Goal: Information Seeking & Learning: Learn about a topic

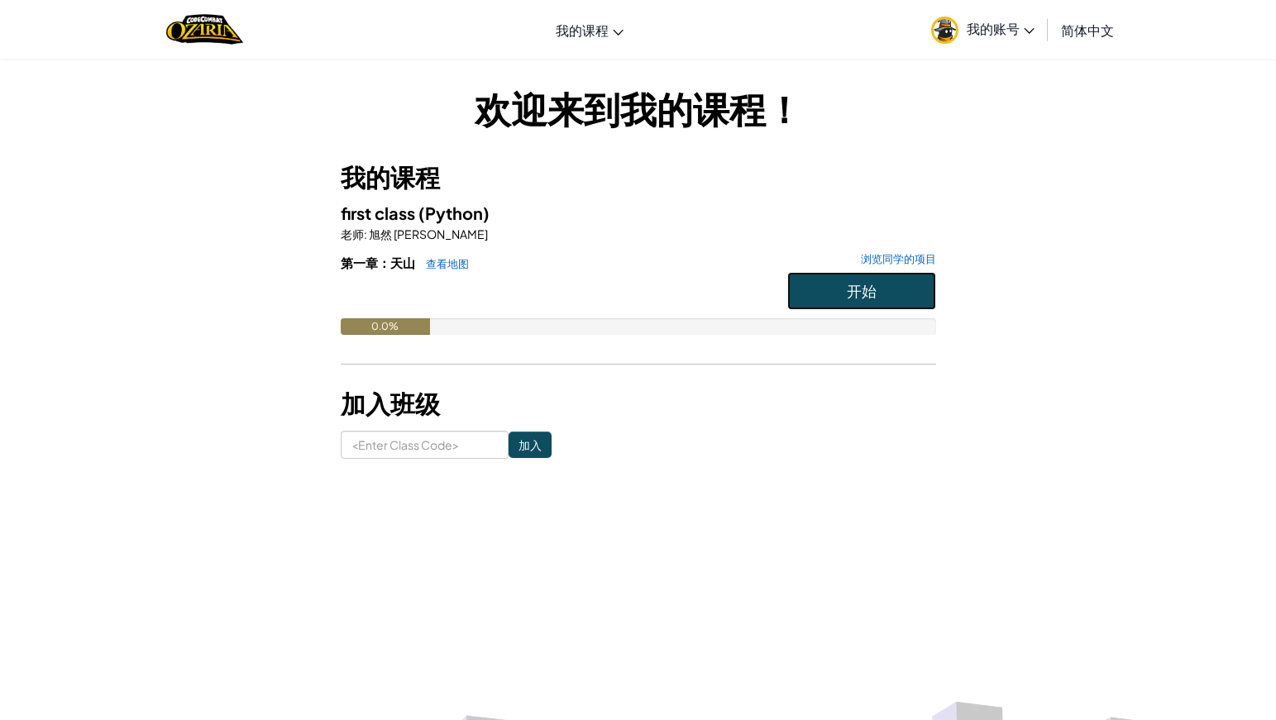
click at [824, 281] on button "开始" at bounding box center [861, 291] width 149 height 38
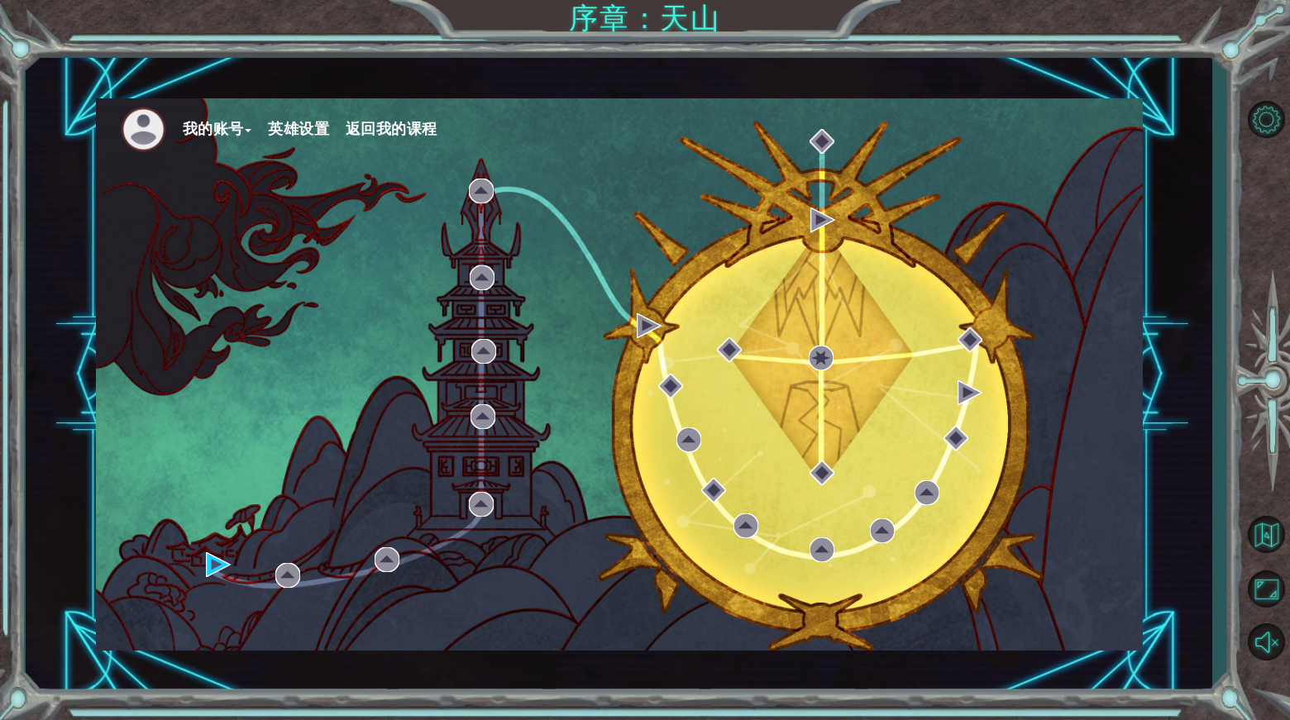
click at [328, 126] on button "英雄设置" at bounding box center [298, 129] width 61 height 25
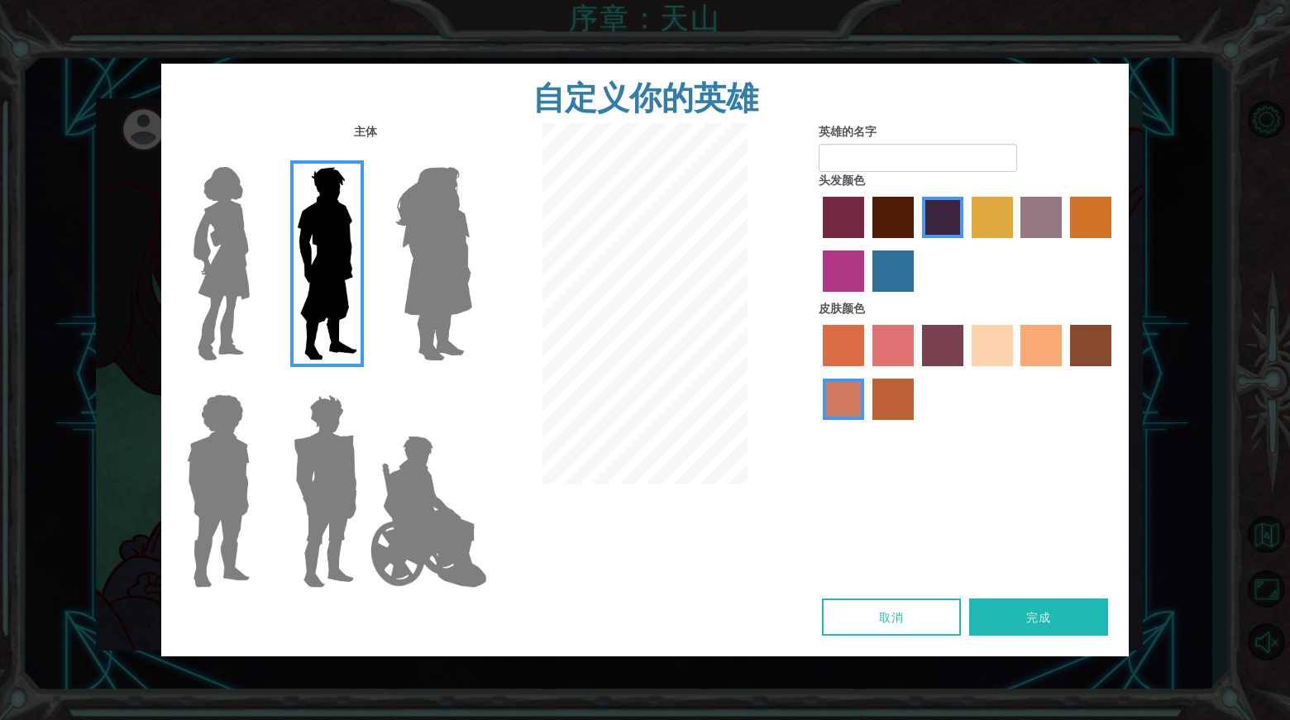
click at [906, 208] on label "maroon hair color" at bounding box center [892, 217] width 41 height 41
click at [866, 244] on input "maroon hair color" at bounding box center [866, 244] width 0 height 0
click at [872, 217] on label "maroon hair color" at bounding box center [892, 217] width 41 height 41
click at [866, 244] on input "maroon hair color" at bounding box center [866, 244] width 0 height 0
click at [993, 344] on label "sandy beach skin color" at bounding box center [991, 345] width 41 height 41
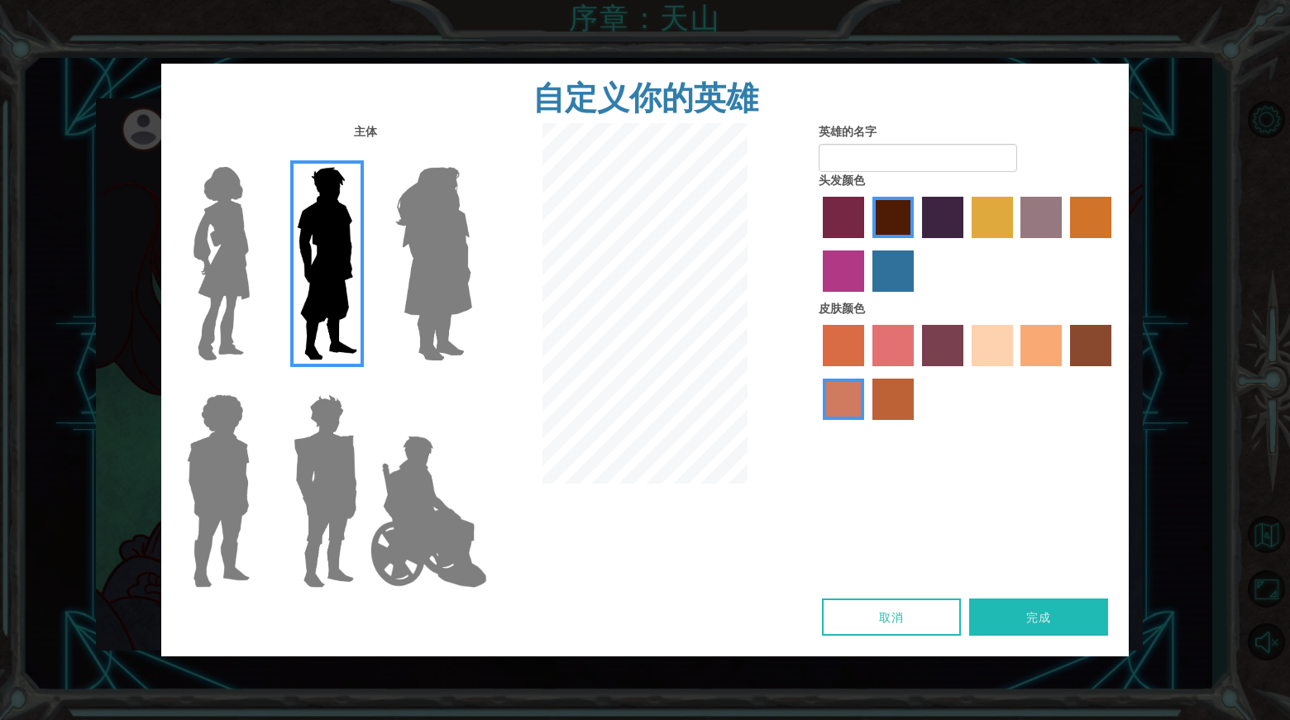
click at [966, 372] on input "sandy beach skin color" at bounding box center [966, 372] width 0 height 0
click at [1026, 222] on label "bazaar hair color" at bounding box center [1040, 217] width 41 height 41
click at [1015, 244] on input "bazaar hair color" at bounding box center [1015, 244] width 0 height 0
click at [930, 224] on label "hot purple hair color" at bounding box center [942, 217] width 41 height 41
click at [916, 244] on input "hot purple hair color" at bounding box center [916, 244] width 0 height 0
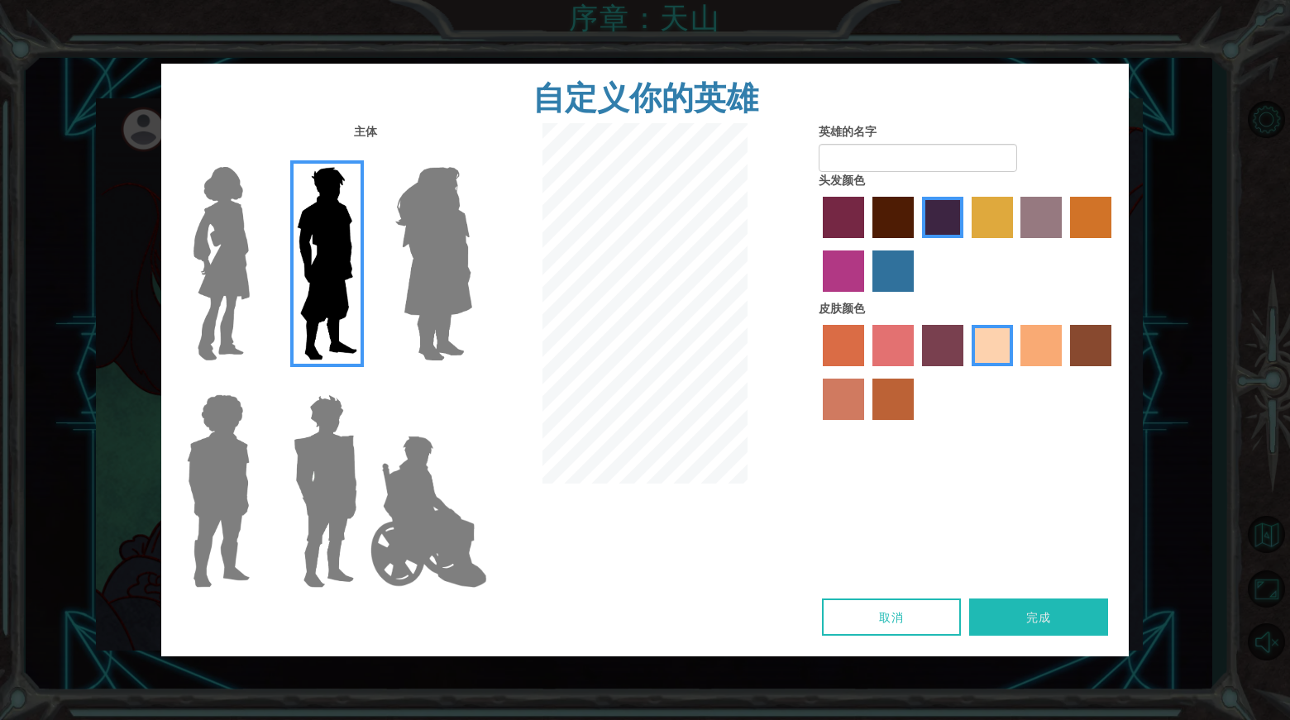
click at [888, 227] on label "maroon hair color" at bounding box center [892, 217] width 41 height 41
click at [866, 244] on input "maroon hair color" at bounding box center [866, 244] width 0 height 0
click at [1048, 217] on label "bazaar hair color" at bounding box center [1040, 217] width 41 height 41
click at [1015, 244] on input "bazaar hair color" at bounding box center [1015, 244] width 0 height 0
click at [1027, 354] on label "tacao skin color" at bounding box center [1040, 345] width 41 height 41
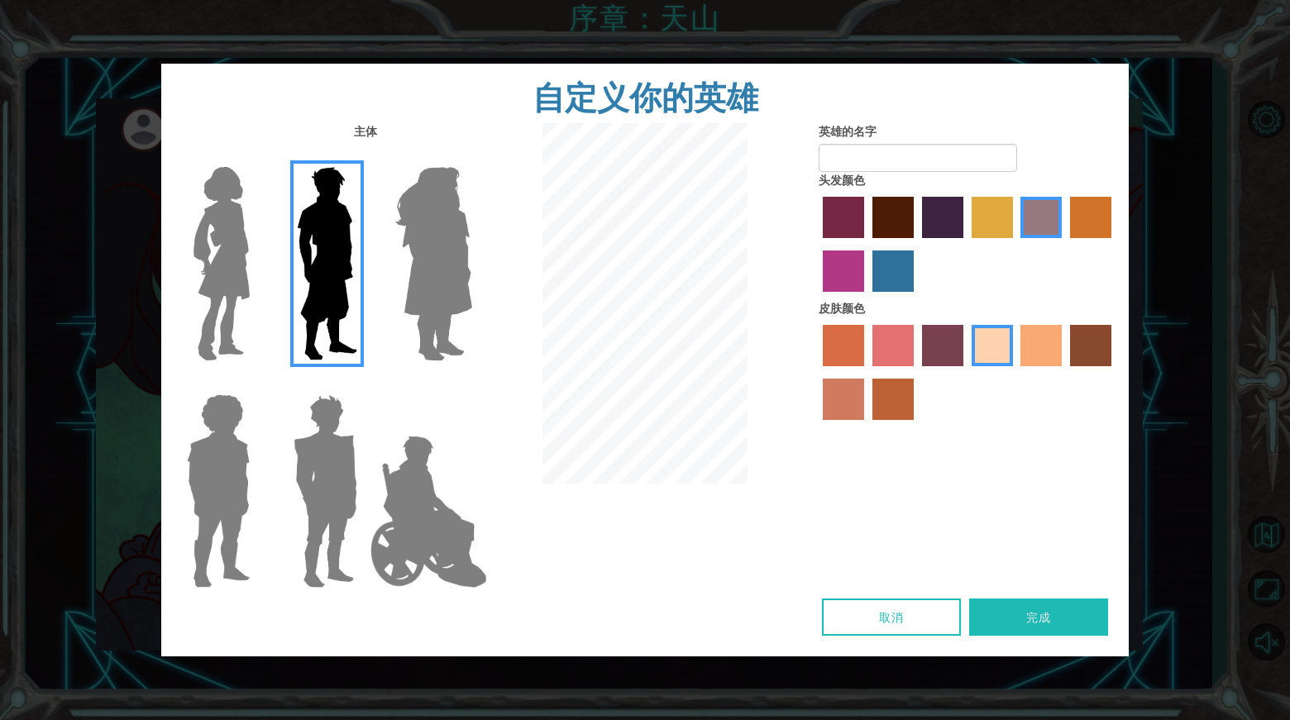
click at [1015, 372] on input "tacao skin color" at bounding box center [1015, 372] width 0 height 0
click at [884, 357] on label "froly skin color" at bounding box center [892, 345] width 41 height 41
click at [866, 372] on input "froly skin color" at bounding box center [866, 372] width 0 height 0
click at [964, 345] on div at bounding box center [967, 374] width 298 height 107
click at [962, 346] on label "tosca skin color" at bounding box center [942, 345] width 41 height 41
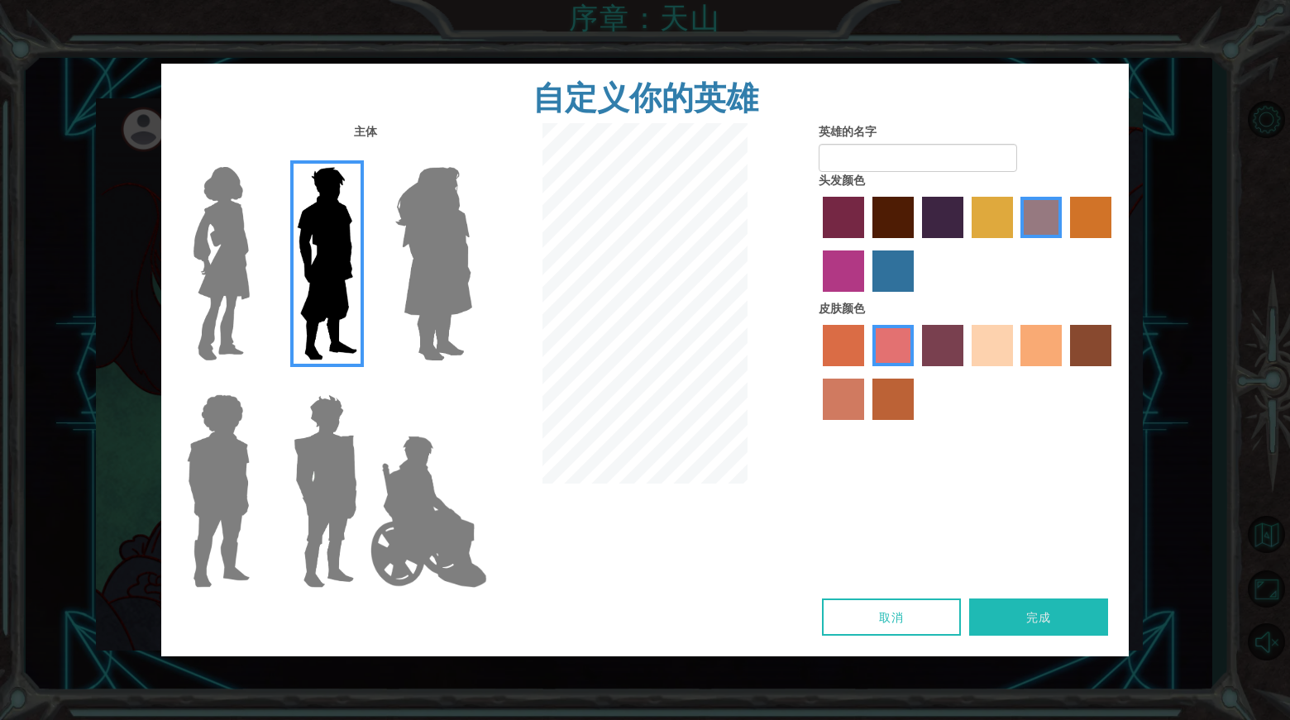
click at [916, 372] on input "tosca skin color" at bounding box center [916, 372] width 0 height 0
click at [999, 348] on label "sandy beach skin color" at bounding box center [991, 345] width 41 height 41
click at [966, 372] on input "sandy beach skin color" at bounding box center [966, 372] width 0 height 0
click at [820, 341] on div at bounding box center [967, 374] width 298 height 107
drag, startPoint x: 842, startPoint y: 341, endPoint x: 858, endPoint y: 359, distance: 24.0
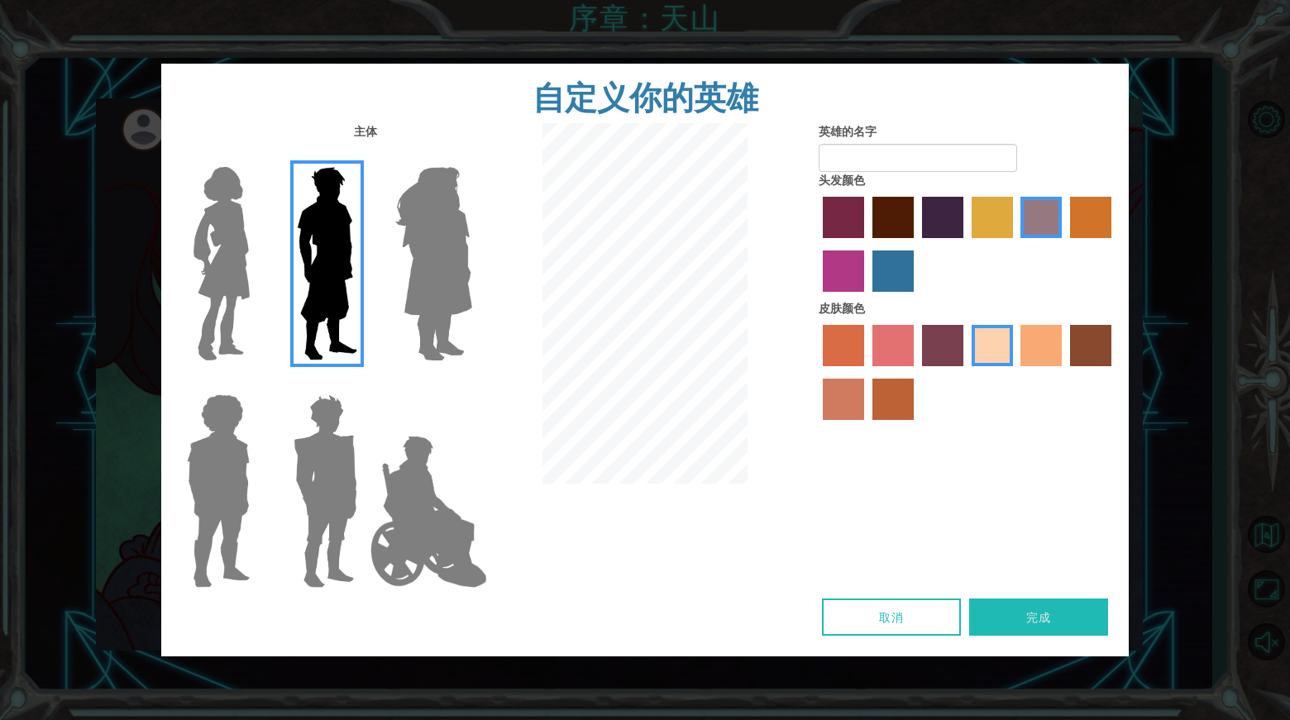
click at [842, 341] on label "sorbus skin color" at bounding box center [843, 345] width 41 height 41
click at [817, 372] on input "sorbus skin color" at bounding box center [817, 372] width 0 height 0
click at [897, 401] on label "smoke tree skin color" at bounding box center [892, 399] width 41 height 41
click at [866, 426] on input "smoke tree skin color" at bounding box center [866, 426] width 0 height 0
drag, startPoint x: 843, startPoint y: 389, endPoint x: 857, endPoint y: 379, distance: 17.2
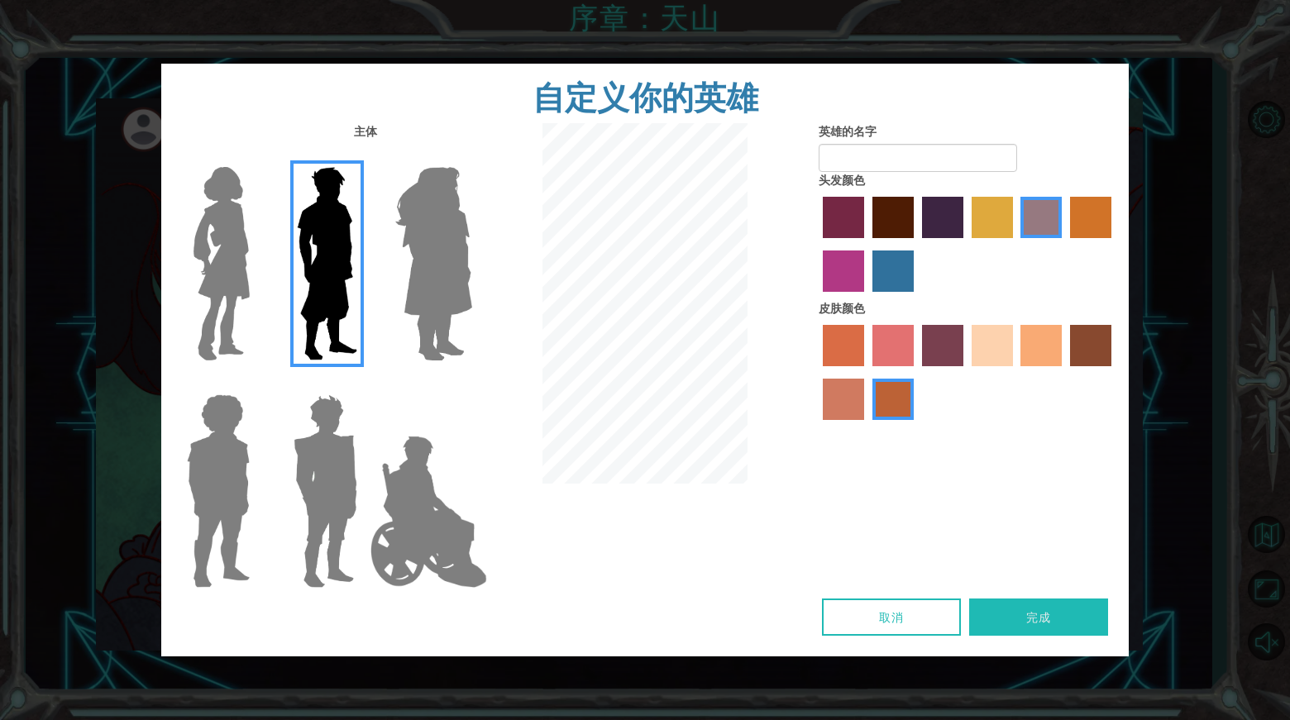
click at [845, 389] on label "burning sand skin color" at bounding box center [843, 399] width 41 height 41
click at [1114, 372] on input "burning sand skin color" at bounding box center [1114, 372] width 0 height 0
click at [1100, 318] on div "皮肤颜色" at bounding box center [967, 364] width 298 height 128
click at [1077, 336] on label "karma skin color" at bounding box center [1090, 345] width 41 height 41
click at [1064, 372] on input "karma skin color" at bounding box center [1064, 372] width 0 height 0
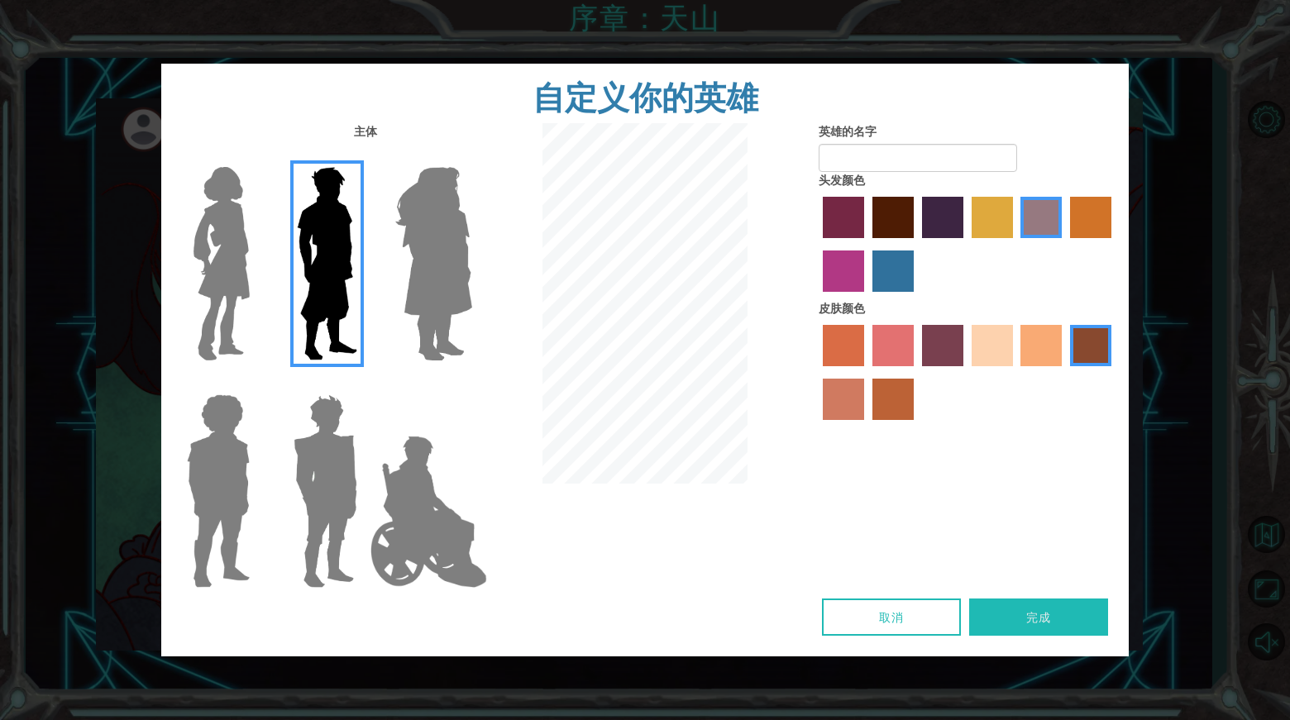
click at [1036, 338] on label "tacao skin color" at bounding box center [1040, 345] width 41 height 41
click at [1015, 372] on input "tacao skin color" at bounding box center [1015, 372] width 0 height 0
click at [427, 265] on img at bounding box center [434, 263] width 90 height 207
click at [471, 156] on input "Hero Amethyst" at bounding box center [471, 156] width 0 height 0
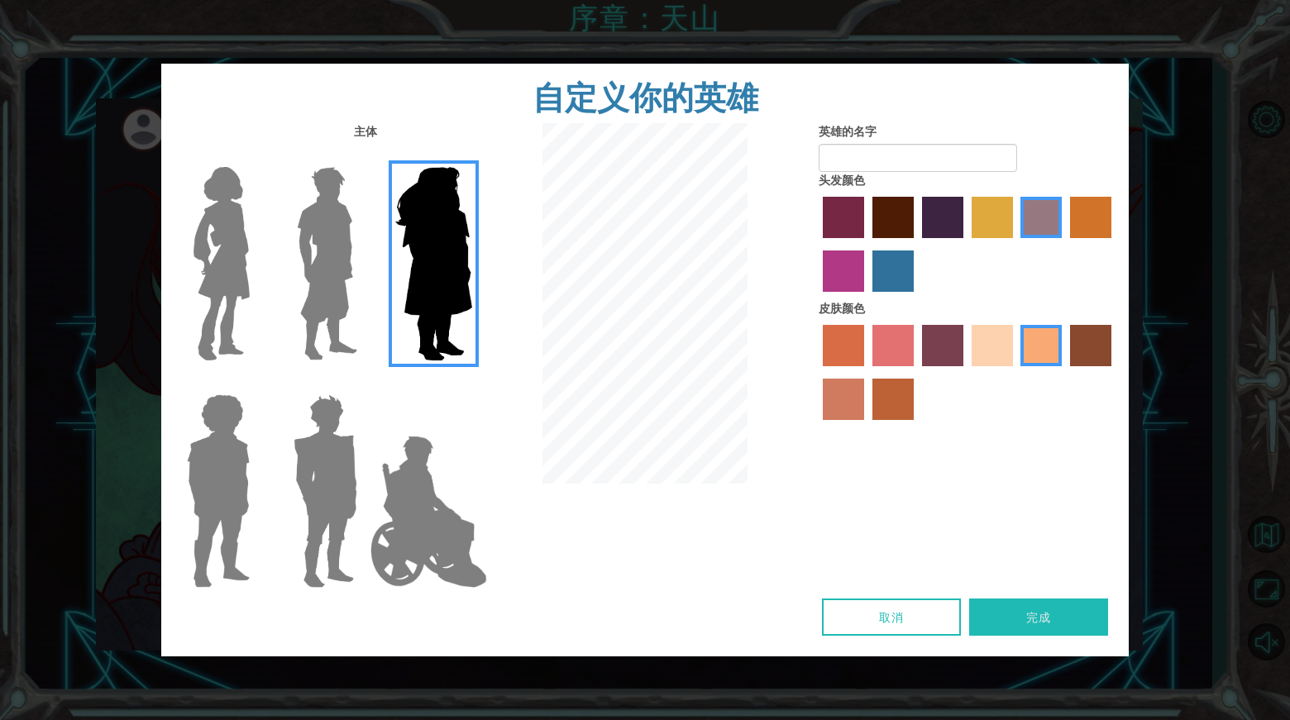
click at [325, 274] on img at bounding box center [327, 263] width 74 height 207
click at [364, 156] on input "Hero Lars" at bounding box center [364, 156] width 0 height 0
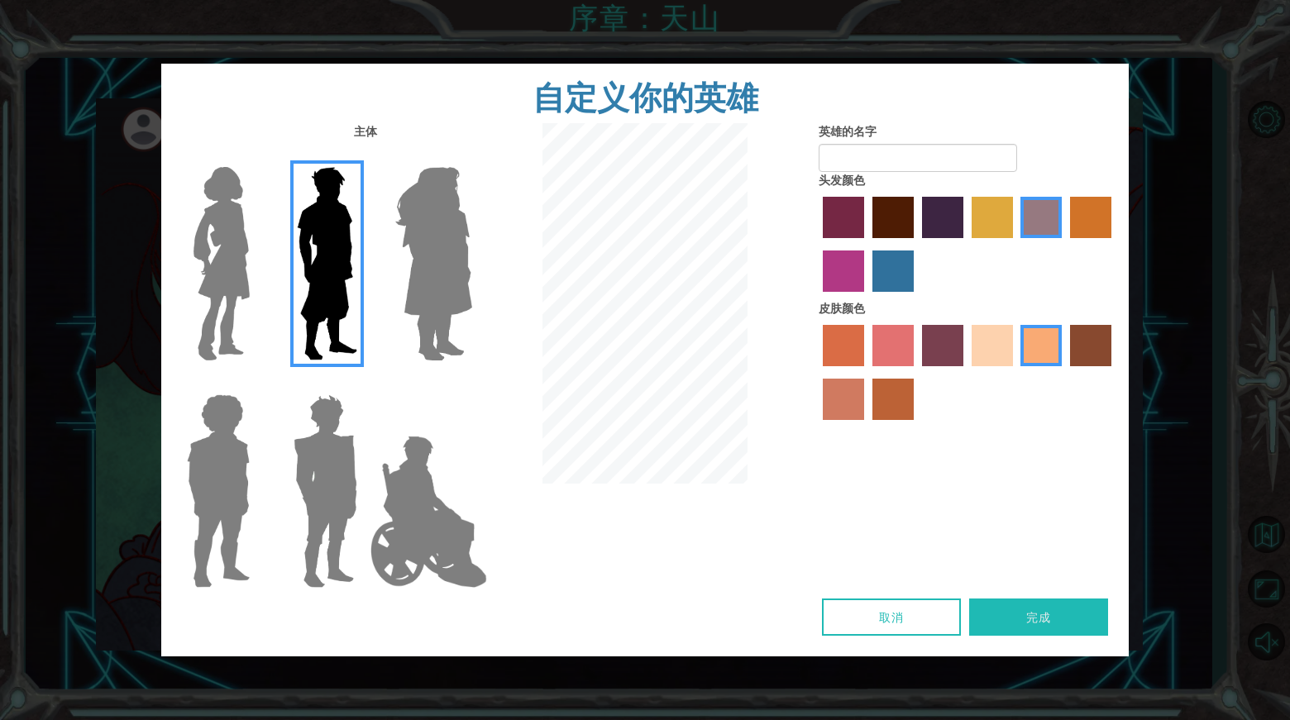
click at [236, 267] on img at bounding box center [221, 263] width 69 height 207
click at [256, 156] on input "Hero Connie" at bounding box center [256, 156] width 0 height 0
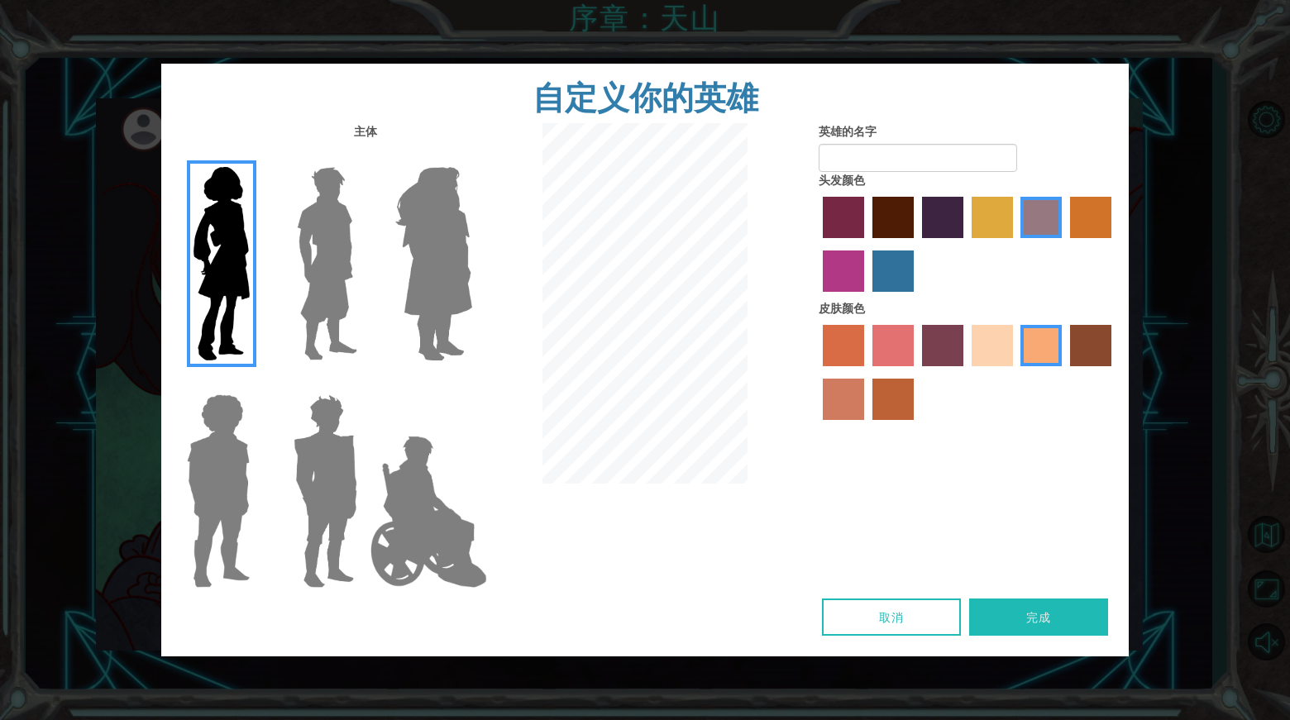
click at [445, 278] on img at bounding box center [434, 263] width 90 height 207
click at [471, 156] on input "Hero Amethyst" at bounding box center [471, 156] width 0 height 0
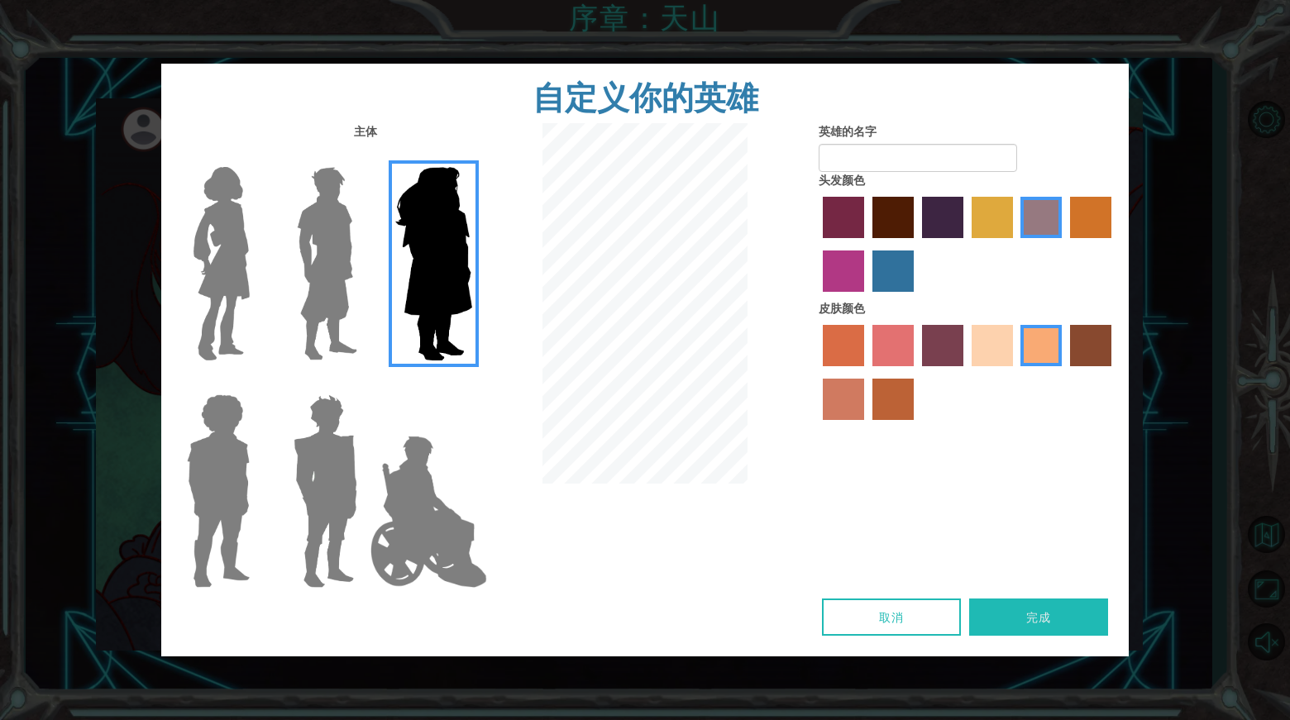
click at [438, 470] on img at bounding box center [429, 511] width 130 height 165
click at [471, 384] on input "Hero Jamie" at bounding box center [471, 384] width 0 height 0
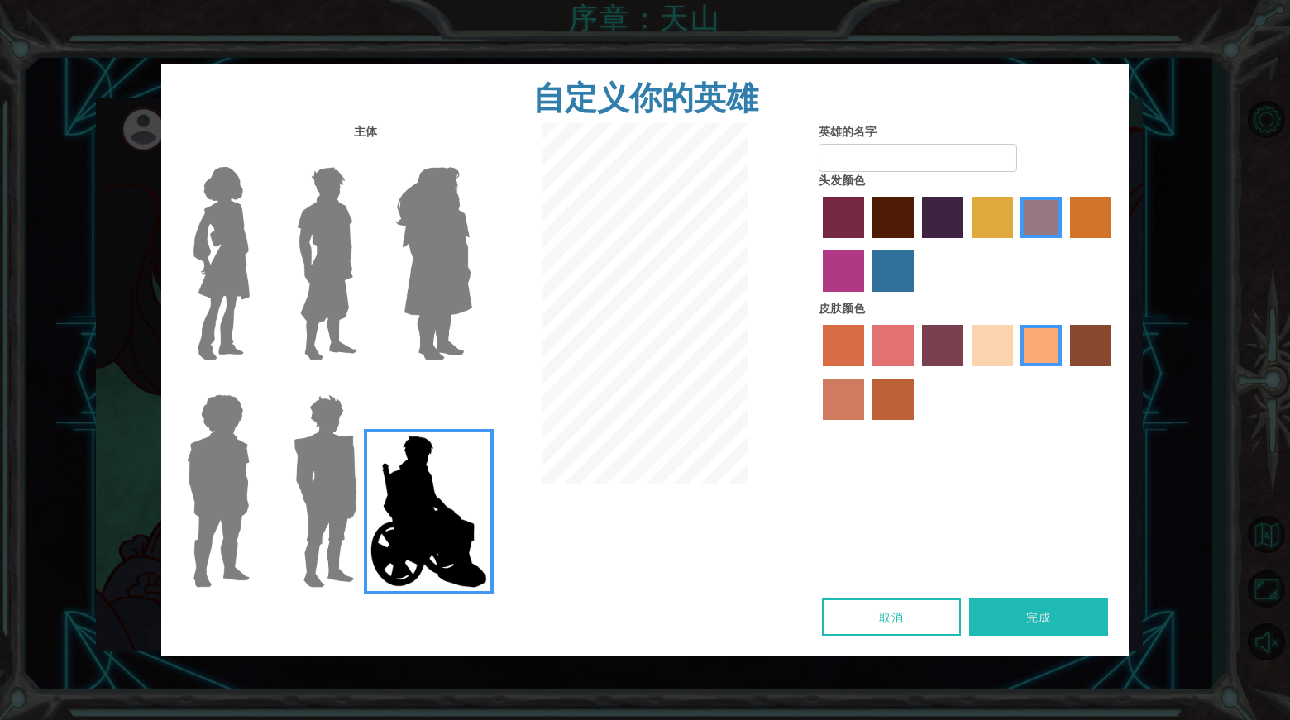
click at [300, 479] on img at bounding box center [325, 491] width 77 height 207
click at [364, 384] on input "Hero Garnet" at bounding box center [364, 384] width 0 height 0
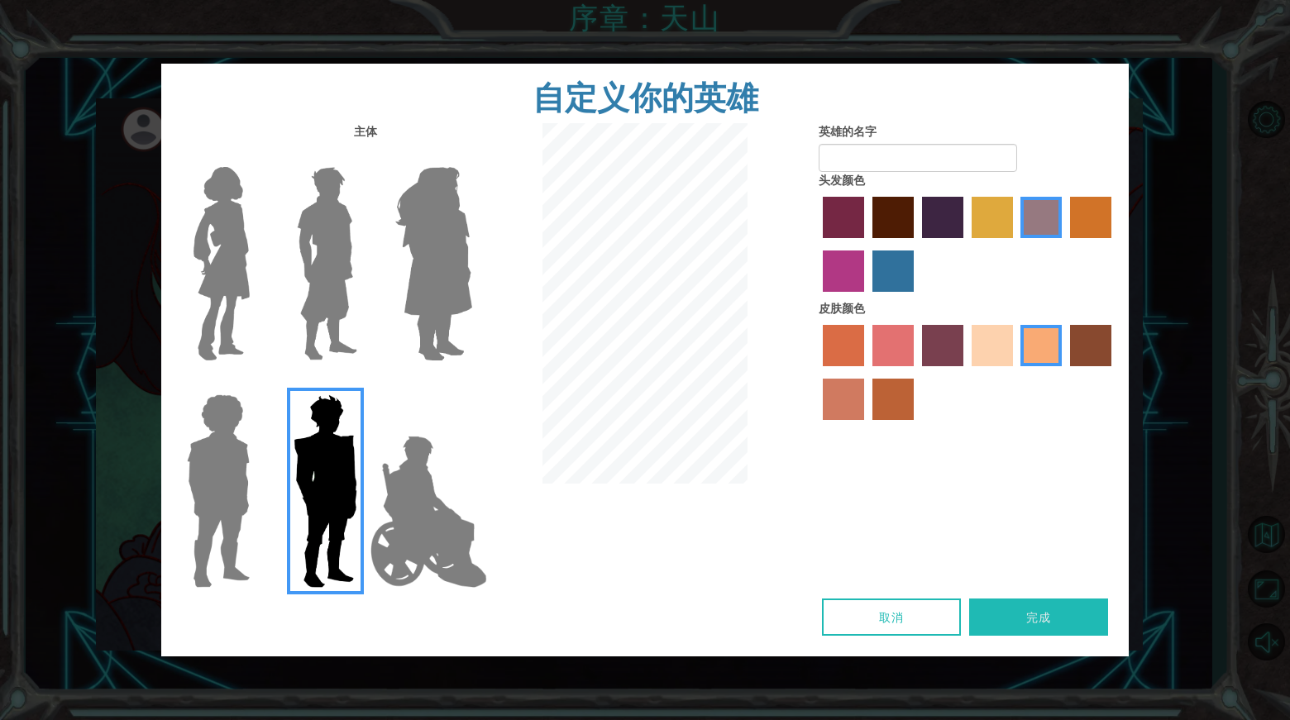
click at [232, 477] on img at bounding box center [218, 491] width 76 height 207
click at [256, 384] on input "Hero Steven" at bounding box center [256, 384] width 0 height 0
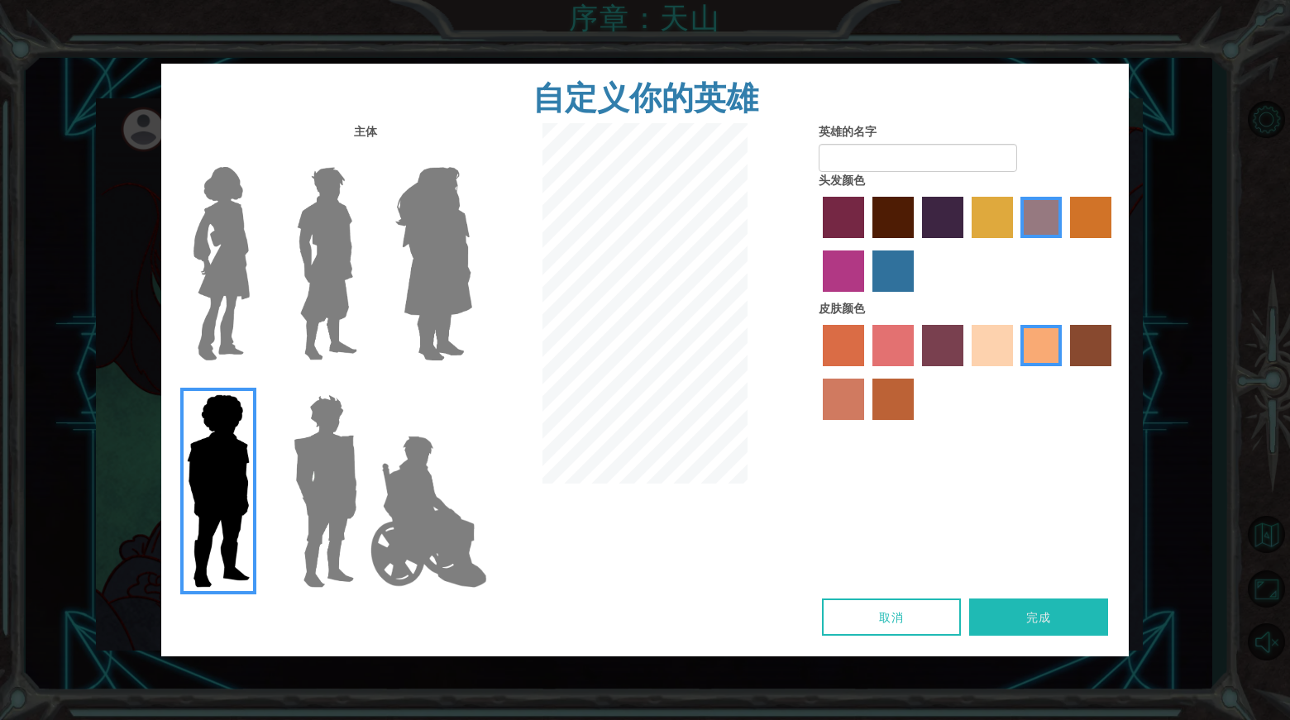
click at [357, 283] on img at bounding box center [327, 263] width 74 height 207
click at [364, 156] on input "Hero Lars" at bounding box center [364, 156] width 0 height 0
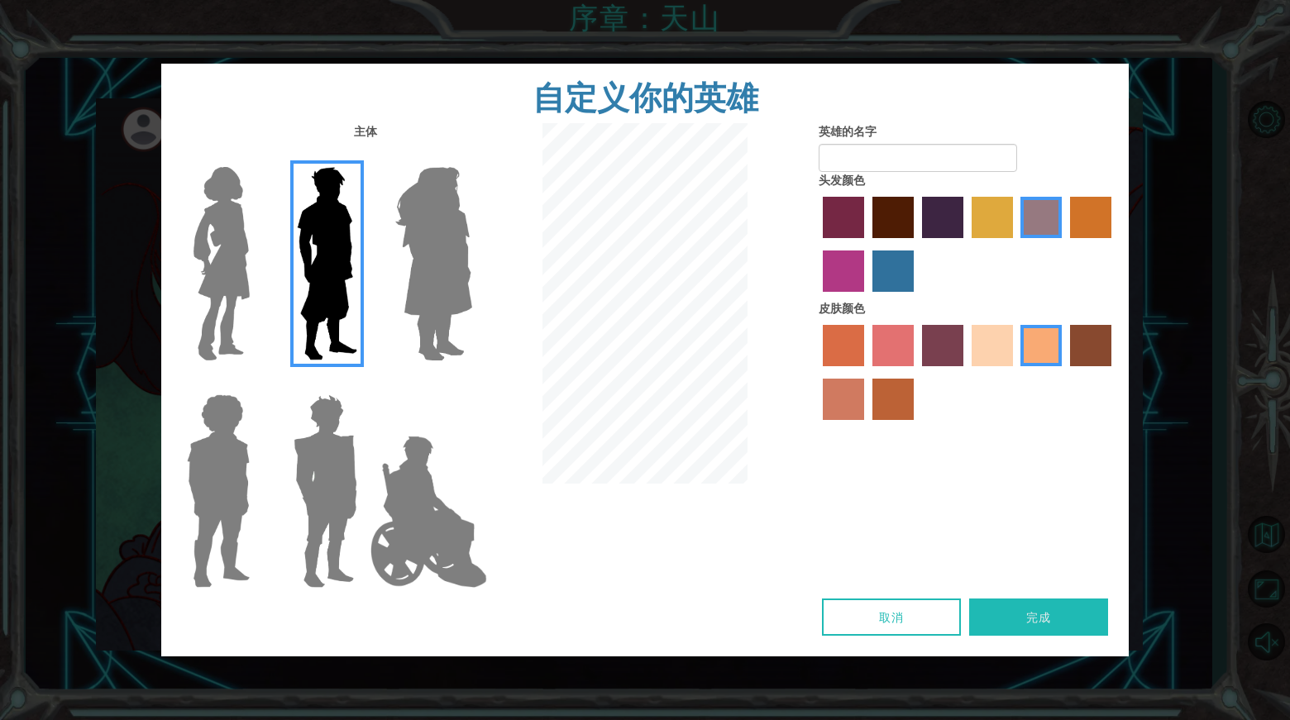
click at [405, 518] on img at bounding box center [429, 511] width 130 height 165
click at [471, 384] on input "Hero Jamie" at bounding box center [471, 384] width 0 height 0
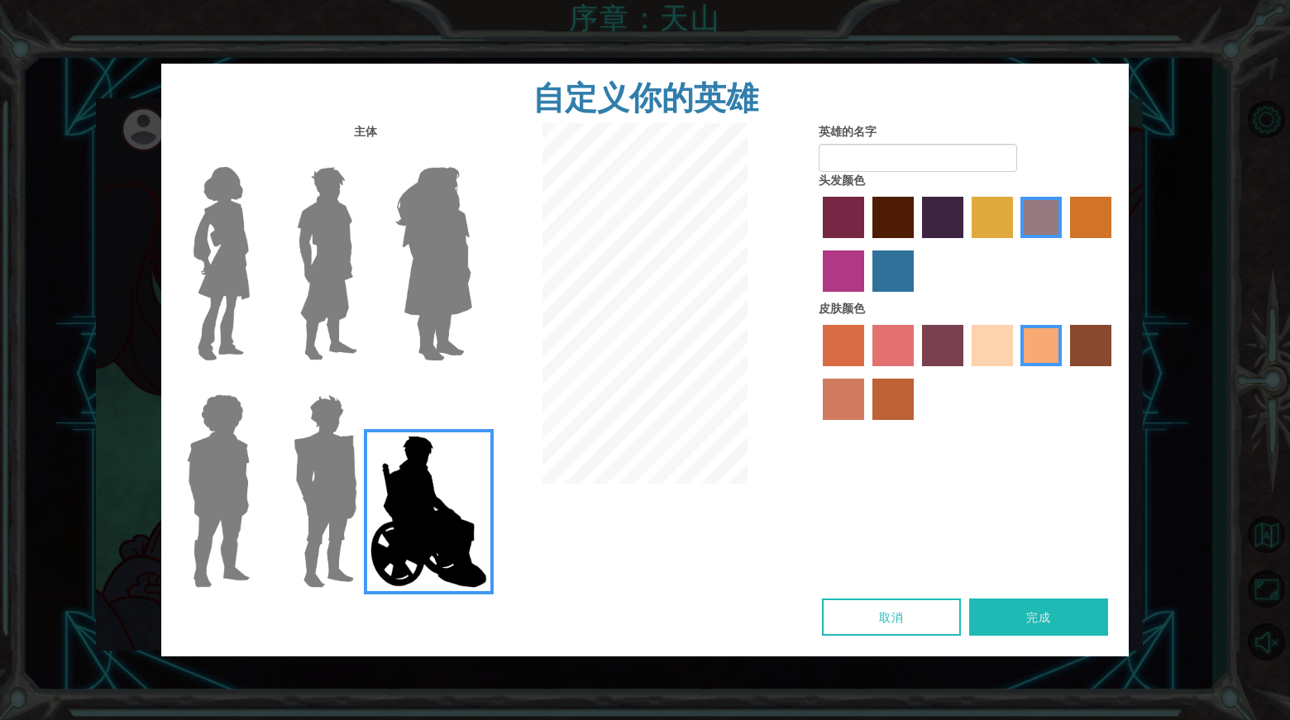
click at [332, 294] on img at bounding box center [327, 263] width 74 height 207
click at [364, 156] on input "Hero Lars" at bounding box center [364, 156] width 0 height 0
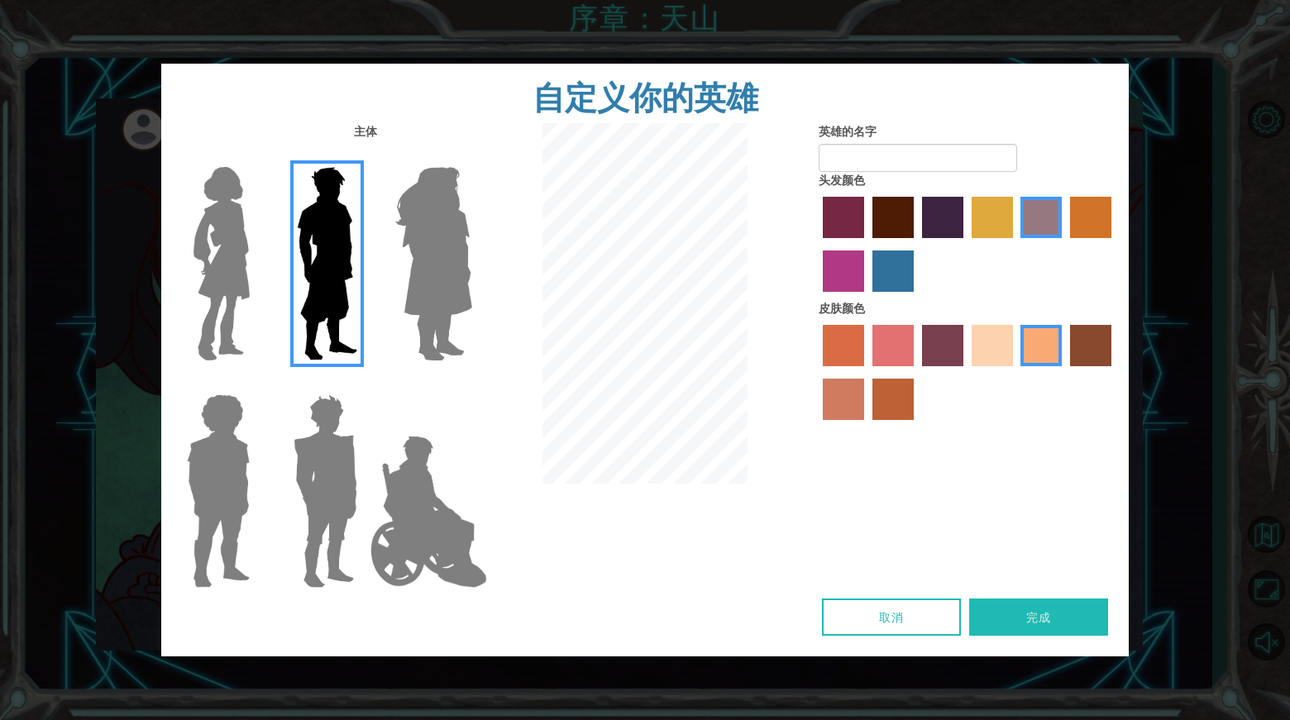
click at [1063, 609] on button "完成" at bounding box center [1038, 617] width 139 height 37
click at [880, 160] on input "英雄的名字" at bounding box center [917, 158] width 198 height 28
type input "d"
type input "叮咚"
click at [1038, 183] on div "头发颜色" at bounding box center [967, 236] width 298 height 128
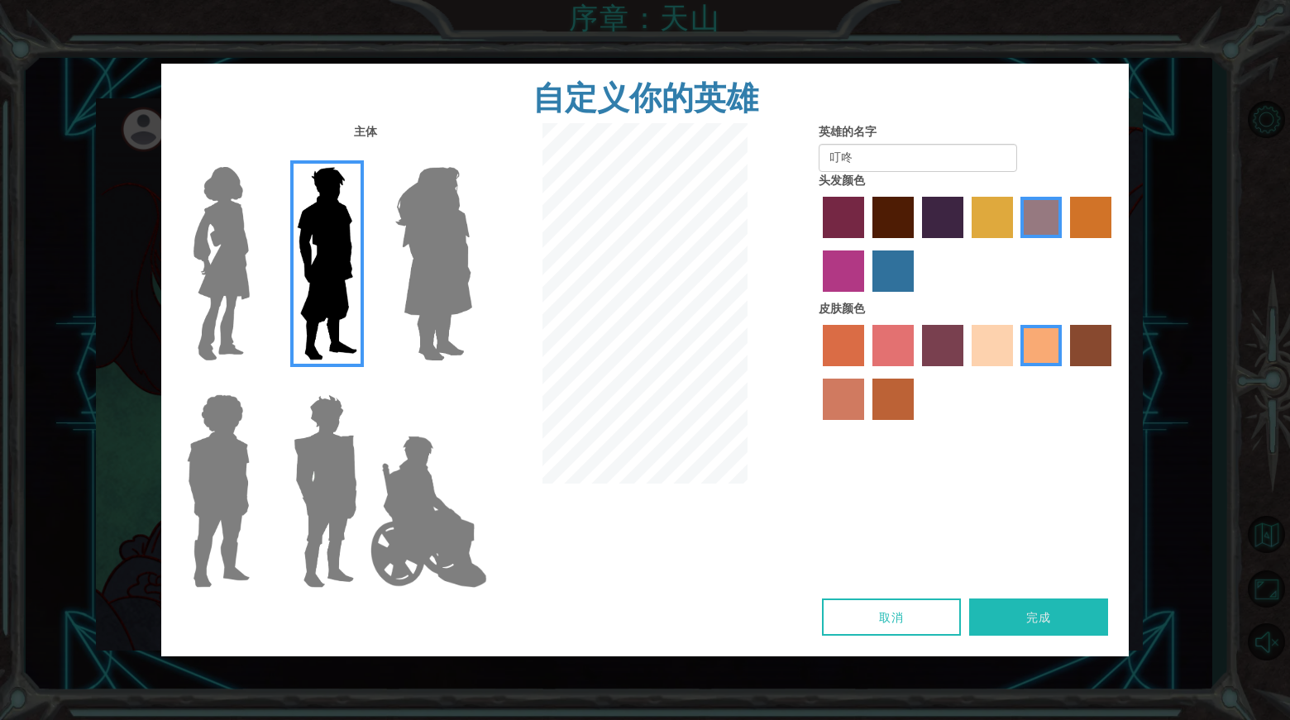
click at [1064, 613] on button "完成" at bounding box center [1038, 617] width 139 height 37
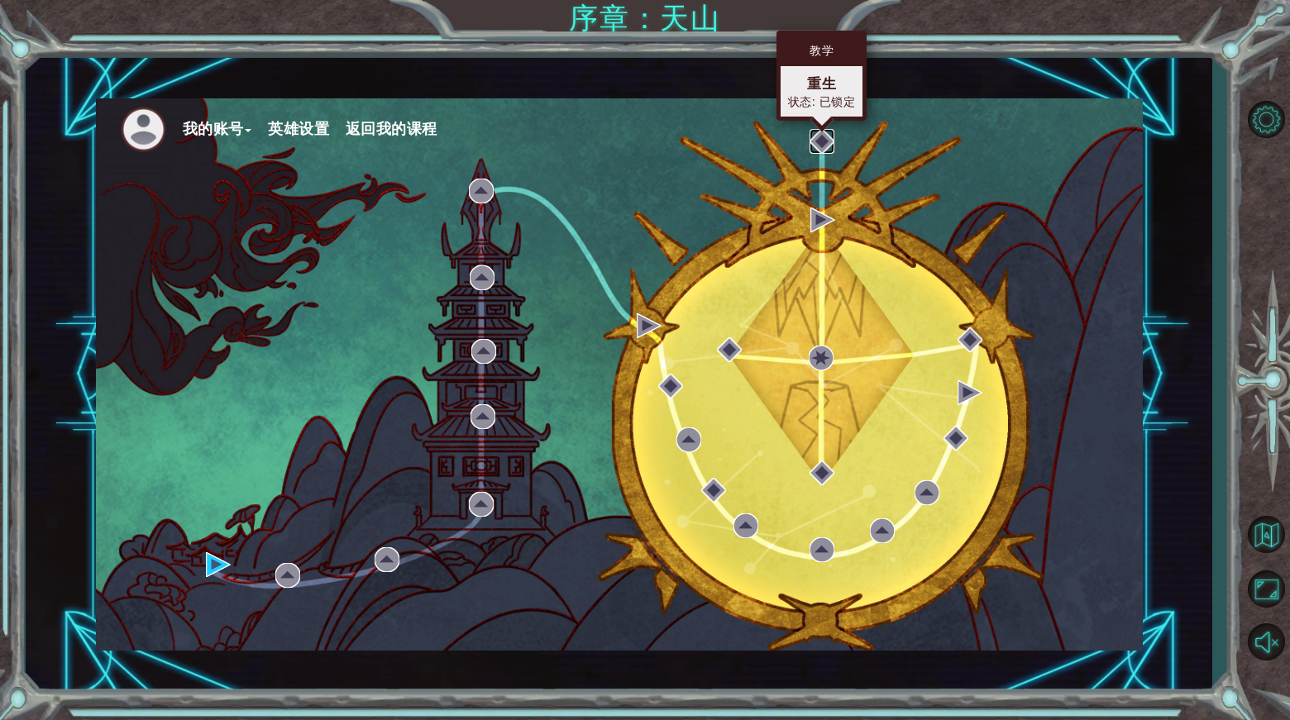
click at [816, 135] on img at bounding box center [821, 141] width 25 height 25
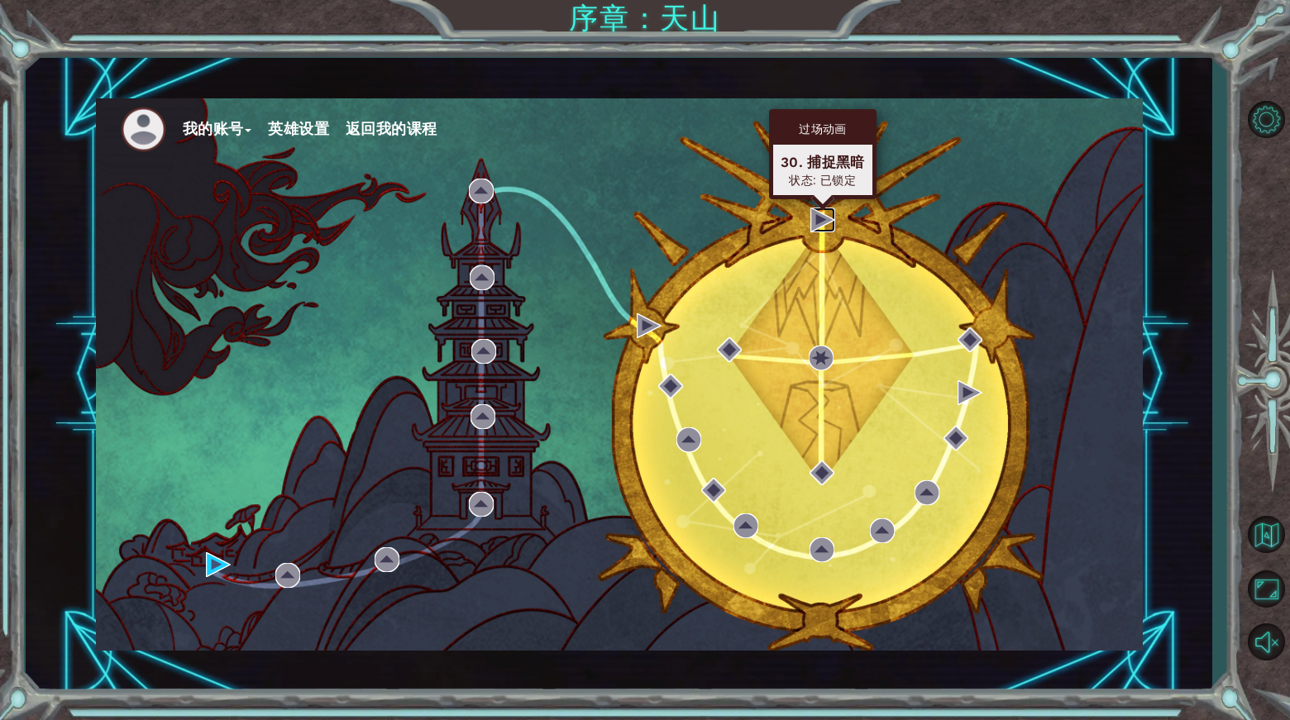
click at [823, 224] on img at bounding box center [822, 219] width 25 height 25
click at [823, 222] on img at bounding box center [822, 219] width 25 height 25
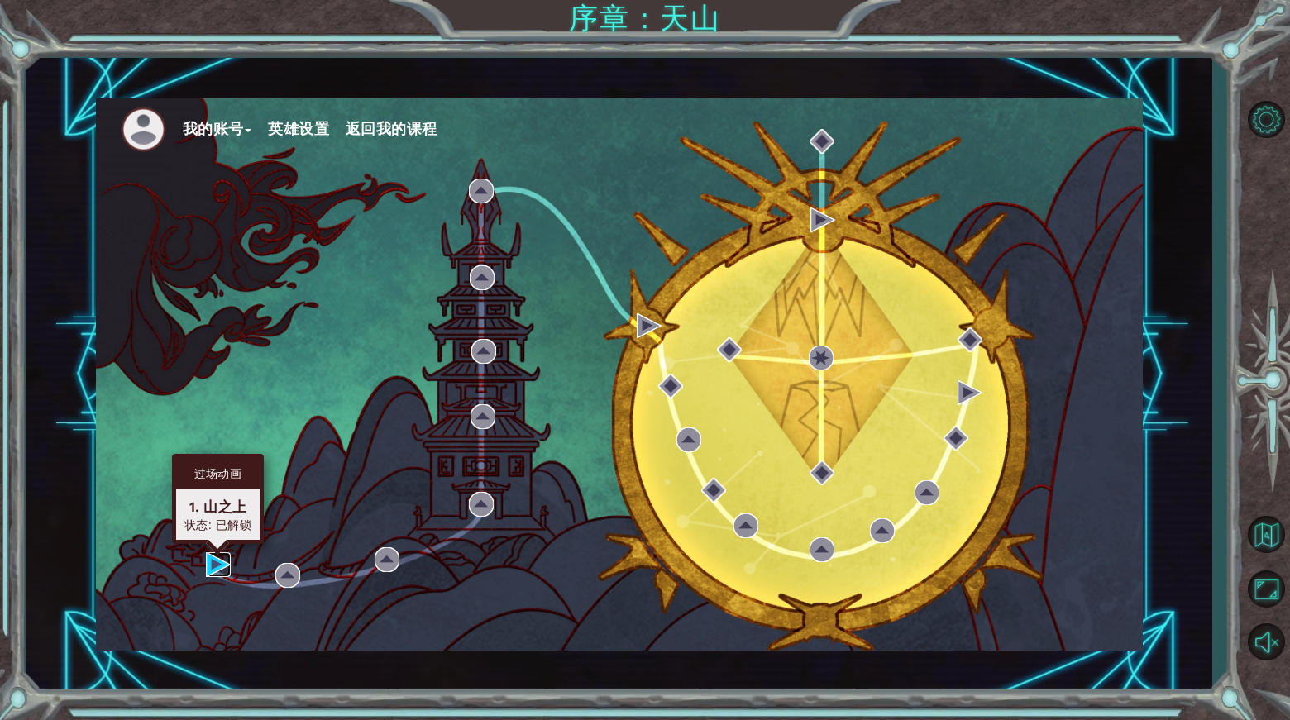
click at [217, 560] on img at bounding box center [218, 564] width 25 height 25
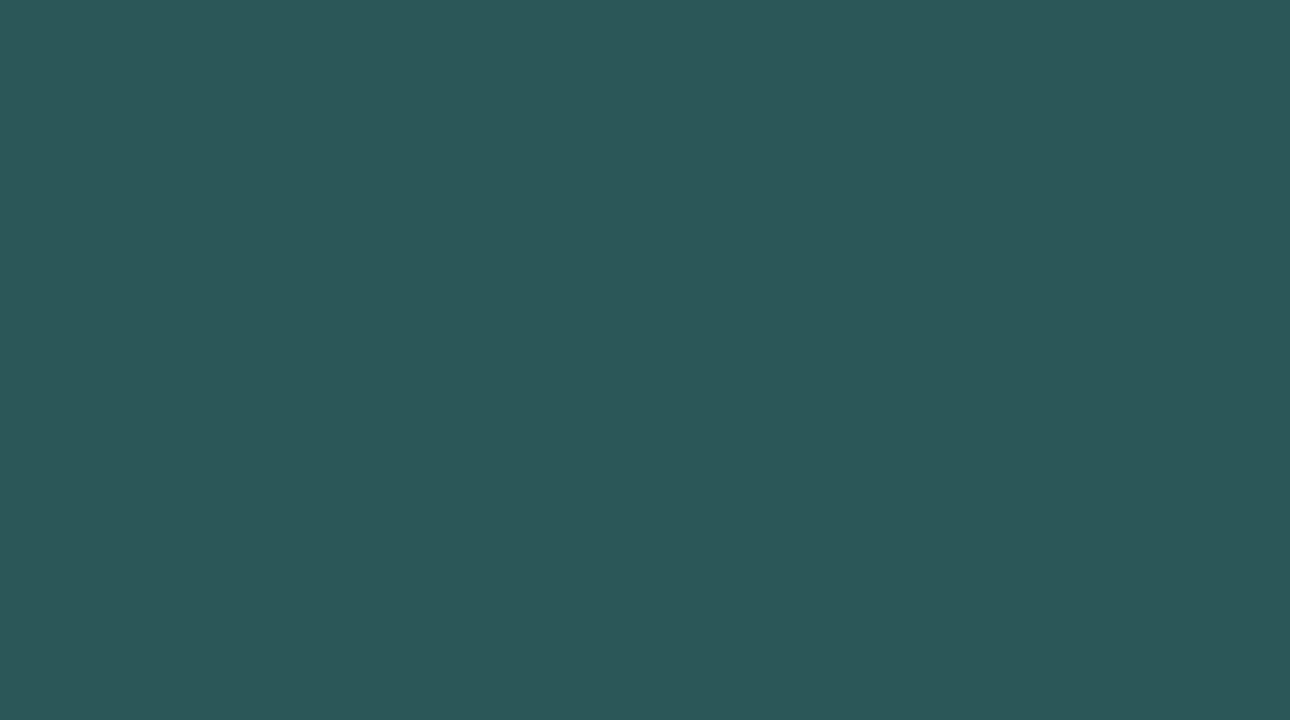
click at [214, 560] on body at bounding box center [645, 360] width 1290 height 720
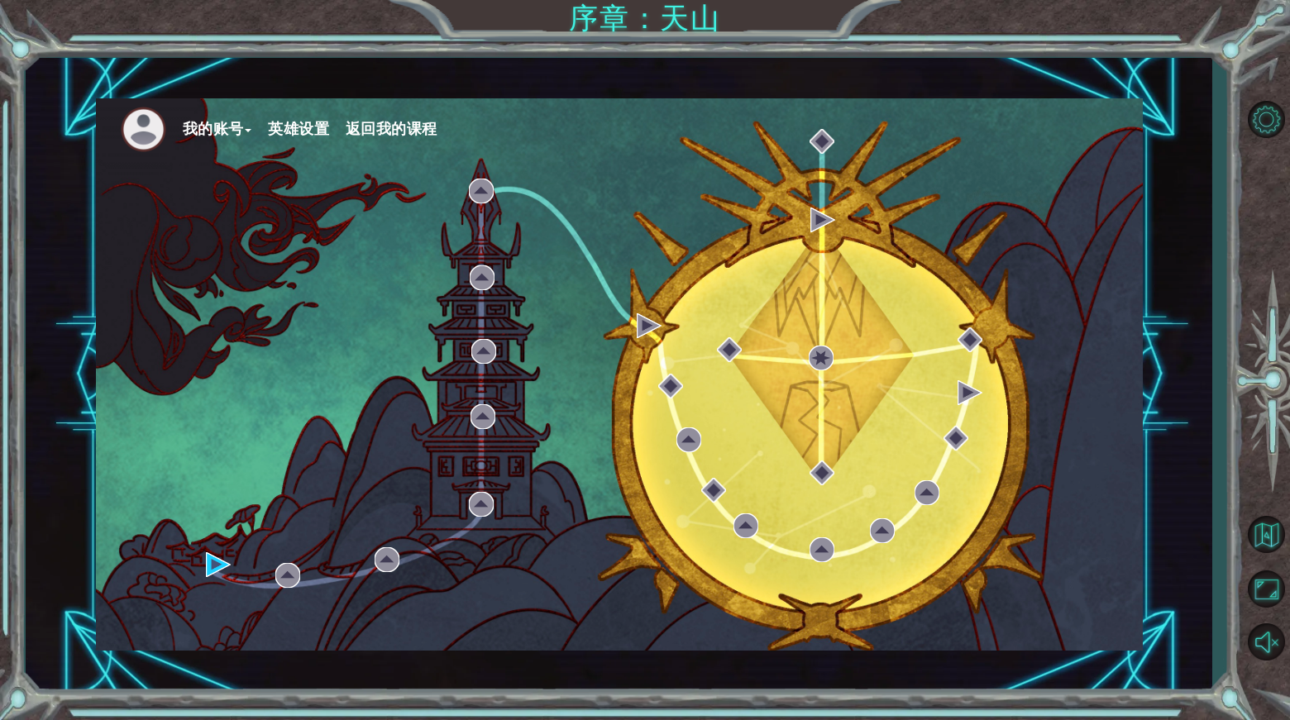
click at [218, 130] on button "我的账号" at bounding box center [217, 129] width 69 height 25
drag, startPoint x: 384, startPoint y: 229, endPoint x: 384, endPoint y: 220, distance: 9.1
click at [384, 224] on div "我的账号 账户设置 退出登录 英雄设置 返回我的课程" at bounding box center [619, 374] width 1047 height 552
drag, startPoint x: 218, startPoint y: 125, endPoint x: 232, endPoint y: 123, distance: 14.2
click at [220, 125] on button "我的账号" at bounding box center [217, 129] width 69 height 25
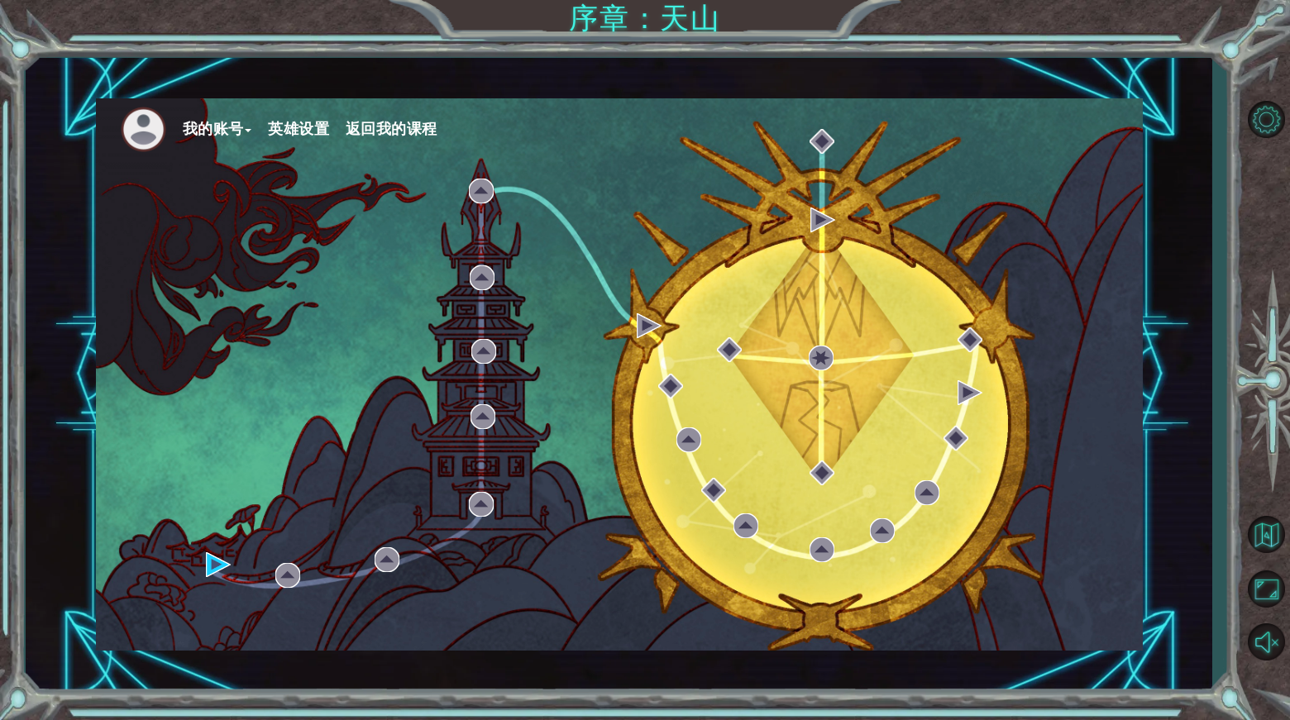
click at [1023, 349] on div "我的账号 英雄设置 返回我的课程" at bounding box center [619, 374] width 1047 height 552
drag, startPoint x: 866, startPoint y: 391, endPoint x: 967, endPoint y: 535, distance: 175.7
click at [871, 392] on div "我的账号 英雄设置 返回我的课程" at bounding box center [619, 374] width 1047 height 552
drag, startPoint x: 973, startPoint y: 285, endPoint x: 990, endPoint y: 304, distance: 25.7
click at [976, 295] on div "我的账号 英雄设置 返回我的课程" at bounding box center [619, 374] width 1047 height 552
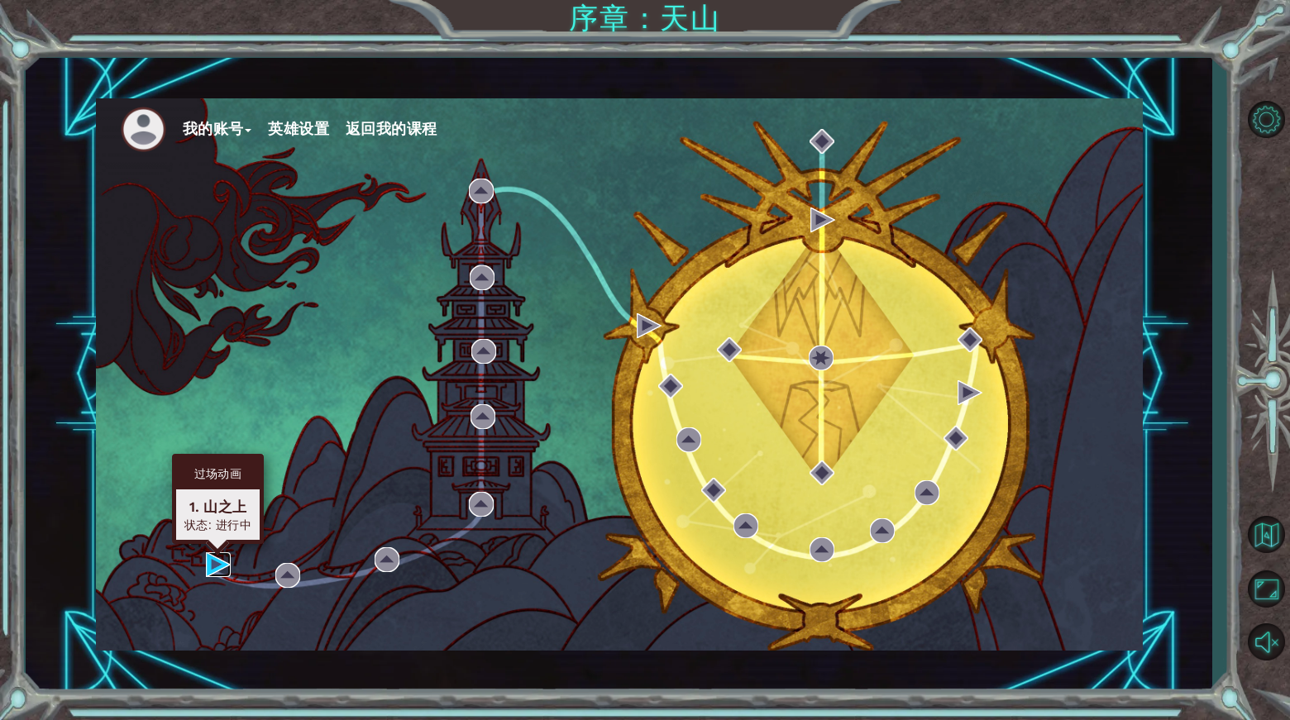
click at [222, 560] on img at bounding box center [218, 564] width 25 height 25
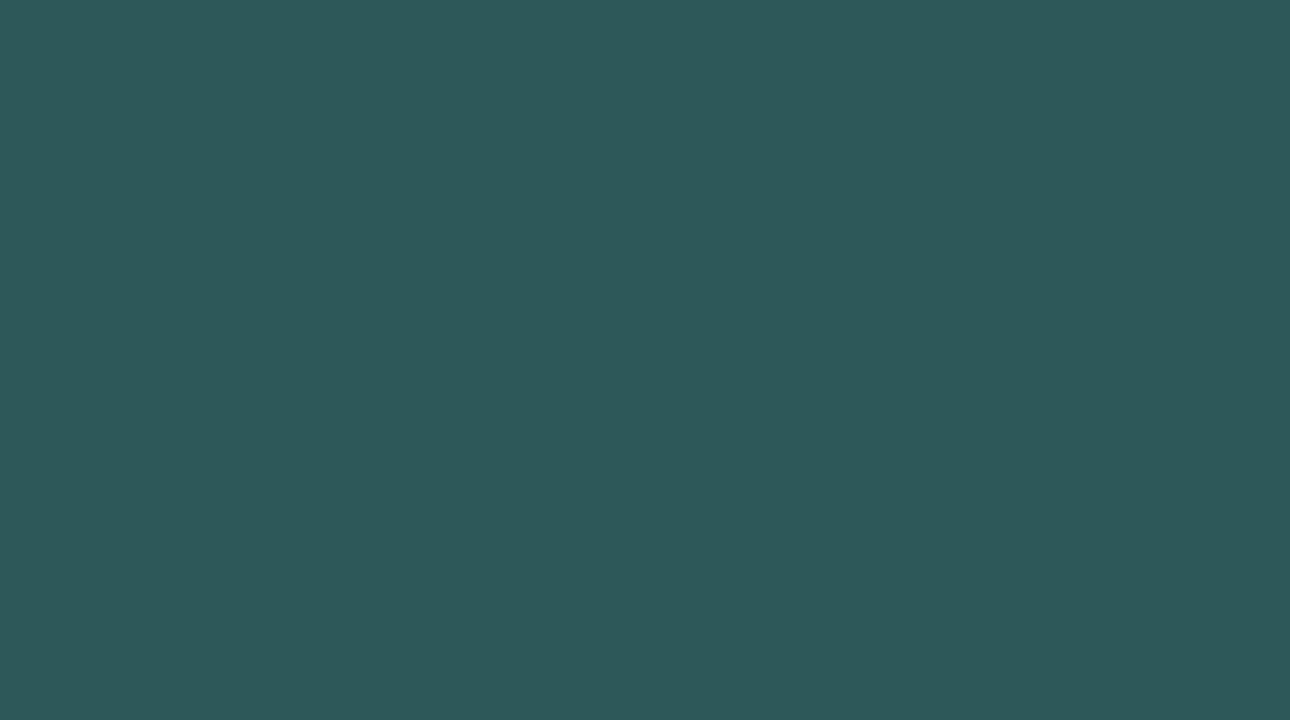
click at [222, 560] on body at bounding box center [645, 360] width 1290 height 720
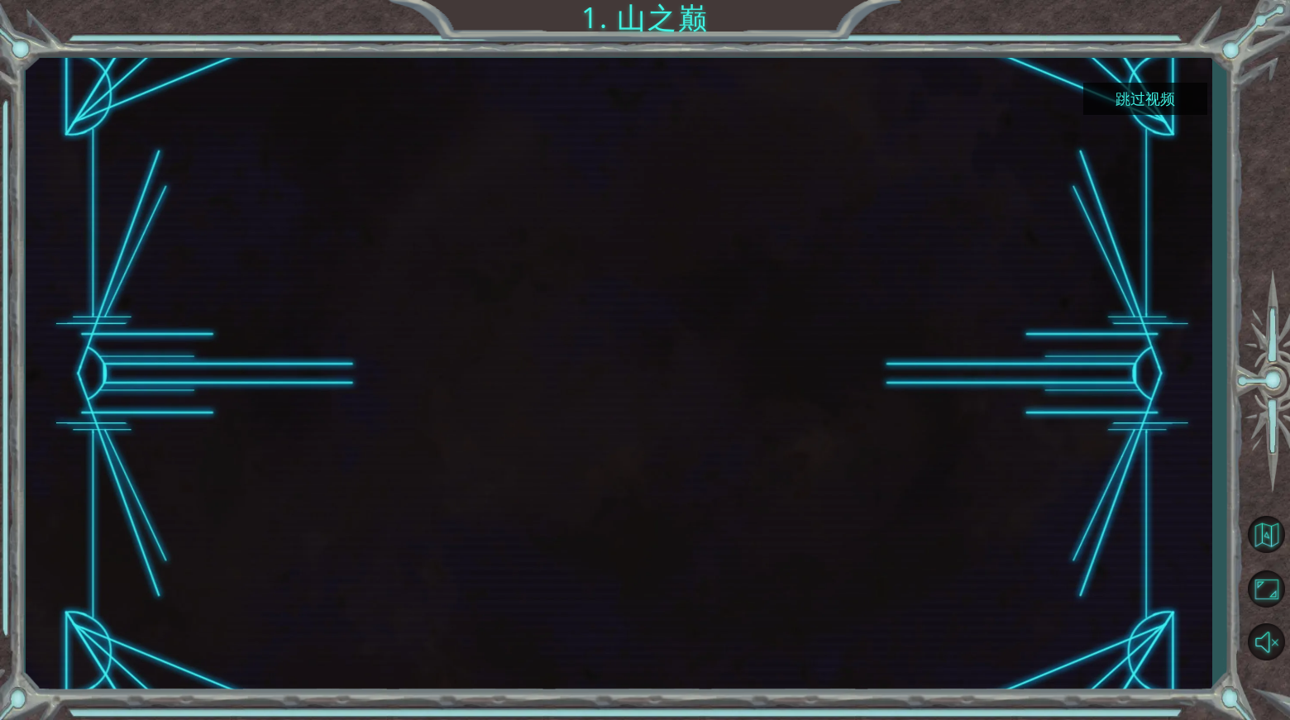
click at [1165, 94] on button "跳过视频" at bounding box center [1145, 99] width 124 height 32
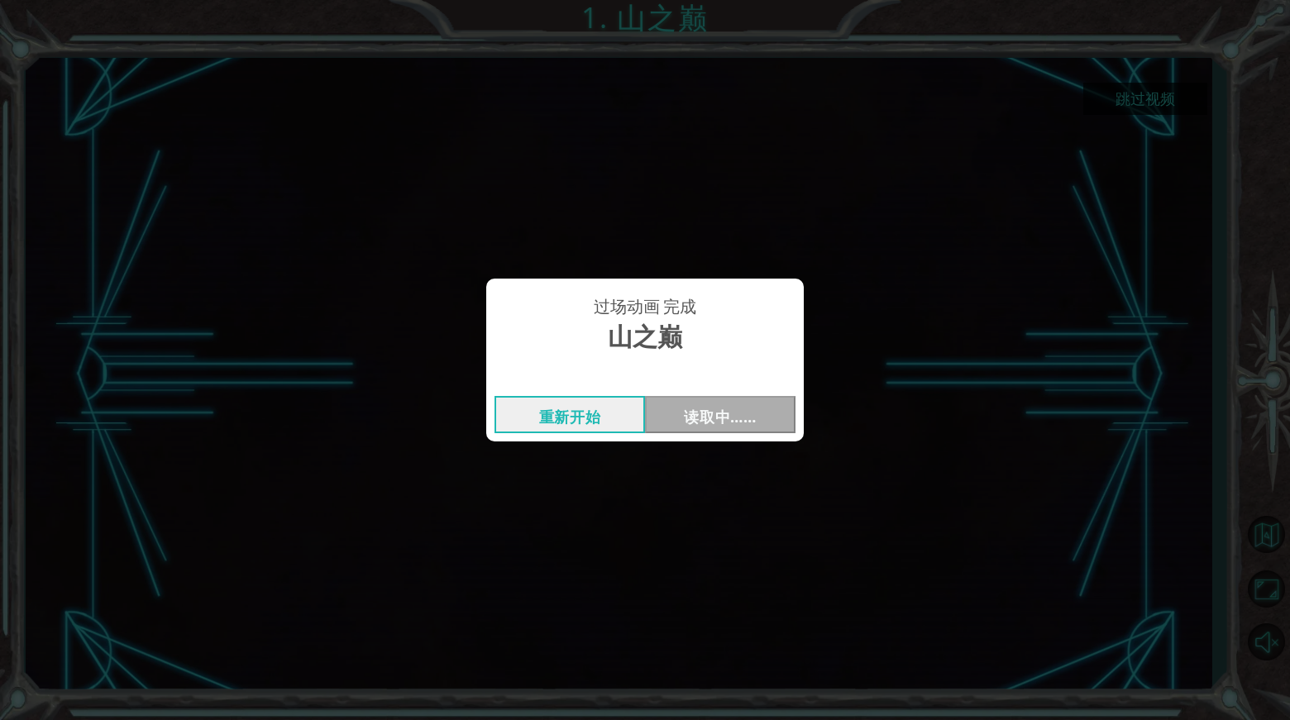
click at [1156, 95] on div "过场动画 完成 山之巅 重新开始 读取中……" at bounding box center [645, 360] width 1290 height 720
click at [1153, 89] on div "过场动画 完成 山之巅 重新开始 读取中……" at bounding box center [645, 360] width 1290 height 720
click at [710, 408] on button "下一个" at bounding box center [720, 414] width 150 height 37
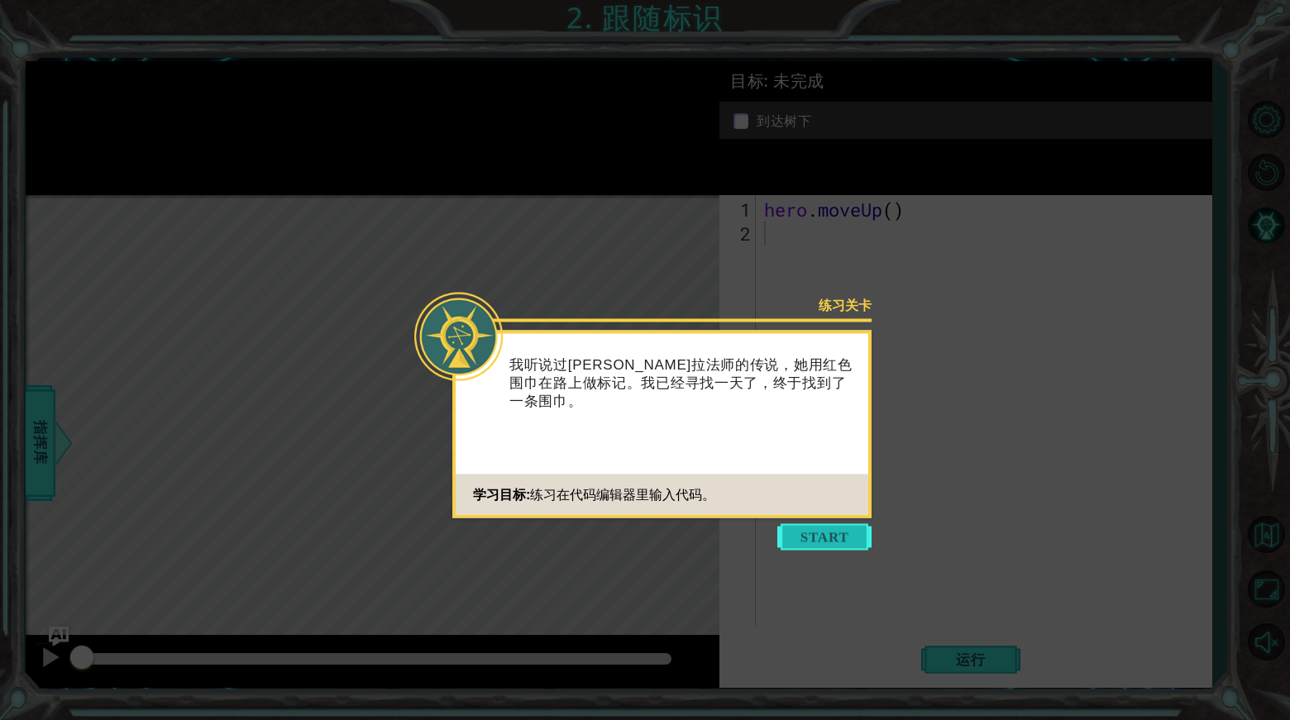
click at [837, 537] on button "Start" at bounding box center [824, 537] width 94 height 26
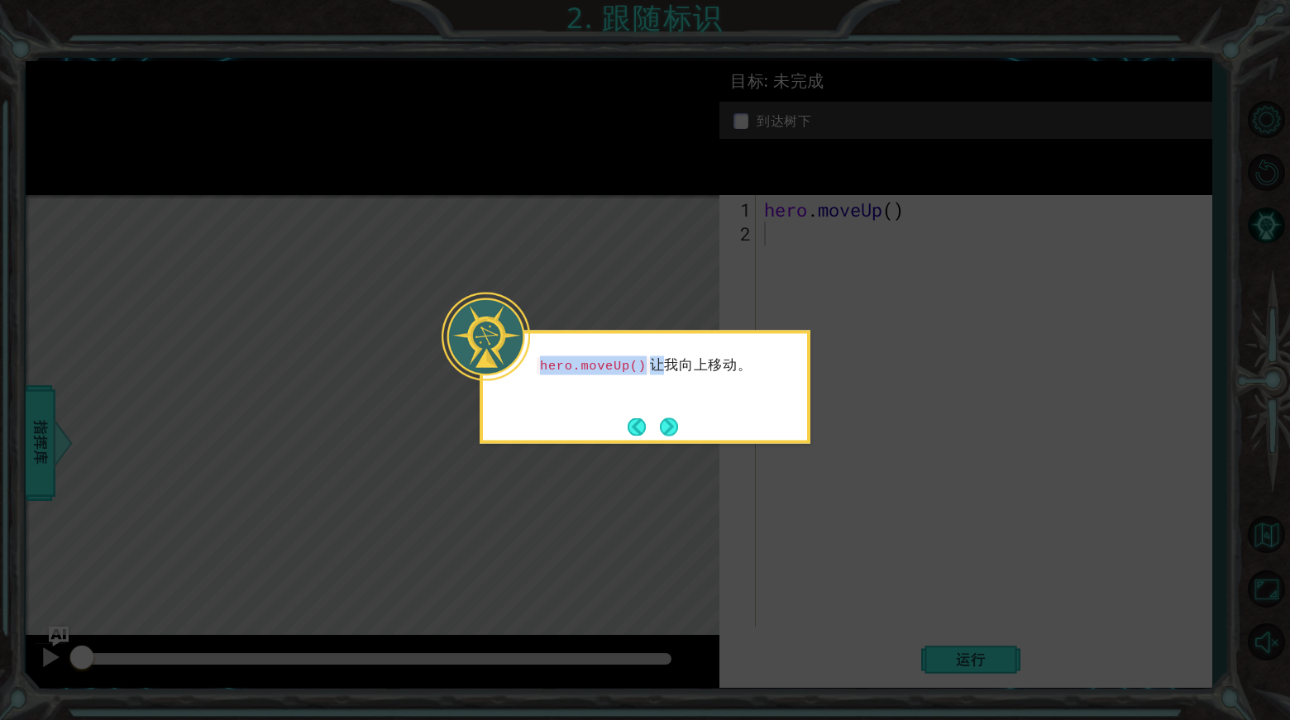
drag, startPoint x: 540, startPoint y: 370, endPoint x: 663, endPoint y: 377, distance: 123.4
click at [658, 379] on div "hero.moveUp() 让我向上移动。" at bounding box center [645, 373] width 324 height 66
click at [518, 365] on div at bounding box center [485, 337] width 88 height 88
drag, startPoint x: 539, startPoint y: 363, endPoint x: 635, endPoint y: 374, distance: 96.6
click at [635, 374] on code "hero.moveUp()" at bounding box center [593, 365] width 113 height 18
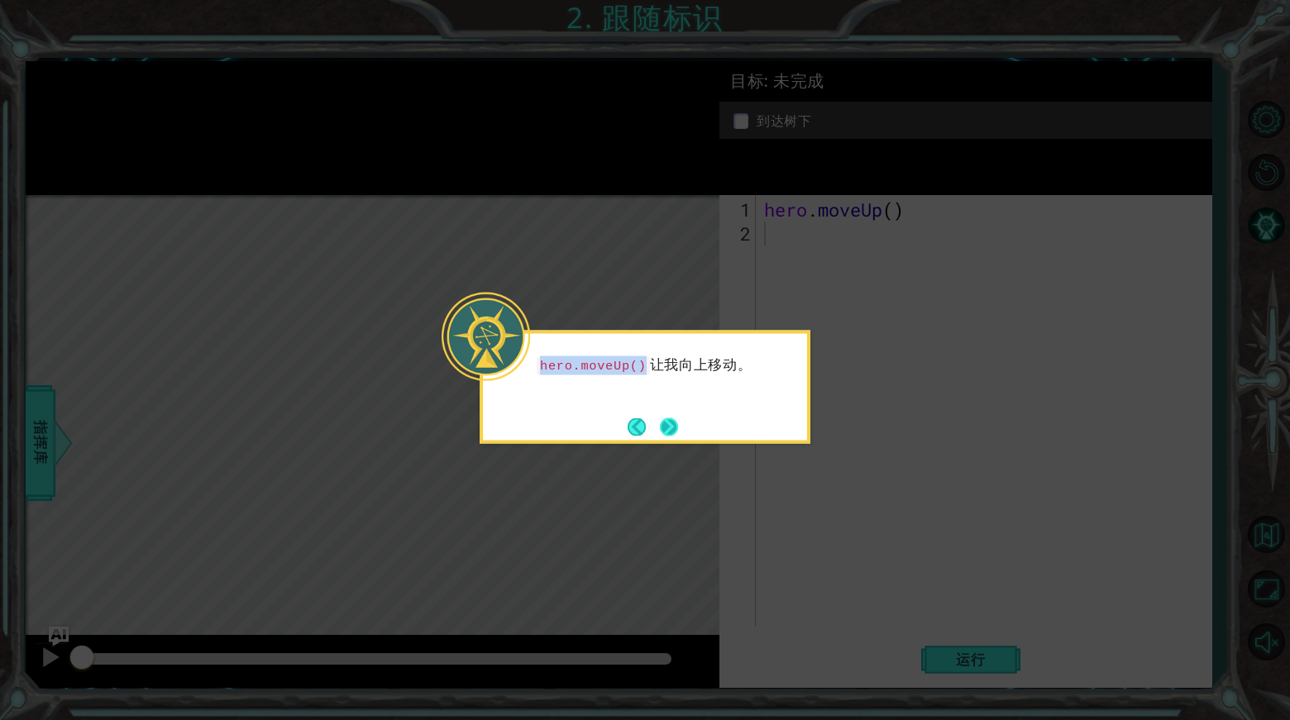
click at [675, 417] on button "Next" at bounding box center [669, 426] width 18 height 18
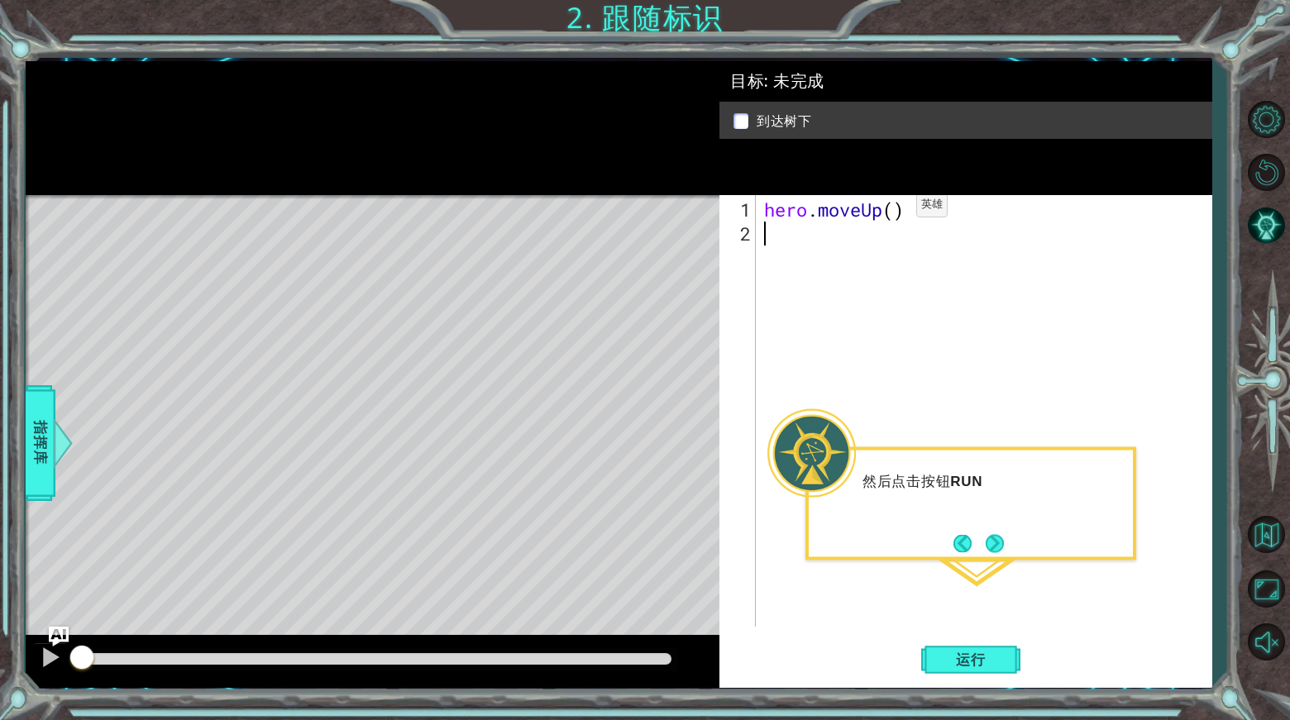
click at [891, 212] on div "hero . moveUp ( )" at bounding box center [988, 437] width 455 height 479
click at [995, 544] on button "Next" at bounding box center [994, 543] width 18 height 18
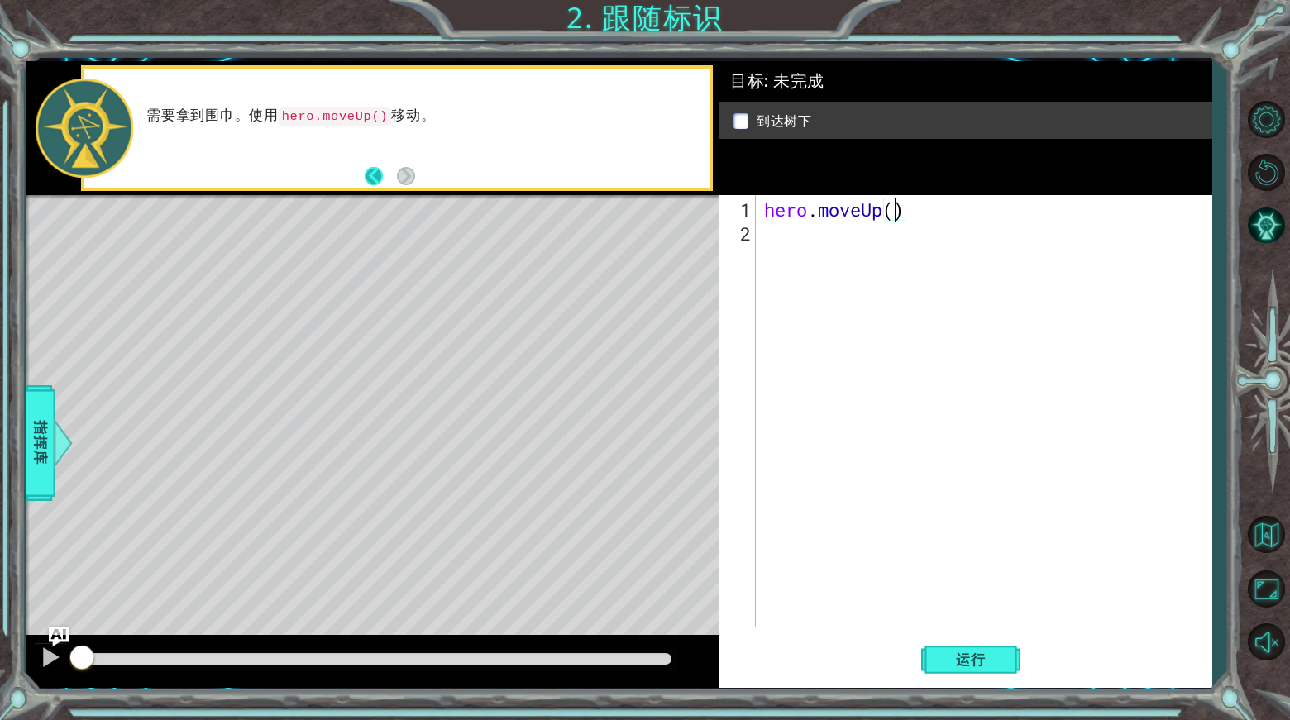
click at [367, 174] on button "Back" at bounding box center [381, 176] width 32 height 18
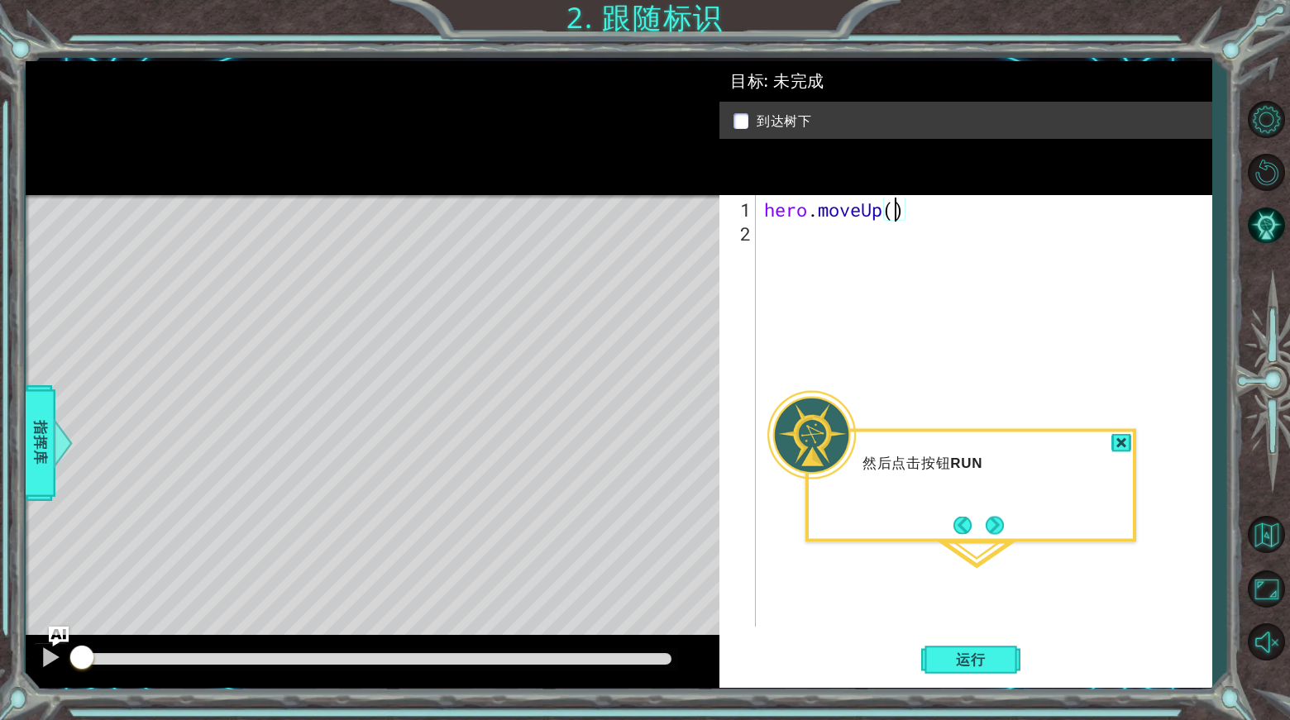
click at [367, 174] on div at bounding box center [373, 127] width 694 height 133
click at [1120, 441] on div at bounding box center [1121, 443] width 20 height 19
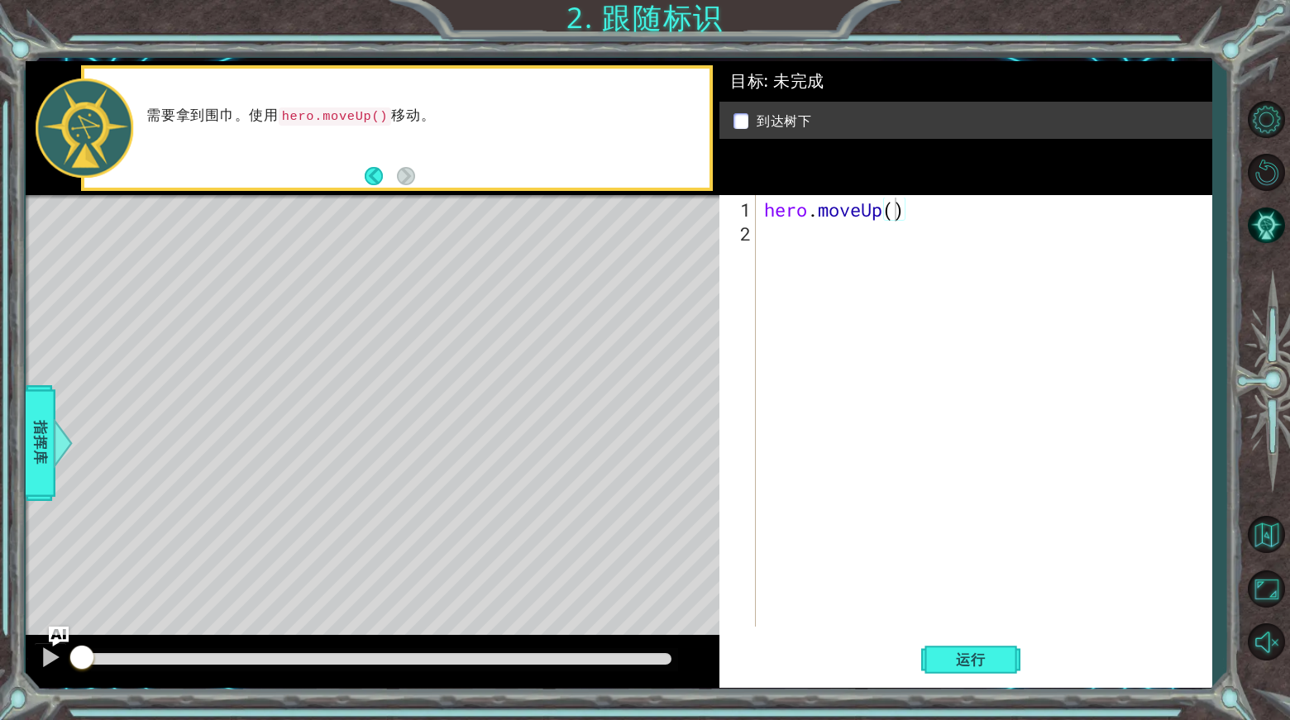
click at [370, 117] on code "hero.moveUp()" at bounding box center [335, 116] width 113 height 18
click at [366, 115] on code "hero.moveUp()" at bounding box center [335, 116] width 113 height 18
drag, startPoint x: 370, startPoint y: 115, endPoint x: 430, endPoint y: 116, distance: 60.4
click at [444, 122] on p "需要拿到围巾。使用 hero.moveUp() 移动。" at bounding box center [421, 116] width 551 height 19
drag, startPoint x: 382, startPoint y: 103, endPoint x: 479, endPoint y: 110, distance: 97.8
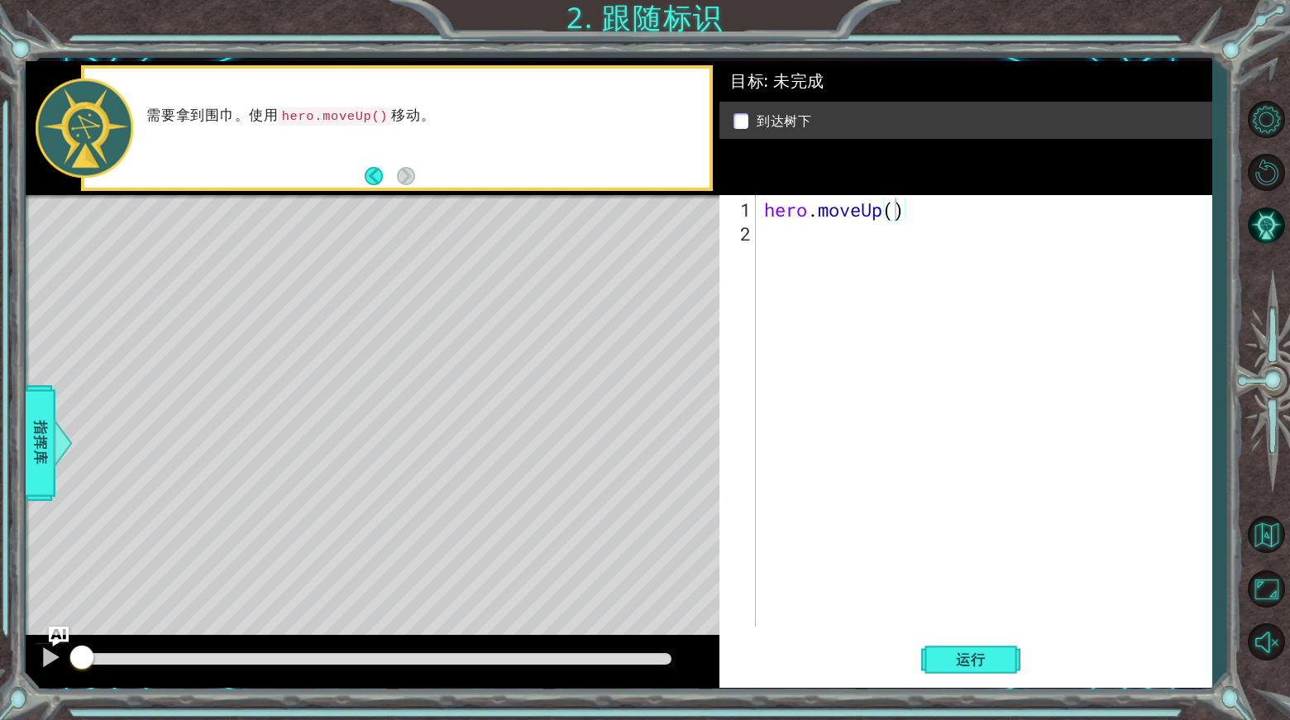
click at [498, 117] on div "需要拿到围巾。使用 hero.moveUp() 移动。" at bounding box center [422, 128] width 574 height 60
click at [899, 212] on div "hero . moveUp ( )" at bounding box center [988, 437] width 455 height 479
type textarea "hero.moveUp(10)"
click at [1001, 665] on span "运行" at bounding box center [970, 659] width 63 height 17
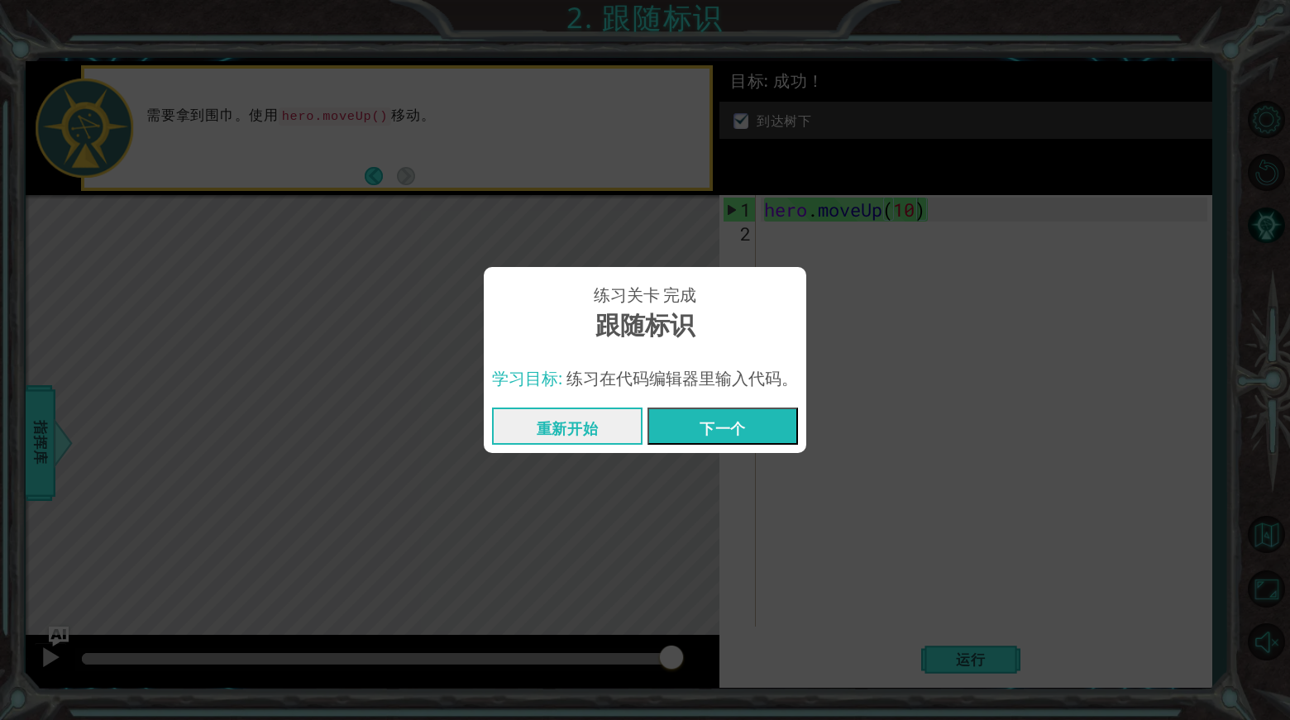
click at [700, 430] on button "下一个" at bounding box center [722, 426] width 150 height 37
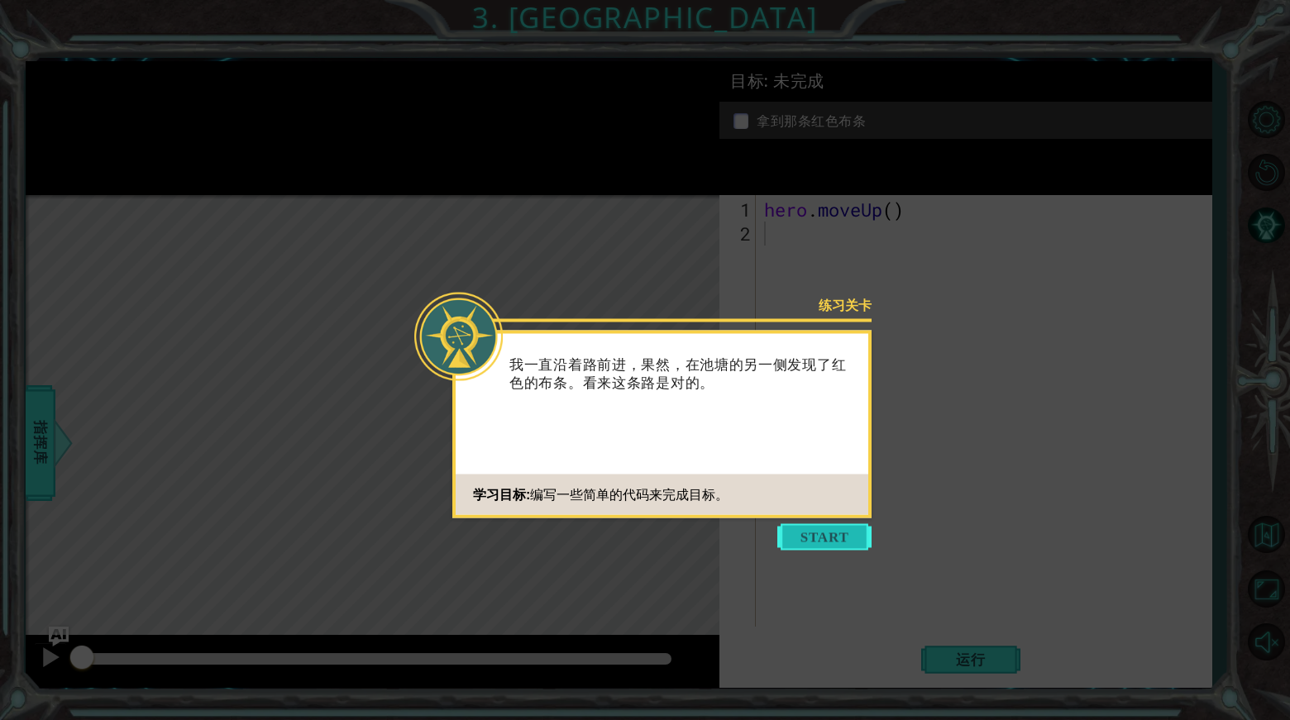
click at [830, 532] on button "Start" at bounding box center [824, 537] width 94 height 26
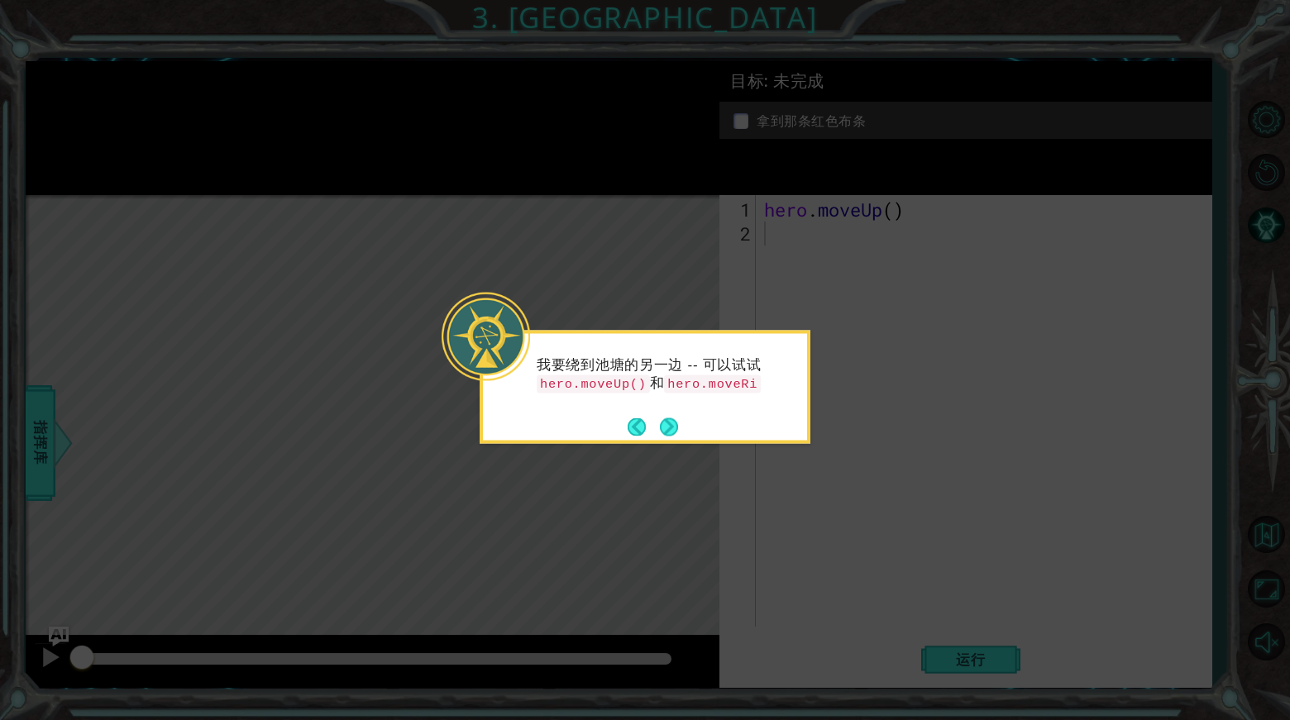
click at [669, 417] on button "Next" at bounding box center [669, 426] width 18 height 18
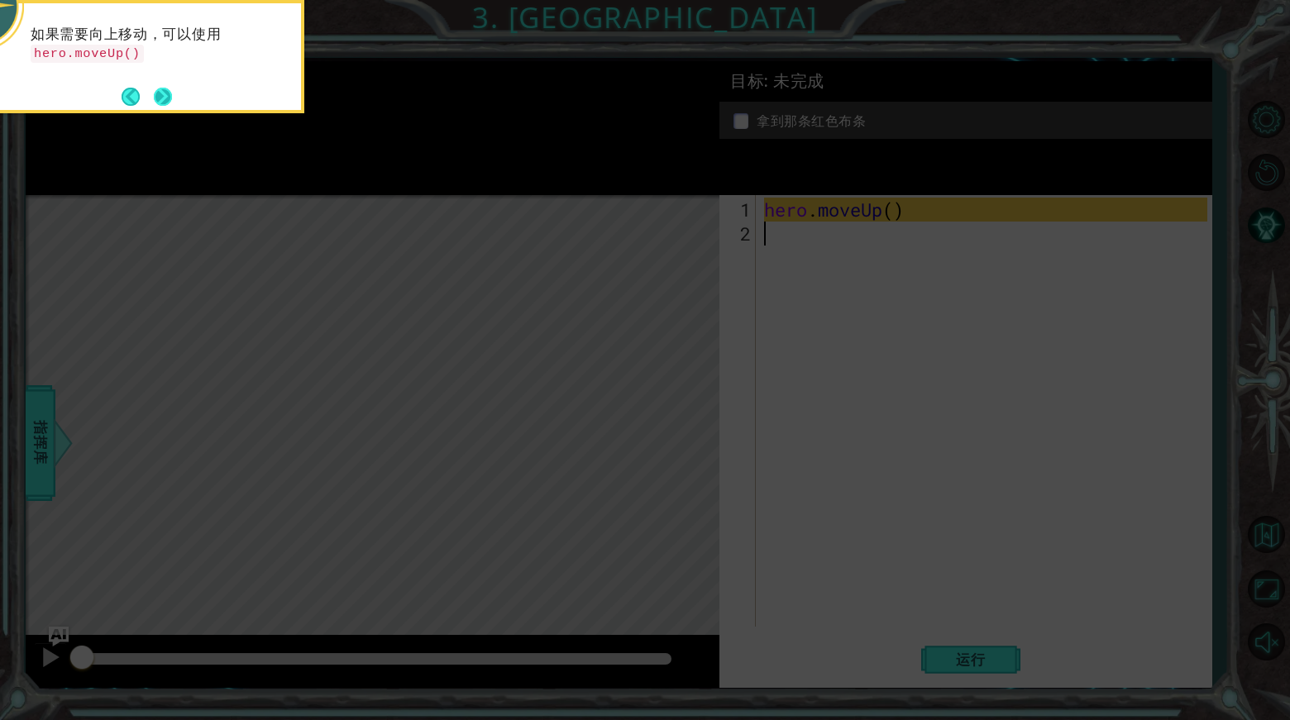
click at [163, 88] on button "Next" at bounding box center [163, 97] width 18 height 18
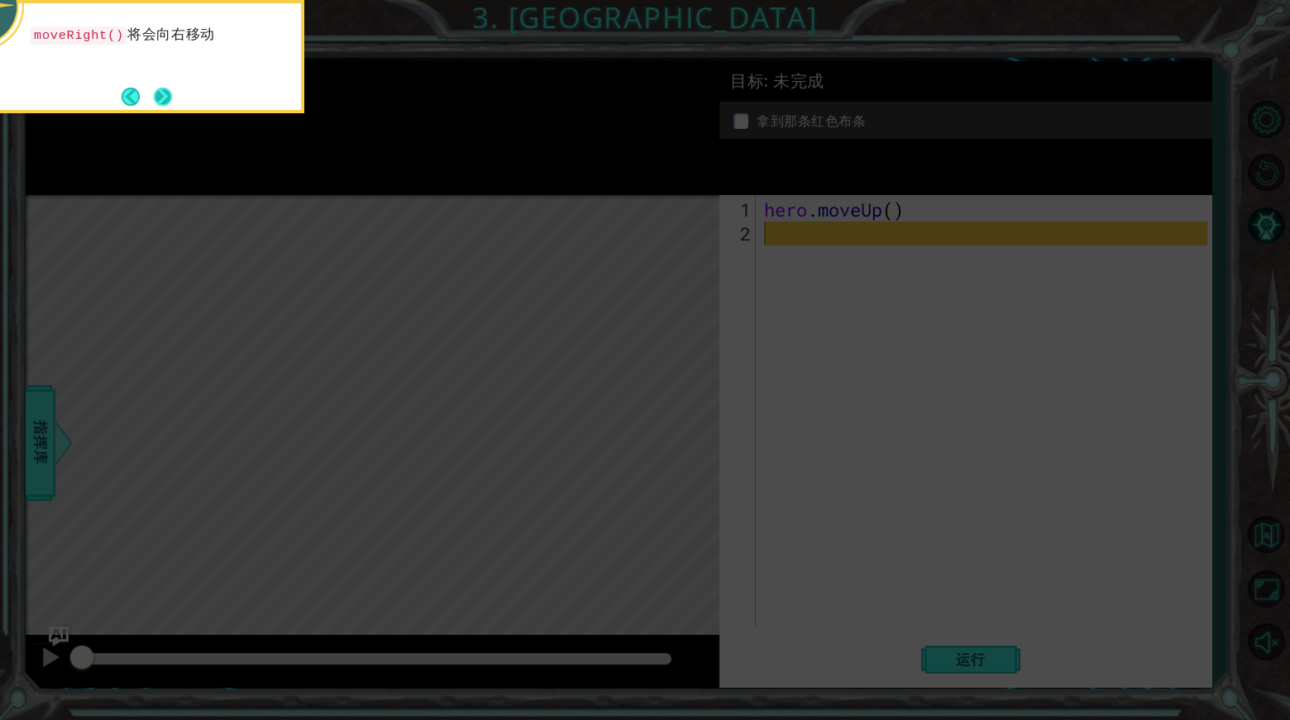
click at [158, 94] on button "Next" at bounding box center [163, 97] width 18 height 18
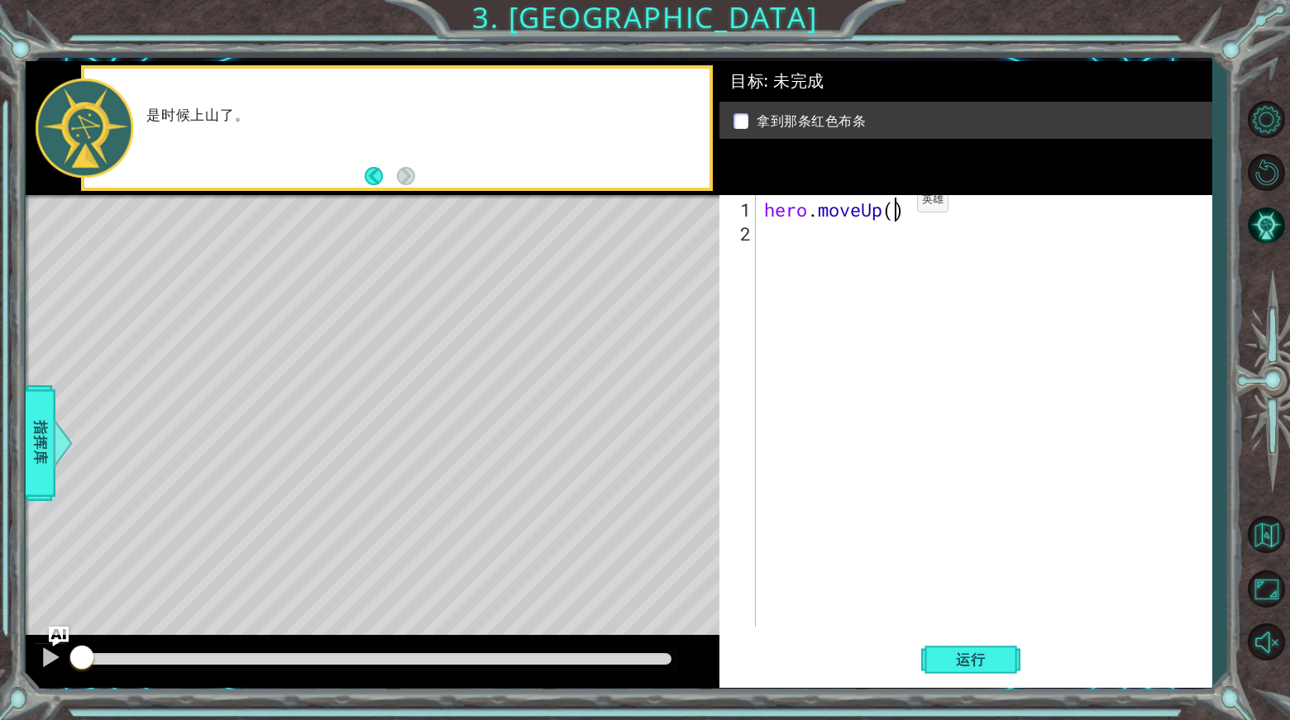
click at [892, 206] on div "hero . moveUp ( )" at bounding box center [988, 437] width 455 height 479
type textarea "hero.moveUp()"
click at [381, 175] on button "Back" at bounding box center [381, 176] width 32 height 18
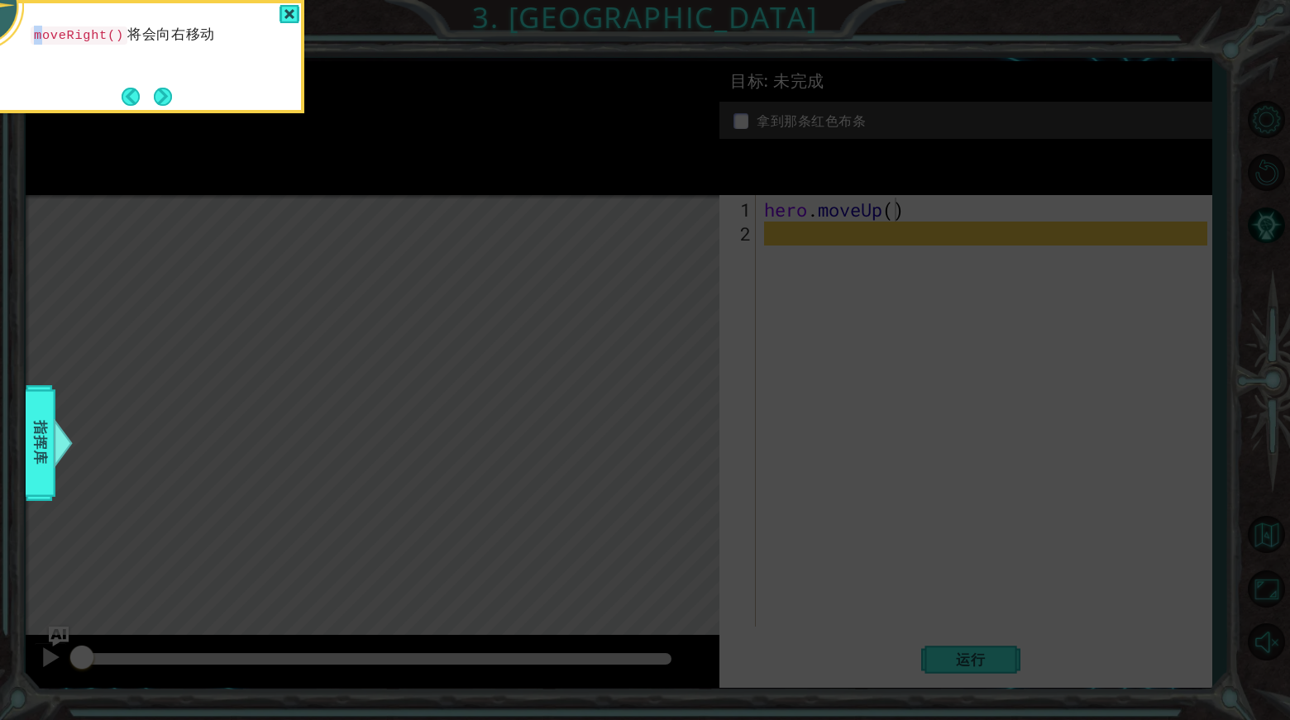
drag, startPoint x: 29, startPoint y: 35, endPoint x: 41, endPoint y: 36, distance: 11.6
click at [41, 36] on div "moveRight() 将会向右移动" at bounding box center [139, 43] width 324 height 66
click at [38, 36] on code "moveRight()" at bounding box center [79, 35] width 97 height 18
drag, startPoint x: 38, startPoint y: 36, endPoint x: 57, endPoint y: 45, distance: 21.1
click at [98, 55] on div "moveRight() 将会向右移动" at bounding box center [139, 43] width 324 height 66
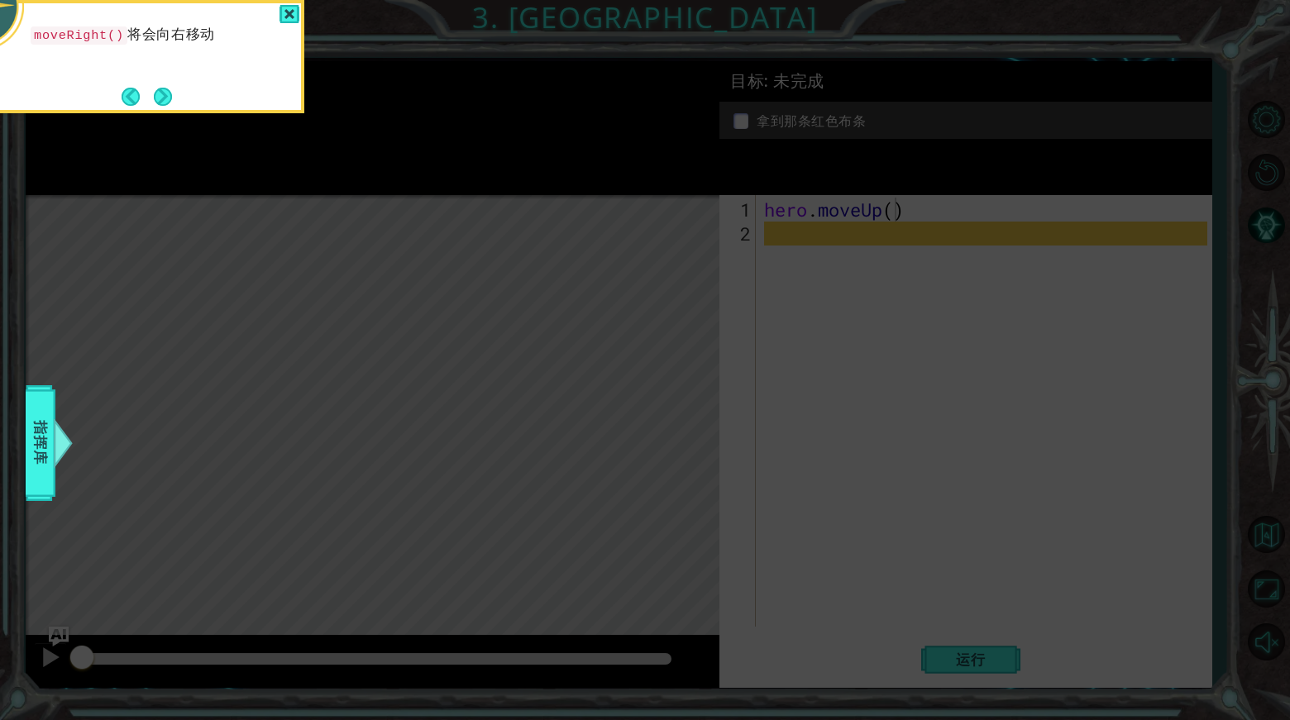
click at [24, 40] on div "moveRight() 将会向右移动" at bounding box center [139, 43] width 324 height 66
drag, startPoint x: 34, startPoint y: 36, endPoint x: 145, endPoint y: 40, distance: 111.7
click at [145, 40] on p "moveRight() 将会向右移动" at bounding box center [160, 35] width 259 height 19
copy p "moveRight() 将会"
click at [293, 12] on div at bounding box center [289, 14] width 20 height 19
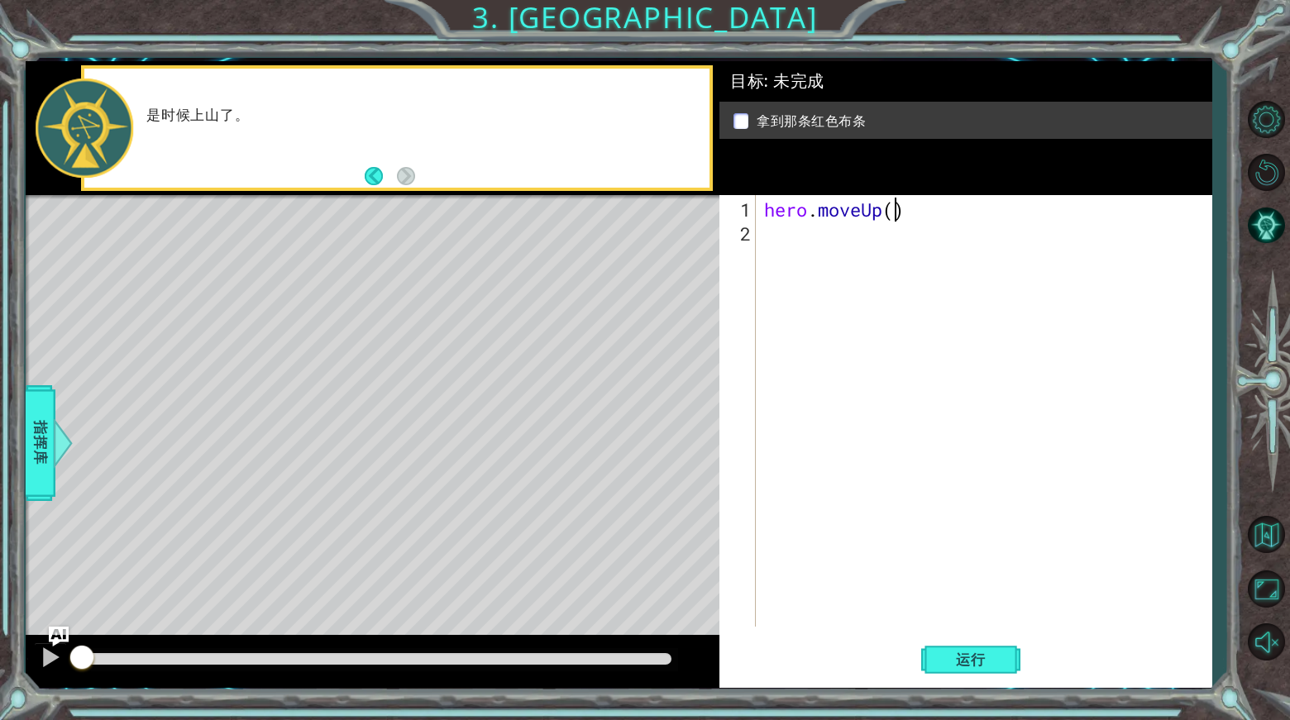
click at [818, 256] on div "hero . moveUp ( )" at bounding box center [988, 437] width 455 height 479
paste textarea "moveRight() 将会"
click at [900, 207] on div "hero . moveUp ( ) moveRight ( )" at bounding box center [988, 437] width 455 height 479
click at [978, 650] on button "运行" at bounding box center [970, 660] width 99 height 50
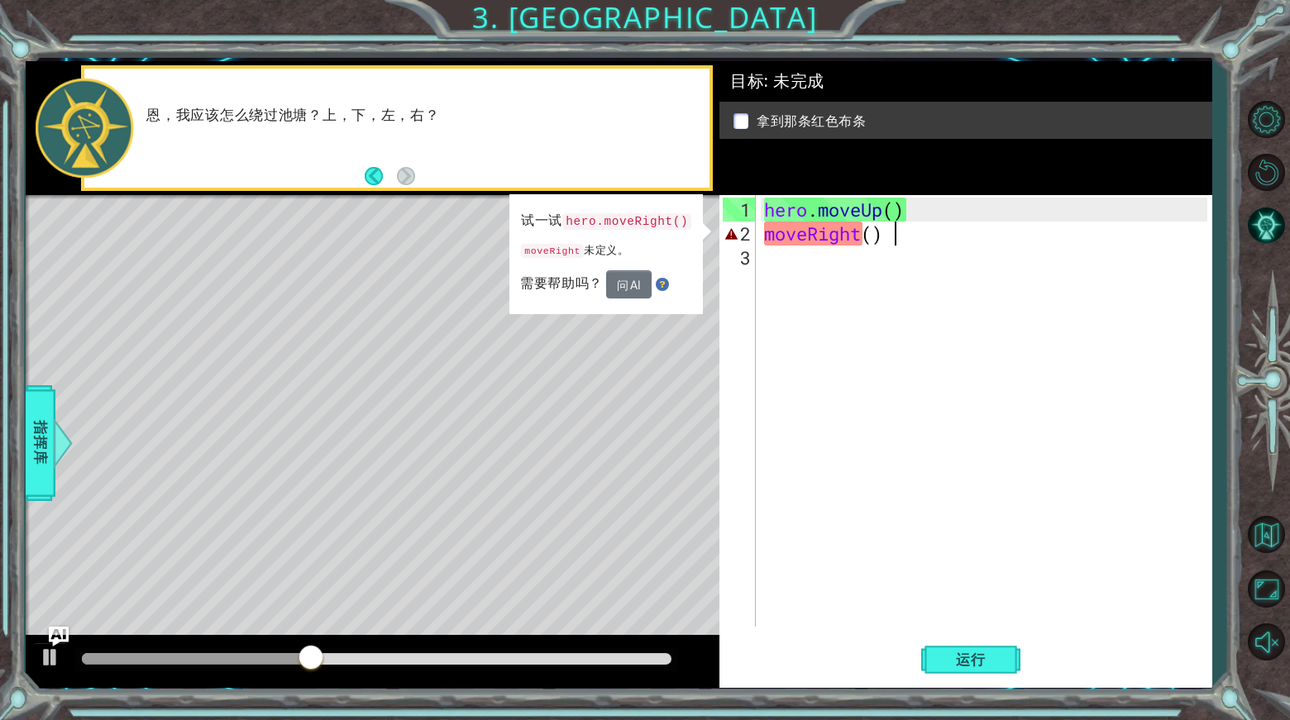
click at [896, 231] on div "hero . moveUp ( ) moveRight ( )" at bounding box center [988, 437] width 455 height 479
type textarea "moveRight()"
drag, startPoint x: 810, startPoint y: 299, endPoint x: 836, endPoint y: 286, distance: 28.8
click at [811, 299] on div "hero . moveUp ( ) moveRight ( )" at bounding box center [988, 437] width 455 height 479
click at [375, 172] on button "Back" at bounding box center [381, 176] width 32 height 18
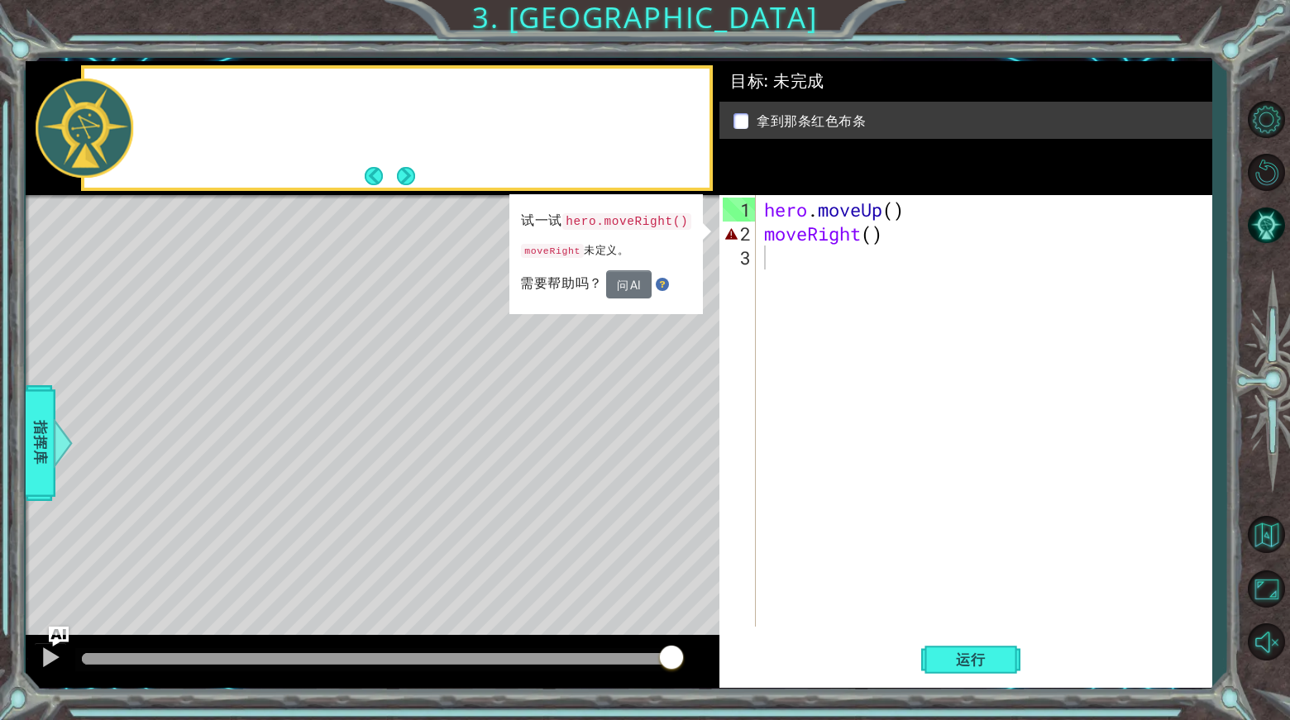
click at [378, 172] on button "Back" at bounding box center [381, 176] width 32 height 18
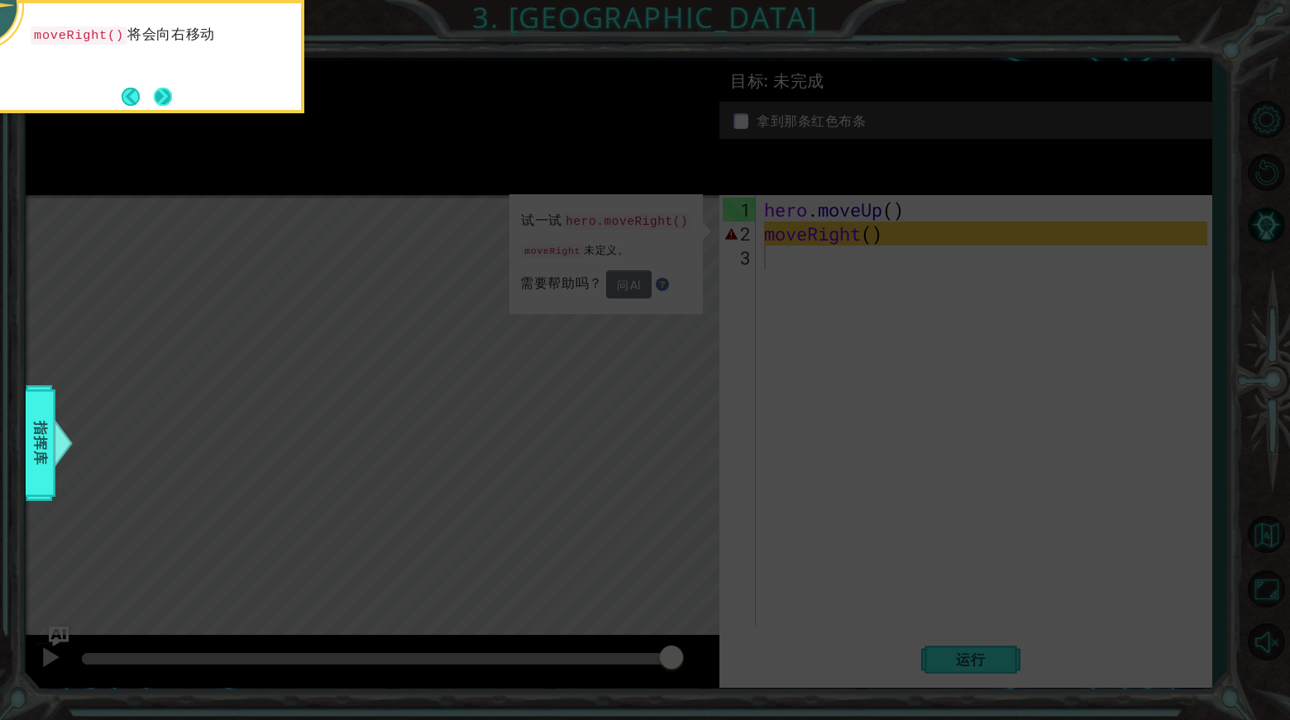
click at [172, 93] on button "Next" at bounding box center [163, 97] width 18 height 18
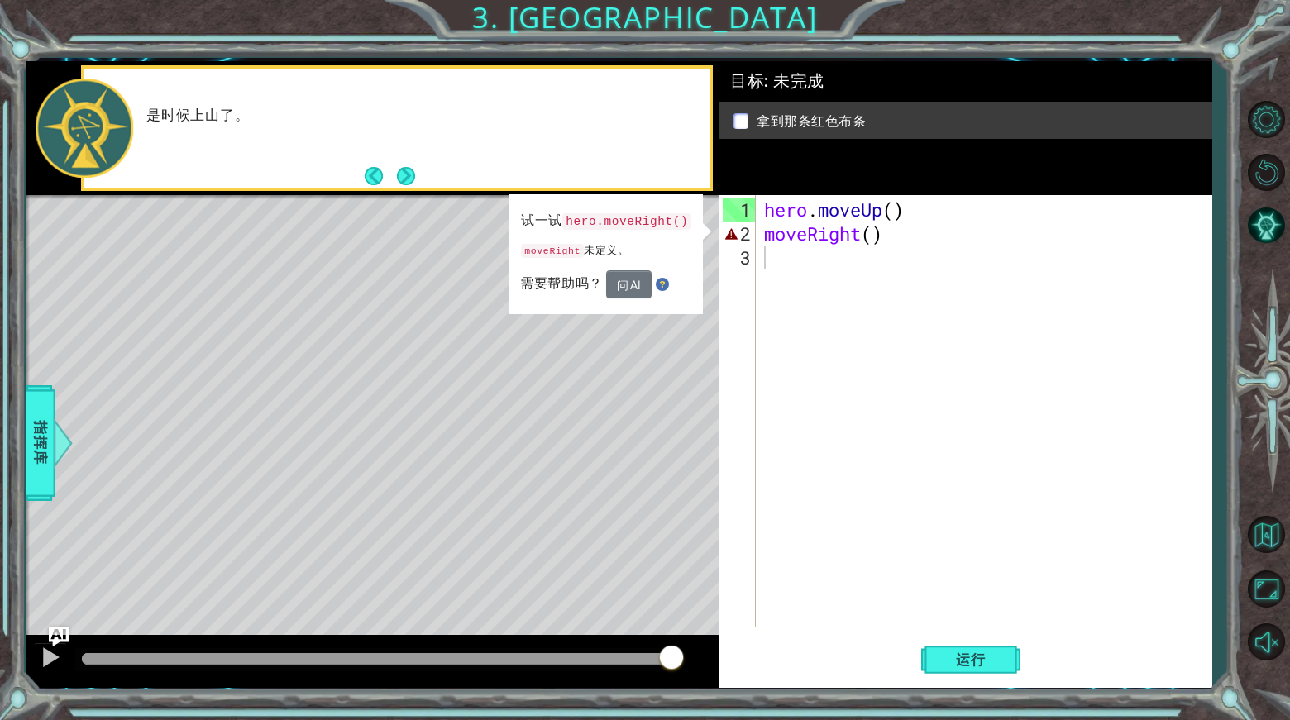
click at [182, 93] on div "是时候上山了。" at bounding box center [396, 128] width 624 height 119
click at [407, 172] on button "Next" at bounding box center [405, 175] width 18 height 18
drag, startPoint x: 767, startPoint y: 232, endPoint x: 924, endPoint y: 235, distance: 157.1
click at [924, 235] on div "hero . moveUp ( ) moveRight ( )" at bounding box center [988, 437] width 455 height 479
type textarea "hero.moveUp()moveRight()"
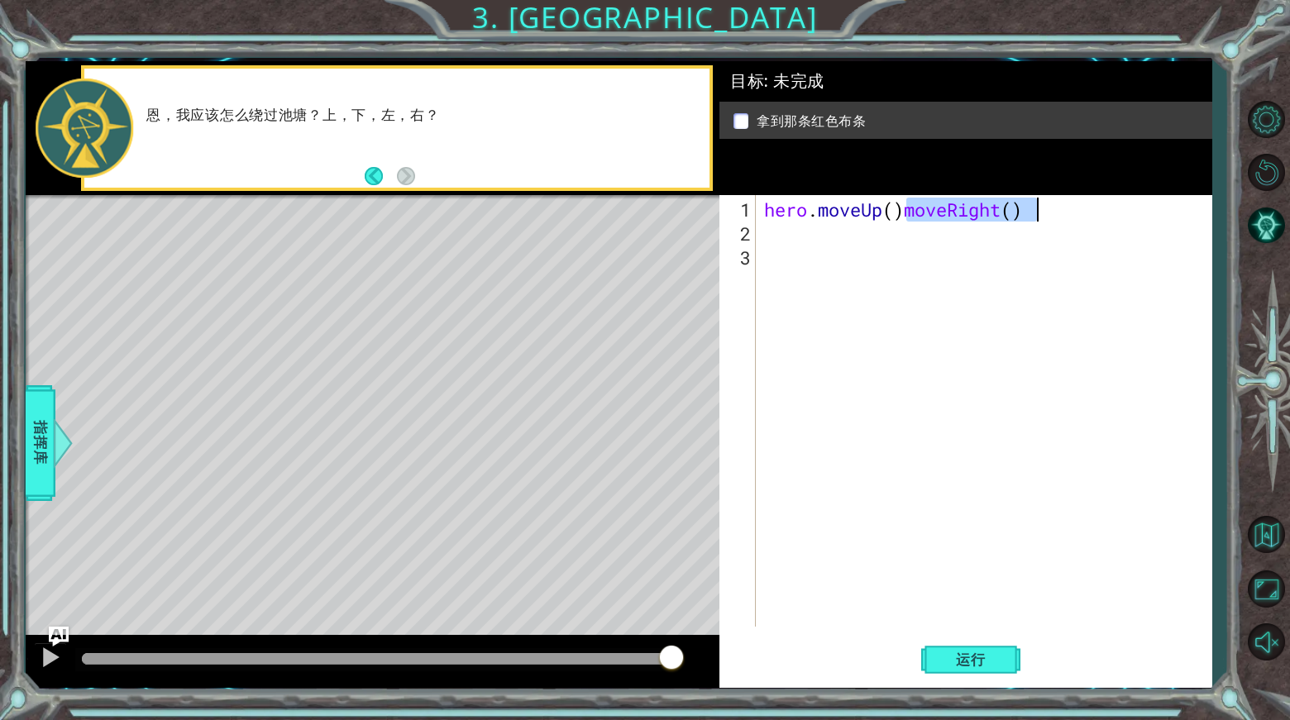
click at [892, 233] on div "hero . moveUp ( ) moveRight ( )" at bounding box center [988, 437] width 455 height 479
click at [908, 212] on div "hero . moveUp ( ) moveRight ( )" at bounding box center [988, 437] width 455 height 479
drag, startPoint x: 914, startPoint y: 210, endPoint x: 940, endPoint y: 209, distance: 25.6
click at [940, 209] on div "hero . moveUp ( ) moveRight ( )" at bounding box center [988, 437] width 455 height 479
click at [750, 223] on div "2" at bounding box center [739, 234] width 33 height 24
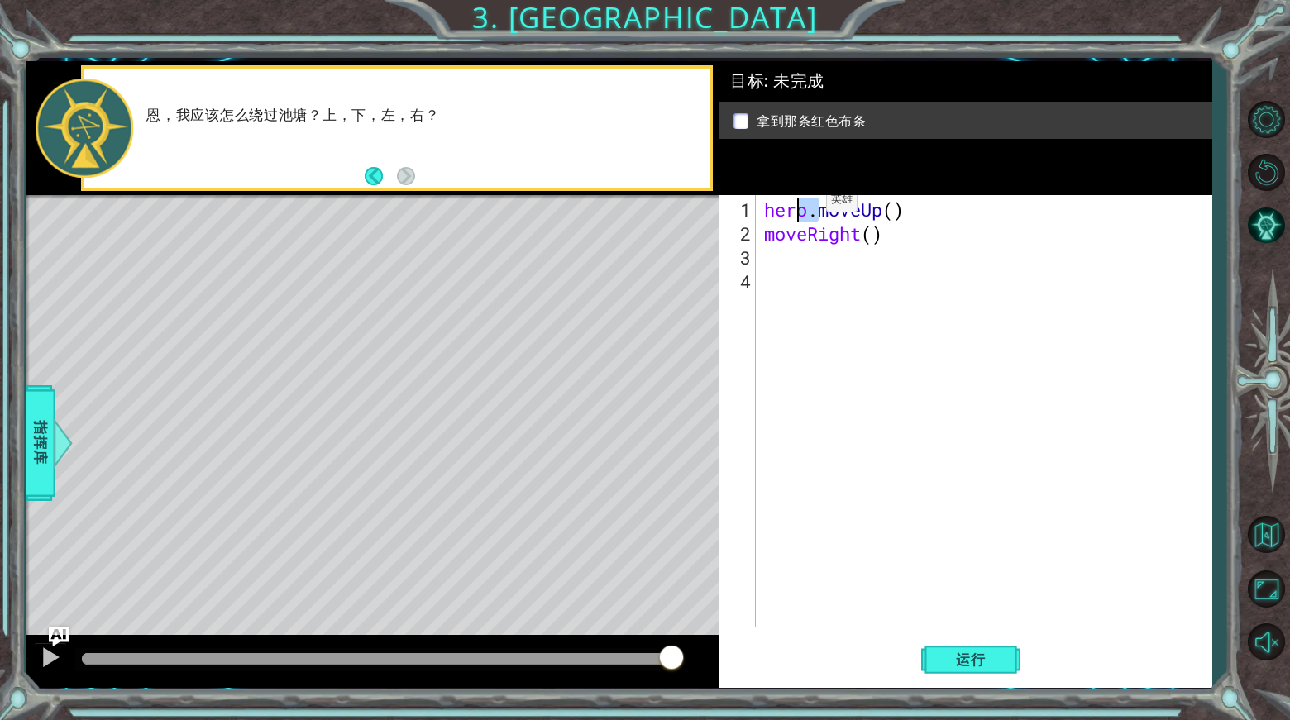
click at [714, 207] on div "1 ההההההההההההההההההההההההההההההההההההההההההההההההההההההההההההההההההההההההההההה…" at bounding box center [619, 374] width 1186 height 626
click at [766, 229] on div "hero . moveUp ( ) moveRight ( )" at bounding box center [988, 437] width 455 height 479
paste textarea "hero."
click at [973, 666] on span "运行" at bounding box center [970, 659] width 63 height 17
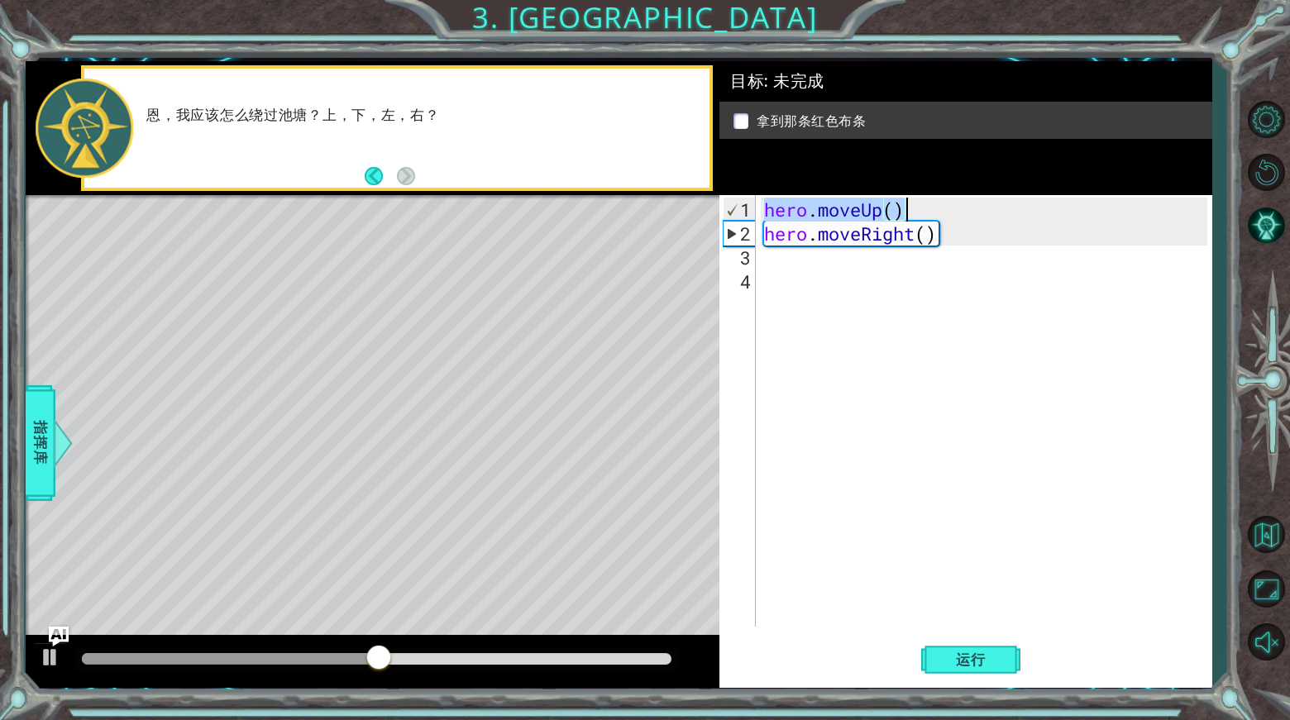
drag, startPoint x: 766, startPoint y: 207, endPoint x: 964, endPoint y: 207, distance: 197.6
click at [964, 207] on div "hero . moveUp ( ) hero . moveRight ( )" at bounding box center [988, 437] width 455 height 479
type textarea "hero.moveUp()"
click at [41, 662] on div at bounding box center [50, 656] width 21 height 21
drag, startPoint x: 766, startPoint y: 202, endPoint x: 918, endPoint y: 206, distance: 152.2
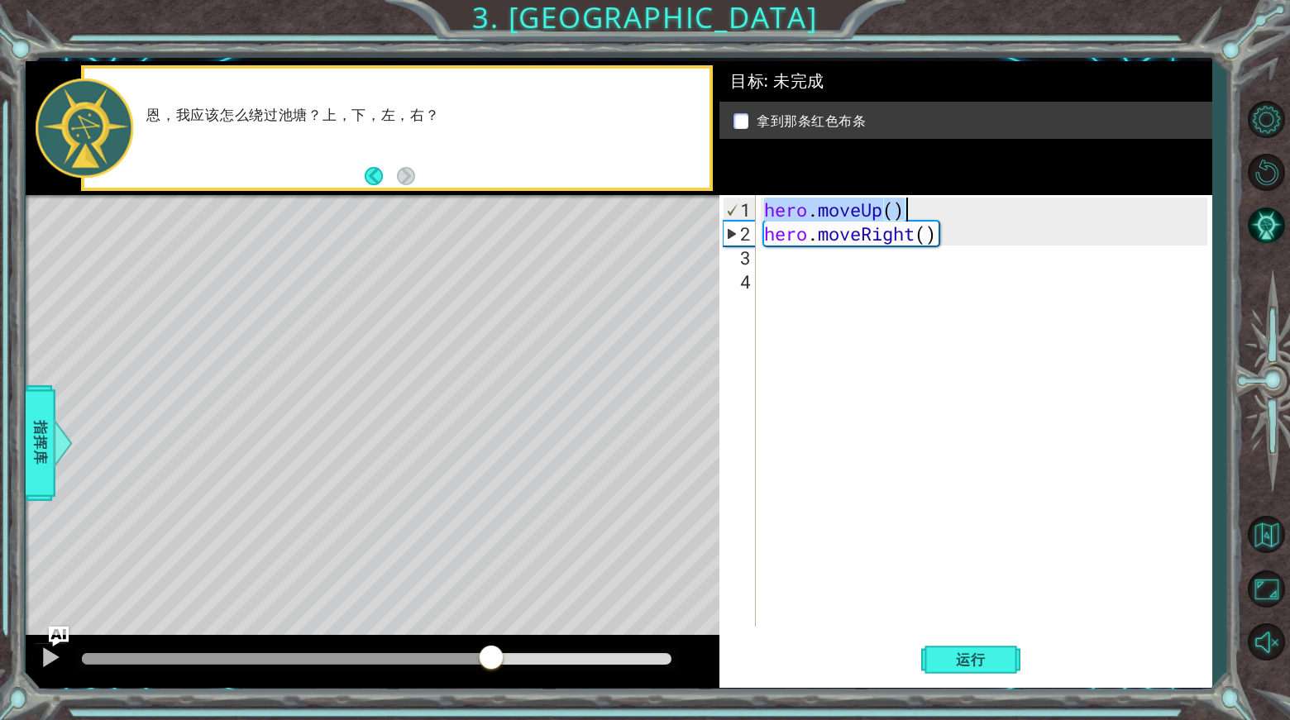
click at [918, 206] on div "hero . moveUp ( ) hero . moveRight ( )" at bounding box center [988, 437] width 455 height 479
drag, startPoint x: 794, startPoint y: 253, endPoint x: 776, endPoint y: 284, distance: 35.2
click at [794, 253] on div "hero . moveUp ( ) hero . moveRight ( )" at bounding box center [988, 437] width 455 height 479
paste textarea "hero.moveUp()"
type textarea "hero.moveUp()"
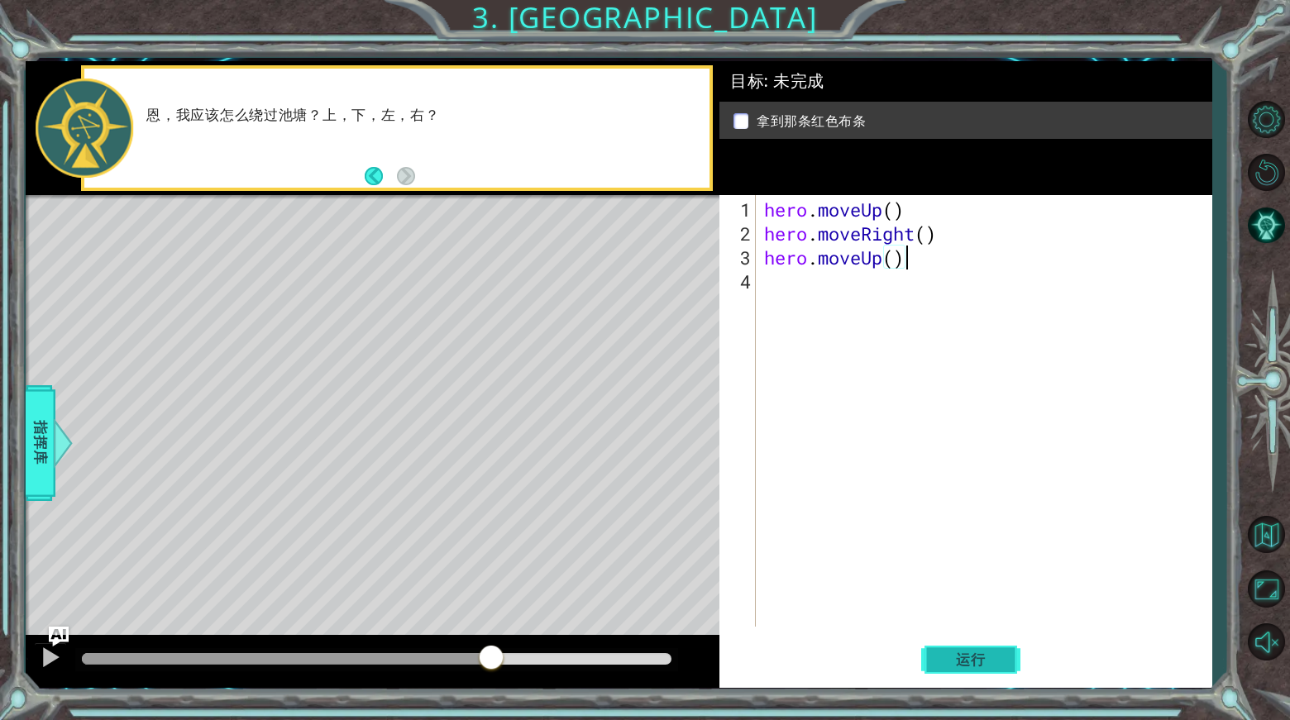
click at [994, 643] on button "运行" at bounding box center [970, 660] width 99 height 50
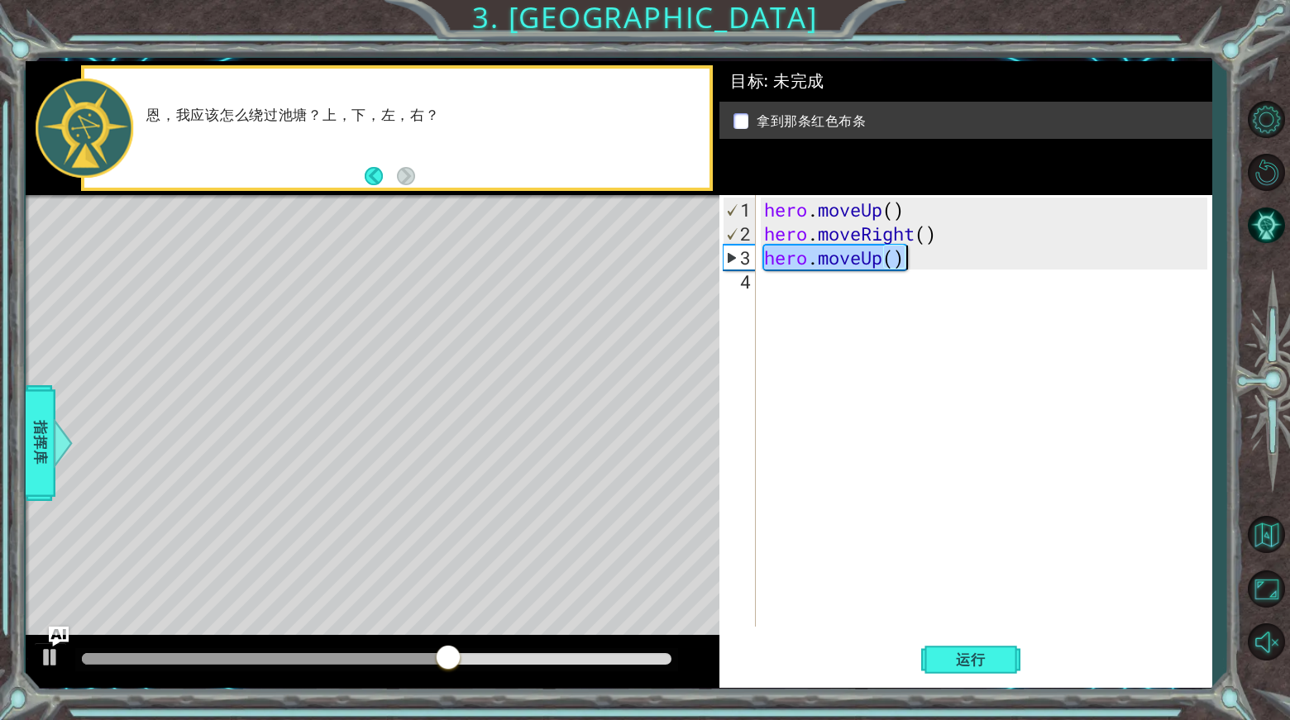
drag, startPoint x: 766, startPoint y: 259, endPoint x: 949, endPoint y: 257, distance: 183.5
click at [948, 258] on div "hero . moveUp ( ) hero . moveRight ( ) hero . moveUp ( )" at bounding box center [988, 437] width 455 height 479
click at [824, 279] on div "hero . moveUp ( ) hero . moveRight ( ) hero . moveUp ( )" at bounding box center [988, 437] width 455 height 479
paste textarea "hero.moveUp()"
type textarea "hero.moveUp()"
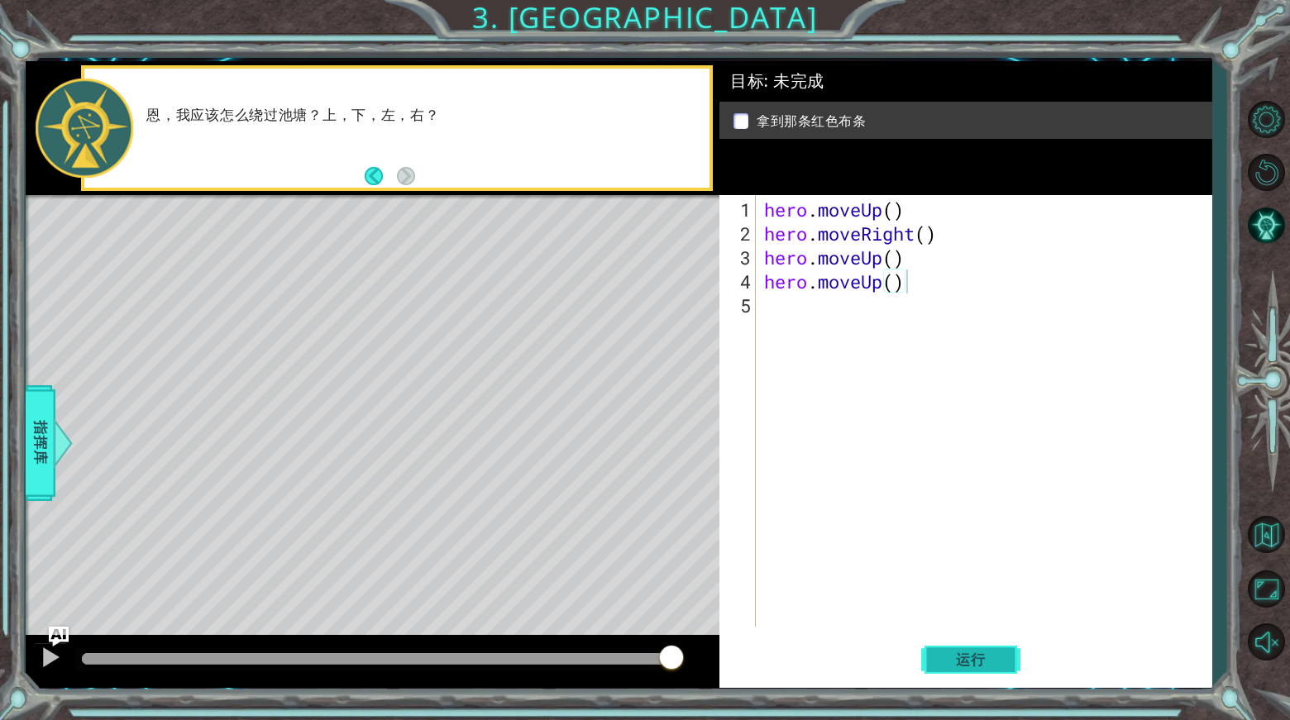
click at [983, 657] on span "运行" at bounding box center [970, 659] width 63 height 17
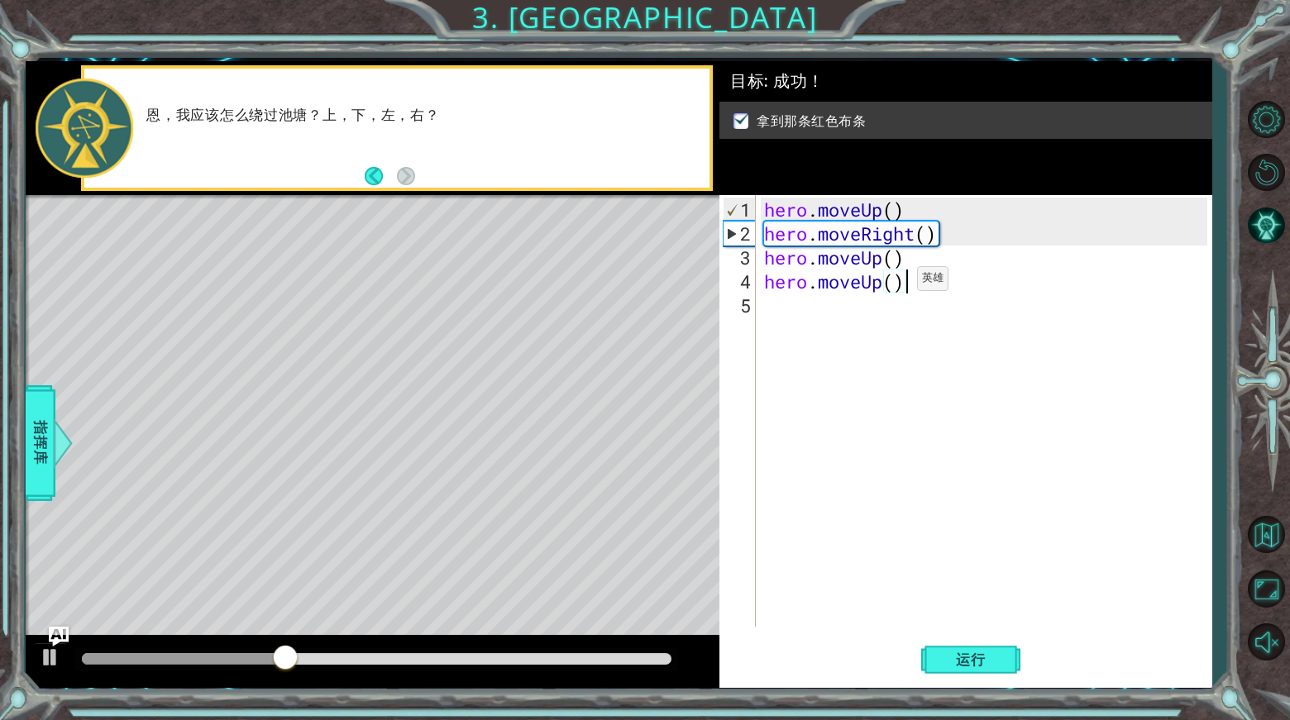
click at [894, 284] on div "hero . moveUp ( ) hero . moveRight ( ) hero . moveUp ( ) hero . moveUp ( )" at bounding box center [988, 437] width 455 height 479
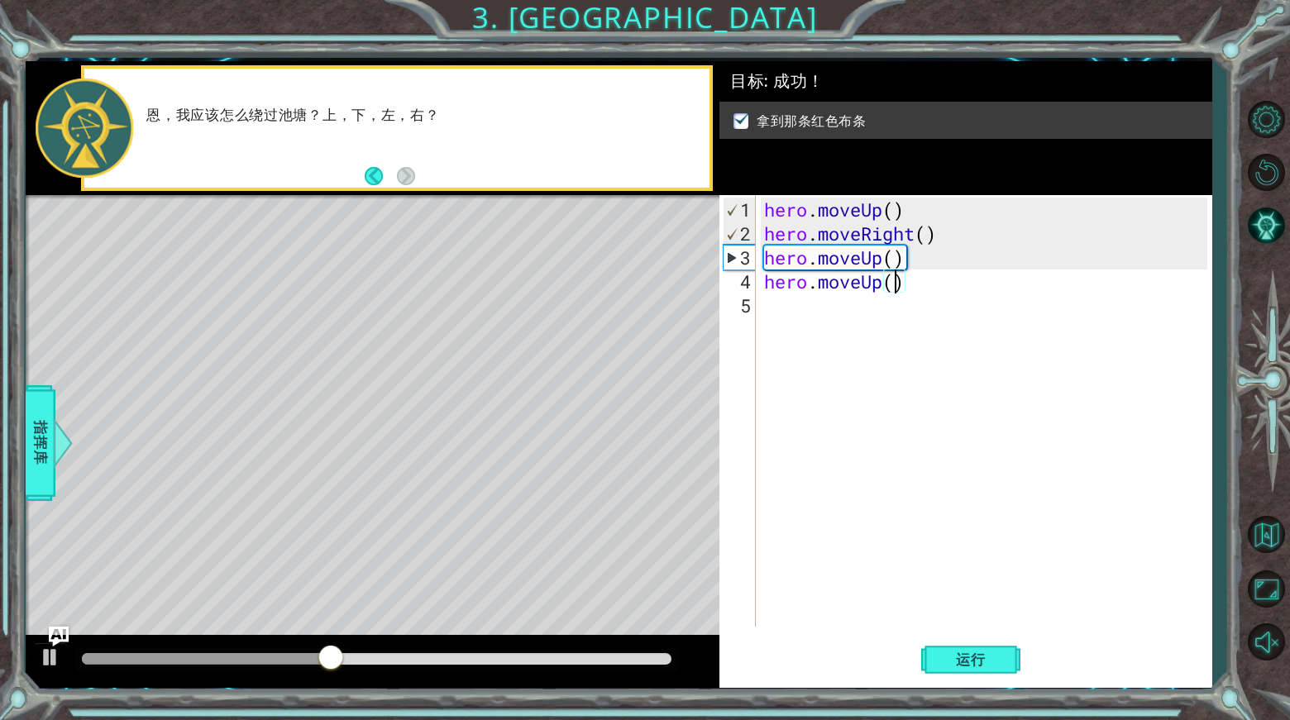
click at [901, 284] on div "hero . moveUp ( ) hero . moveRight ( ) hero . moveUp ( ) hero . moveUp ( )" at bounding box center [988, 437] width 455 height 479
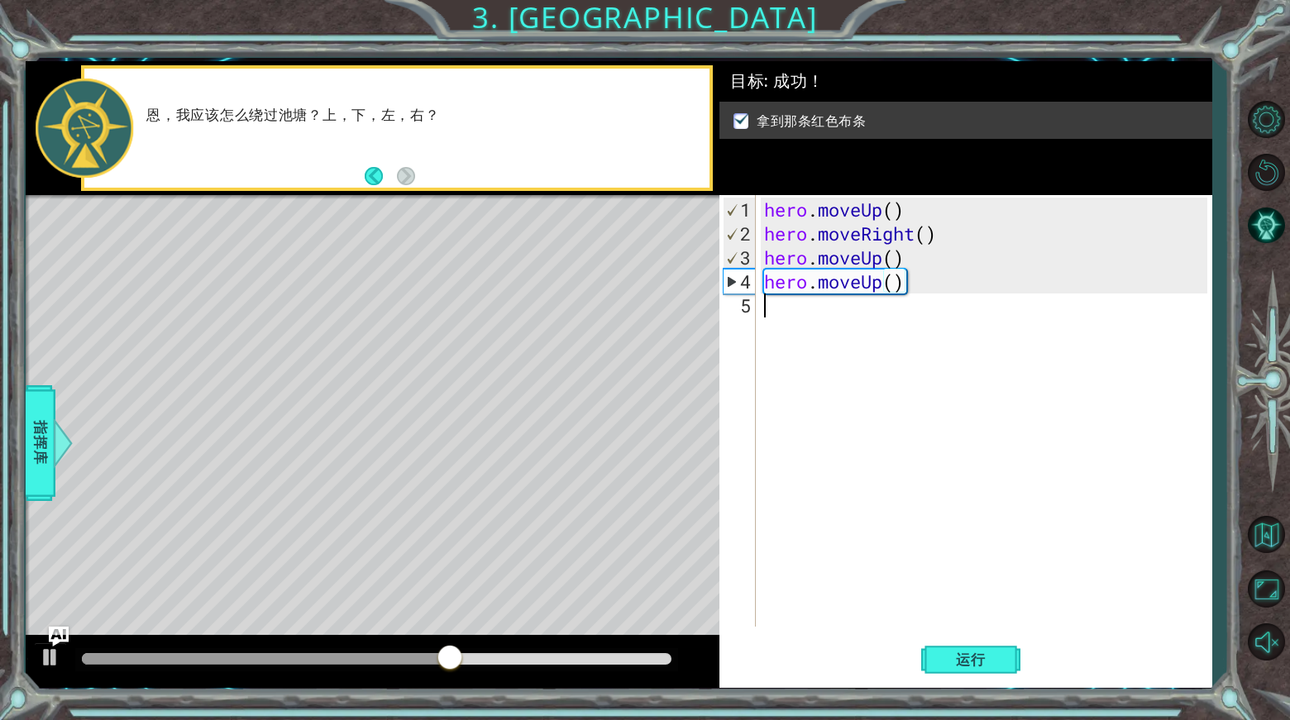
click at [932, 333] on div "hero . moveUp ( ) hero . moveRight ( ) hero . moveUp ( ) hero . moveUp ( )" at bounding box center [988, 437] width 455 height 479
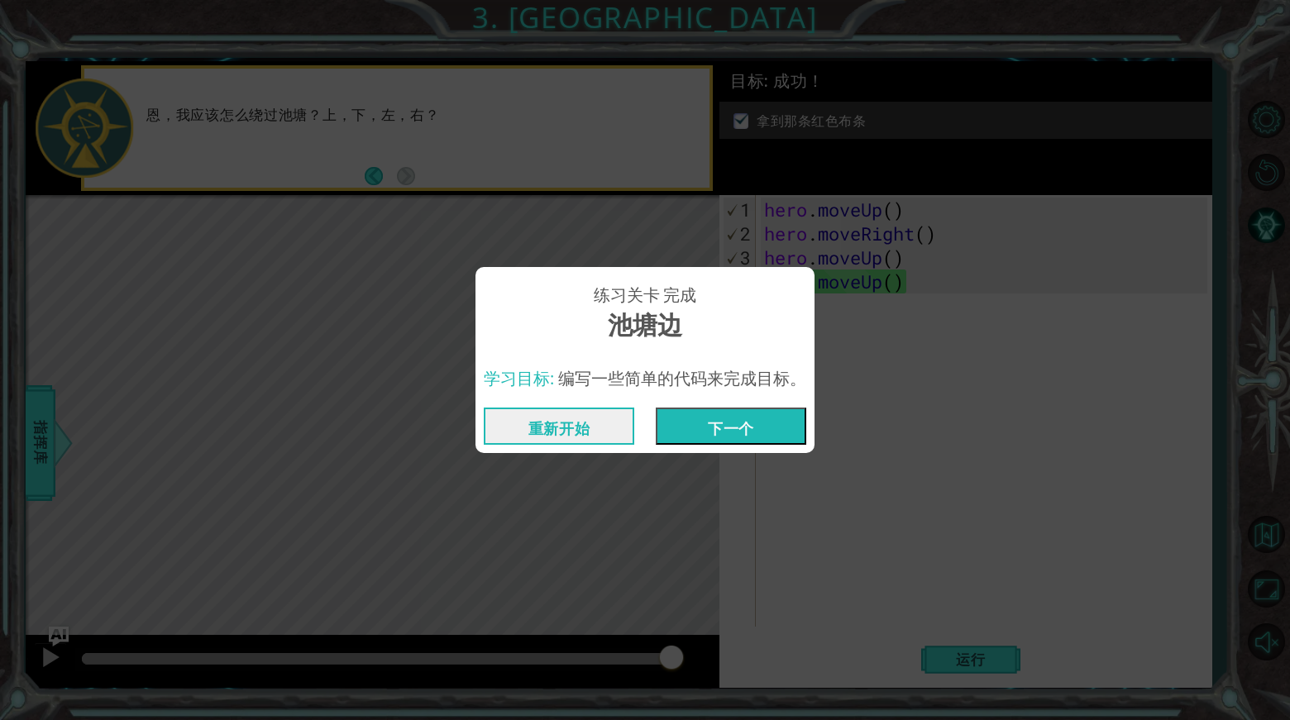
click at [761, 413] on button "下一个" at bounding box center [731, 426] width 150 height 37
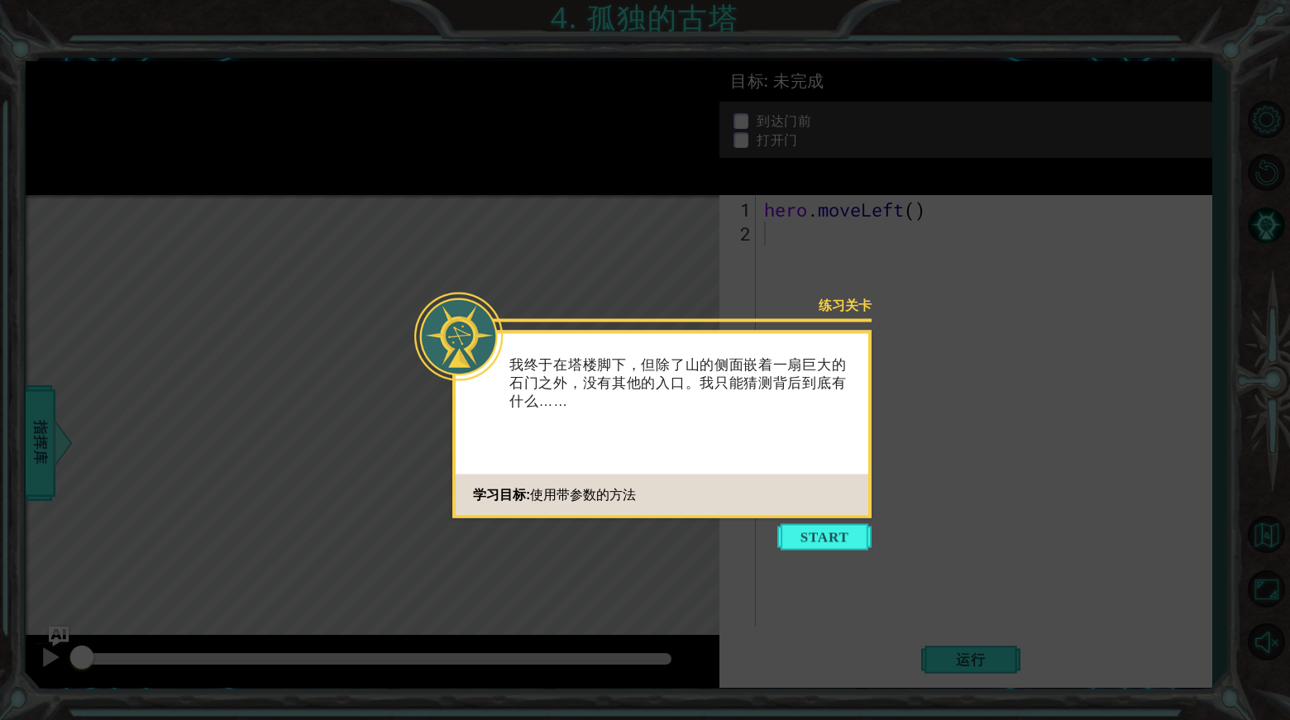
click at [838, 522] on icon at bounding box center [645, 360] width 1290 height 720
click at [843, 533] on button "Start" at bounding box center [824, 537] width 94 height 26
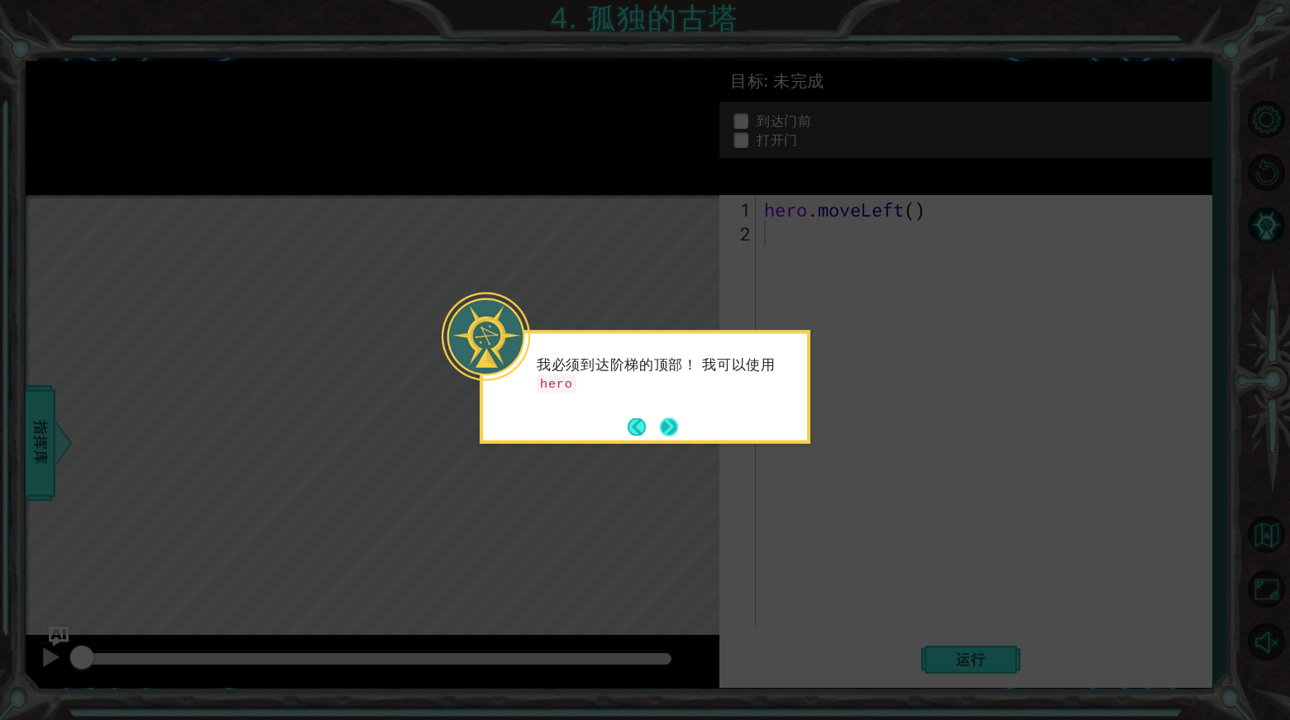
click at [660, 425] on button "Next" at bounding box center [669, 426] width 19 height 19
click at [661, 425] on button "Next" at bounding box center [669, 426] width 18 height 18
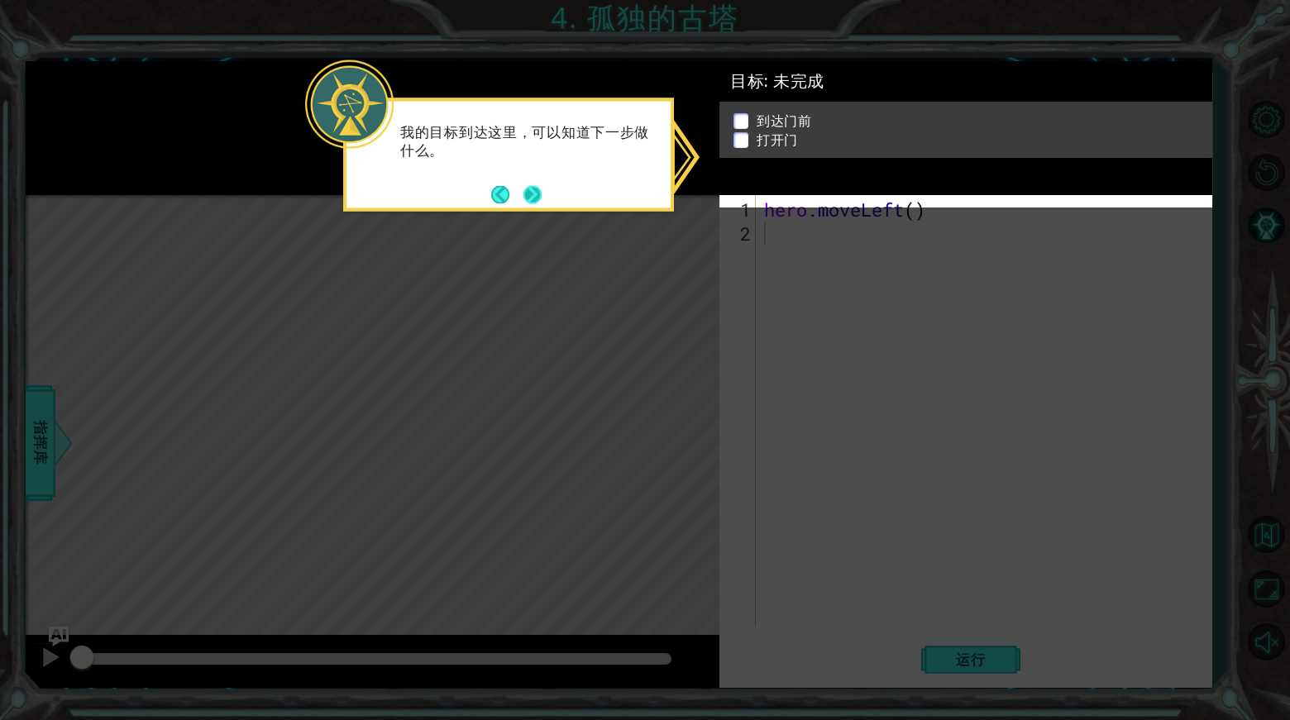
click at [533, 197] on button "Next" at bounding box center [532, 194] width 18 height 18
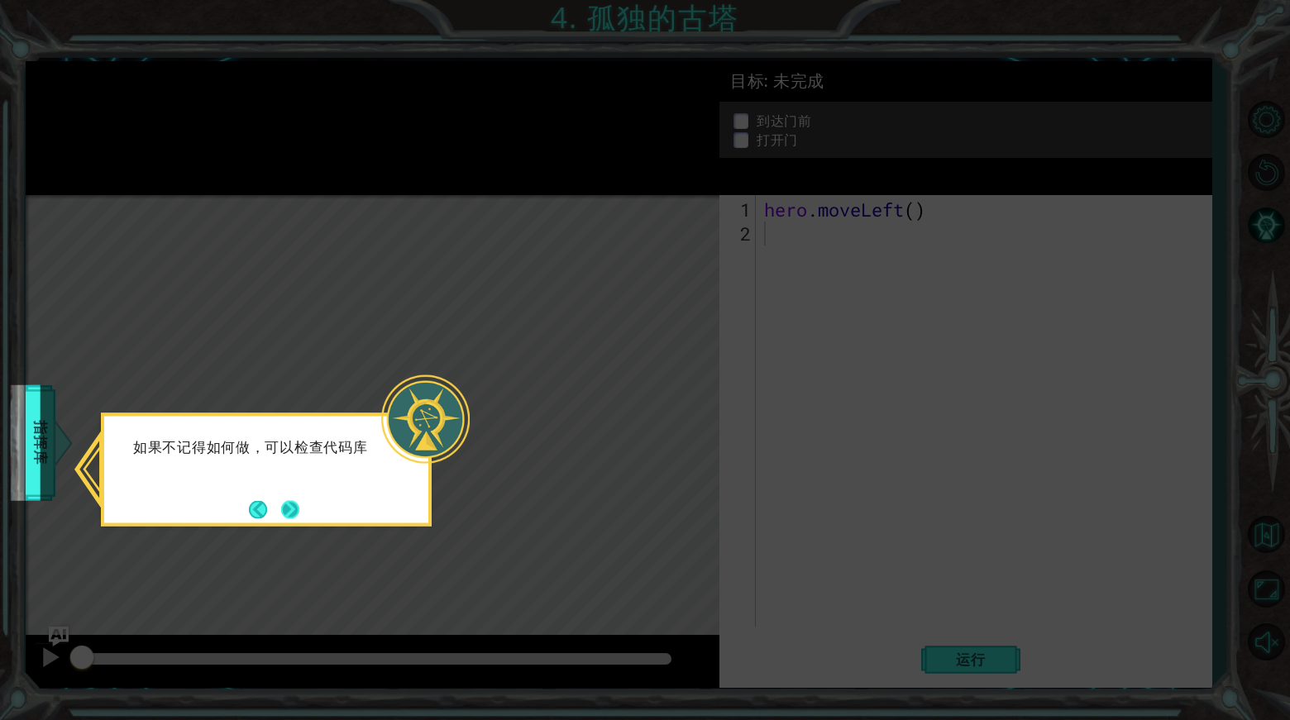
click at [297, 513] on button "Next" at bounding box center [290, 509] width 18 height 18
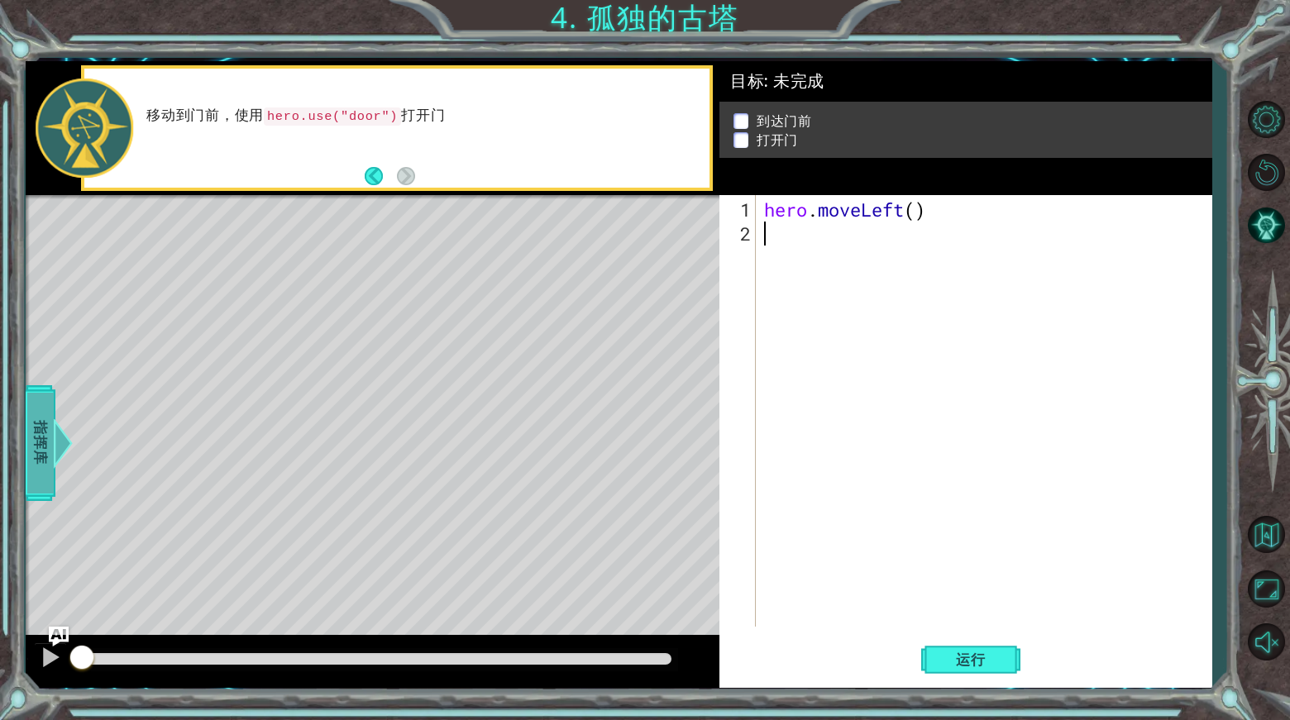
click at [50, 433] on span "指挥库" at bounding box center [38, 442] width 26 height 101
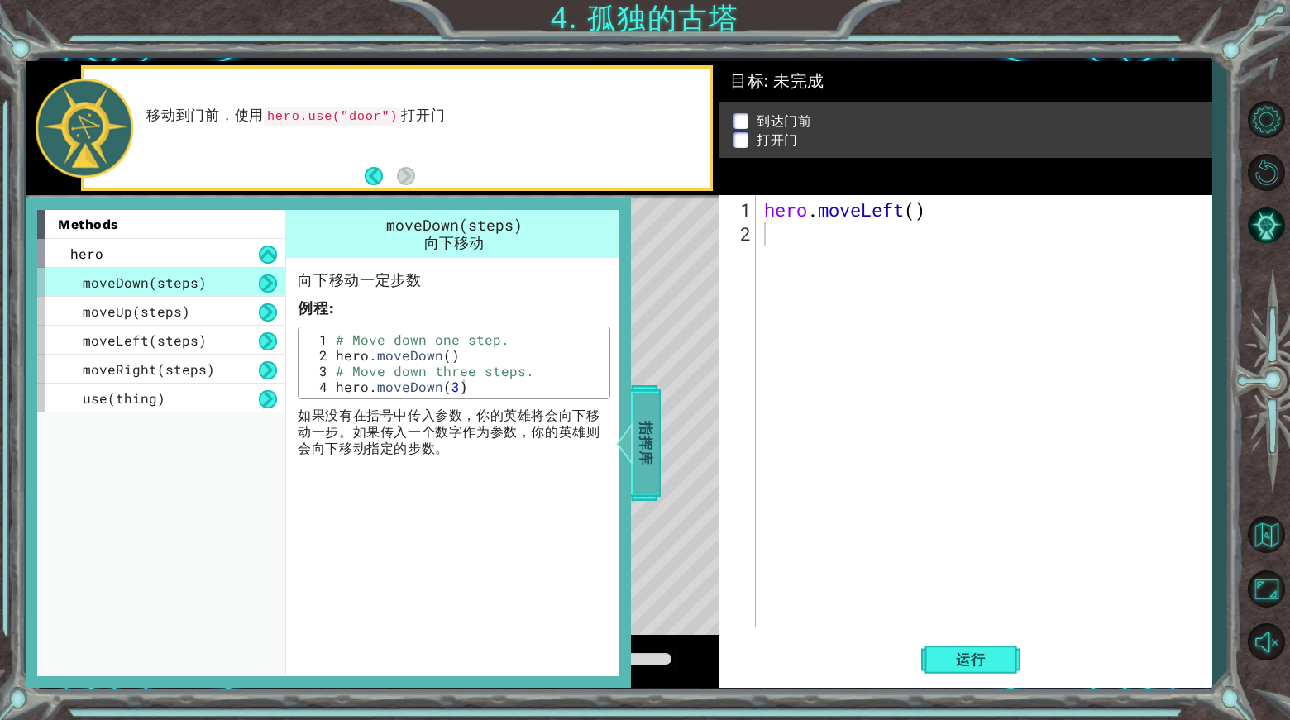
click at [621, 435] on div at bounding box center [610, 443] width 21 height 50
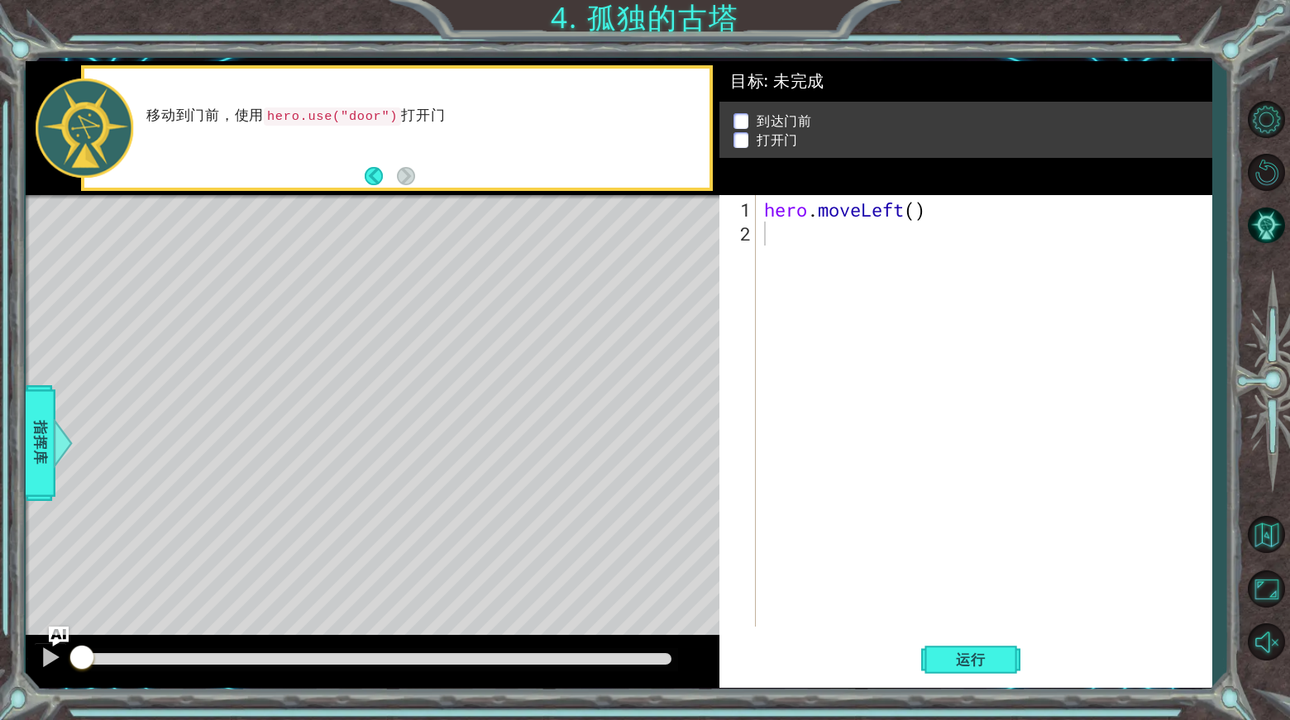
drag, startPoint x: 268, startPoint y: 114, endPoint x: 348, endPoint y: 115, distance: 80.2
click at [348, 115] on code "hero.use("door")" at bounding box center [332, 116] width 137 height 18
click at [276, 121] on code "hero.use("door")" at bounding box center [332, 116] width 137 height 18
drag, startPoint x: 262, startPoint y: 119, endPoint x: 278, endPoint y: 117, distance: 15.9
click at [307, 116] on p "移动到门前，使用 hero.use("door") 打开门" at bounding box center [421, 116] width 551 height 19
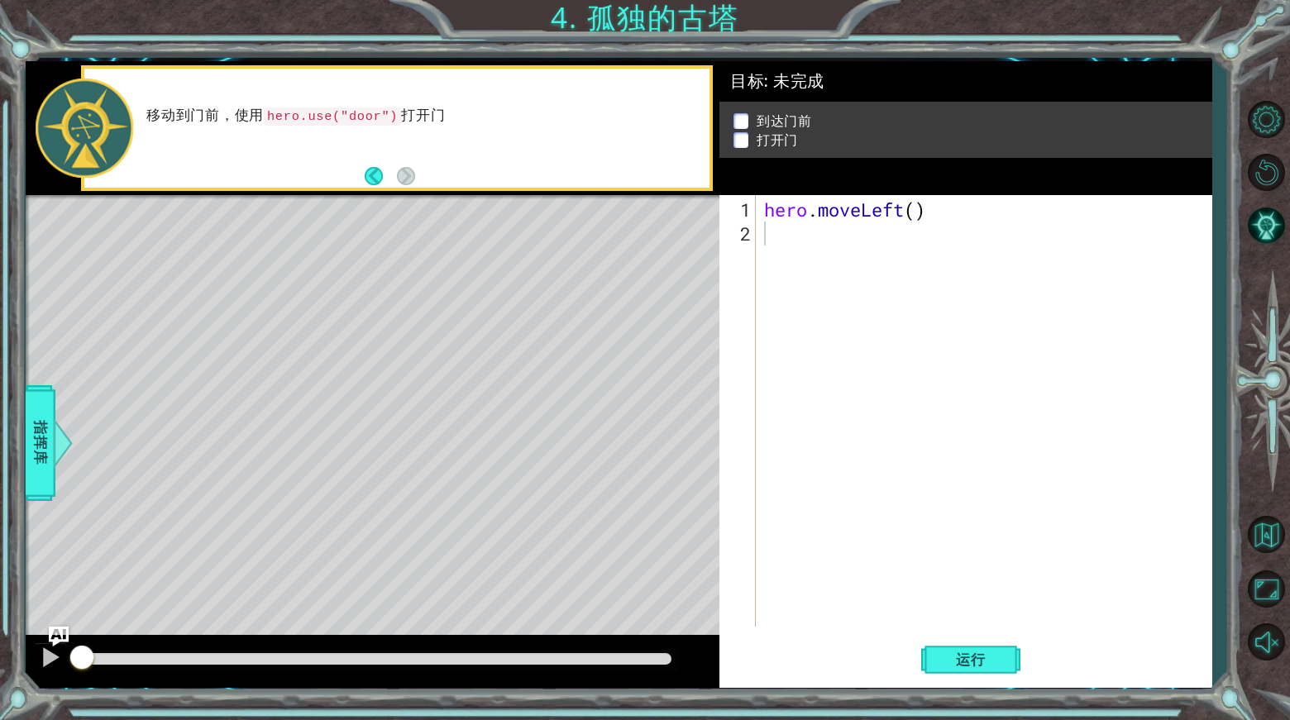
click at [277, 117] on code "hero.use("door")" at bounding box center [332, 116] width 137 height 18
drag, startPoint x: 277, startPoint y: 117, endPoint x: 416, endPoint y: 122, distance: 138.9
click at [395, 122] on p "移动到门前，使用 hero.use("door") 打开门" at bounding box center [421, 116] width 551 height 19
click at [371, 176] on button "Back" at bounding box center [381, 176] width 32 height 18
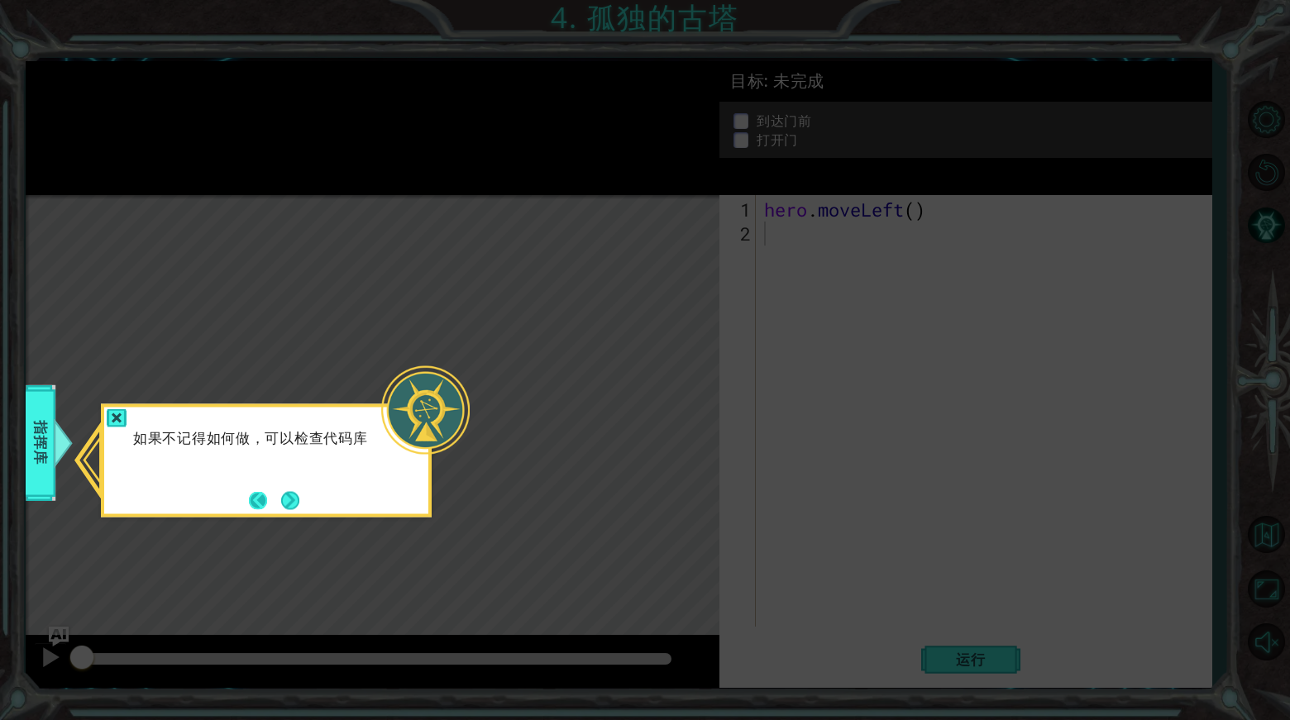
click at [260, 498] on button "Back" at bounding box center [265, 500] width 32 height 18
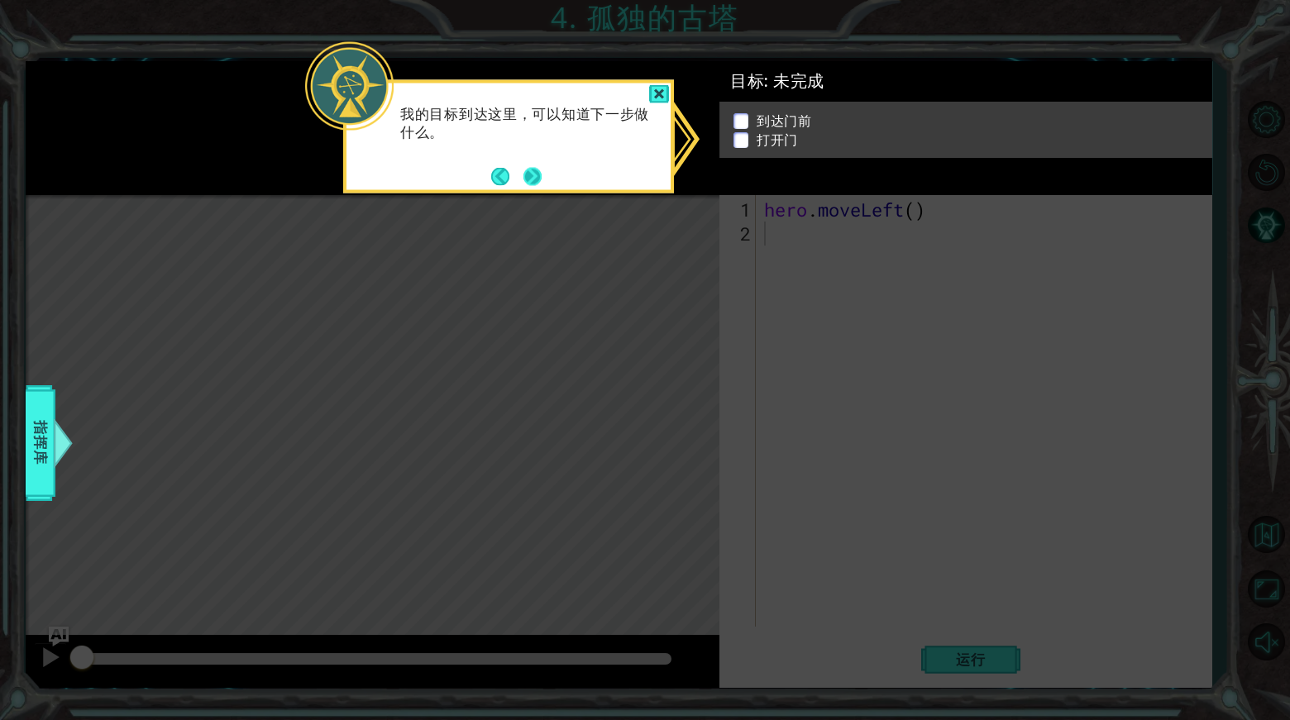
click at [541, 172] on button "Next" at bounding box center [532, 176] width 18 height 18
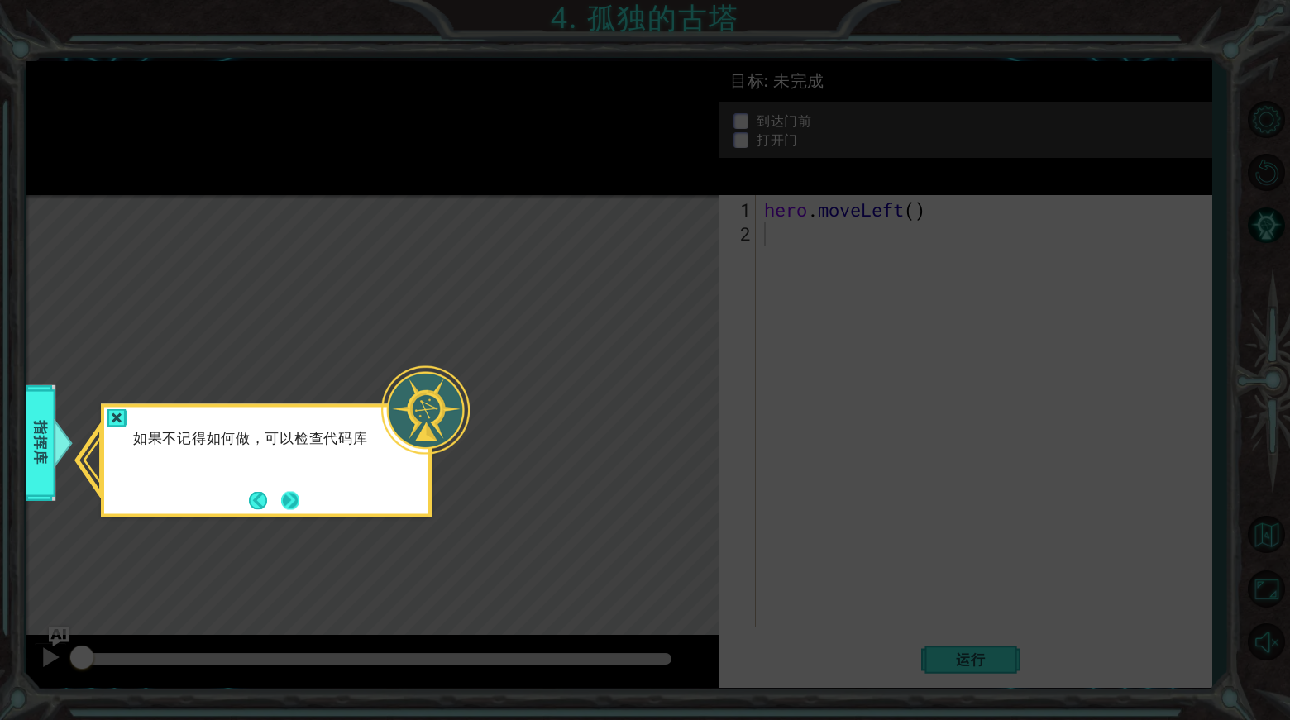
click at [296, 491] on button "Next" at bounding box center [290, 500] width 18 height 18
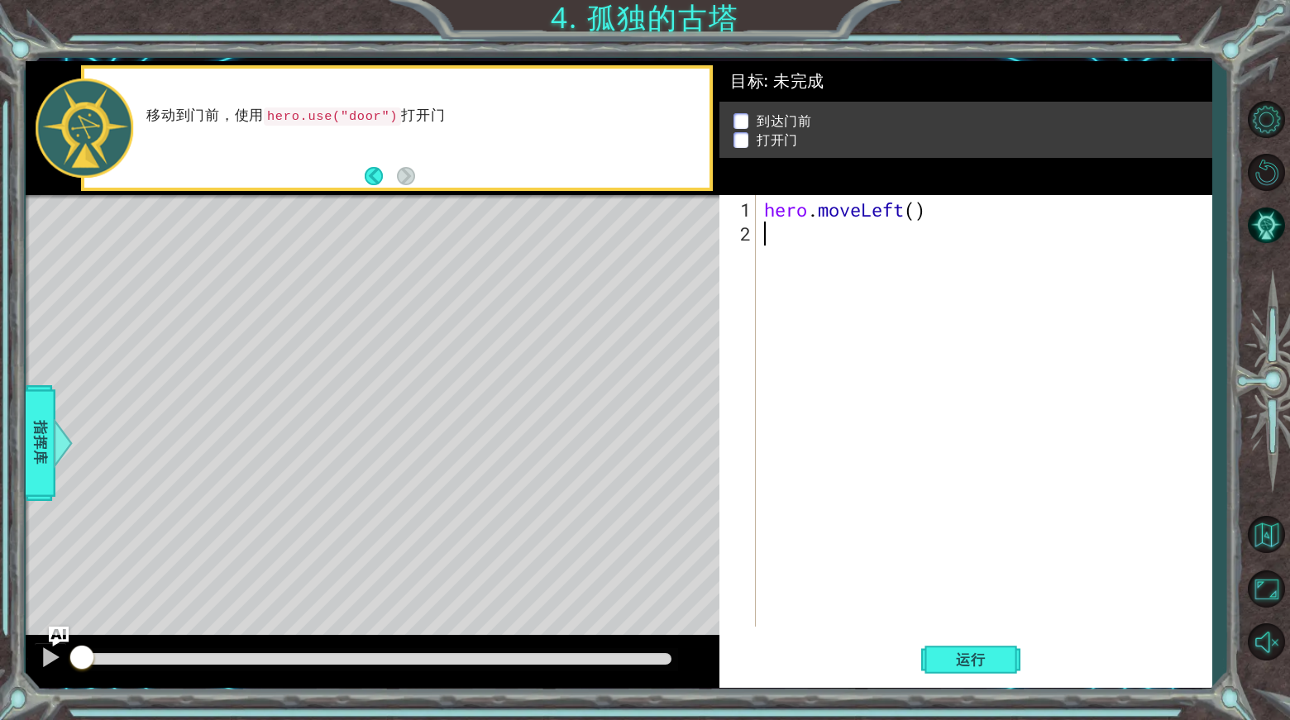
click at [289, 116] on code "hero.use("door")" at bounding box center [332, 116] width 137 height 18
drag, startPoint x: 251, startPoint y: 112, endPoint x: 266, endPoint y: 113, distance: 14.9
click at [263, 112] on p "移动到门前，使用 hero.use("door") 打开门" at bounding box center [421, 116] width 551 height 19
click at [273, 114] on code "hero.use("door")" at bounding box center [332, 116] width 137 height 18
drag, startPoint x: 266, startPoint y: 117, endPoint x: 347, endPoint y: 127, distance: 81.6
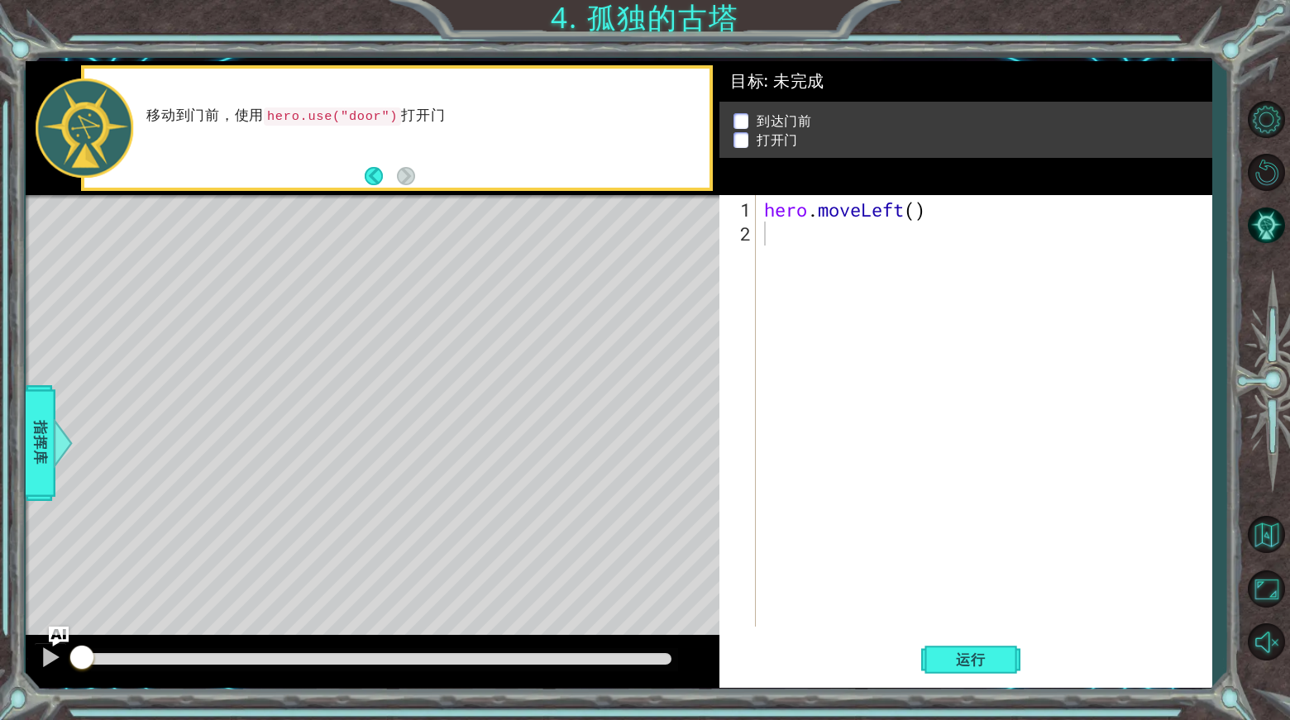
click at [347, 127] on div "移动到门前，使用 hero.use("door") 打开门" at bounding box center [422, 128] width 574 height 60
drag, startPoint x: 554, startPoint y: 136, endPoint x: 584, endPoint y: 150, distance: 32.9
click at [578, 142] on div "移动到门前，使用 hero.use("door") 打开门" at bounding box center [422, 128] width 574 height 60
drag, startPoint x: 382, startPoint y: 110, endPoint x: 0, endPoint y: 229, distance: 400.1
click at [0, 229] on div "1 ההההההההההההההההההההההההההההההההההההההההההההההההההההההההההההההההההההההההההההה…" at bounding box center [645, 360] width 1290 height 720
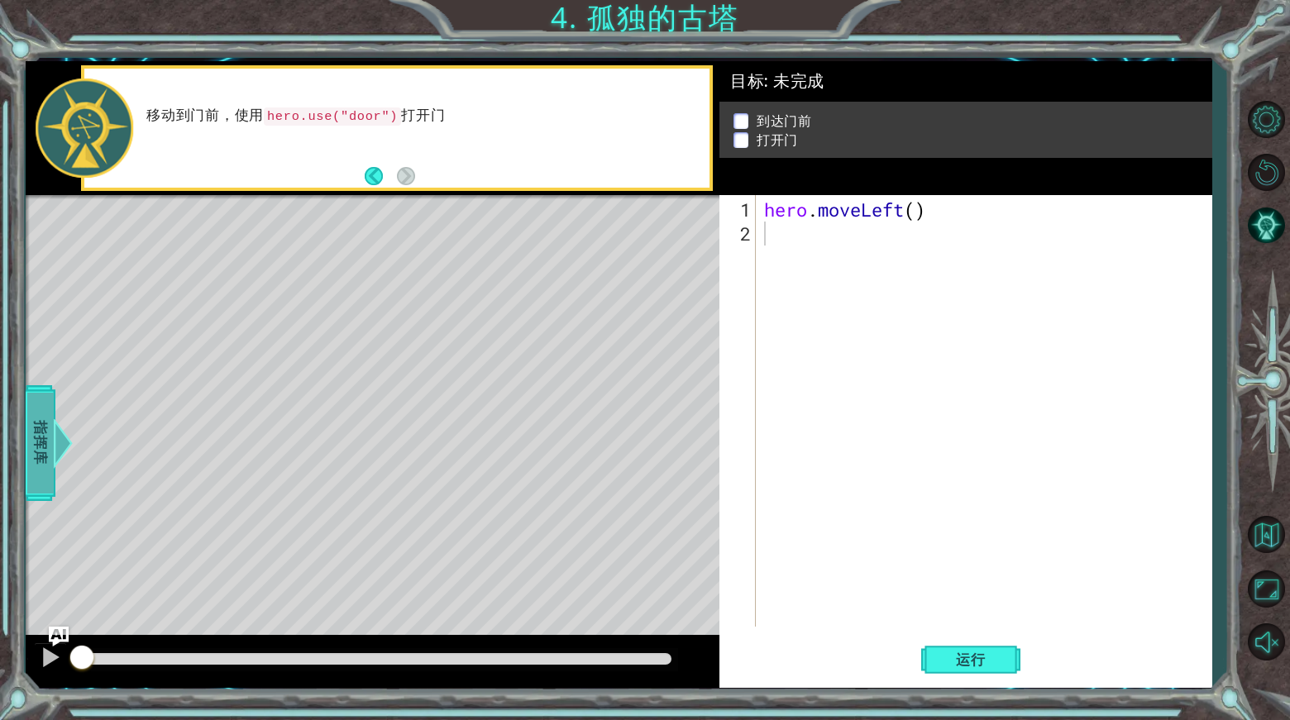
click at [39, 436] on span "指挥库" at bounding box center [39, 442] width 26 height 101
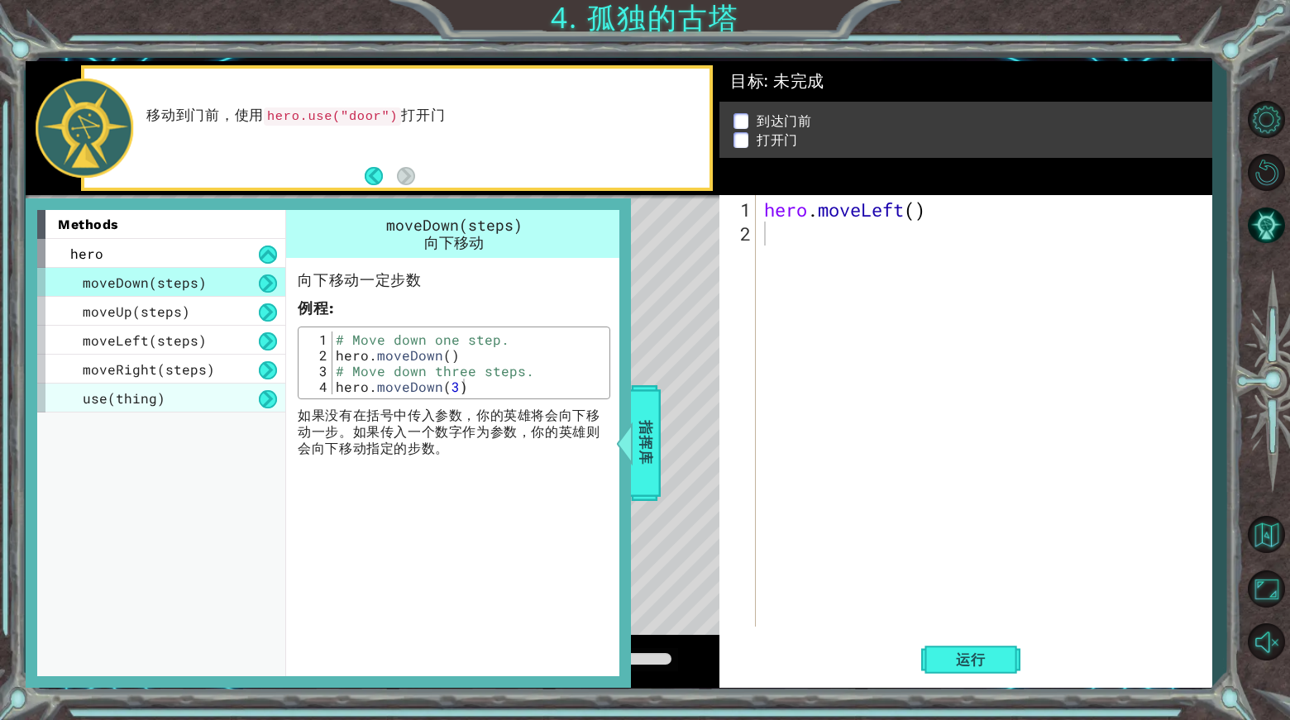
click at [88, 390] on span "use(thing)" at bounding box center [124, 397] width 83 height 17
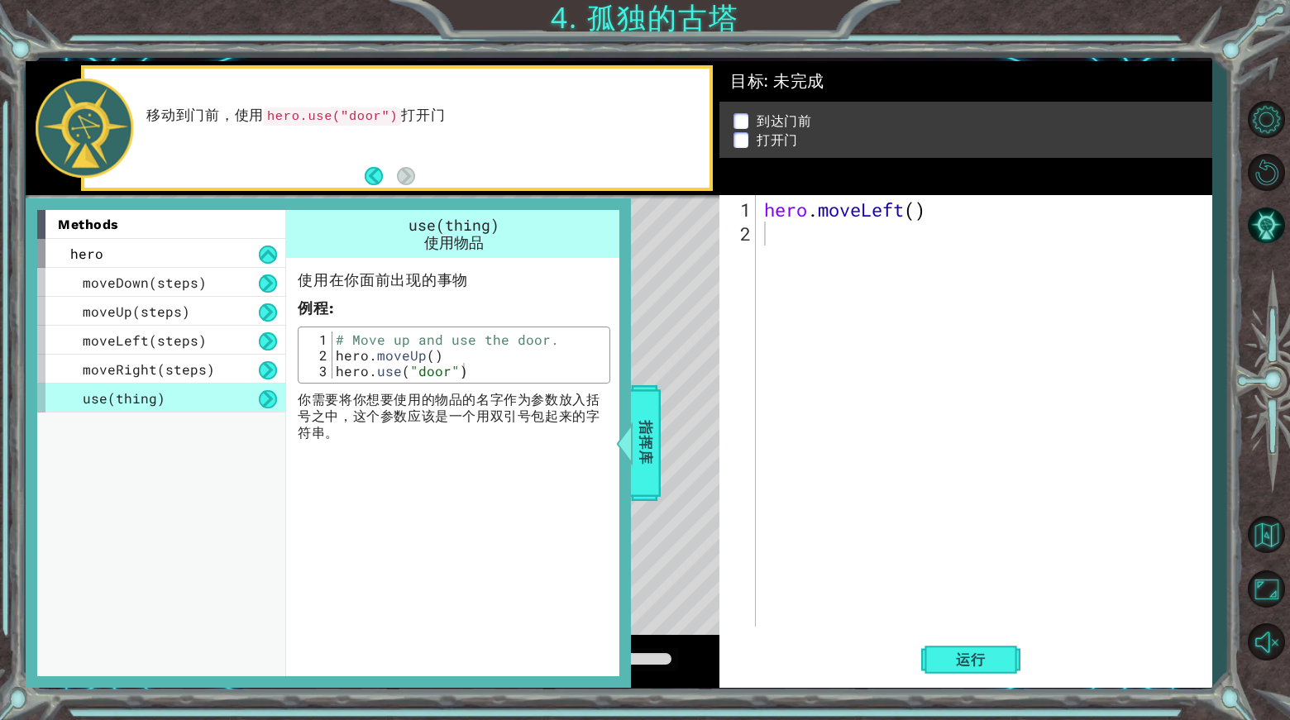
click at [78, 393] on div "use(thing)" at bounding box center [161, 398] width 248 height 29
click at [80, 398] on div "use(thing)" at bounding box center [161, 398] width 248 height 29
drag, startPoint x: 81, startPoint y: 399, endPoint x: 210, endPoint y: 402, distance: 129.0
drag, startPoint x: 210, startPoint y: 402, endPoint x: 121, endPoint y: 389, distance: 90.1
drag, startPoint x: 126, startPoint y: 394, endPoint x: 513, endPoint y: 520, distance: 407.6
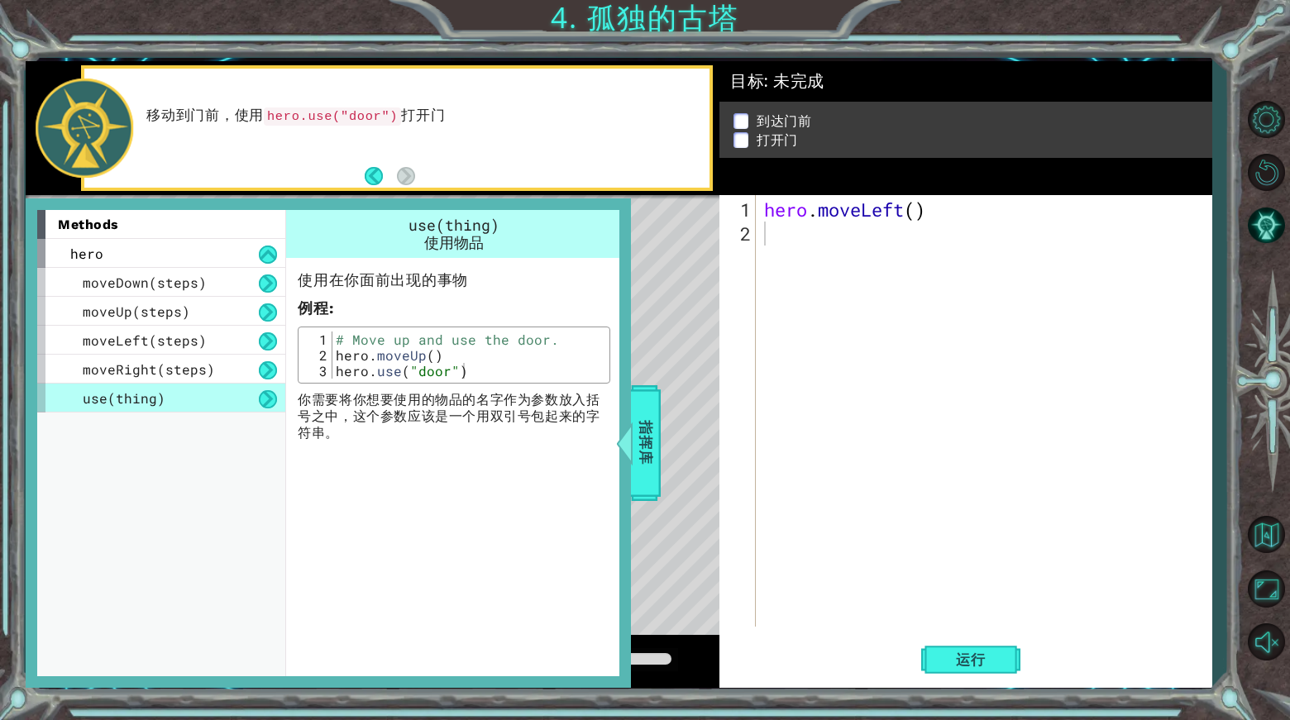
click at [513, 520] on div "use(thing) 使用物品 使用在你面前出现的事物 例程 : 1 2 3 # Move up and use the door. hero . moveU…" at bounding box center [455, 443] width 341 height 466
type textarea "hero.use("door")"
drag, startPoint x: 363, startPoint y: 363, endPoint x: 446, endPoint y: 371, distance: 83.1
click at [446, 371] on div "# Move up and use the door. hero . moveUp ( ) hero . use ( "door" )" at bounding box center [469, 371] width 274 height 79
drag, startPoint x: 341, startPoint y: 444, endPoint x: 351, endPoint y: 399, distance: 45.7
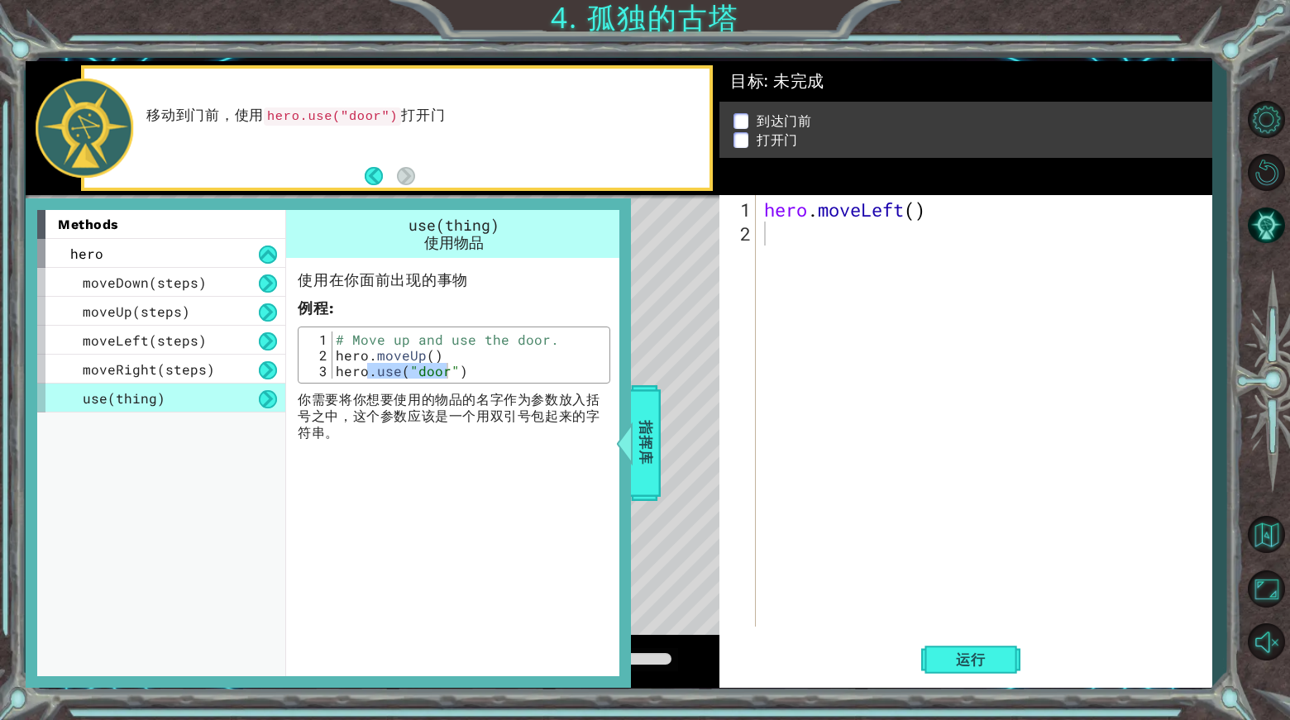
click at [341, 440] on div "use(thing) 使用物品 使用在你面前出现的事物 例程 : hero.use("door") 1 2 3 # Move up and use the d…" at bounding box center [454, 330] width 336 height 240
drag, startPoint x: 334, startPoint y: 373, endPoint x: 491, endPoint y: 384, distance: 157.4
click at [491, 384] on div "使用在你面前出现的事物 例程 : hero.use("door") 1 2 3 # Move up and use the door. hero . move…" at bounding box center [454, 350] width 336 height 184
click at [848, 249] on div "hero . moveLeft ( )" at bounding box center [988, 437] width 455 height 479
paste textarea "hero.use("door")"
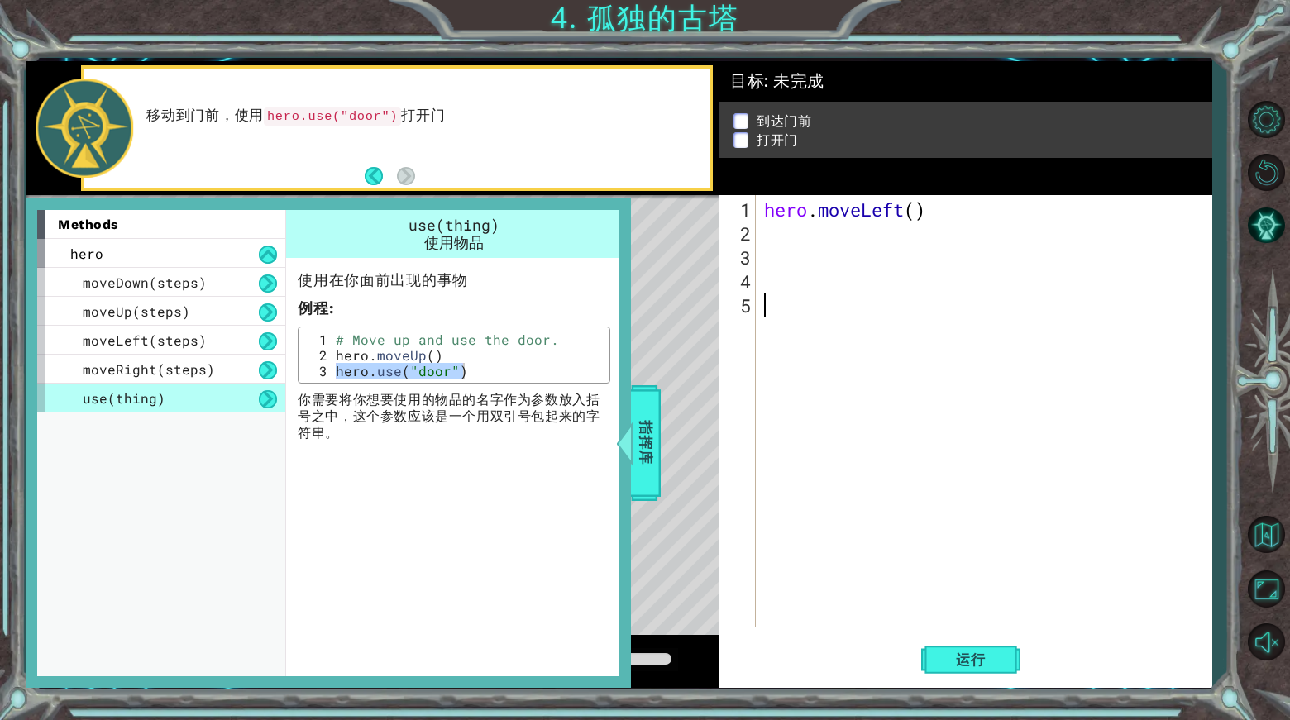
type textarea "hero.use("door")"
drag, startPoint x: 761, startPoint y: 301, endPoint x: 1014, endPoint y: 293, distance: 253.1
click at [1014, 293] on div "hero . moveLeft ( ) hero . use ( "door" )" at bounding box center [988, 437] width 455 height 479
type textarea "hero.use("door")"
click at [883, 290] on div "hero . moveLeft ( ) hero . use ( "door" )" at bounding box center [988, 437] width 455 height 479
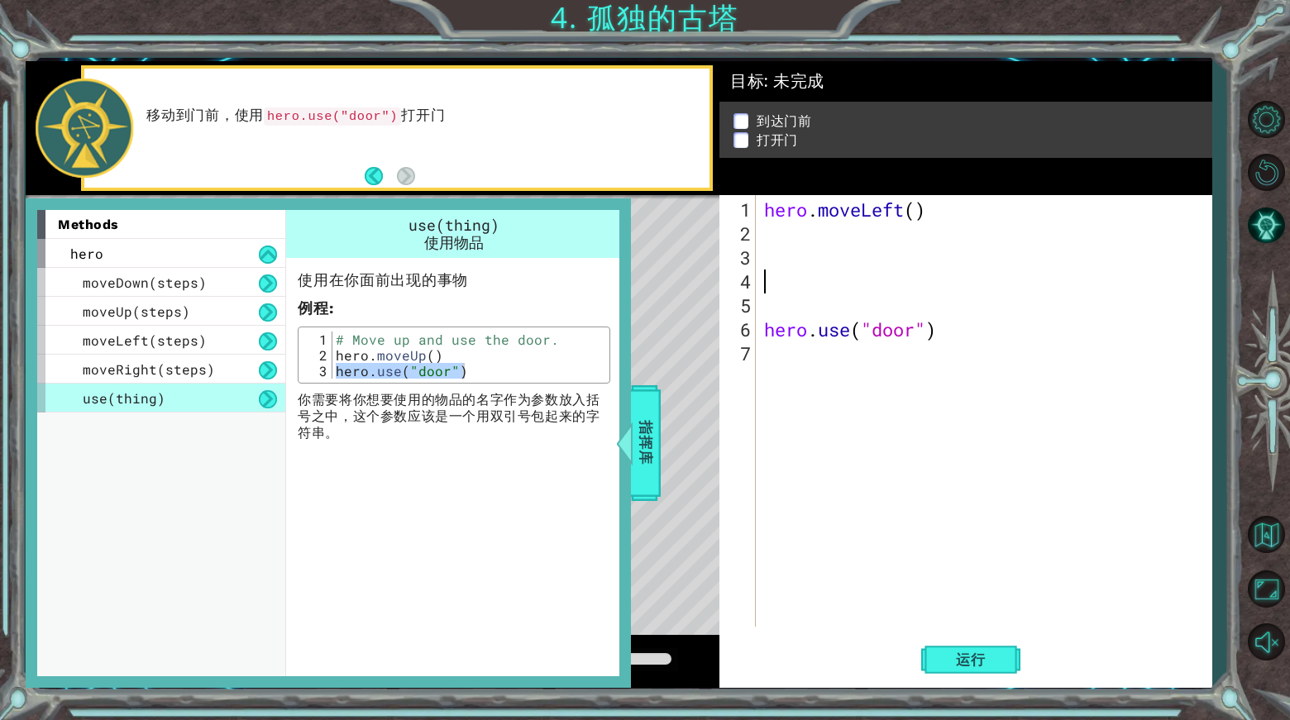
drag, startPoint x: 785, startPoint y: 241, endPoint x: 733, endPoint y: 236, distance: 51.6
click at [785, 241] on div "hero . moveLeft ( ) hero . use ( "door" )" at bounding box center [988, 437] width 455 height 479
click at [373, 169] on button "Back" at bounding box center [381, 176] width 32 height 18
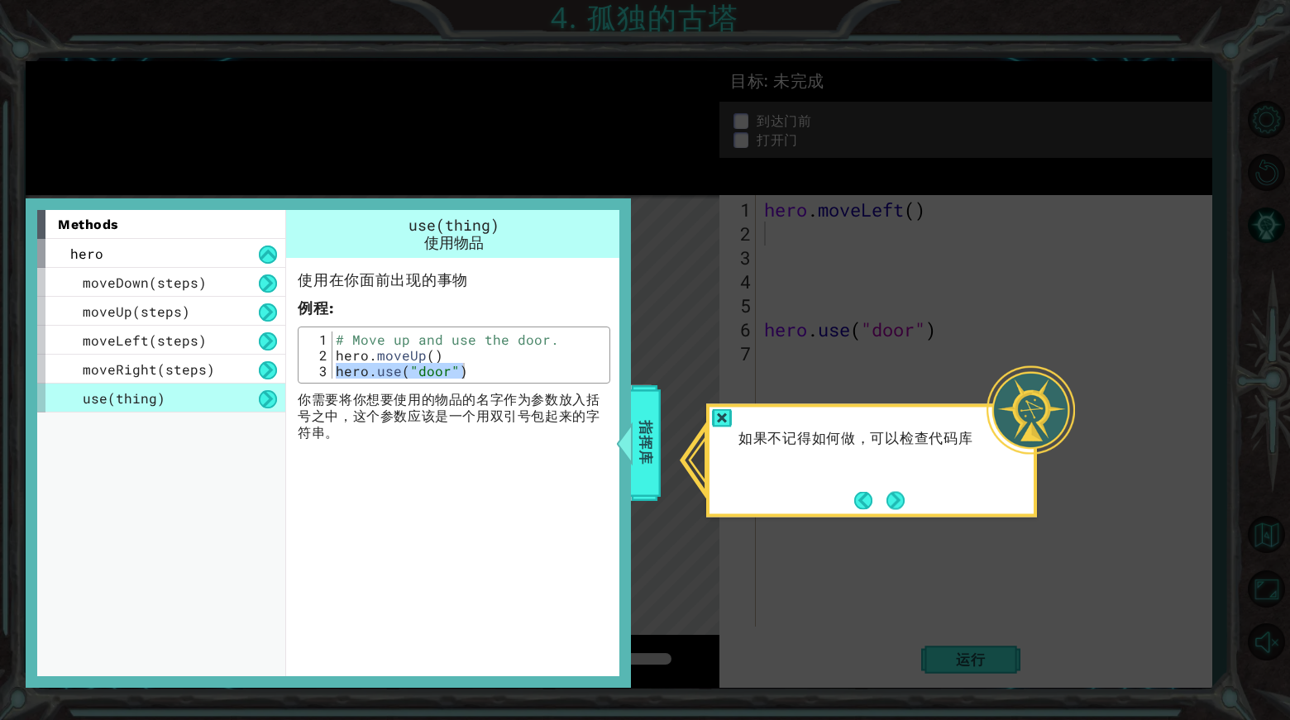
click at [378, 169] on icon at bounding box center [645, 360] width 1290 height 720
click at [656, 417] on div "指挥库" at bounding box center [646, 443] width 30 height 116
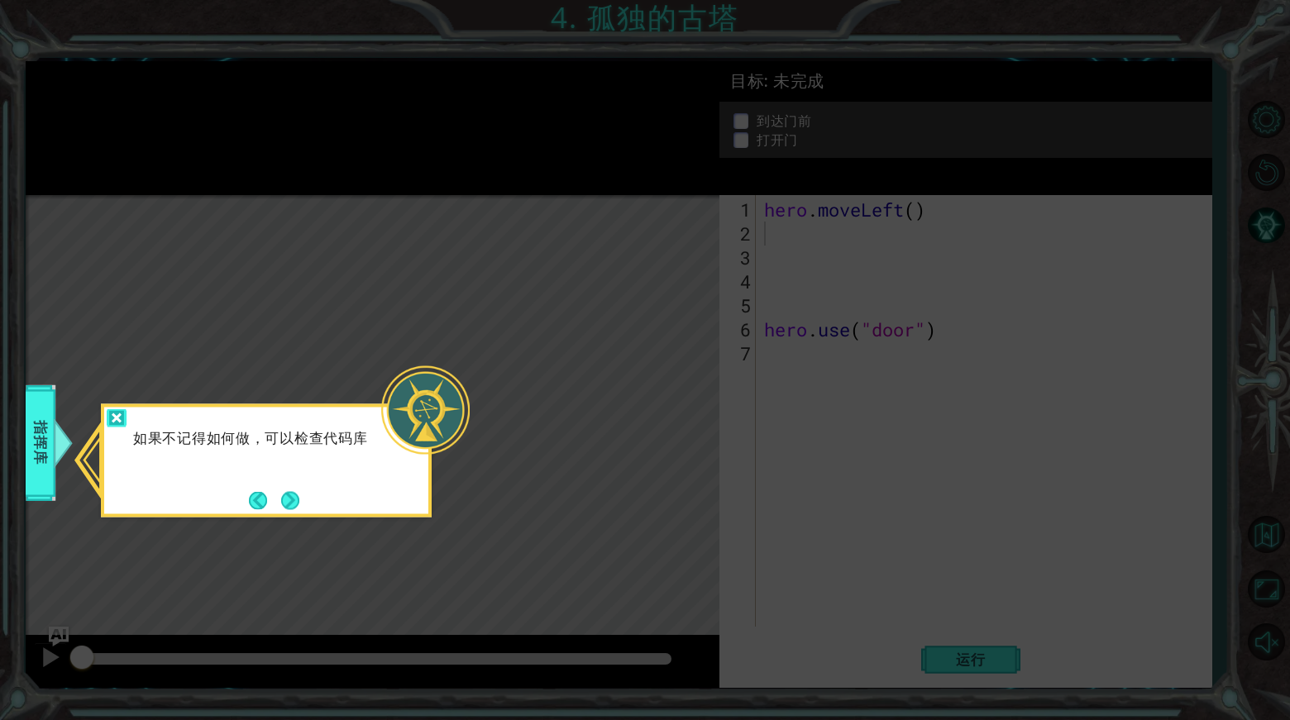
click at [126, 417] on div at bounding box center [117, 418] width 20 height 19
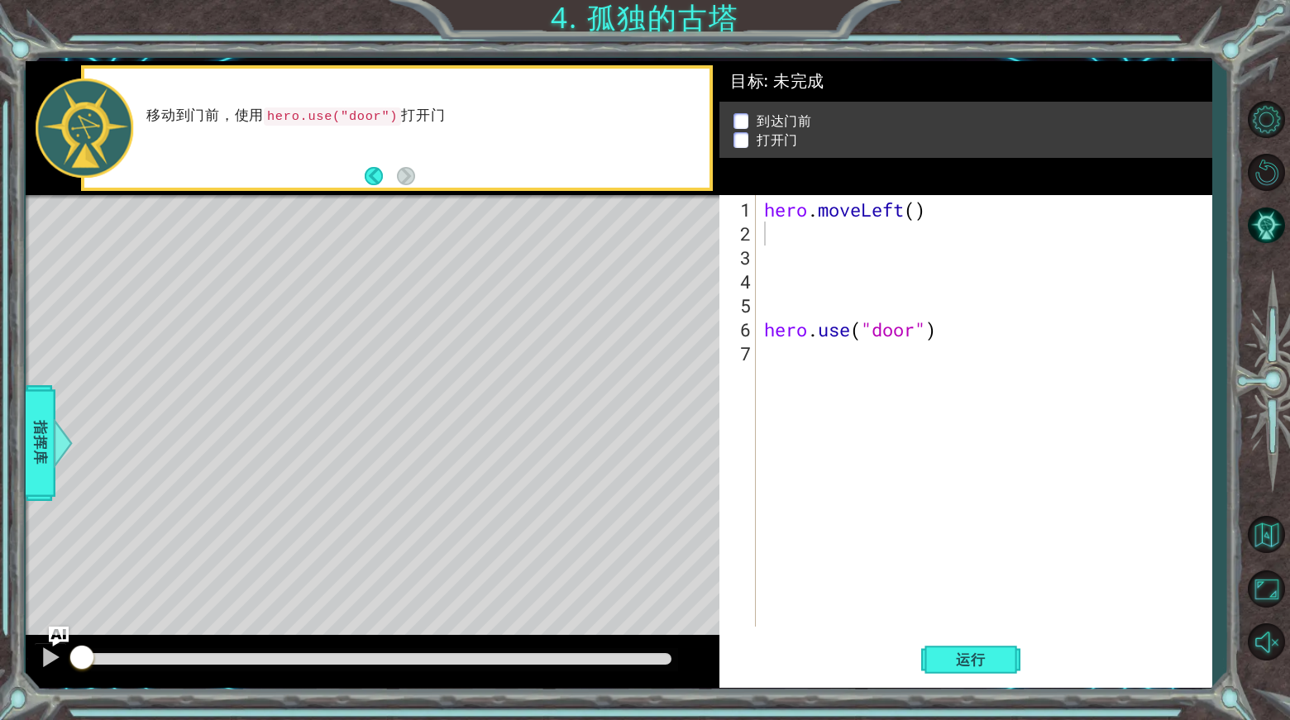
click at [452, 346] on div "Level Map" at bounding box center [408, 438] width 764 height 487
drag, startPoint x: 947, startPoint y: 642, endPoint x: 956, endPoint y: 644, distance: 9.2
click at [954, 644] on button "运行" at bounding box center [970, 660] width 99 height 50
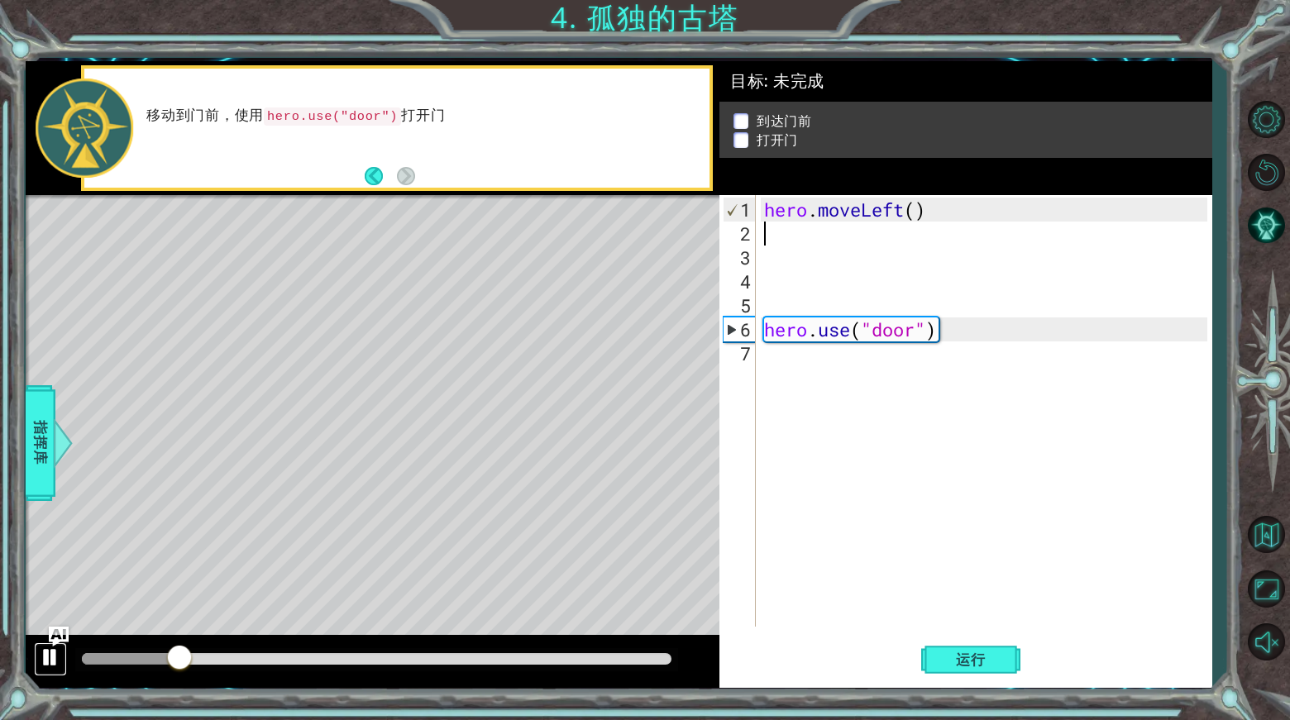
click at [50, 655] on div at bounding box center [50, 656] width 21 height 21
click at [63, 458] on div at bounding box center [62, 443] width 21 height 50
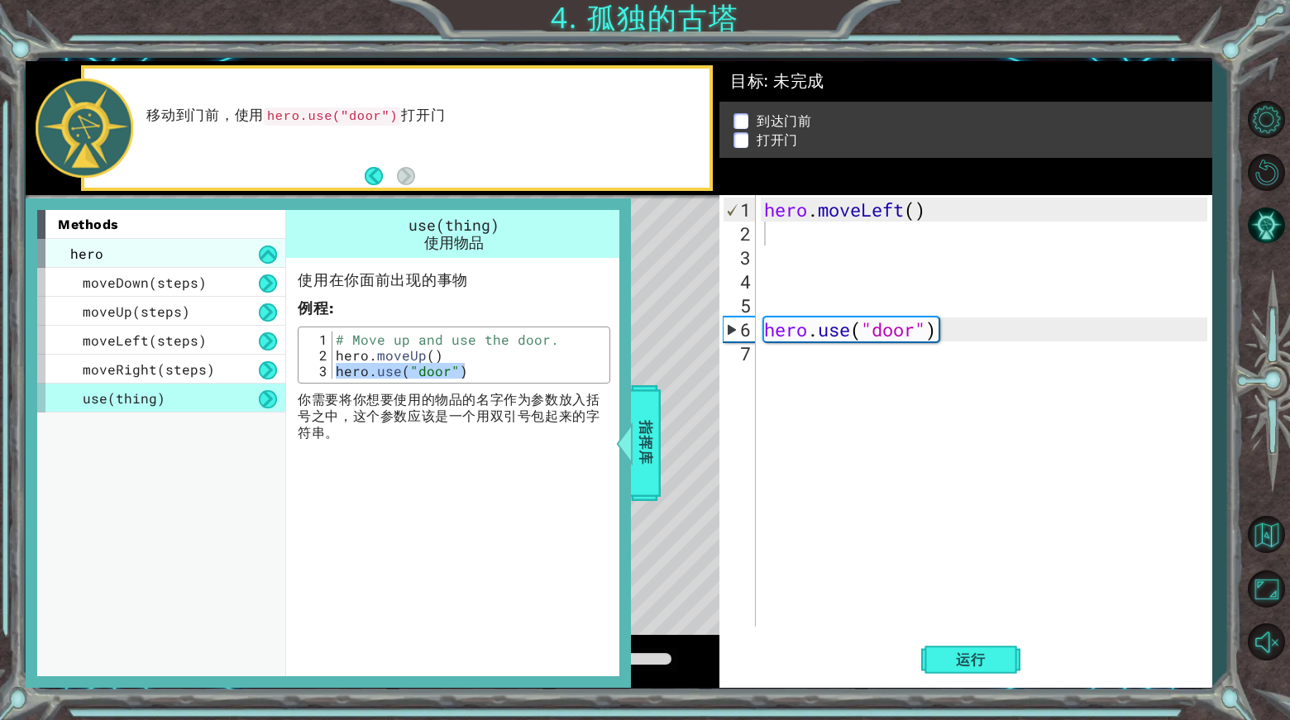
click at [193, 263] on div "hero" at bounding box center [161, 253] width 248 height 29
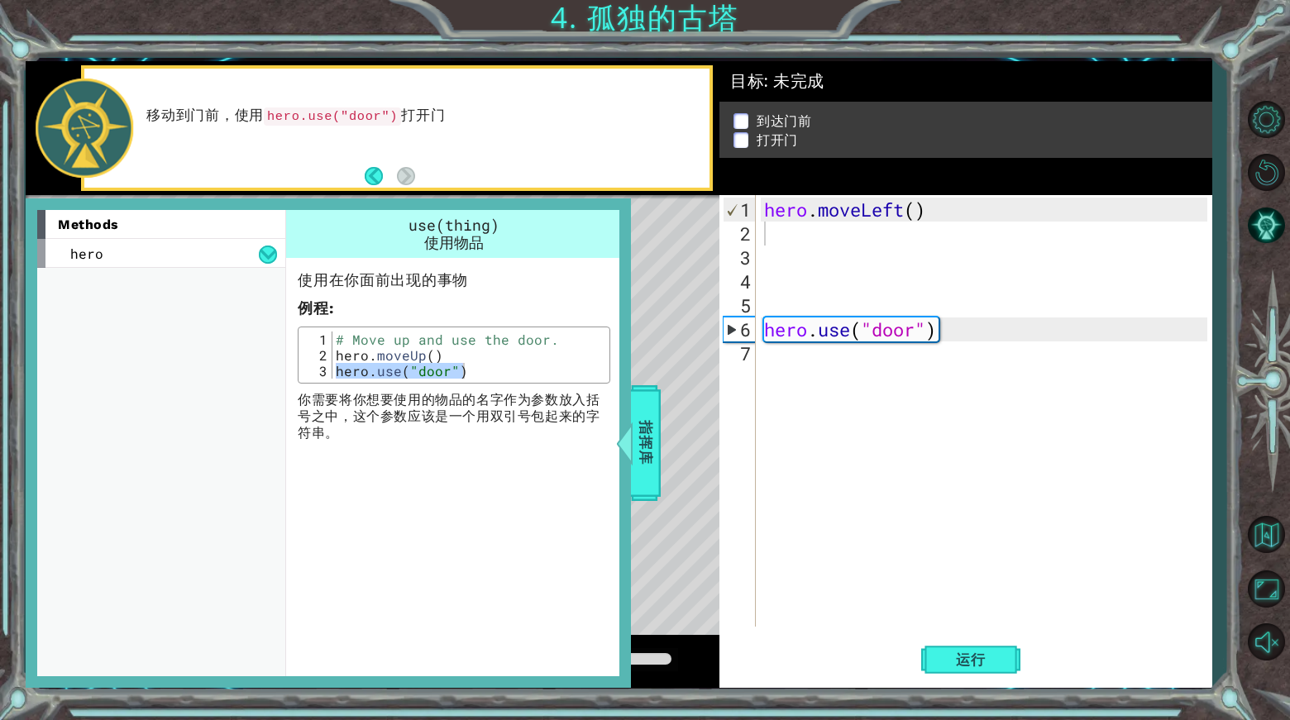
click at [169, 283] on div "methods hero moveDown(steps) moveUp(steps) moveLeft(steps) moveRight(steps) use…" at bounding box center [168, 443] width 262 height 466
click at [165, 257] on div "hero" at bounding box center [161, 253] width 248 height 29
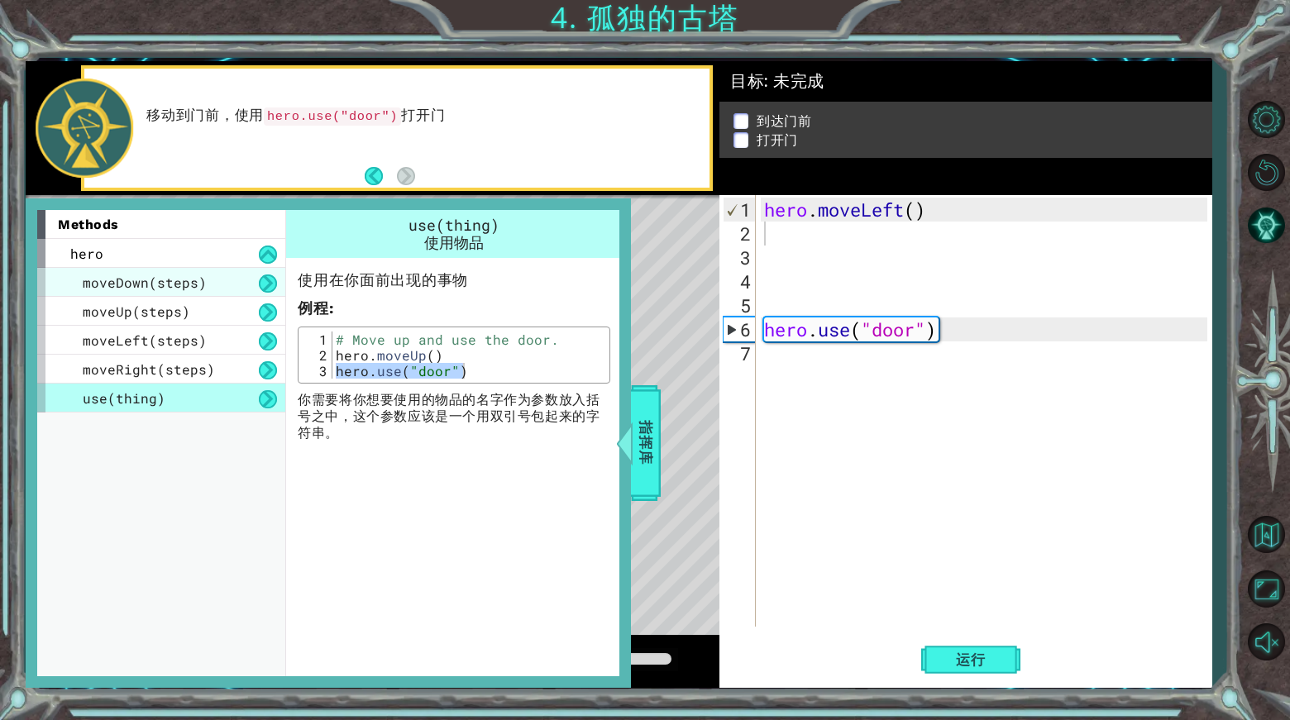
click at [155, 289] on span "moveDown(steps)" at bounding box center [145, 282] width 124 height 17
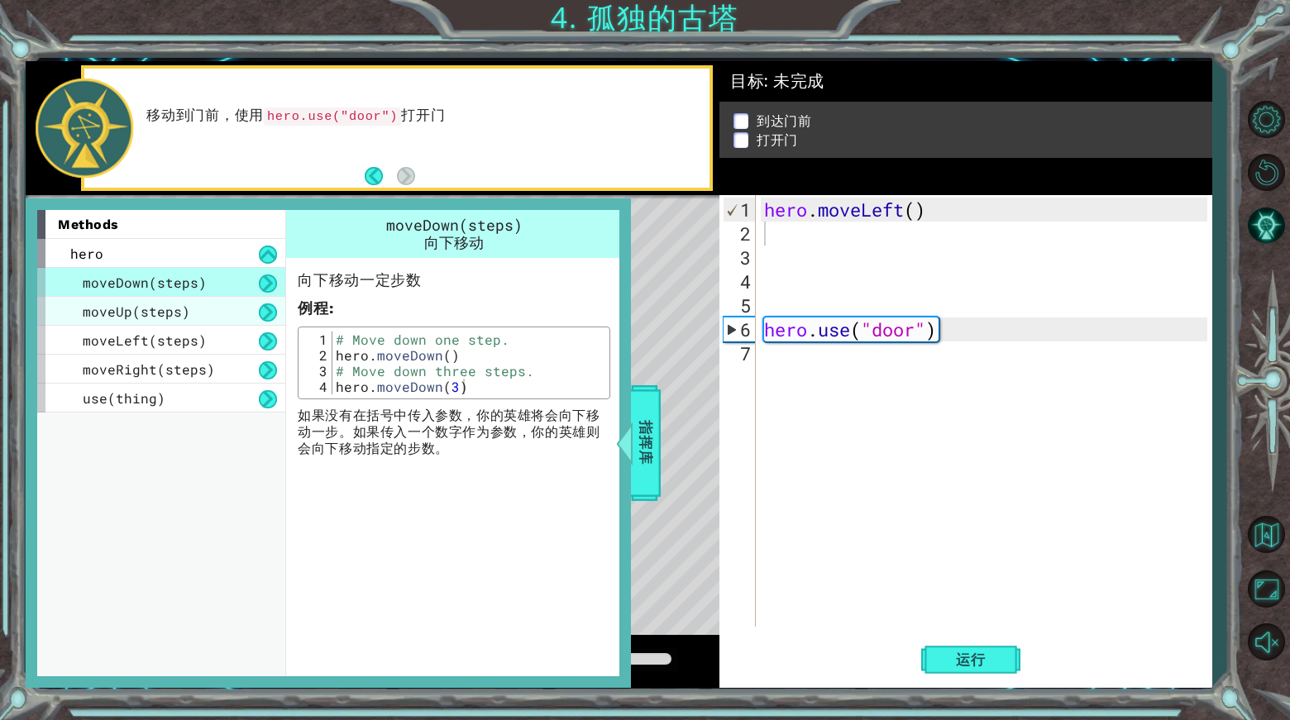
click at [156, 303] on span "moveUp(steps)" at bounding box center [136, 311] width 107 height 17
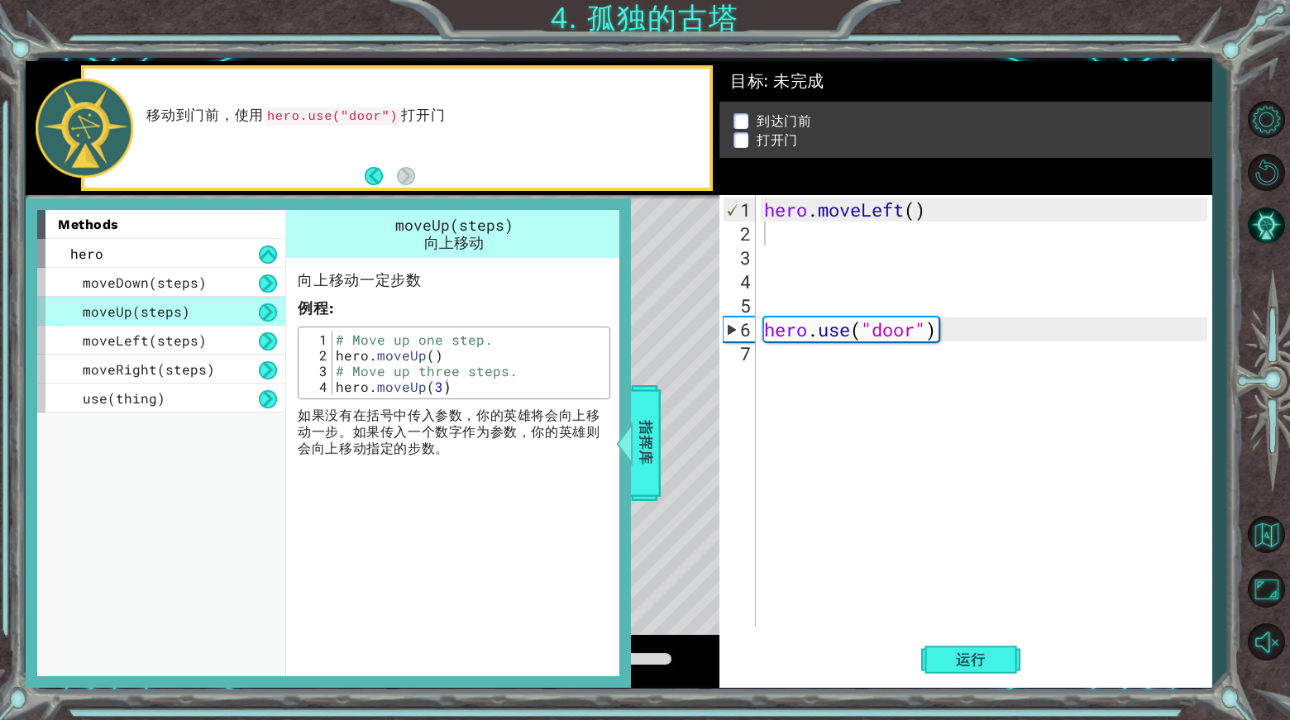
click at [168, 319] on span "moveUp(steps)" at bounding box center [136, 311] width 107 height 17
click at [164, 317] on span "moveUp(steps)" at bounding box center [136, 311] width 107 height 17
click at [160, 320] on div "moveUp(steps)" at bounding box center [161, 311] width 248 height 29
click at [162, 322] on div "moveUp(steps)" at bounding box center [161, 311] width 248 height 29
drag, startPoint x: 69, startPoint y: 316, endPoint x: 75, endPoint y: 338, distance: 23.3
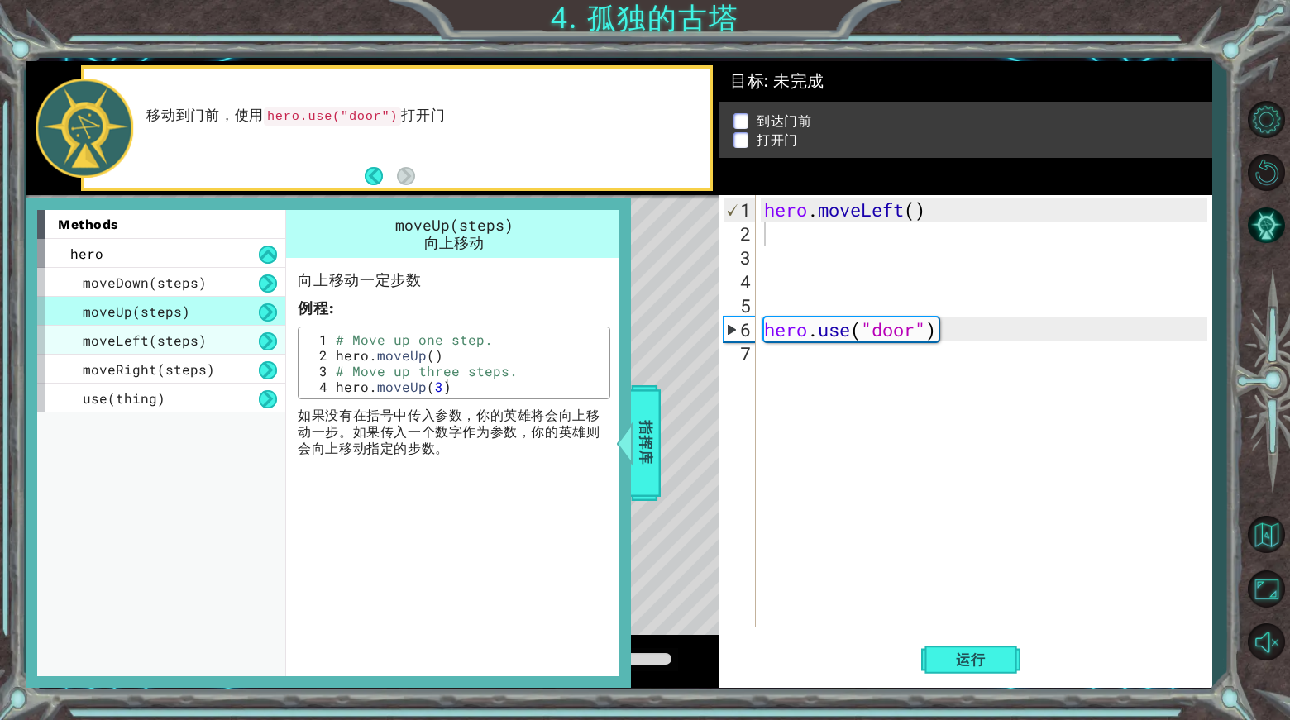
click at [69, 317] on div "moveUp(steps)" at bounding box center [161, 311] width 248 height 29
click at [77, 341] on div "moveLeft(steps)" at bounding box center [161, 340] width 248 height 29
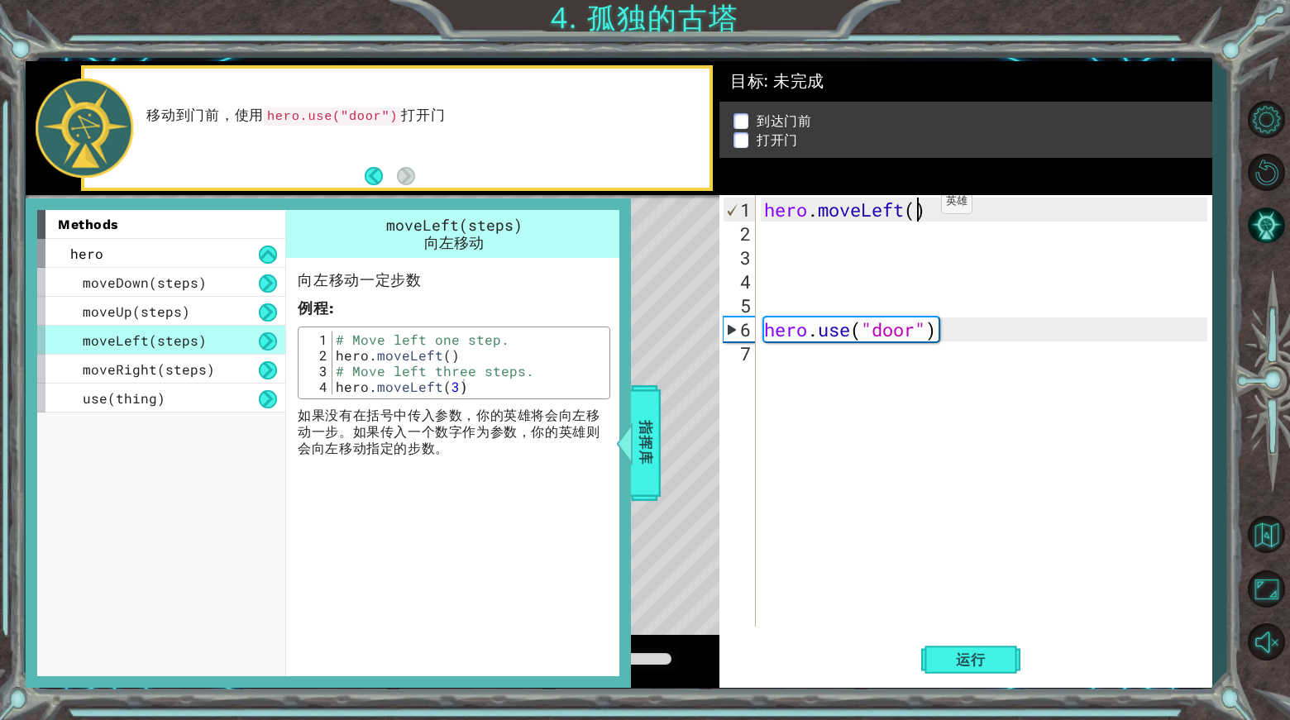
click at [916, 208] on div "hero . moveLeft ( ) hero . use ( "door" )" at bounding box center [988, 437] width 455 height 479
click at [647, 417] on span "指挥库" at bounding box center [645, 442] width 26 height 101
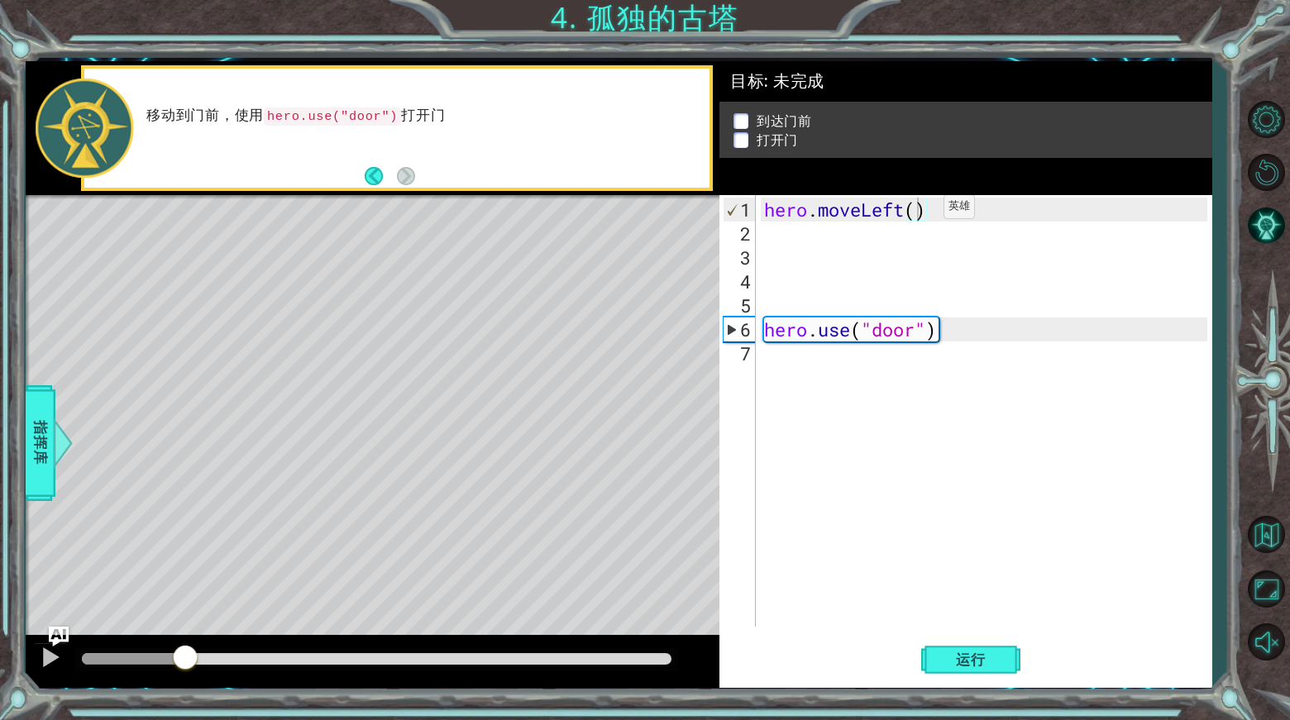
click at [918, 212] on div "hero . moveLeft ( ) hero . use ( "door" )" at bounding box center [988, 437] width 455 height 479
type textarea "hero.moveLeft(2)"
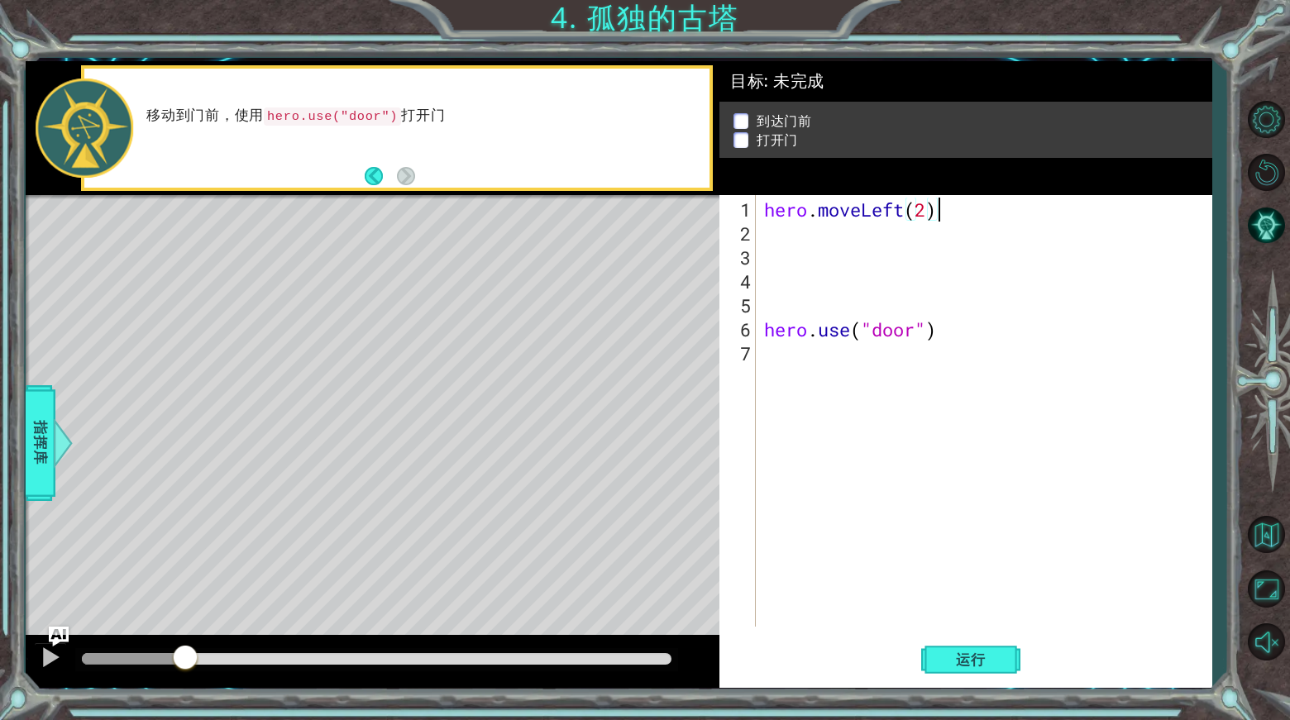
type textarea "hero.moveLeft(2)"
click at [758, 256] on div "hero.moveLeft(2) 1 2 3 4 5 6 7 hero . moveLeft ( 2 ) hero . use ( "door" ) הההה…" at bounding box center [963, 411] width 488 height 432
click at [774, 231] on div "hero . moveLeft ( 2 ) hero . use ( "door" )" at bounding box center [988, 437] width 455 height 479
click at [947, 659] on span "运行" at bounding box center [970, 659] width 63 height 17
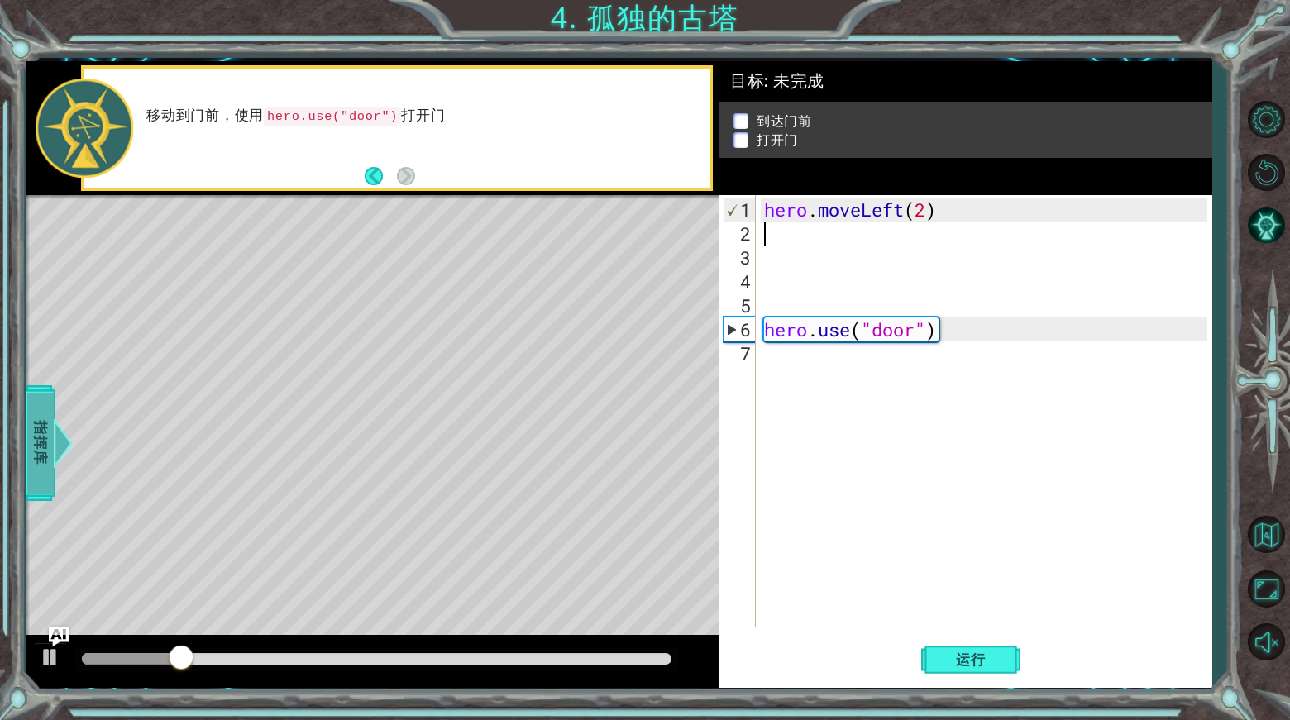
click at [54, 439] on div at bounding box center [55, 443] width 21 height 50
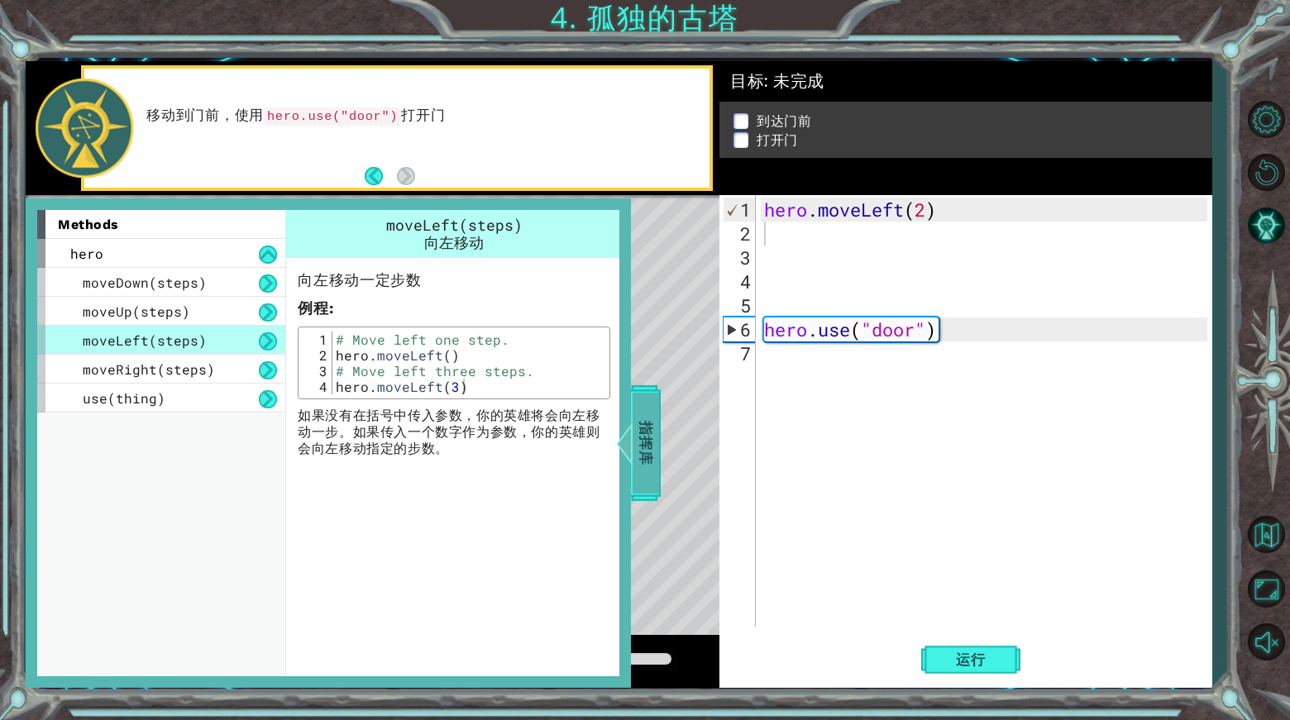
click at [646, 413] on span "指挥库" at bounding box center [640, 442] width 26 height 101
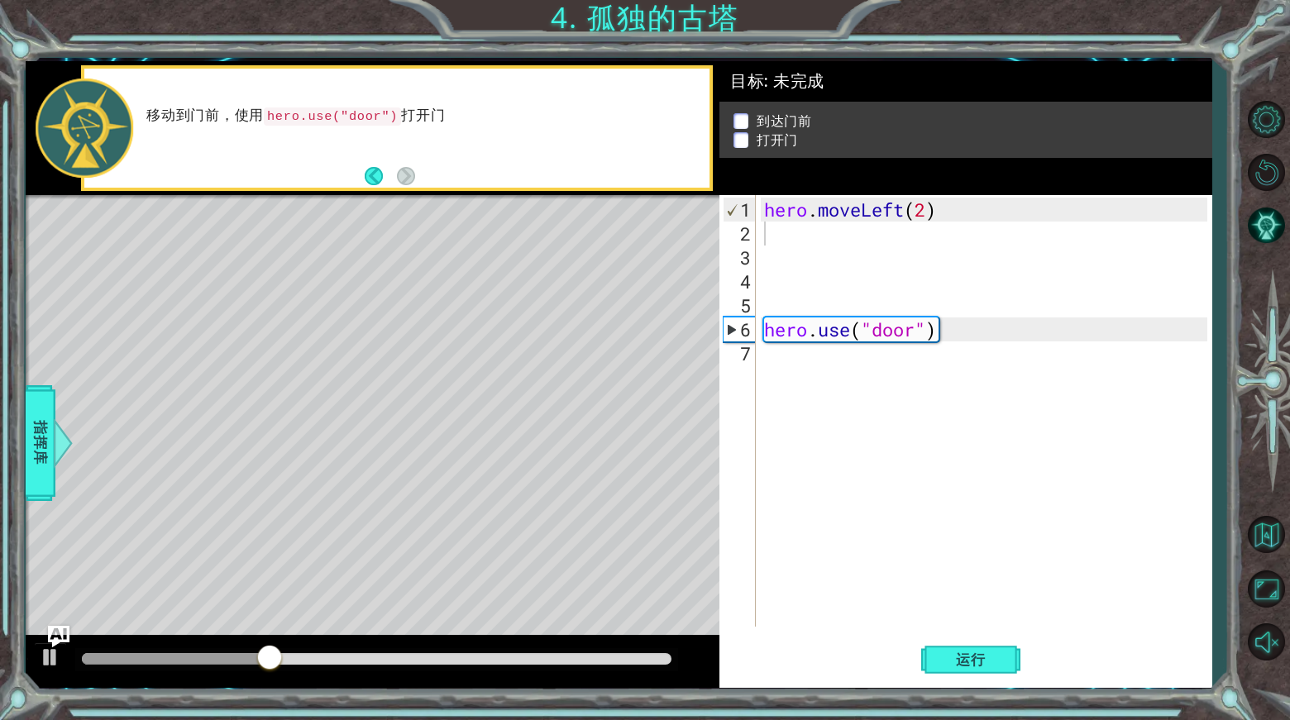
click at [50, 645] on img "Ask AI" at bounding box center [58, 635] width 21 height 21
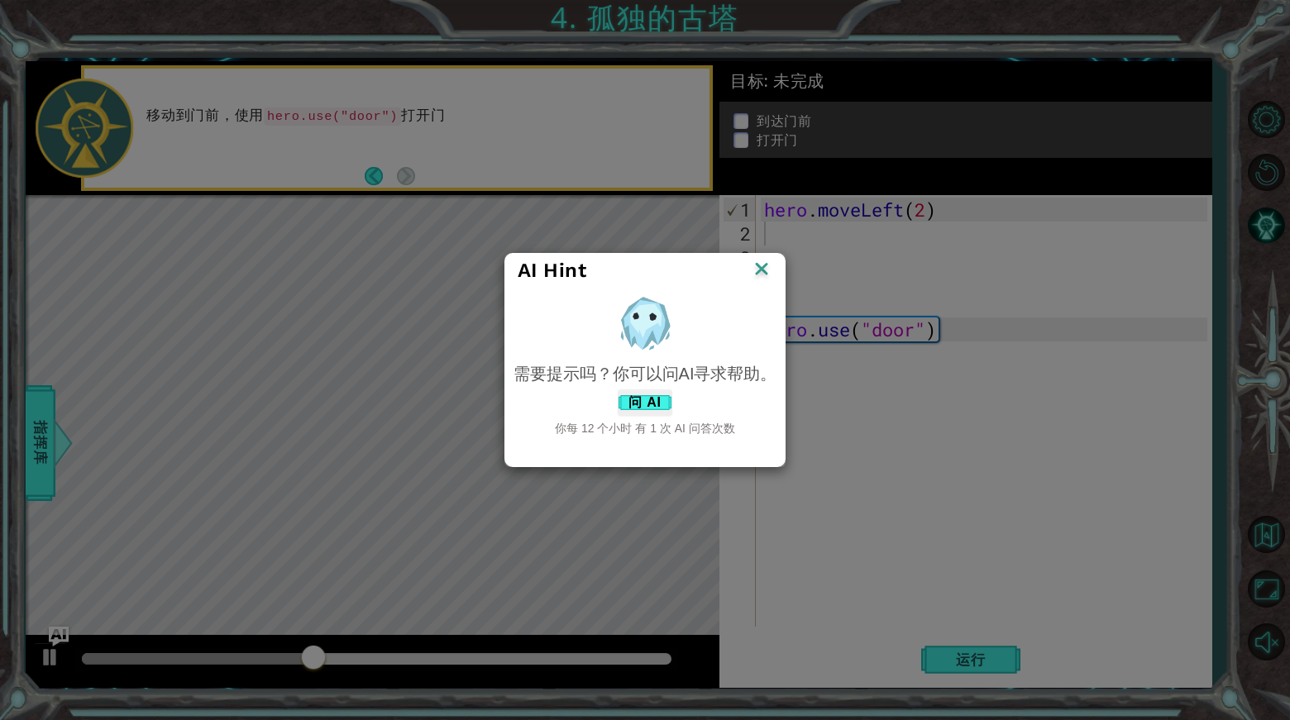
drag, startPoint x: 370, startPoint y: 313, endPoint x: 431, endPoint y: 327, distance: 62.6
click at [431, 327] on div "AI Hint 需要提示吗？你可以问AI寻求帮助。 问 AI 你每 12 个小时 有 1 次 AI 问答次数" at bounding box center [645, 360] width 1290 height 720
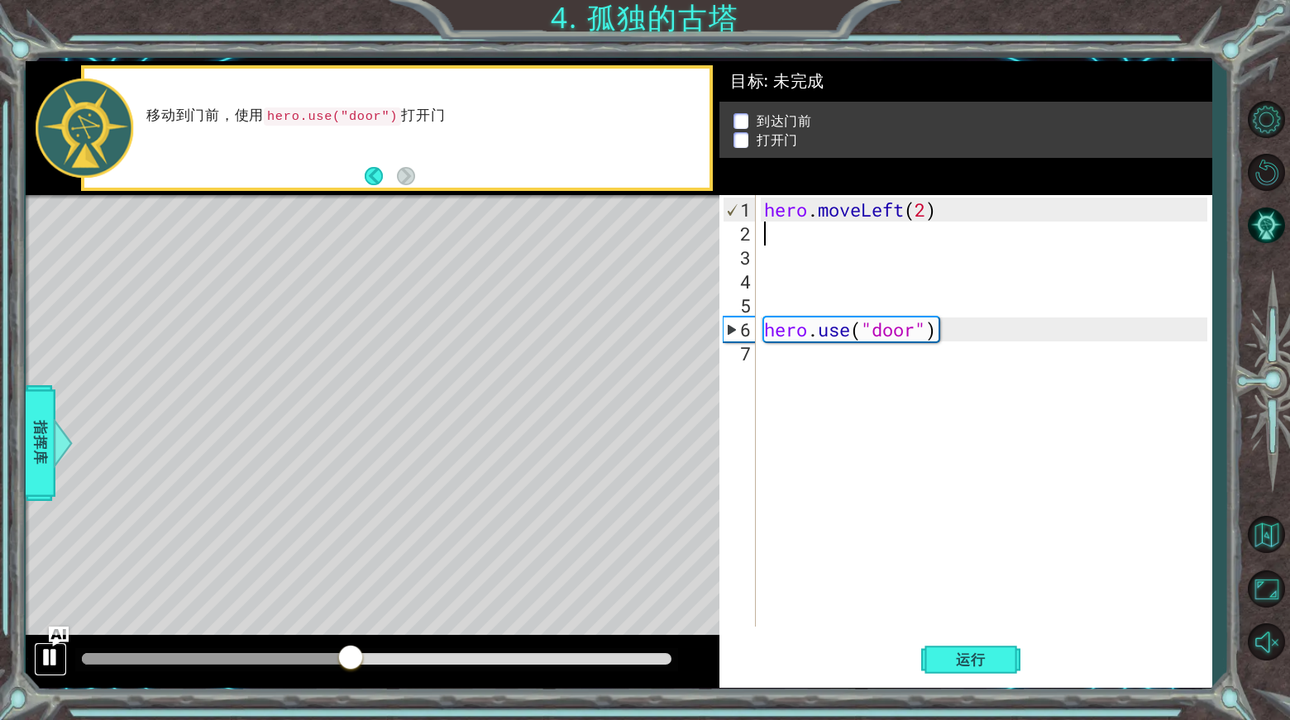
drag, startPoint x: 55, startPoint y: 657, endPoint x: 47, endPoint y: 648, distance: 11.7
click at [53, 657] on div at bounding box center [50, 656] width 21 height 21
drag, startPoint x: 53, startPoint y: 451, endPoint x: 198, endPoint y: 431, distance: 146.0
click at [54, 451] on div at bounding box center [62, 443] width 21 height 50
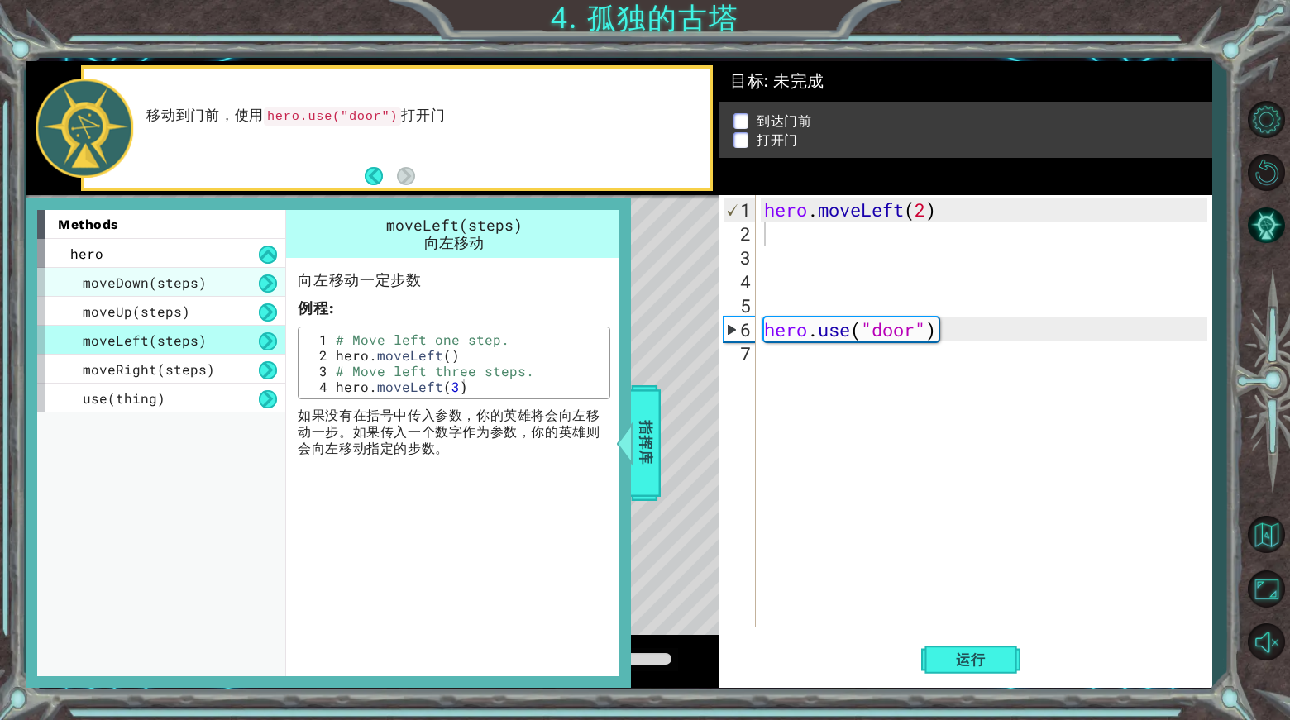
click at [200, 277] on span "moveDown(steps)" at bounding box center [145, 282] width 124 height 17
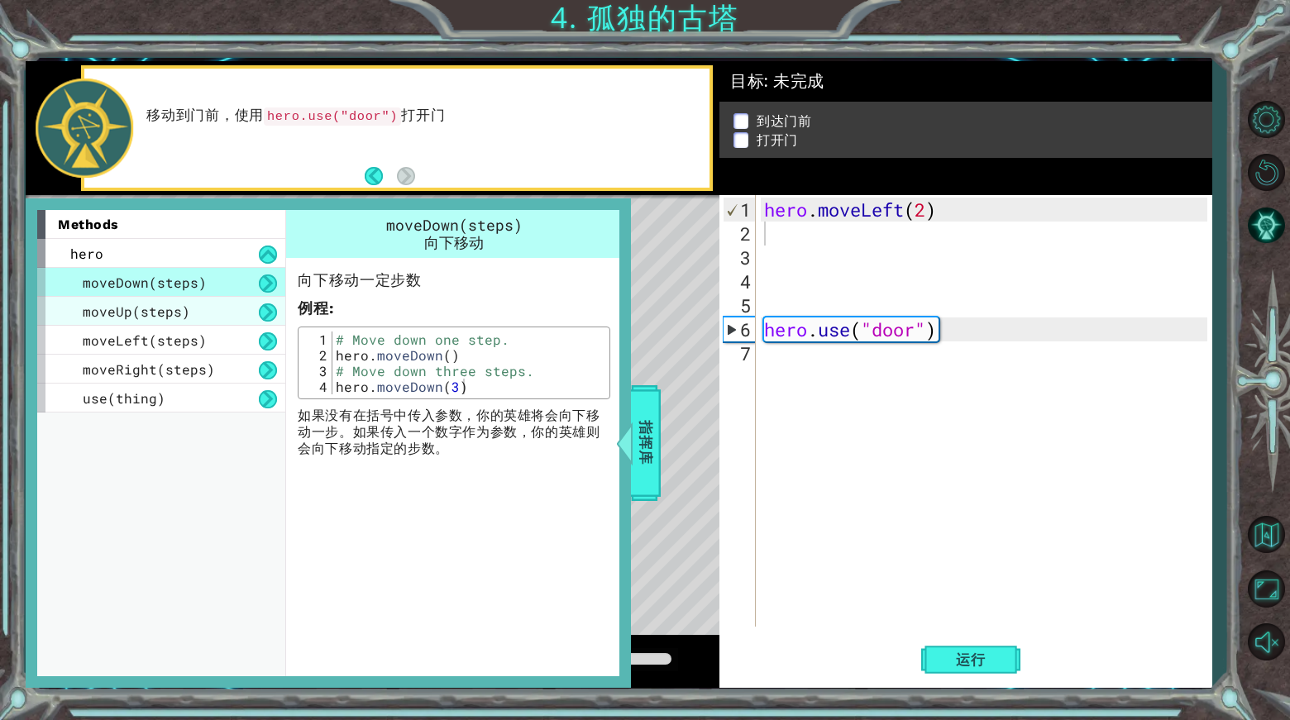
click at [209, 305] on div "moveUp(steps)" at bounding box center [161, 311] width 248 height 29
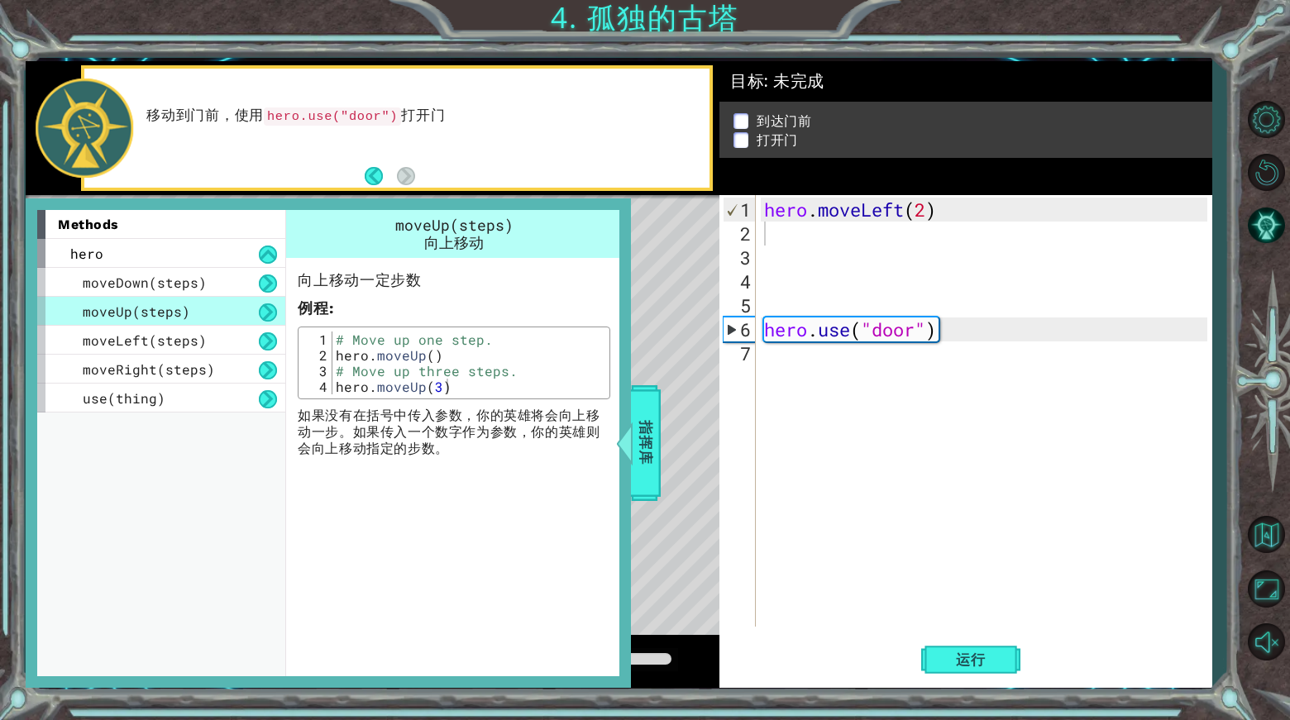
type textarea "hero.moveUp()"
drag, startPoint x: 334, startPoint y: 355, endPoint x: 454, endPoint y: 353, distance: 119.9
click at [454, 353] on div "# Move up one step. hero . moveUp ( ) # Move up three steps. hero . moveUp ( 3 )" at bounding box center [469, 379] width 274 height 94
click at [819, 237] on div "hero . moveLeft ( 2 ) hero . use ( "door" )" at bounding box center [988, 437] width 455 height 479
paste textarea "hero.moveUp()"
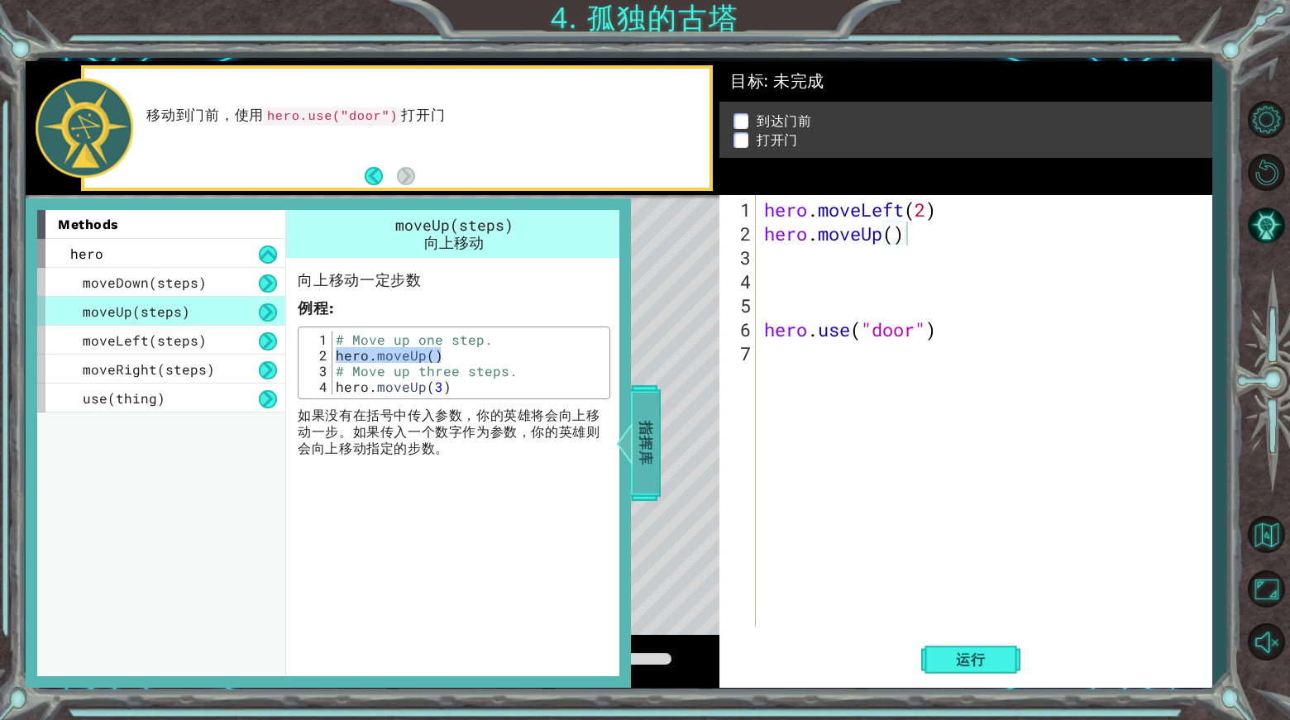
click at [656, 446] on span "指挥库" at bounding box center [643, 442] width 26 height 101
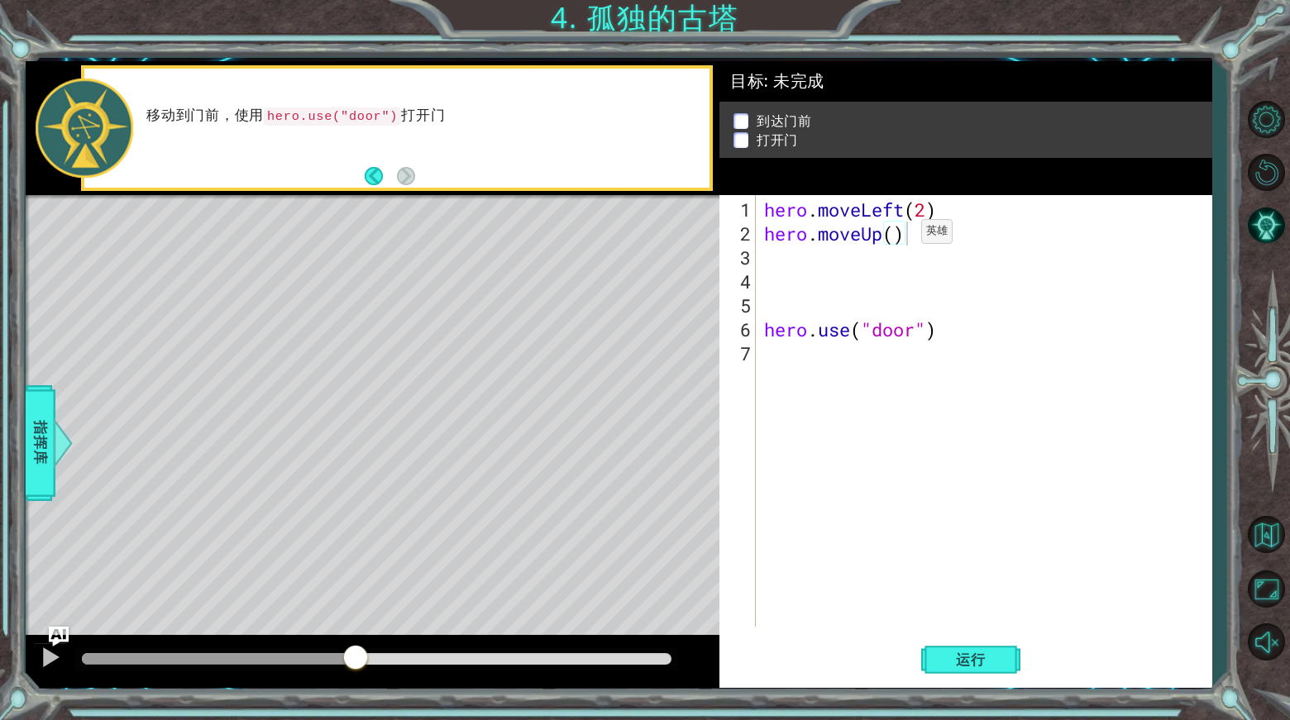
click at [896, 236] on div "hero . moveLeft ( 2 ) hero . moveUp ( ) hero . use ( "door" )" at bounding box center [988, 437] width 455 height 479
type textarea "hero.moveUp(2)"
click at [52, 444] on div at bounding box center [58, 443] width 21 height 50
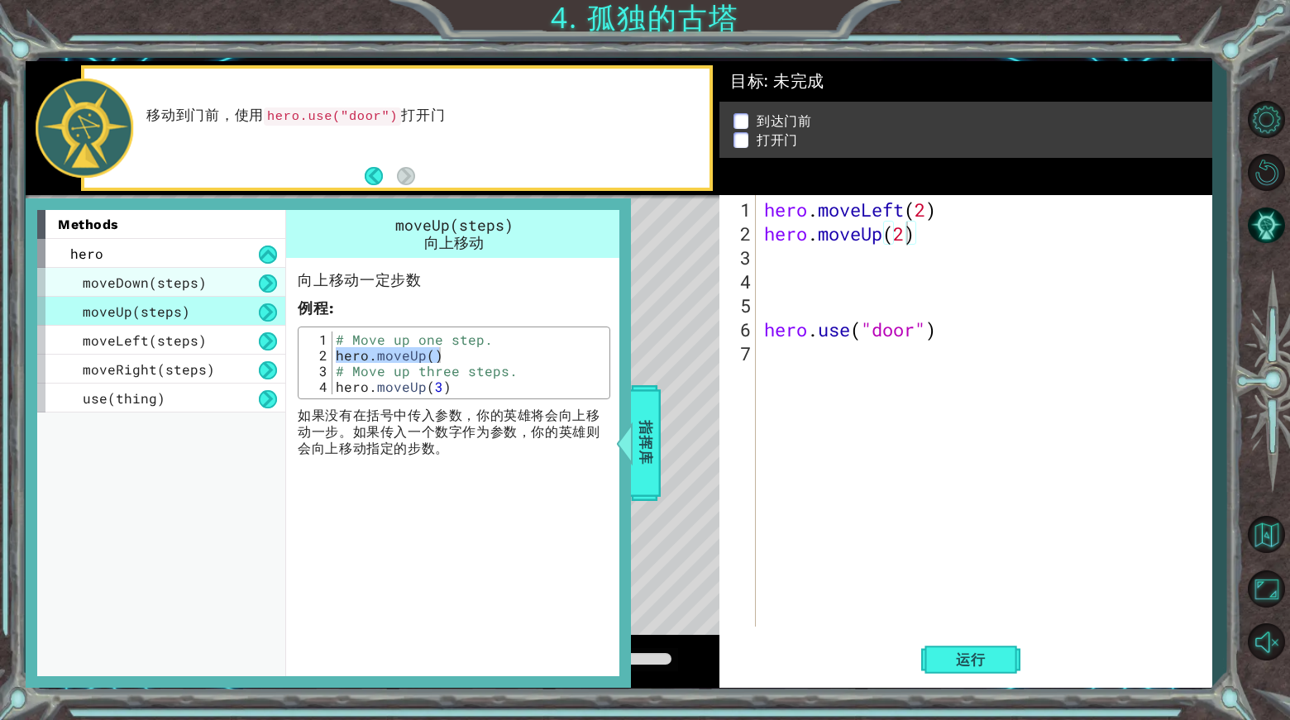
click at [147, 287] on span "moveDown(steps)" at bounding box center [145, 282] width 124 height 17
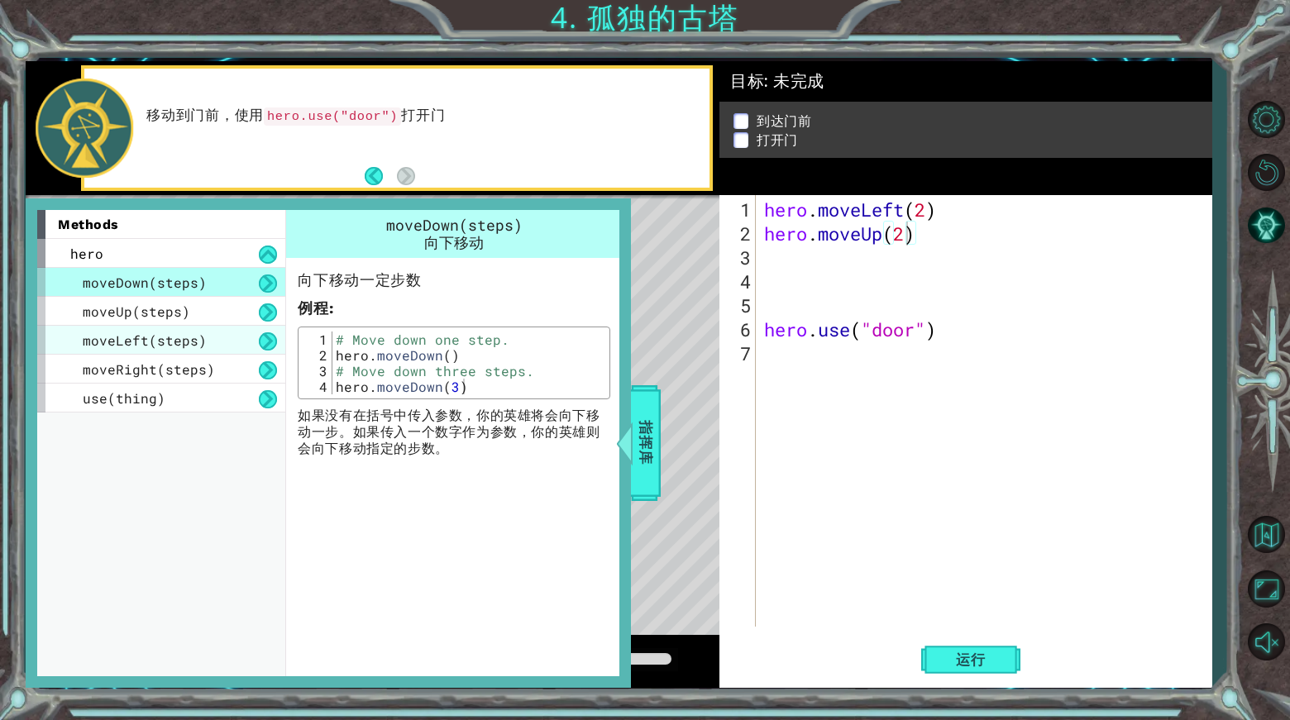
click at [150, 337] on span "moveLeft(steps)" at bounding box center [145, 340] width 124 height 17
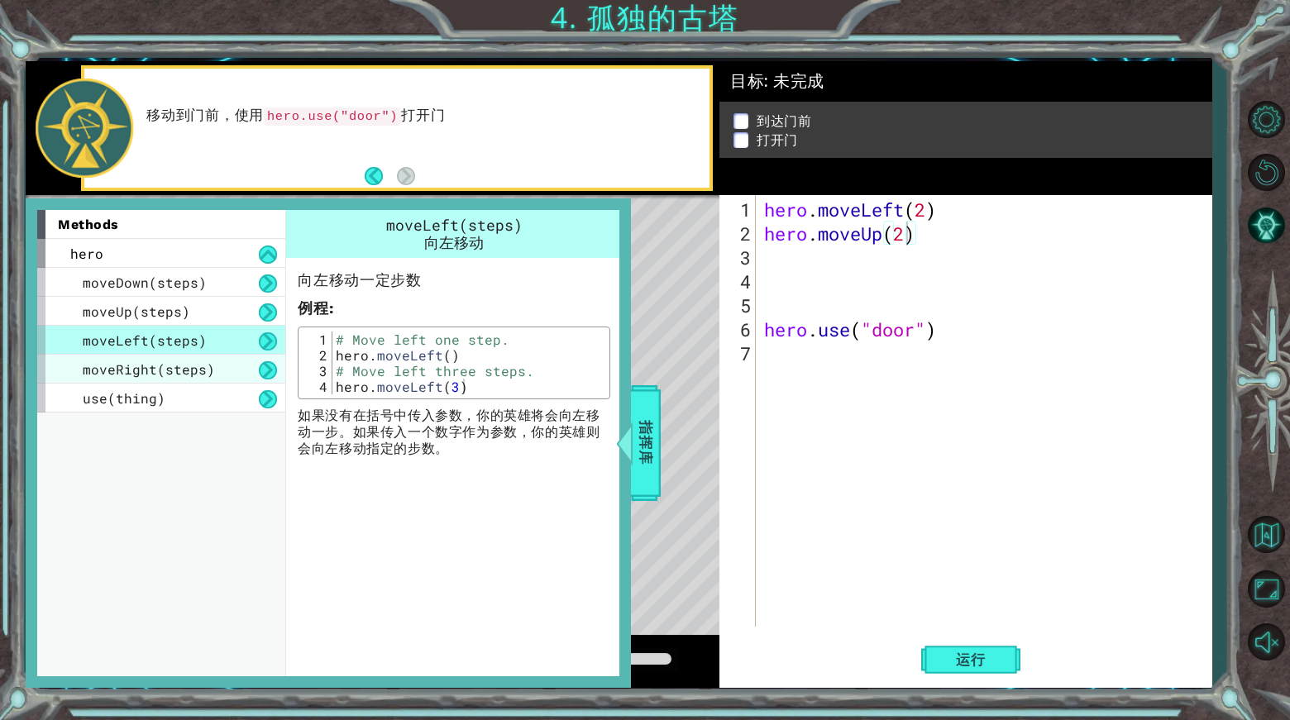
click at [153, 367] on span "moveRight(steps)" at bounding box center [149, 368] width 132 height 17
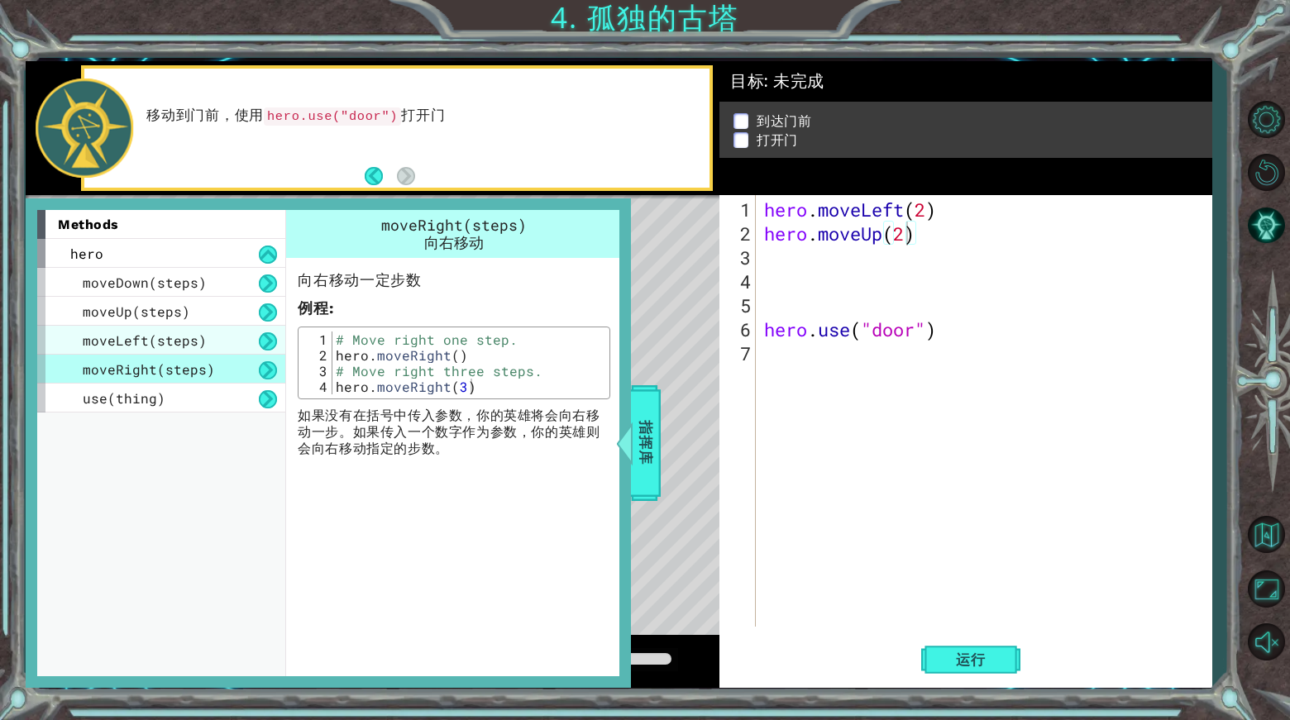
click at [195, 332] on span "moveLeft(steps)" at bounding box center [145, 340] width 124 height 17
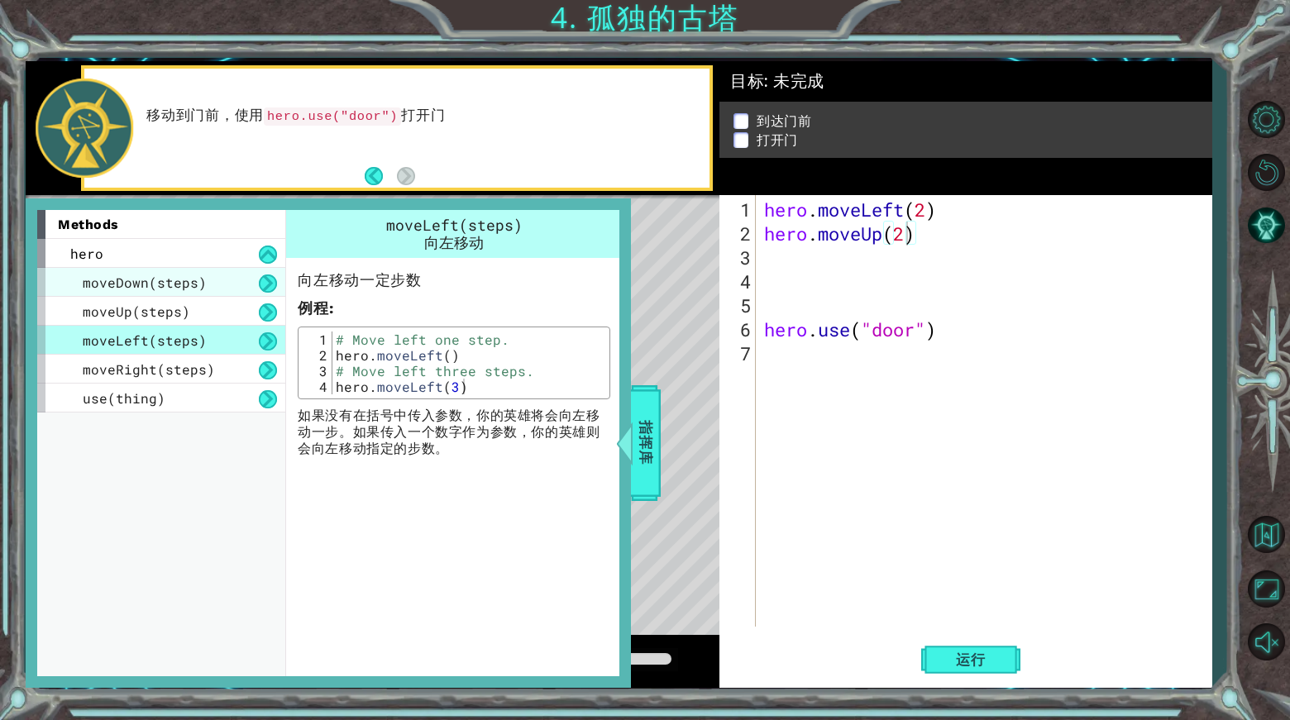
click at [195, 294] on div "moveDown(steps)" at bounding box center [161, 282] width 248 height 29
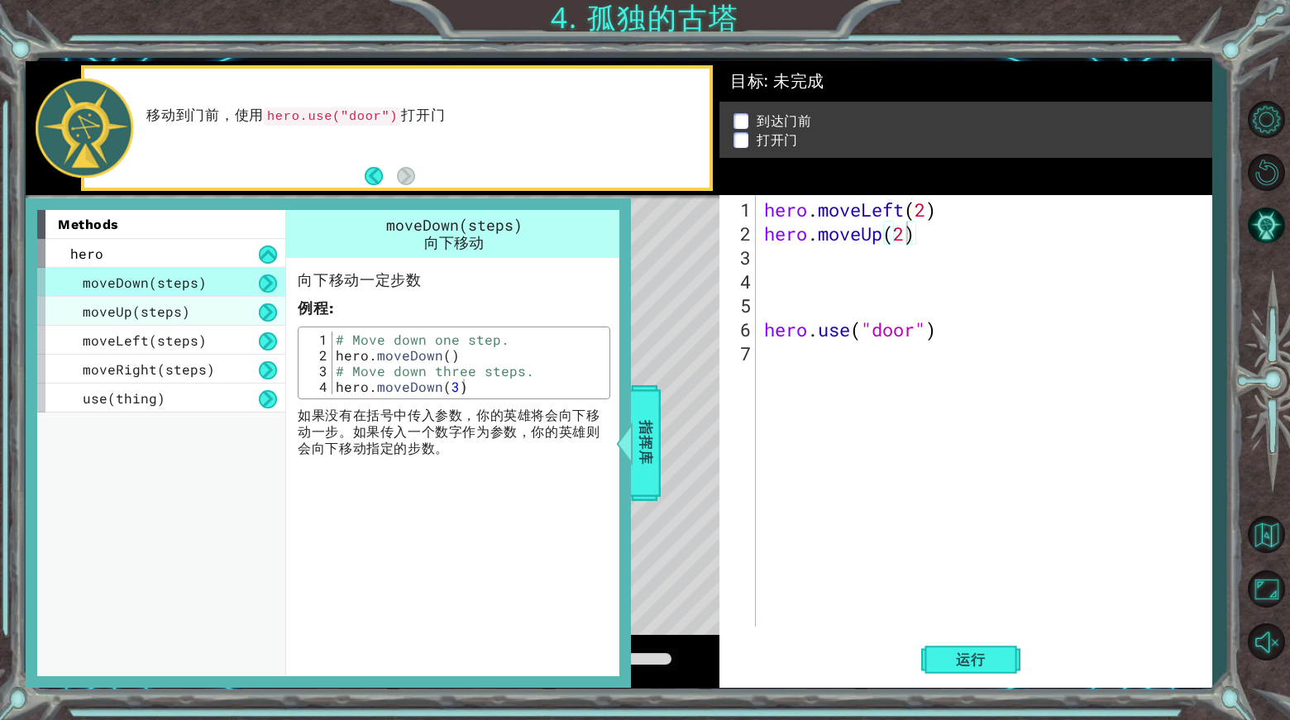
click at [212, 307] on div "moveUp(steps)" at bounding box center [161, 311] width 248 height 29
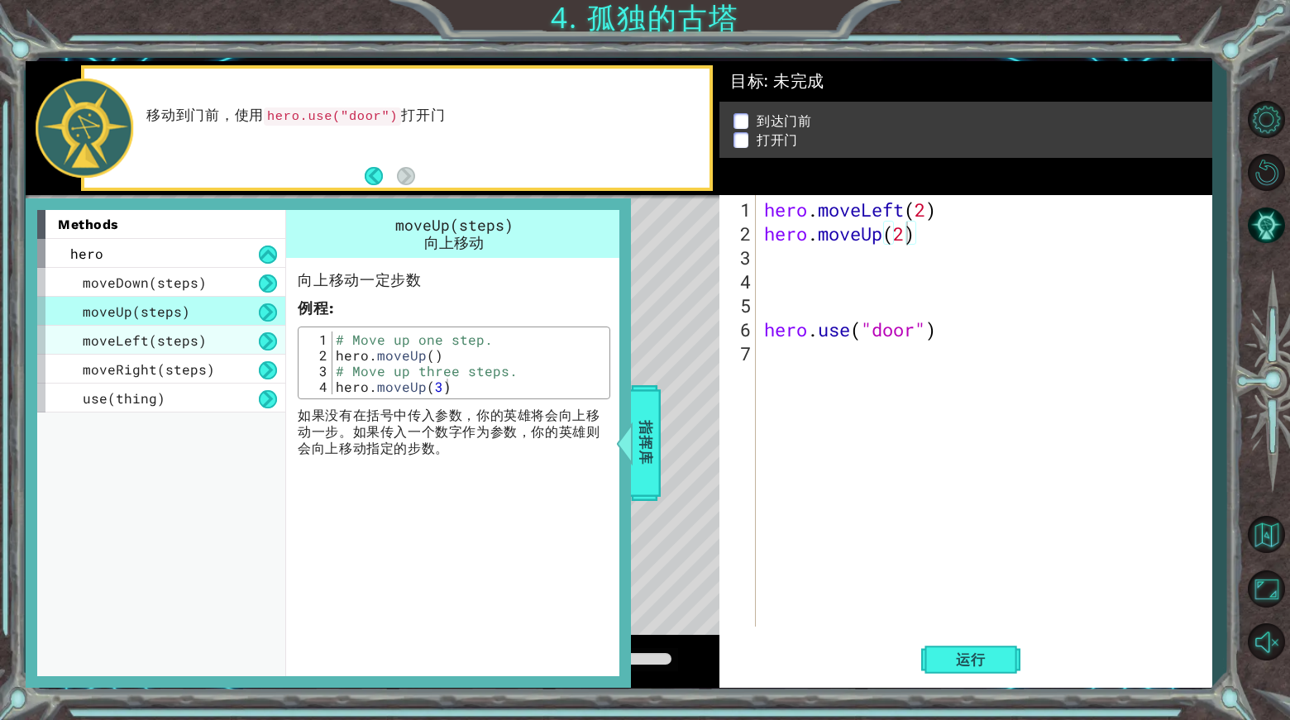
click at [212, 342] on div "moveLeft(steps)" at bounding box center [161, 340] width 248 height 29
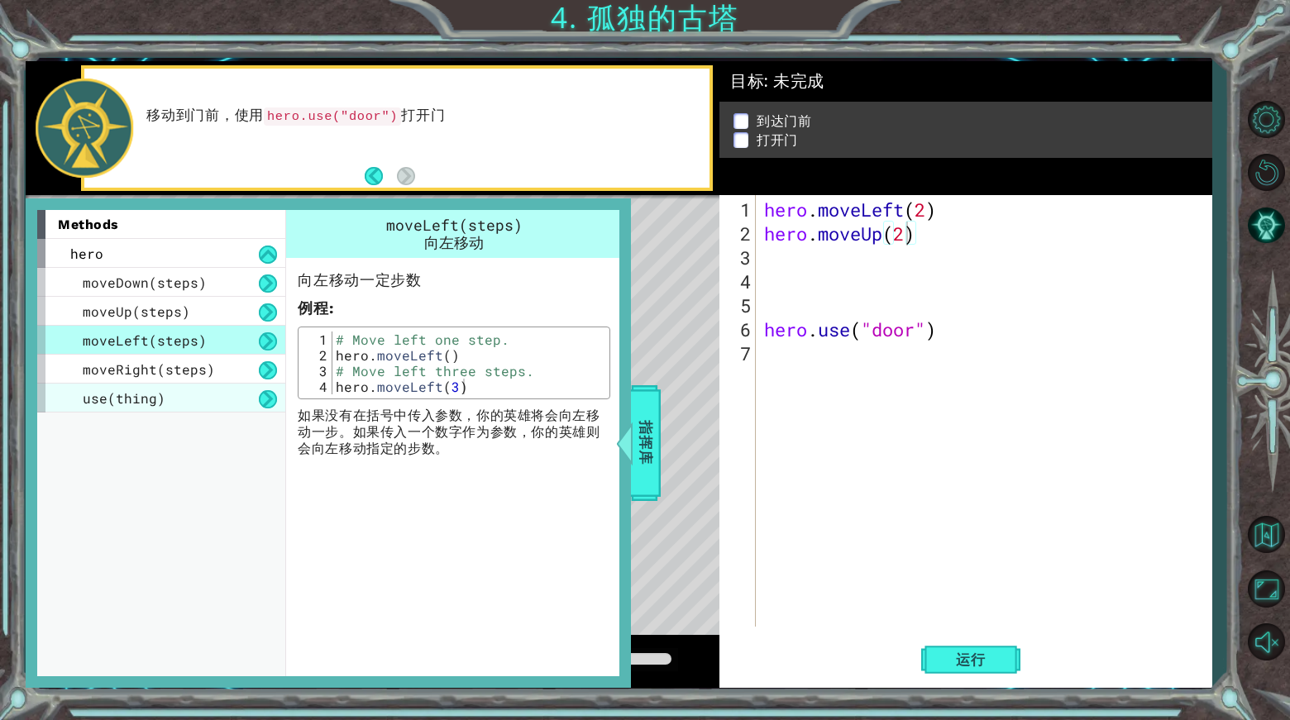
click at [200, 402] on div "use(thing)" at bounding box center [161, 398] width 248 height 29
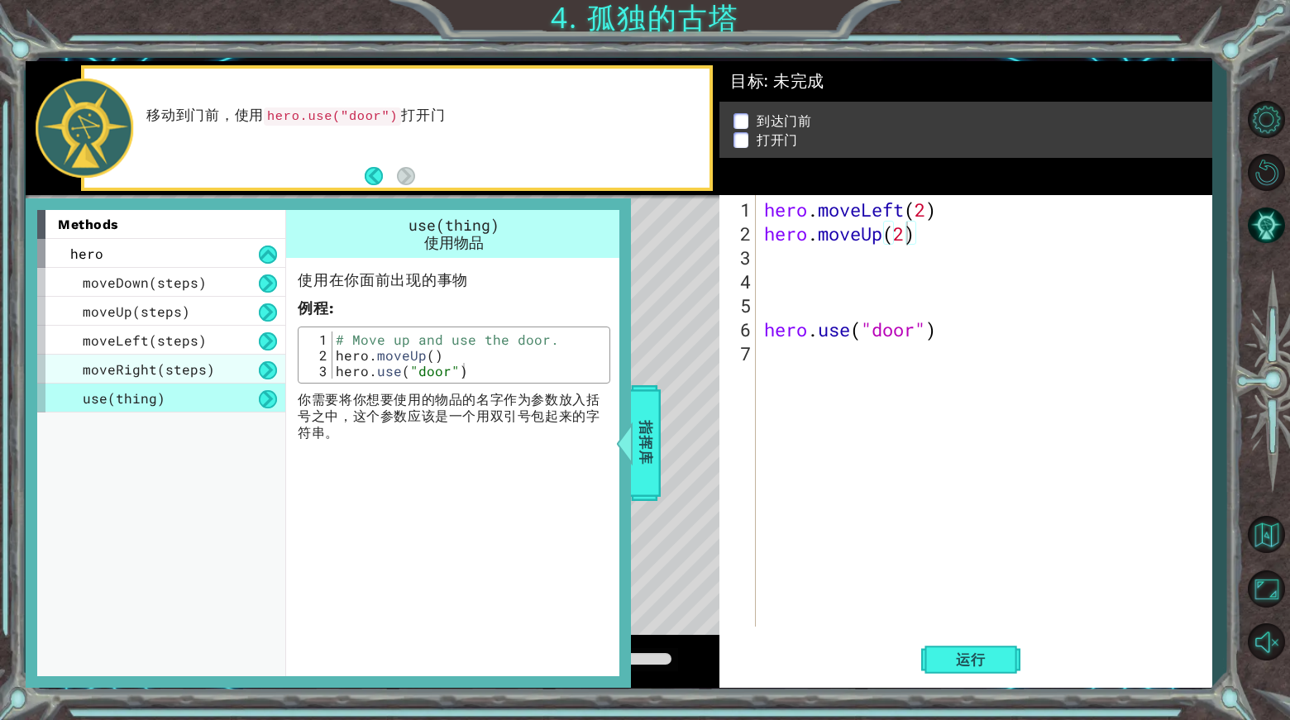
click at [211, 356] on div "moveRight(steps)" at bounding box center [161, 369] width 248 height 29
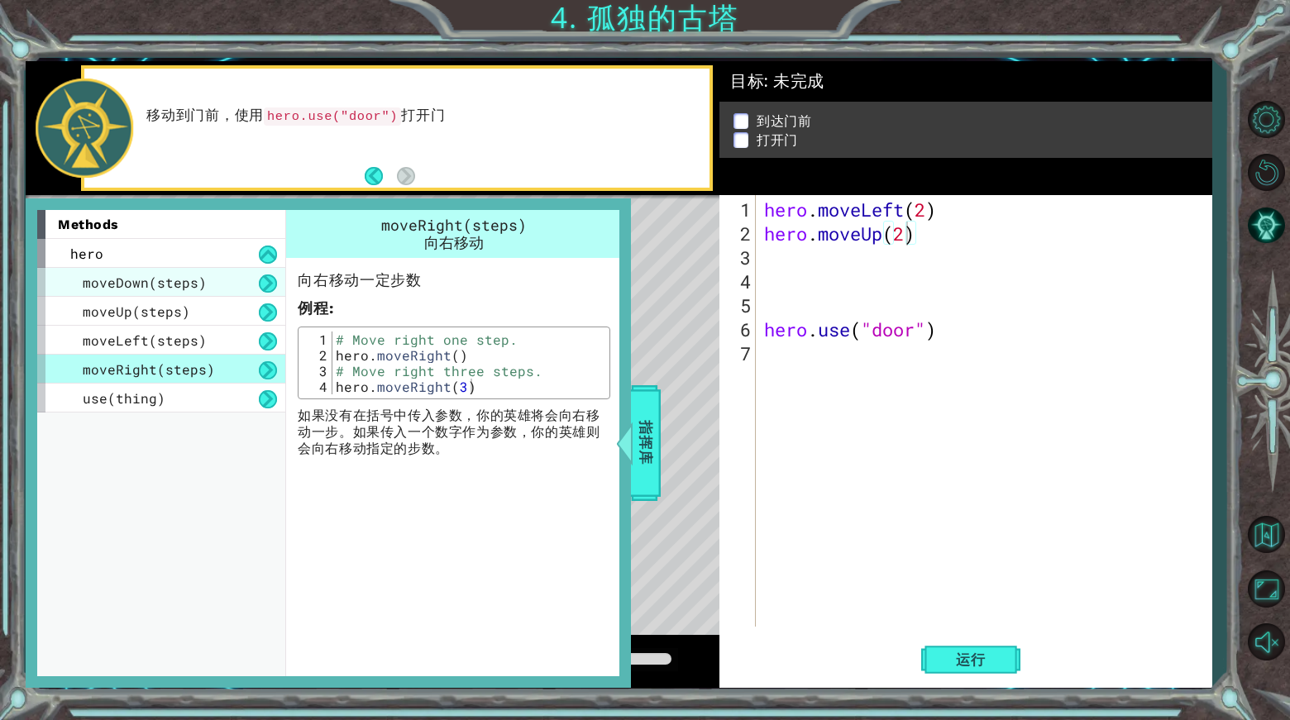
click at [234, 272] on div "moveDown(steps)" at bounding box center [161, 282] width 248 height 29
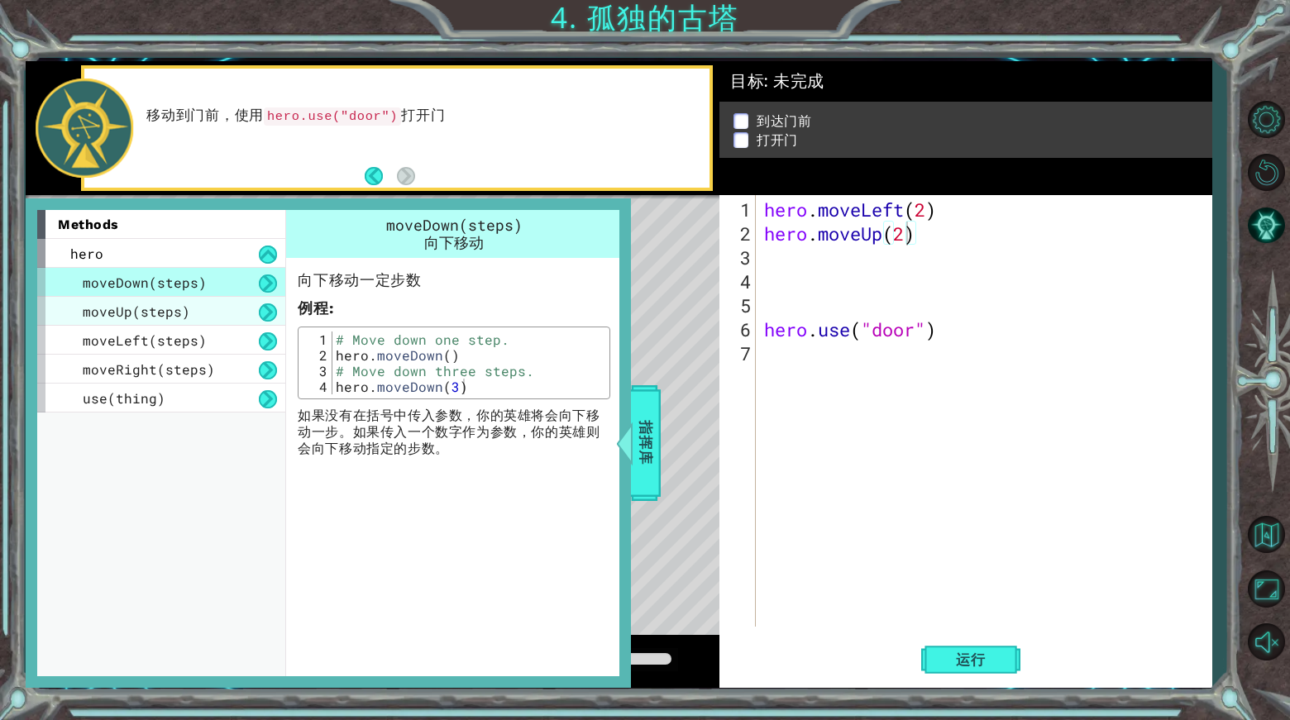
click at [207, 303] on div "moveUp(steps)" at bounding box center [161, 311] width 248 height 29
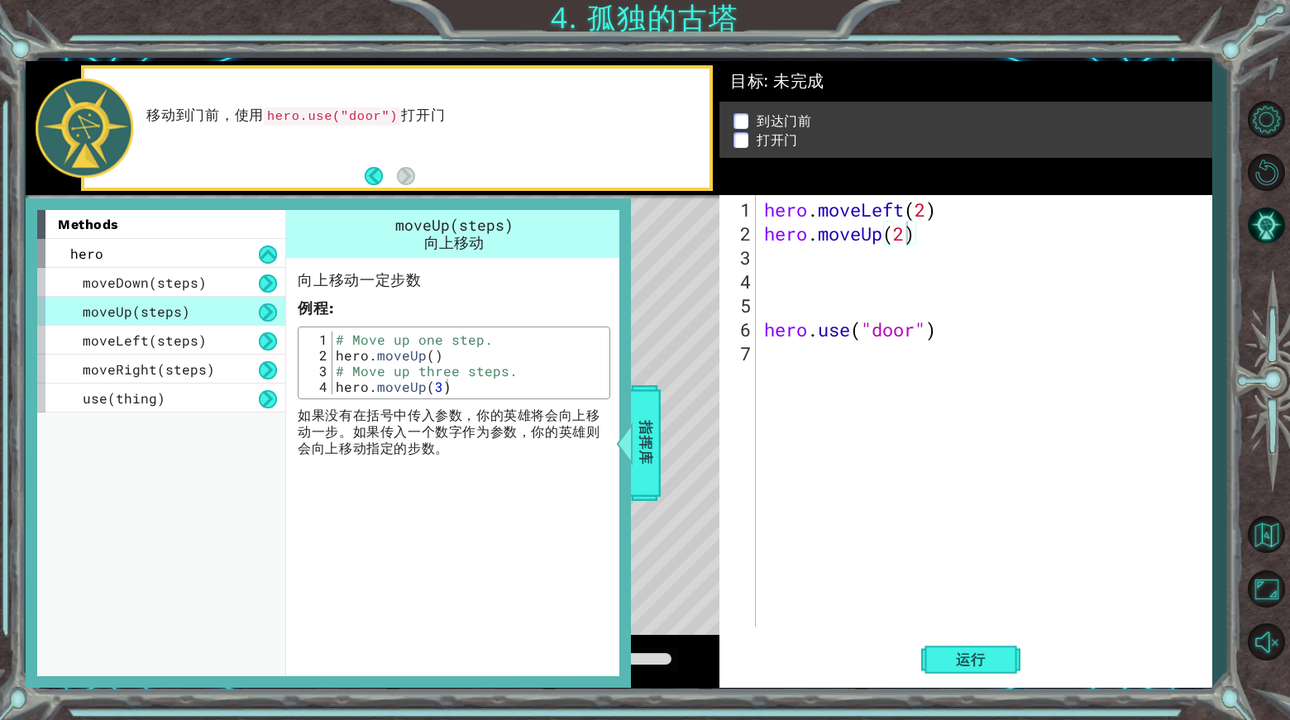
click at [207, 308] on div "moveUp(steps)" at bounding box center [161, 311] width 248 height 29
drag, startPoint x: 203, startPoint y: 341, endPoint x: 218, endPoint y: 344, distance: 15.1
click at [198, 341] on div "moveLeft(steps)" at bounding box center [161, 340] width 248 height 29
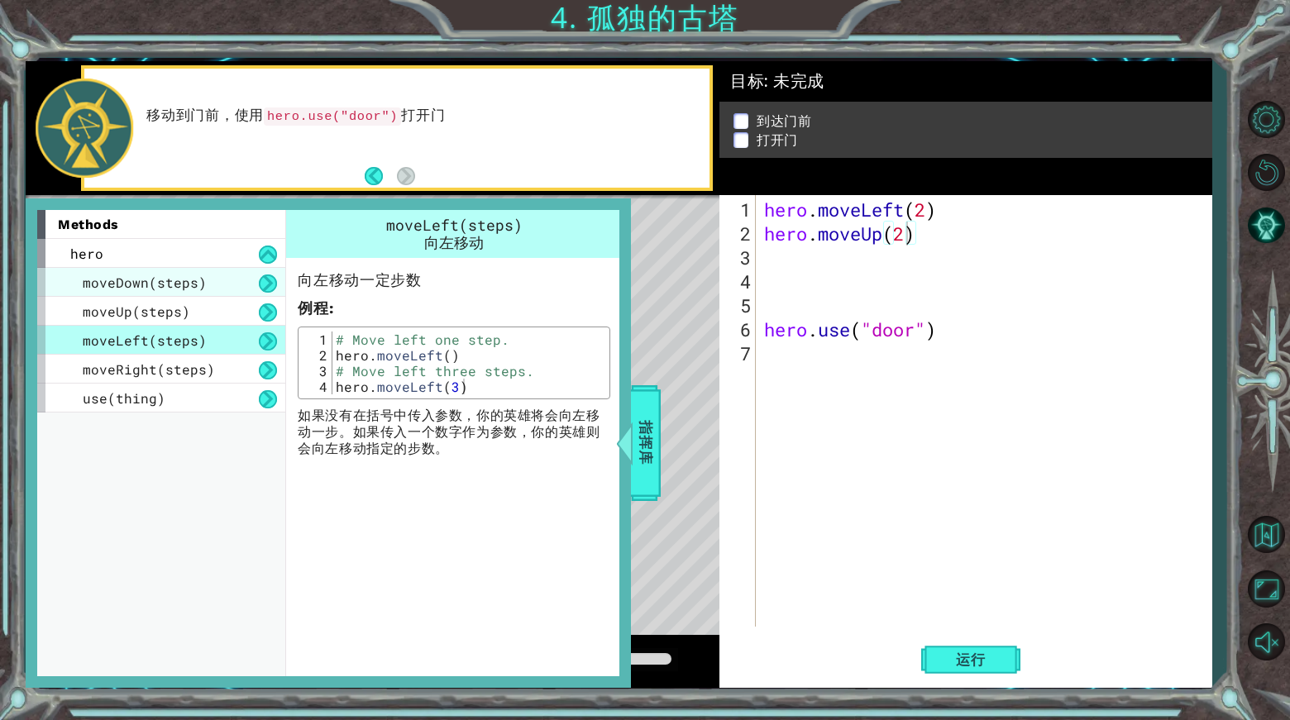
click at [227, 280] on div "moveDown(steps)" at bounding box center [161, 282] width 248 height 29
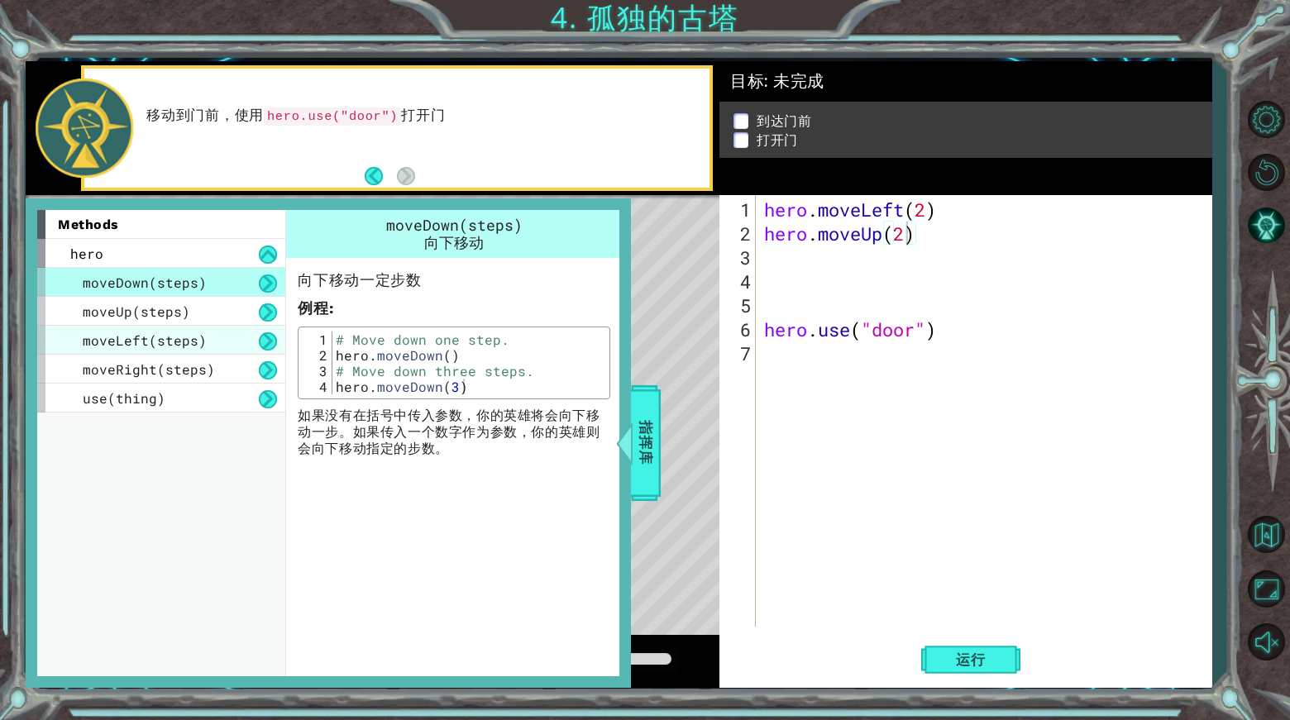
click at [223, 336] on div "moveLeft(steps)" at bounding box center [161, 340] width 248 height 29
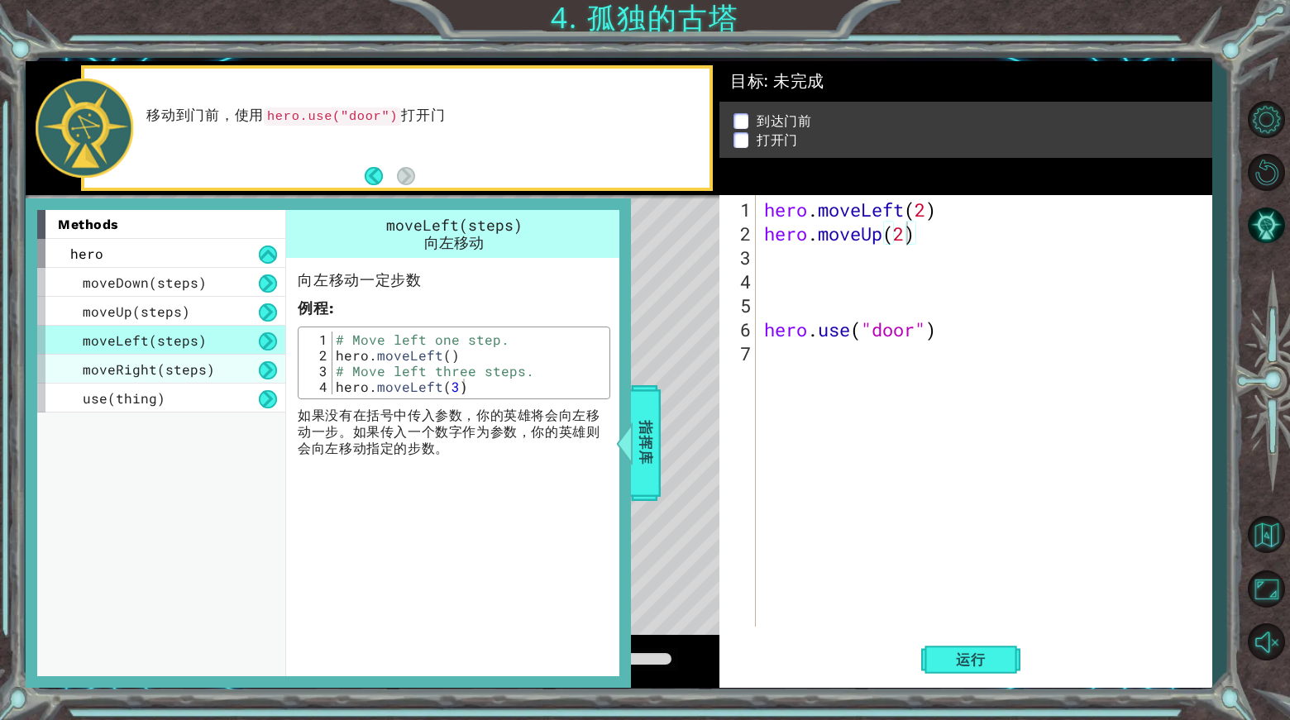
click at [209, 360] on span "moveRight(steps)" at bounding box center [149, 368] width 132 height 17
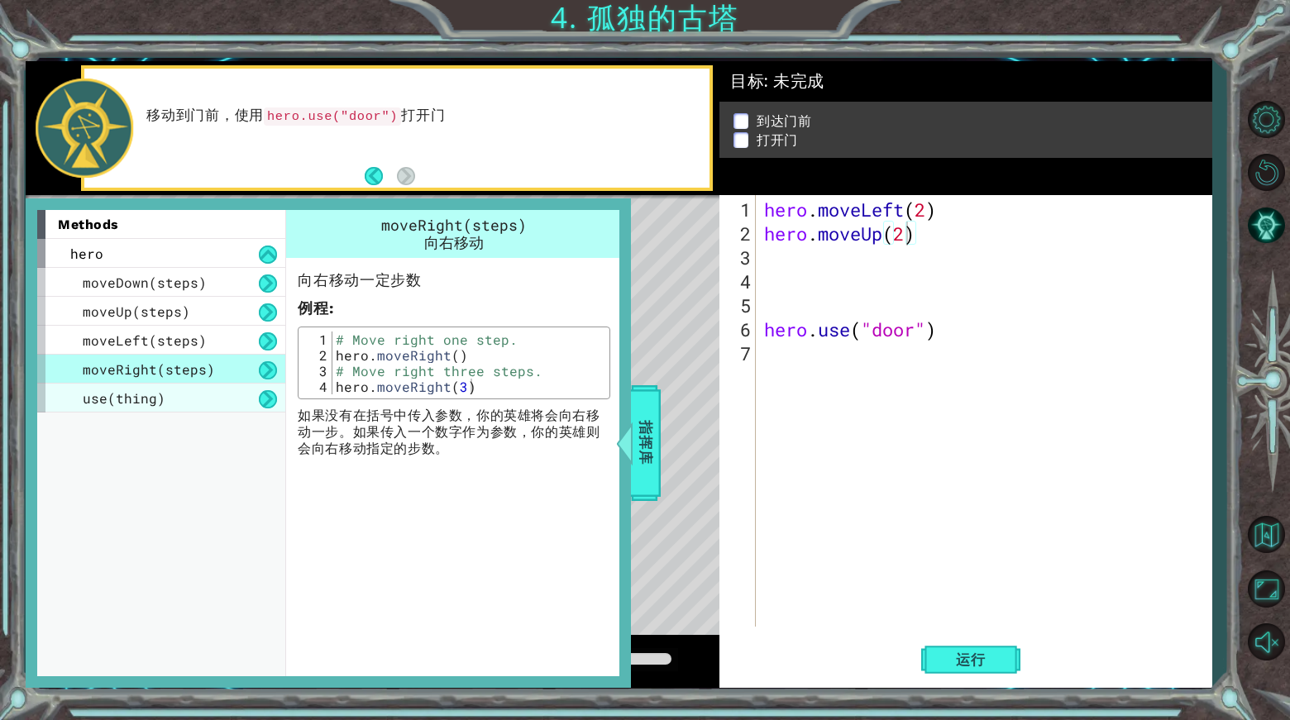
click at [214, 391] on div "use(thing)" at bounding box center [161, 398] width 248 height 29
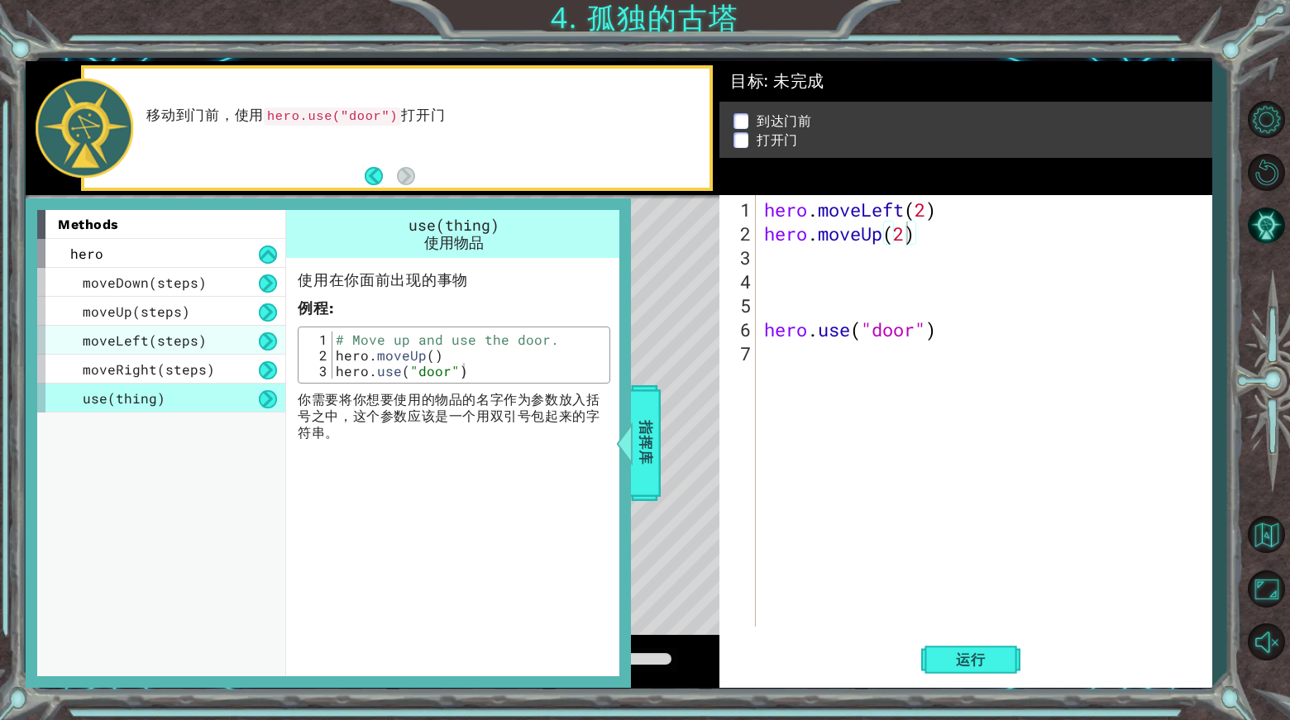
click at [205, 342] on div "moveLeft(steps)" at bounding box center [161, 340] width 248 height 29
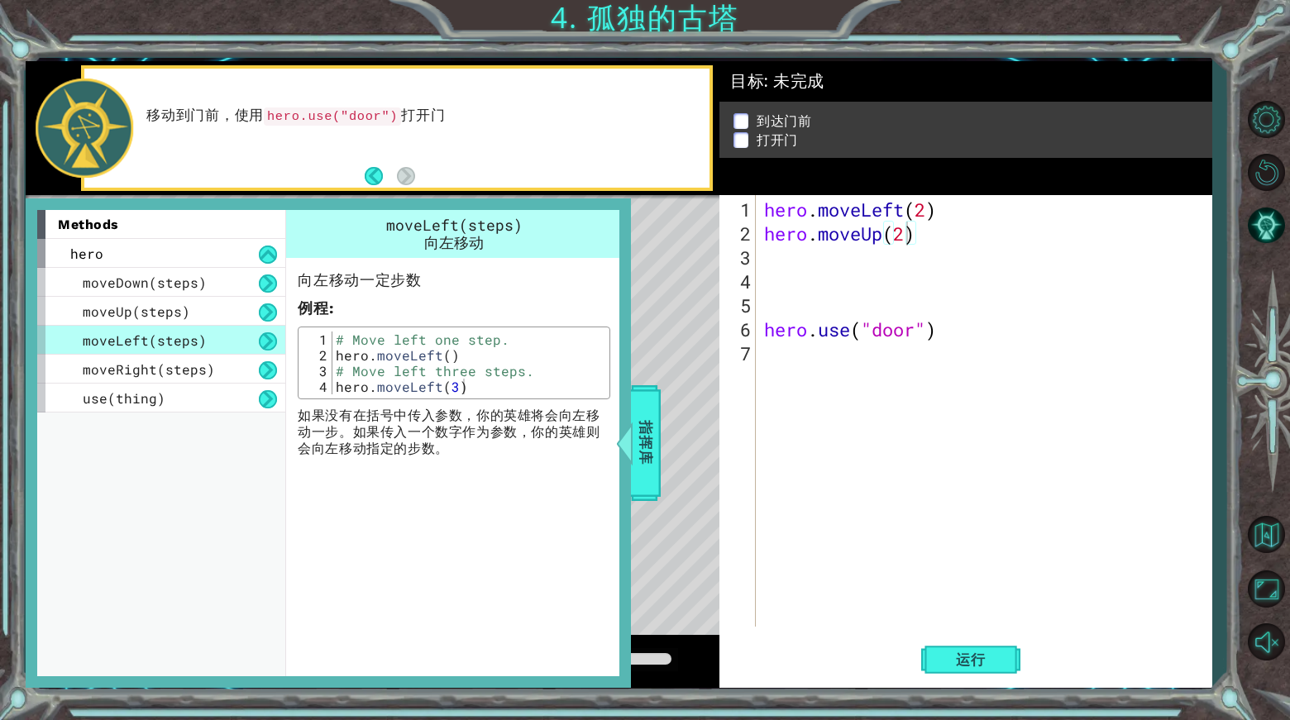
click at [215, 350] on div "moveLeft(steps)" at bounding box center [161, 340] width 248 height 29
drag, startPoint x: 215, startPoint y: 355, endPoint x: 224, endPoint y: 359, distance: 9.7
click at [217, 358] on div "moveRight(steps)" at bounding box center [161, 369] width 248 height 29
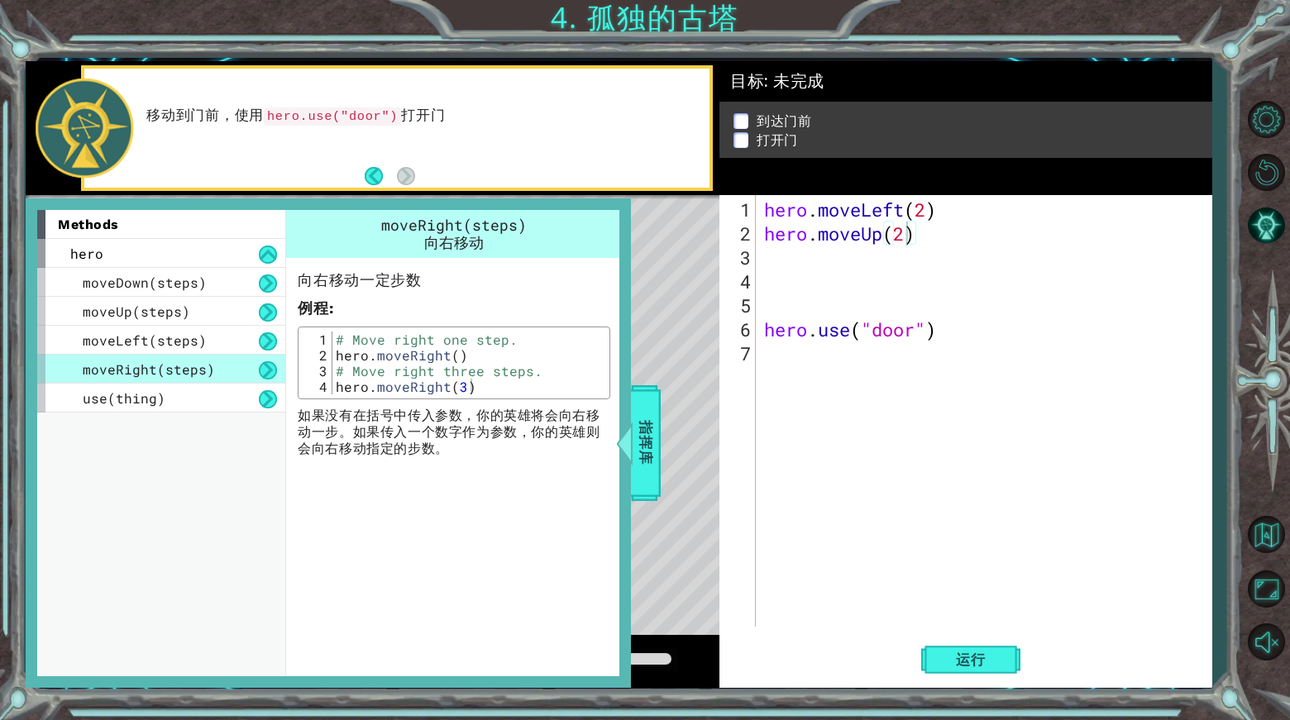
type textarea "hero.moveRight()"
drag, startPoint x: 339, startPoint y: 355, endPoint x: 473, endPoint y: 355, distance: 133.9
click at [475, 355] on div "# Move right one step. hero . moveRight ( ) # Move right three steps. hero . mo…" at bounding box center [469, 379] width 274 height 94
click at [823, 249] on div "hero . moveLeft ( 2 ) hero . moveUp ( 2 ) hero . use ( "door" )" at bounding box center [988, 437] width 455 height 479
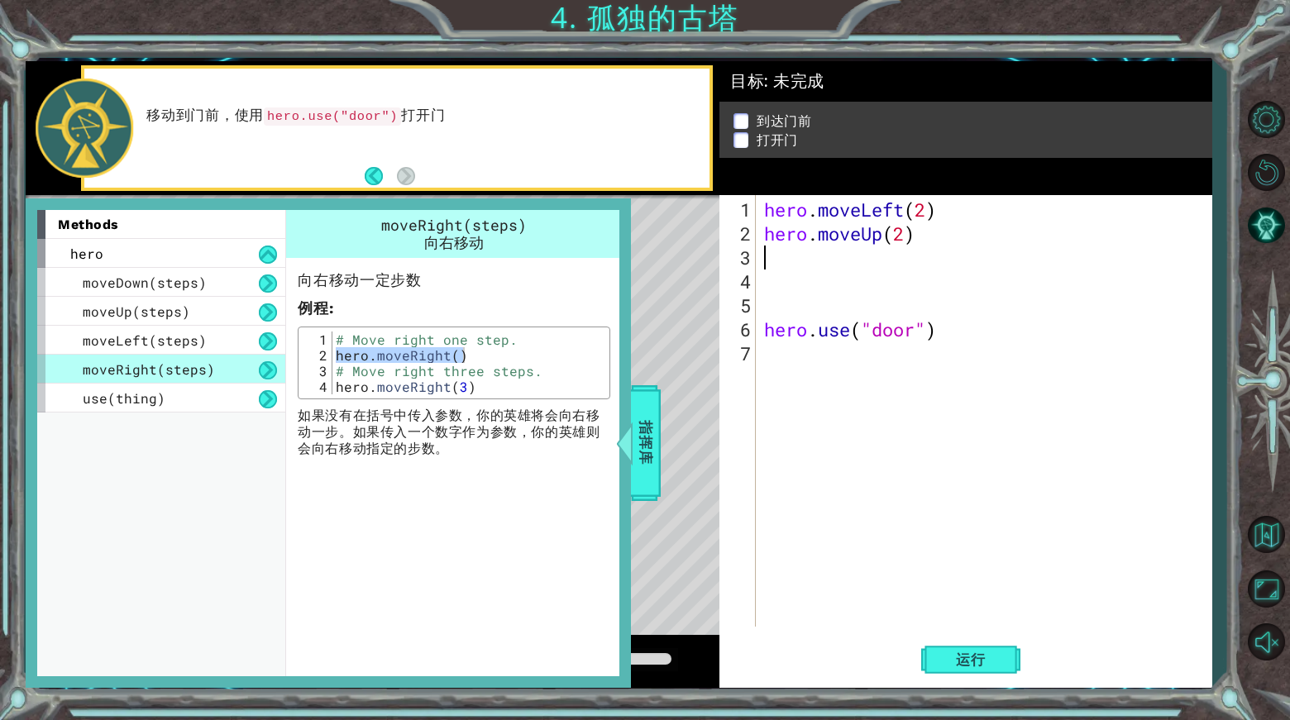
paste textarea "hero.moveRight()"
drag, startPoint x: 769, startPoint y: 329, endPoint x: 1002, endPoint y: 327, distance: 233.1
click at [1002, 327] on div "hero . moveLeft ( 2 ) hero . moveUp ( 2 ) hero . moveRight ( ) hero . use ( "do…" at bounding box center [988, 437] width 455 height 479
type textarea "hero.use("door")"
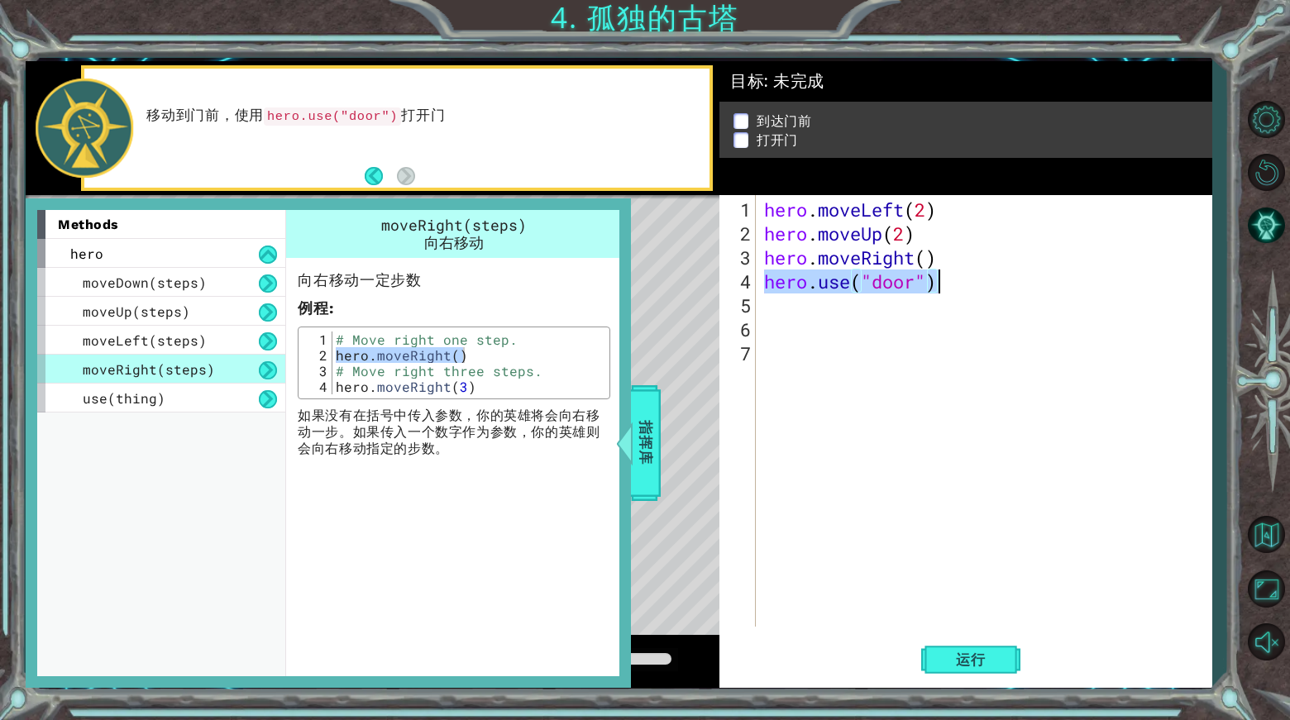
click at [800, 428] on div "hero . moveLeft ( 2 ) hero . moveUp ( 2 ) hero . moveRight ( ) hero . use ( "do…" at bounding box center [988, 437] width 455 height 479
click at [651, 409] on span "指挥库" at bounding box center [643, 442] width 26 height 101
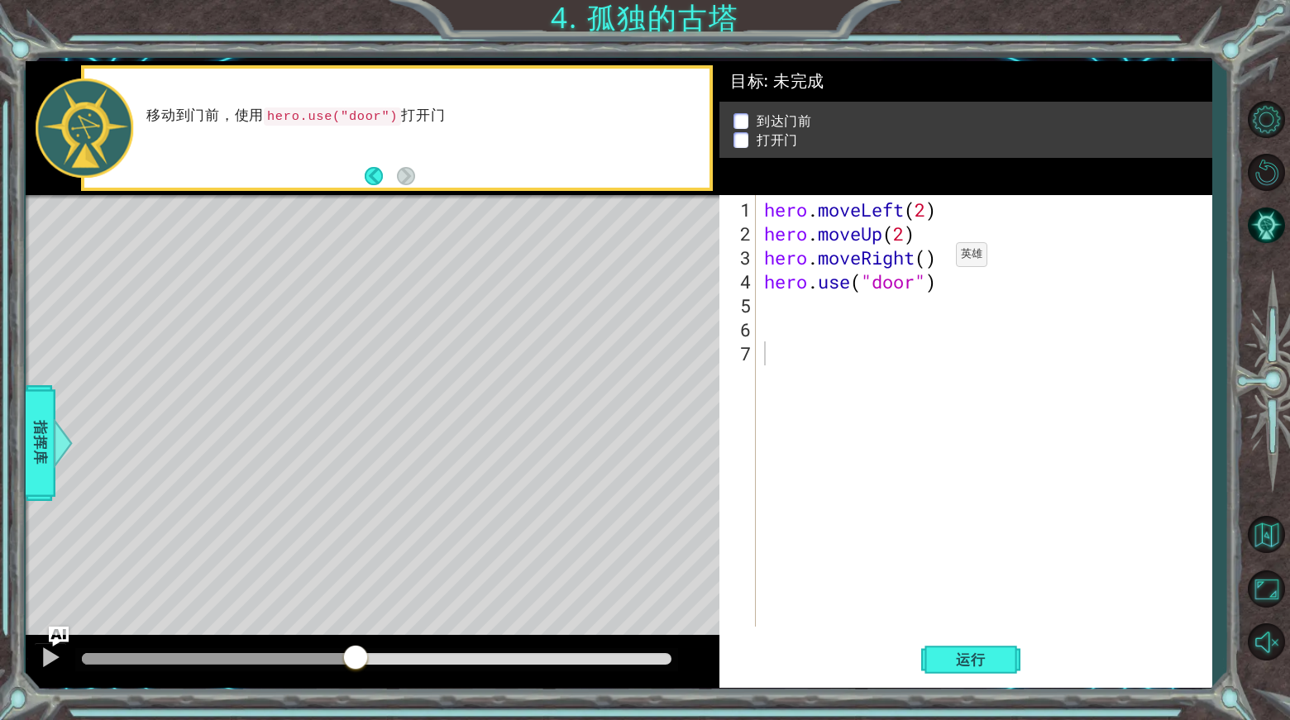
click at [931, 260] on div "hero . moveLeft ( 2 ) hero . moveUp ( 2 ) hero . moveRight ( ) hero . use ( "do…" at bounding box center [988, 437] width 455 height 479
type textarea "hero.moveRight(2)"
click at [991, 664] on span "运行" at bounding box center [970, 659] width 63 height 17
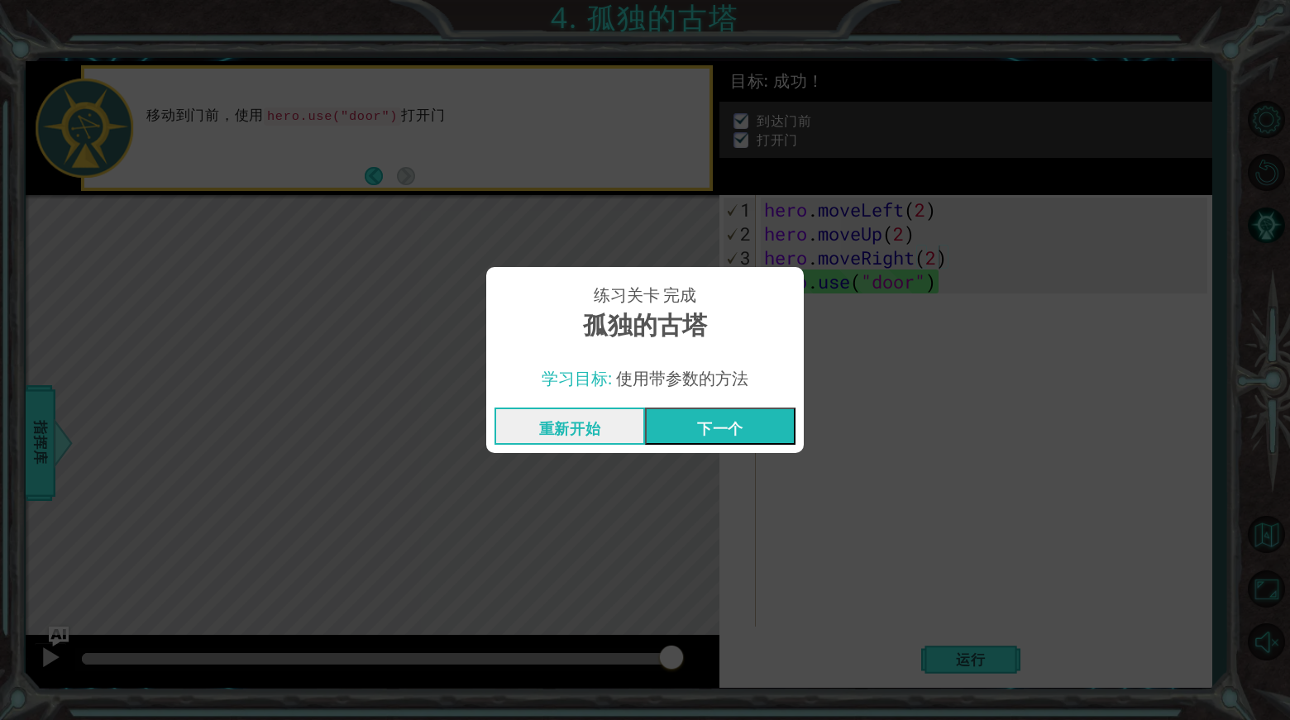
click at [751, 434] on button "下一个" at bounding box center [720, 426] width 150 height 37
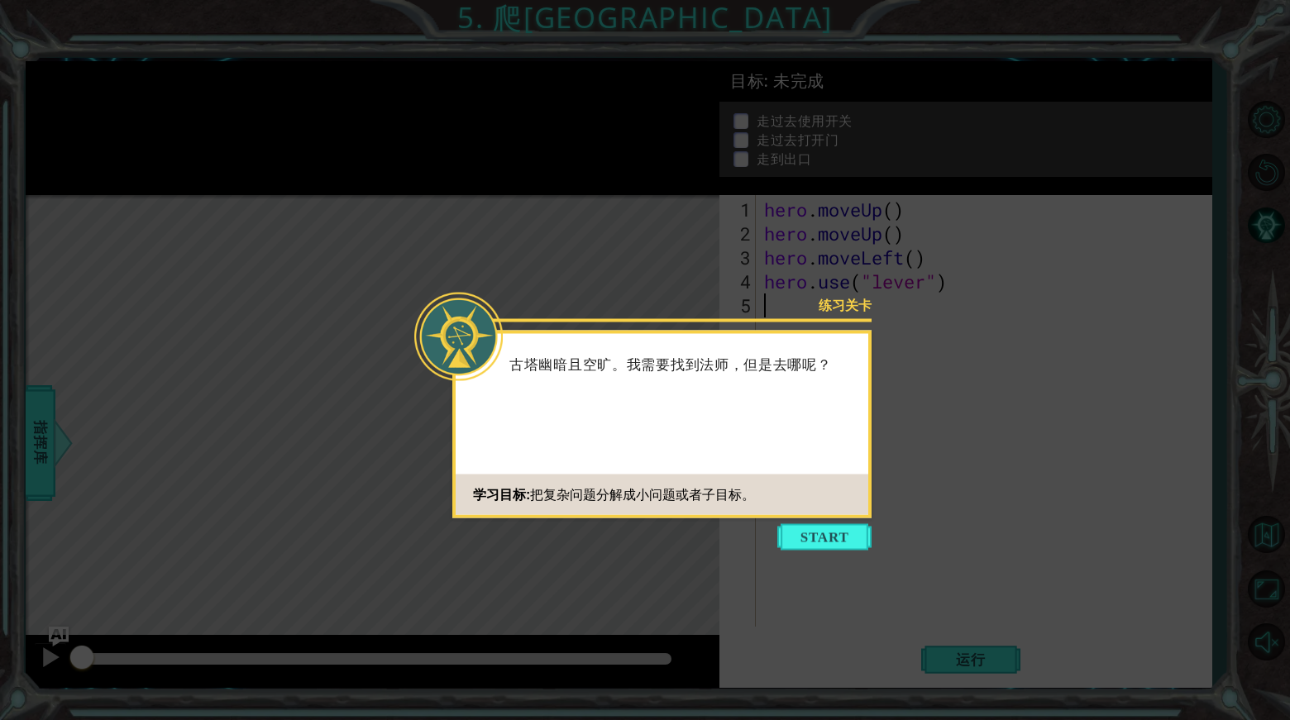
click at [837, 540] on button "Start" at bounding box center [824, 537] width 94 height 26
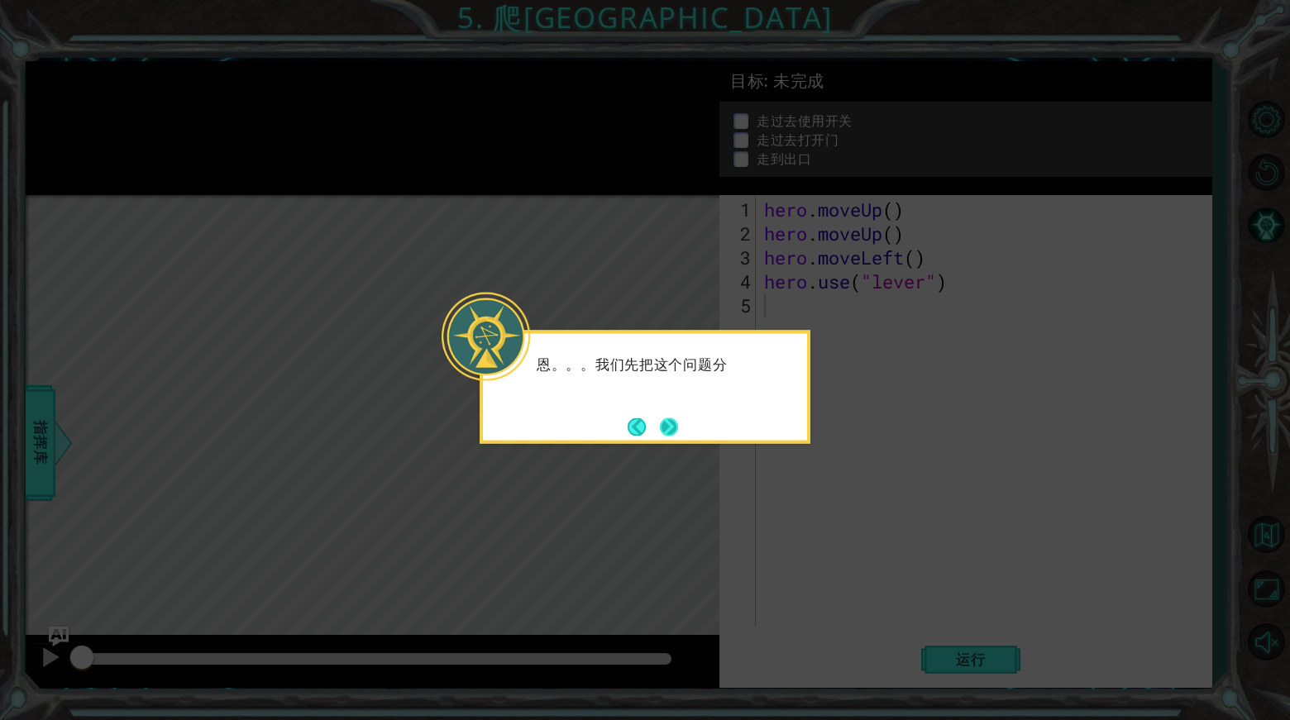
click at [664, 425] on button "Next" at bounding box center [669, 426] width 18 height 18
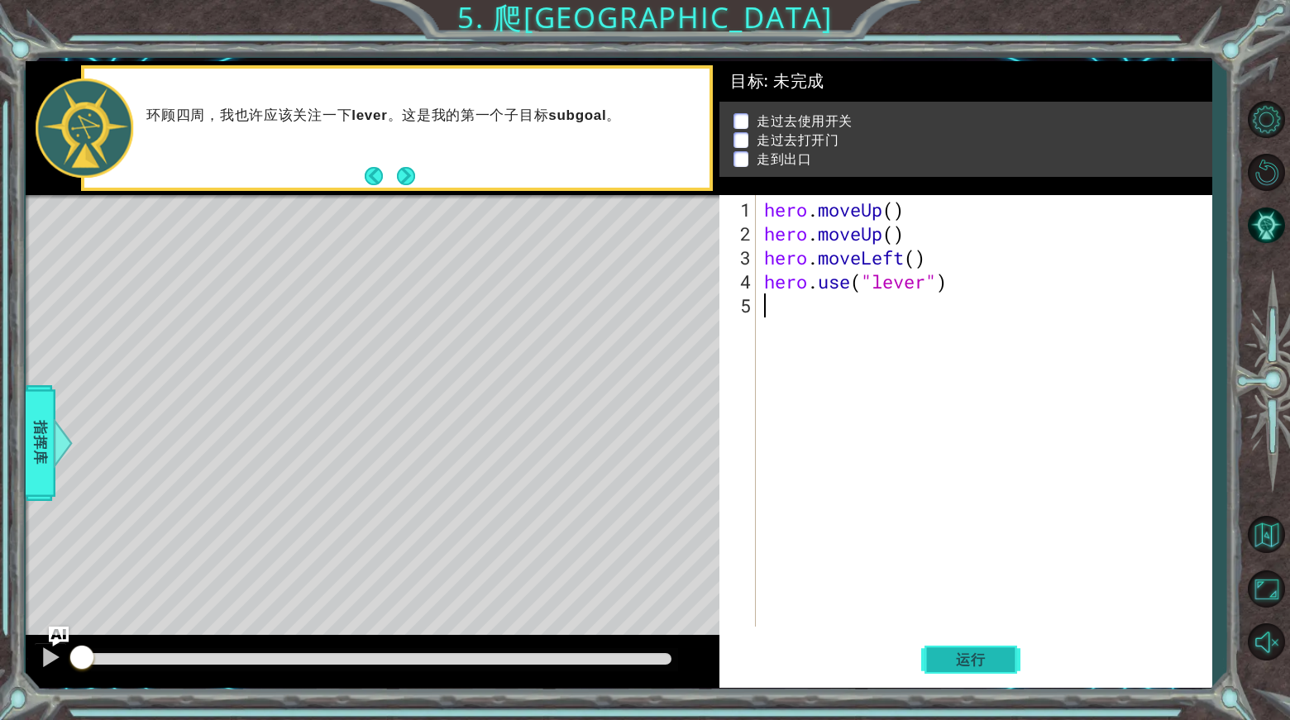
click at [991, 641] on button "运行" at bounding box center [970, 660] width 99 height 50
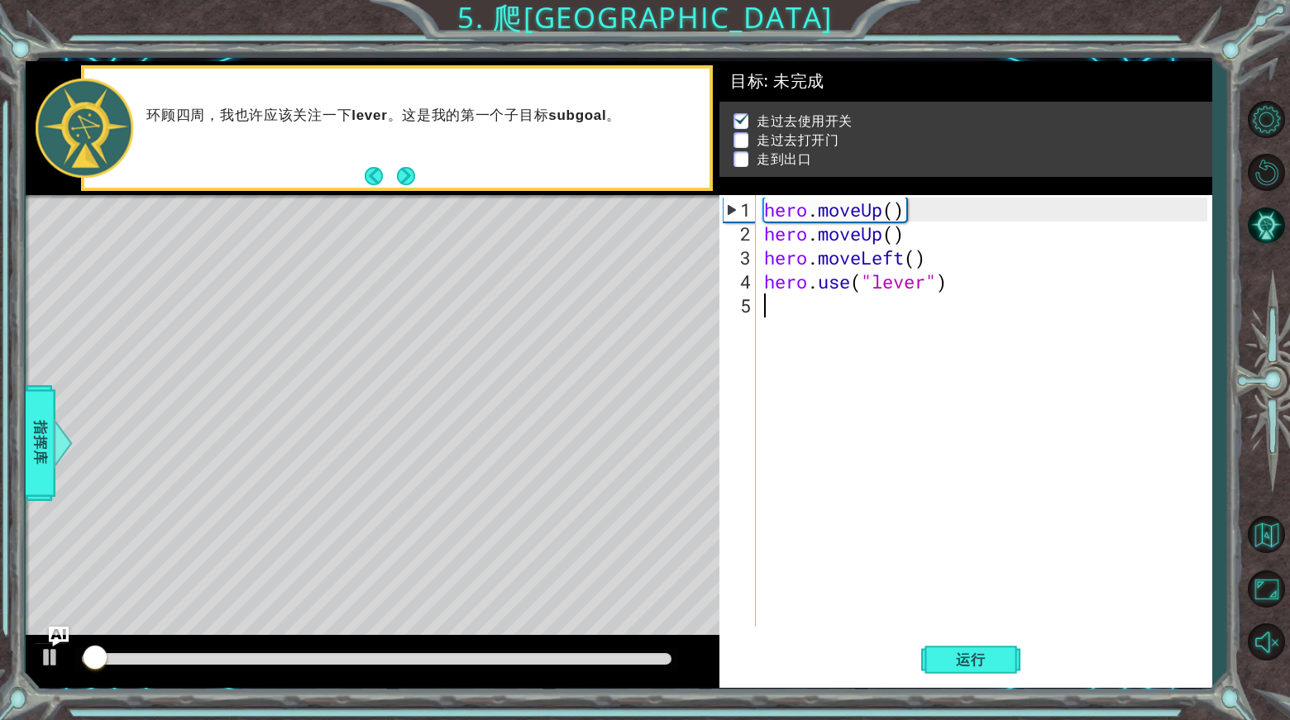
scroll to position [2, 0]
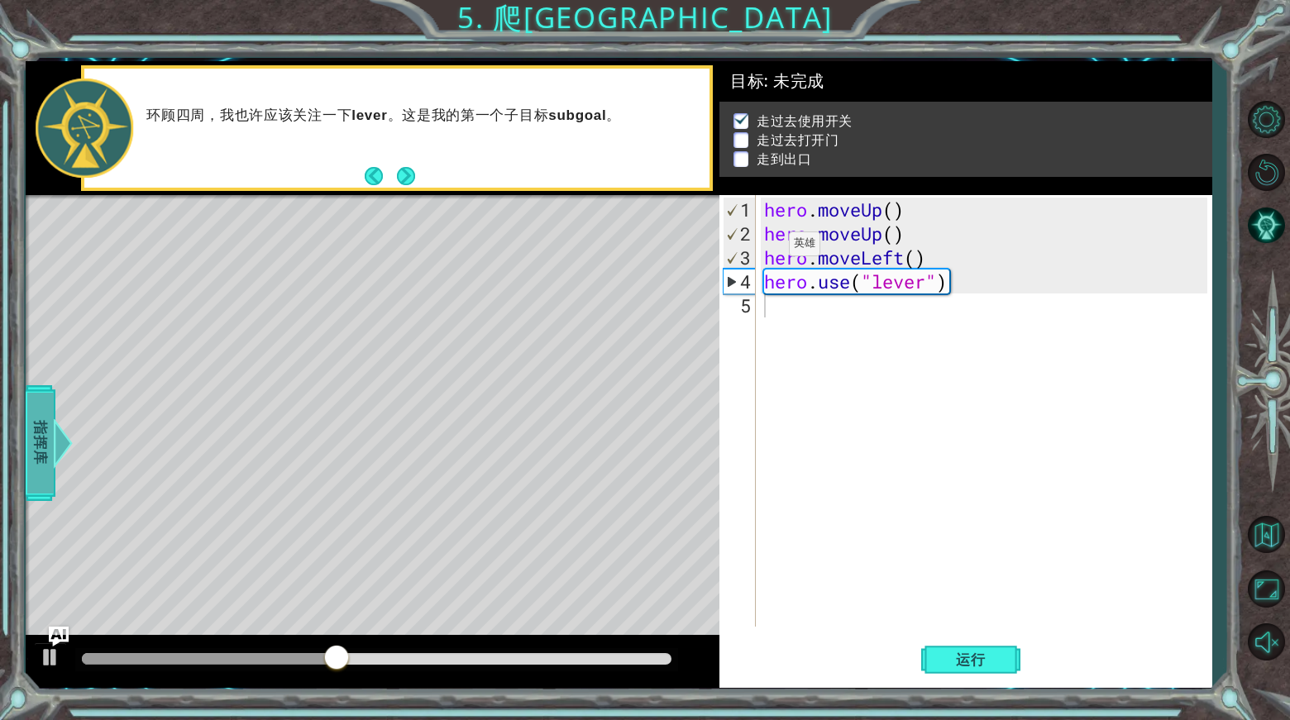
click at [50, 419] on div "指挥库" at bounding box center [41, 443] width 30 height 116
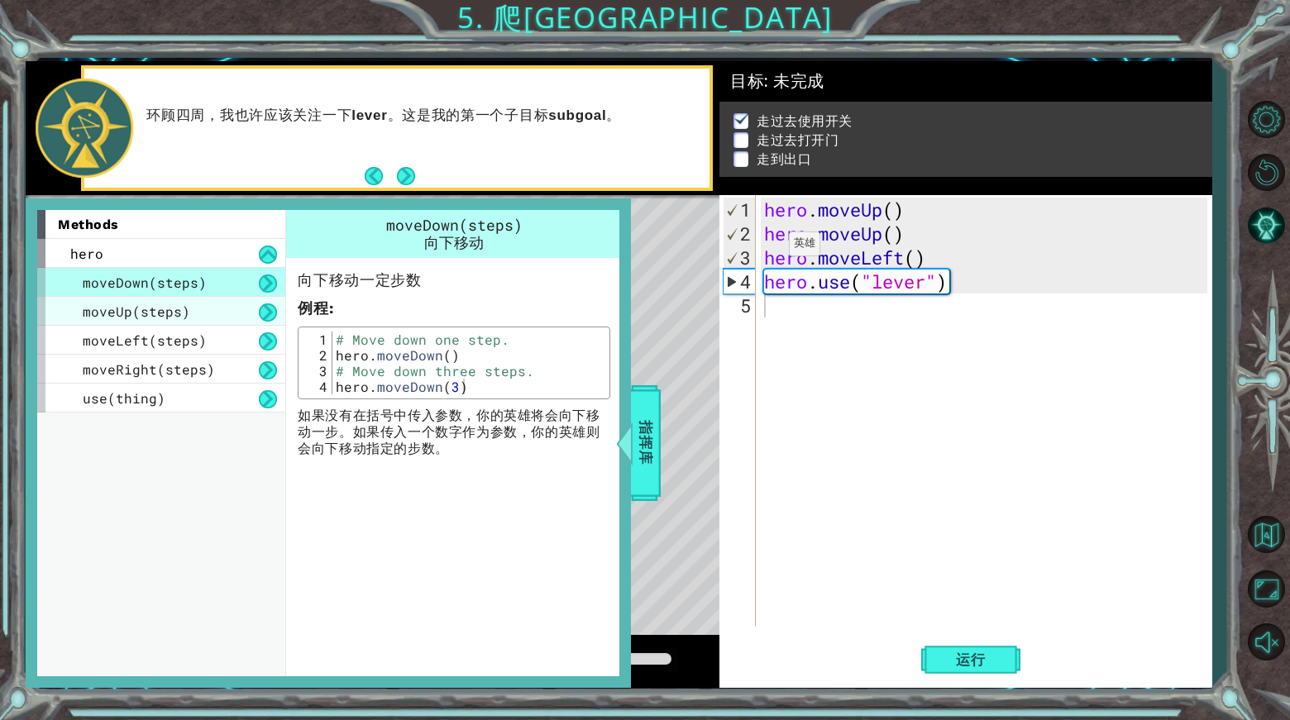
click at [150, 313] on span "moveUp(steps)" at bounding box center [136, 311] width 107 height 17
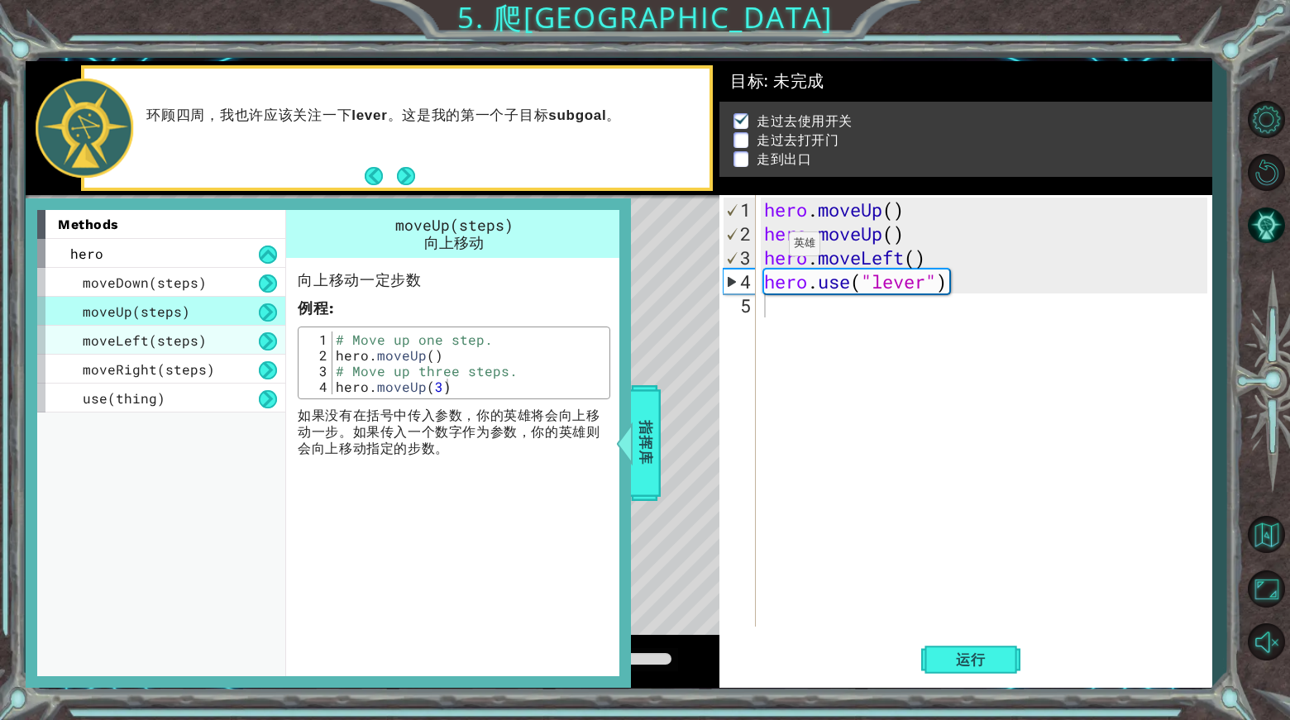
click at [158, 344] on span "moveLeft(steps)" at bounding box center [145, 340] width 124 height 17
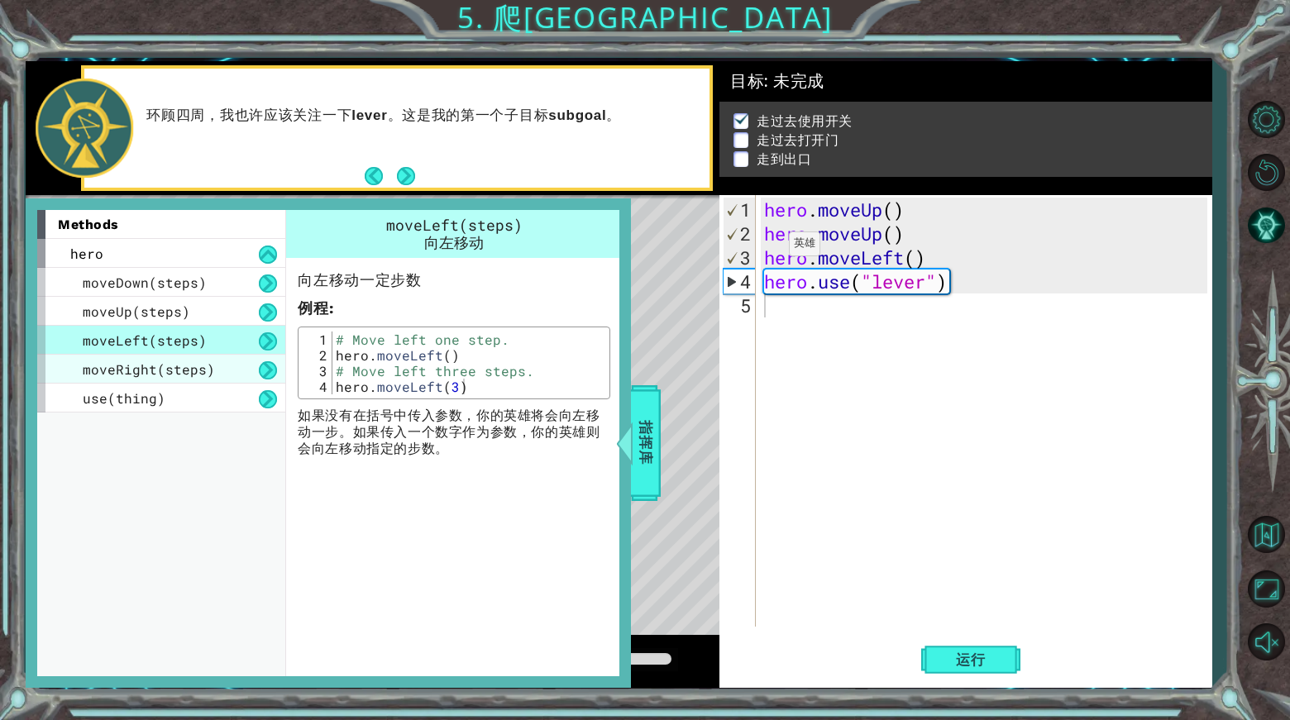
click at [165, 368] on span "moveRight(steps)" at bounding box center [149, 368] width 132 height 17
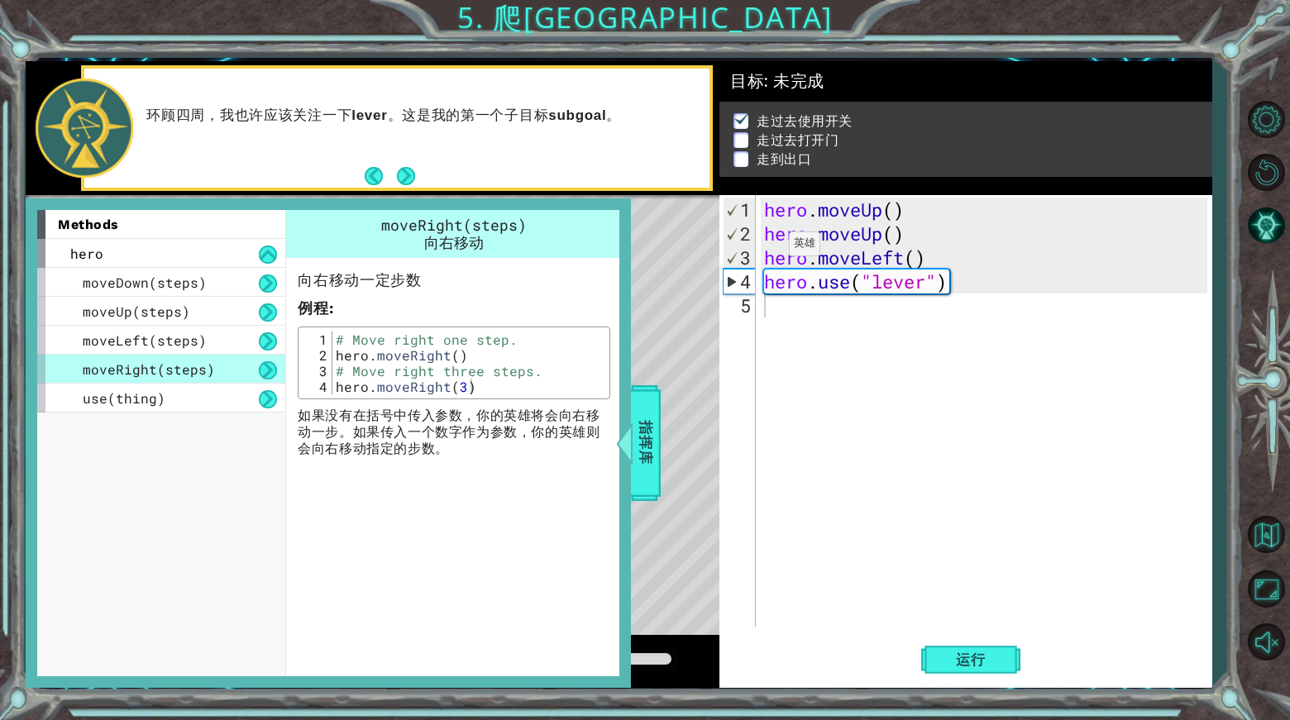
type textarea "hero.moveRight()"
drag, startPoint x: 332, startPoint y: 356, endPoint x: 478, endPoint y: 354, distance: 145.5
click at [477, 354] on div "# Move right one step. hero . moveRight ( ) # Move right three steps. hero . mo…" at bounding box center [469, 379] width 274 height 94
click at [848, 317] on div "hero . moveUp ( ) hero . moveUp ( ) hero . moveLeft ( ) hero . use ( "lever" )" at bounding box center [988, 437] width 455 height 479
click at [848, 321] on div "hero . moveUp ( ) hero . moveUp ( ) hero . moveLeft ( ) hero . use ( "lever" )" at bounding box center [988, 437] width 455 height 479
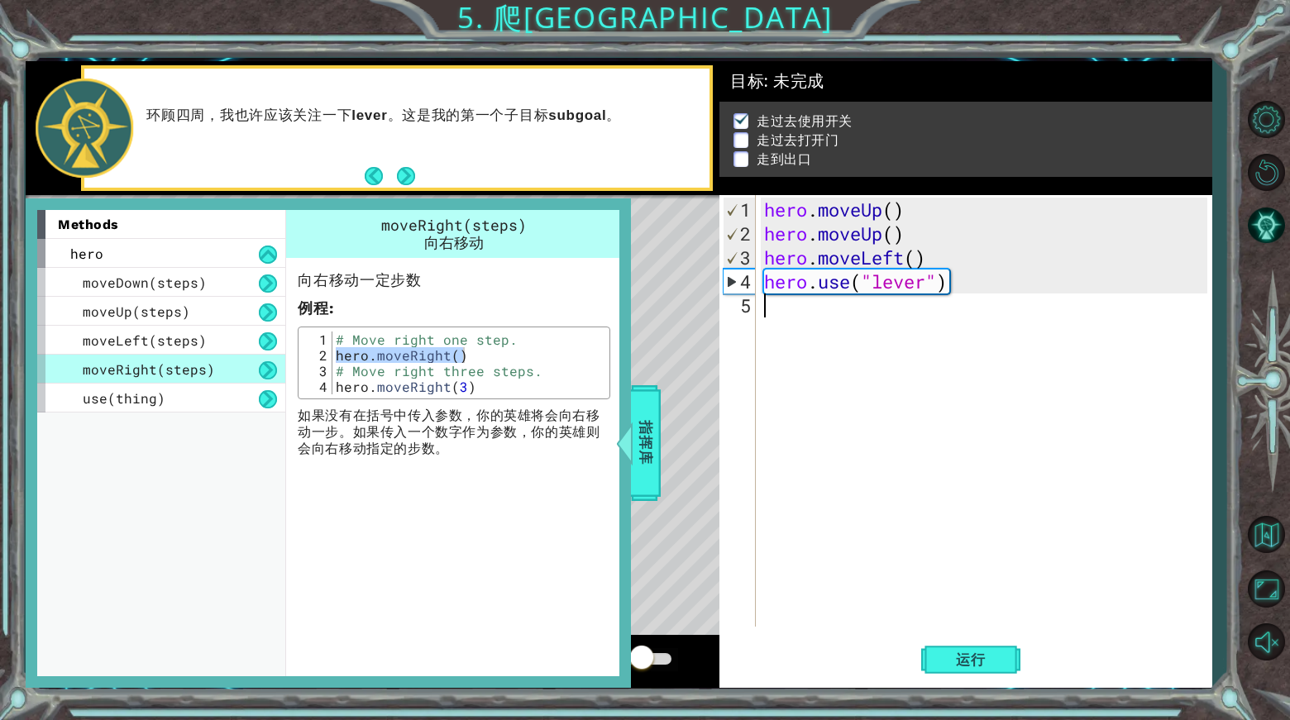
paste textarea "hero.moveRight()"
drag, startPoint x: 848, startPoint y: 321, endPoint x: 854, endPoint y: 285, distance: 36.0
click at [854, 285] on div "hero . moveUp ( ) hero . moveUp ( ) hero . moveLeft ( ) hero . use ( "lever" )" at bounding box center [988, 437] width 455 height 479
click at [854, 285] on div "hero . moveUp ( ) hero . moveUp ( ) hero . moveLeft ( ) hero . use ( "lever" ) …" at bounding box center [988, 437] width 455 height 479
type textarea "hero.use("lever")"
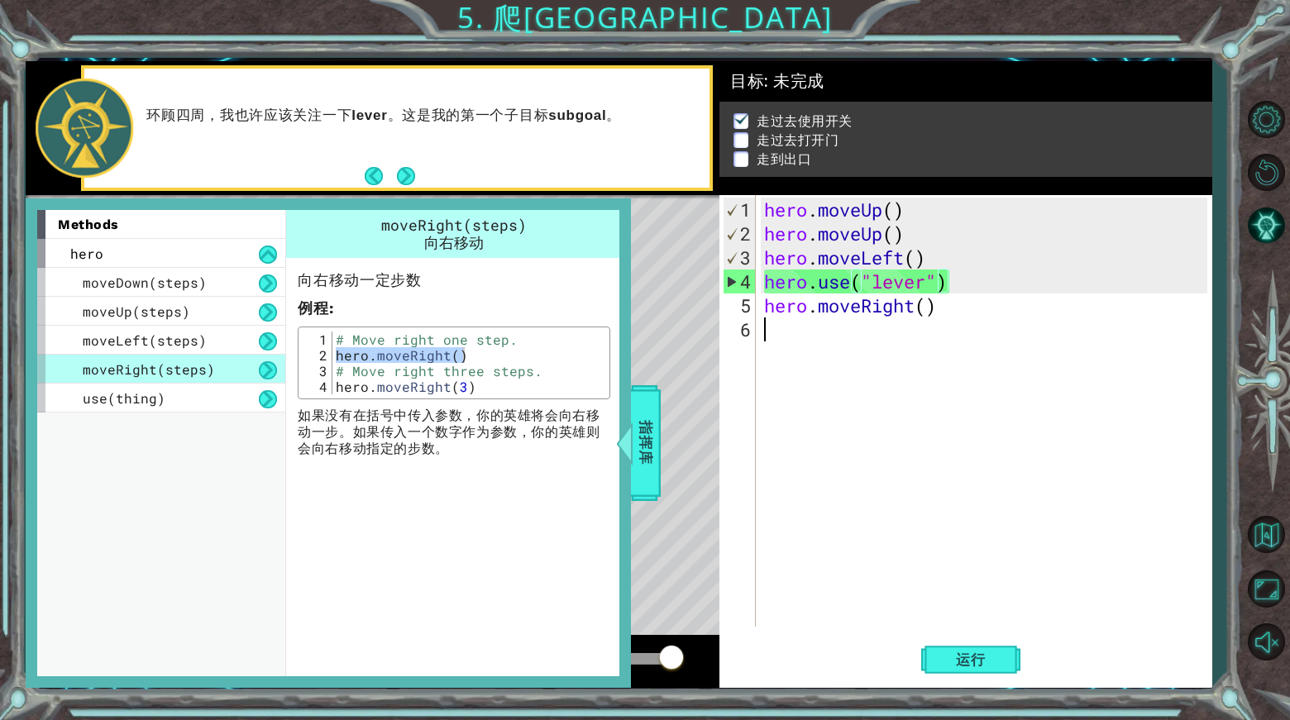
click at [893, 340] on div "hero . moveUp ( ) hero . moveUp ( ) hero . moveLeft ( ) hero . use ( "lever" ) …" at bounding box center [988, 437] width 455 height 479
paste textarea "hero.moveRight()"
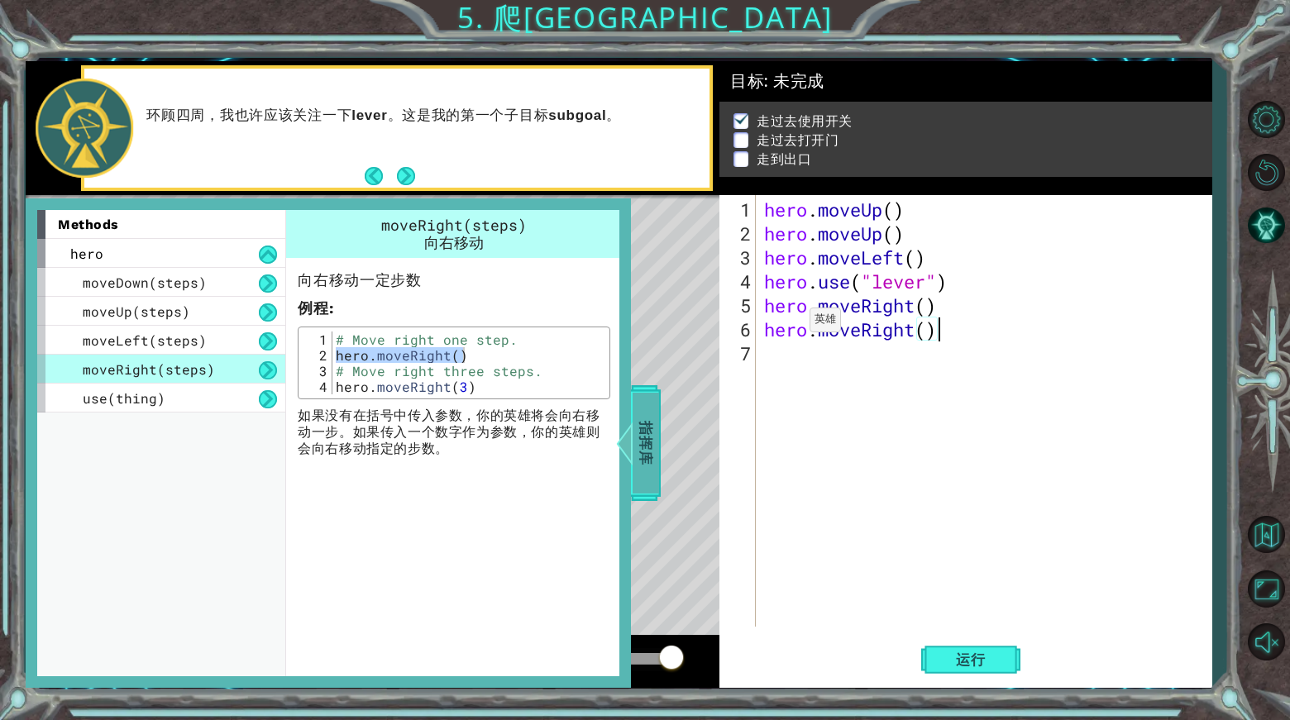
click at [651, 439] on span "指挥库" at bounding box center [645, 442] width 26 height 101
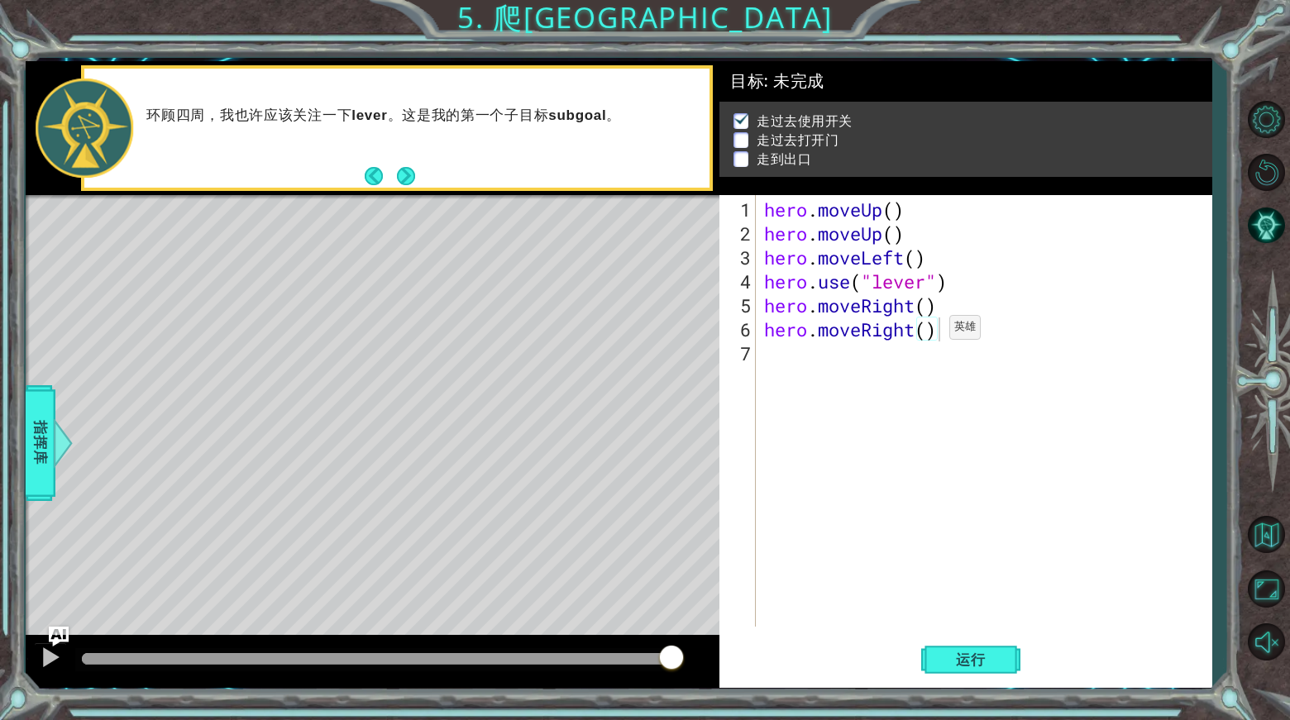
click at [924, 334] on div "hero . moveUp ( ) hero . moveUp ( ) hero . moveLeft ( ) hero . use ( "lever" ) …" at bounding box center [988, 437] width 455 height 479
type textarea "hero.moveRight(2)"
click at [41, 433] on span "指挥库" at bounding box center [40, 442] width 26 height 101
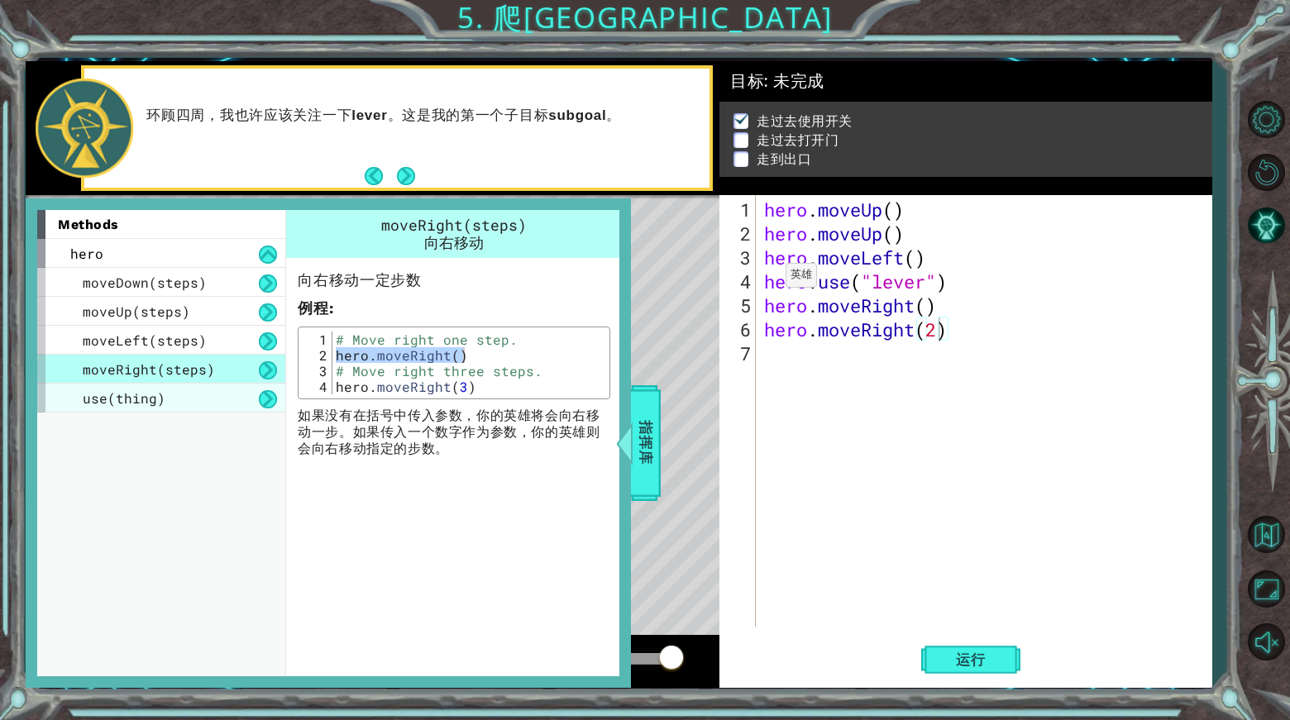
click at [209, 398] on div "use(thing)" at bounding box center [161, 398] width 248 height 29
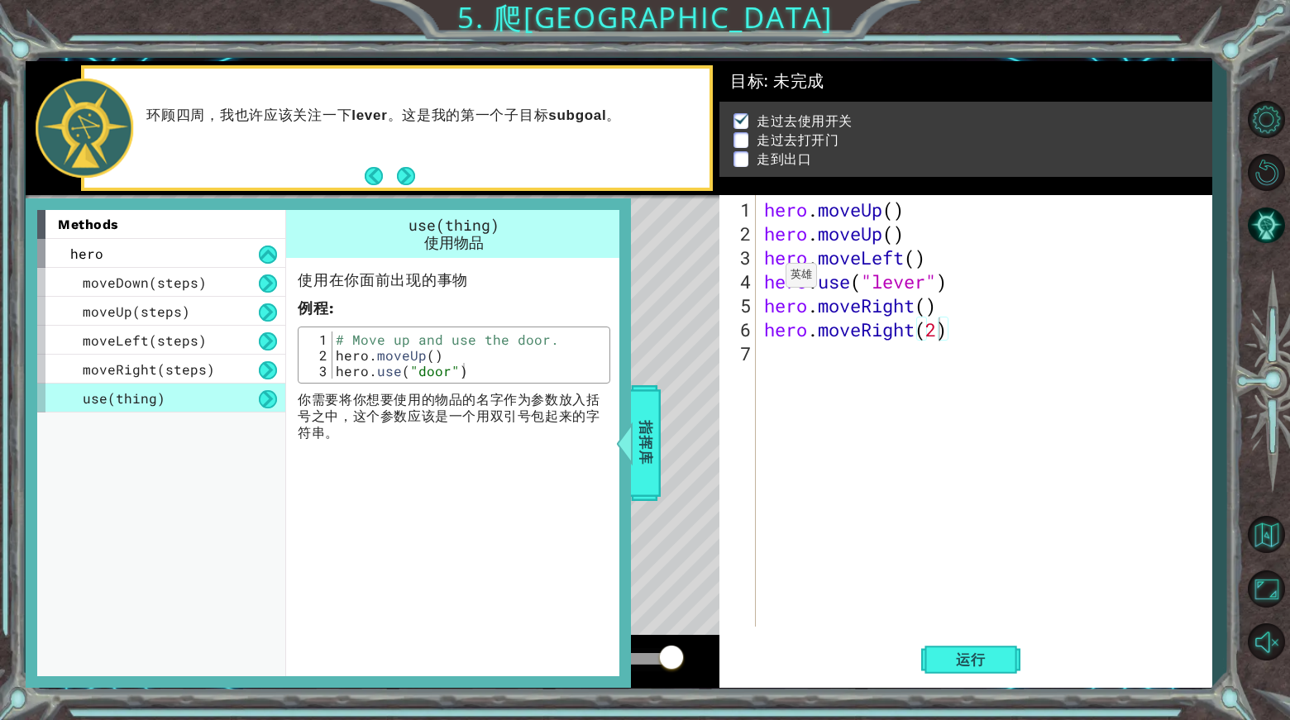
type textarea "hero.use("door")"
drag, startPoint x: 339, startPoint y: 368, endPoint x: 517, endPoint y: 397, distance: 180.1
click at [517, 397] on div "使用在你面前出现的事物 例程 : hero.use("door") 1 2 3 # Move up and use the door. hero . move…" at bounding box center [454, 350] width 336 height 184
click at [789, 355] on div "hero . moveUp ( ) hero . moveUp ( ) hero . moveLeft ( ) hero . use ( "lever" ) …" at bounding box center [988, 437] width 455 height 479
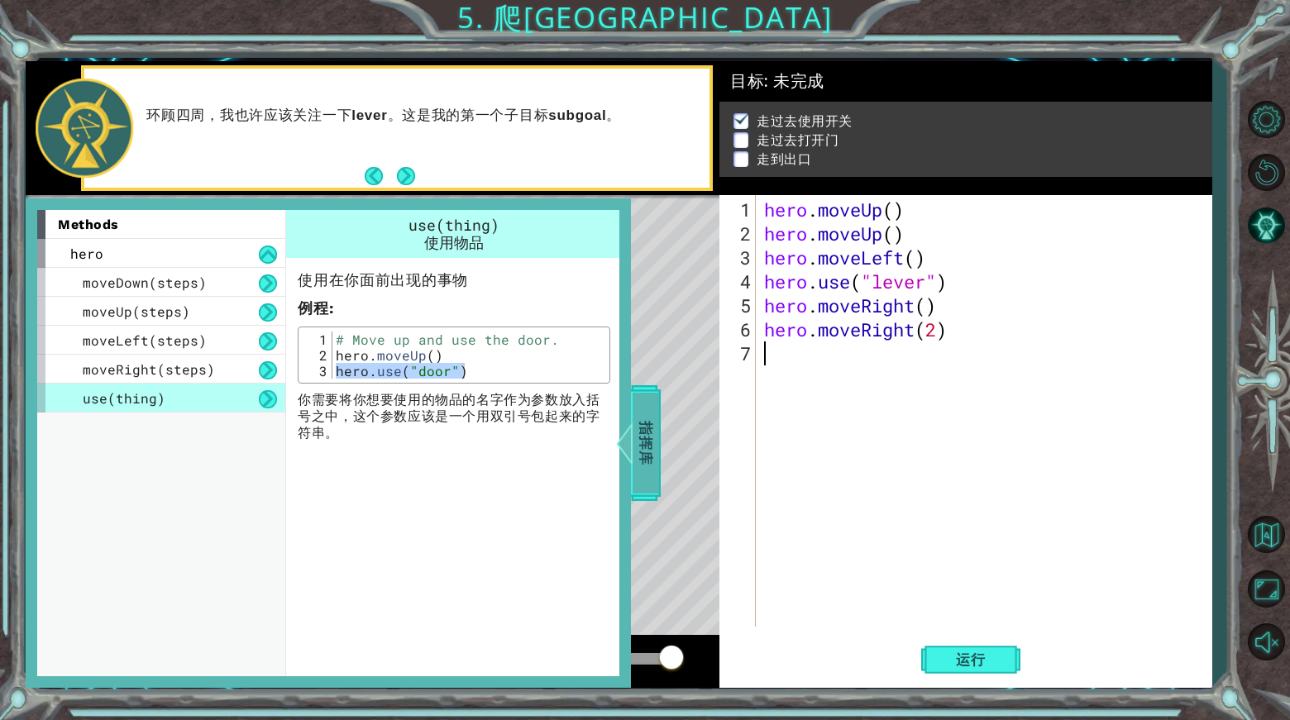
click at [640, 419] on span "指挥库" at bounding box center [645, 442] width 26 height 101
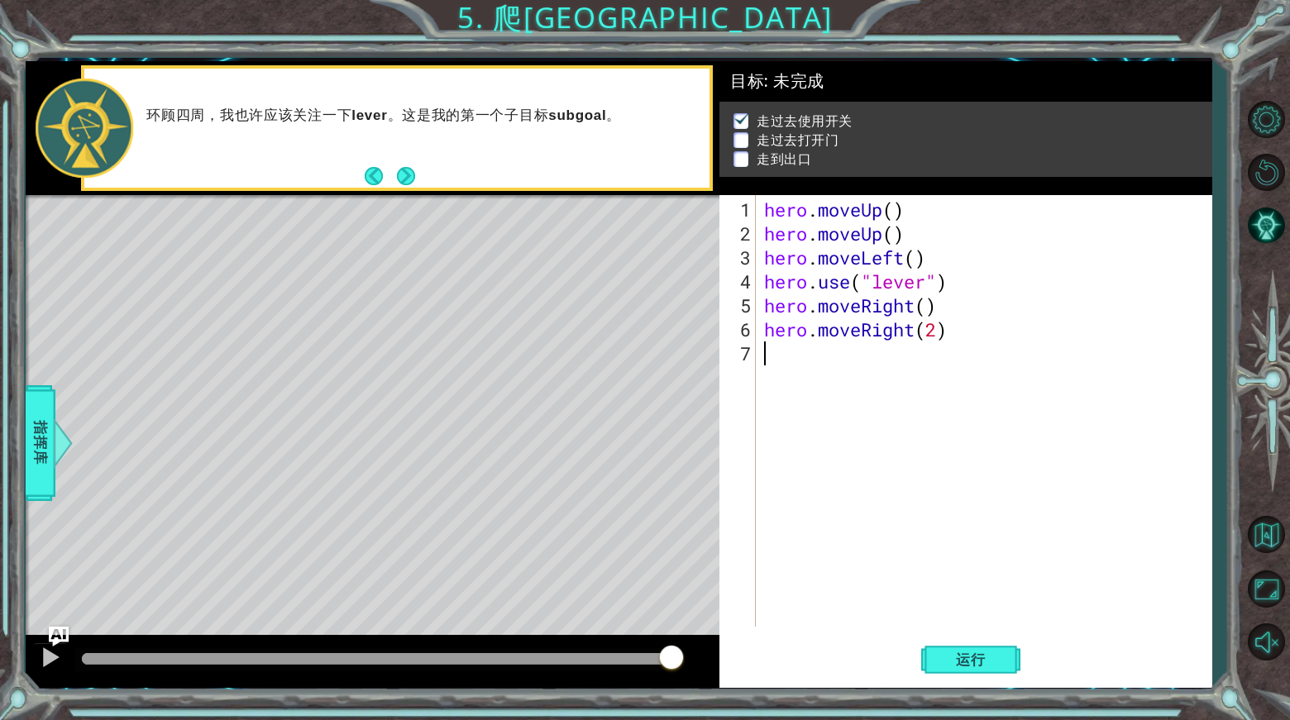
click at [779, 354] on div "hero . moveUp ( ) hero . moveUp ( ) hero . moveLeft ( ) hero . use ( "lever" ) …" at bounding box center [988, 437] width 455 height 479
paste textarea "hero.use("door")"
type textarea "hero.use("door")"
click at [866, 465] on div "hero . moveUp ( ) hero . moveUp ( ) hero . moveLeft ( ) hero . use ( "lever" ) …" at bounding box center [988, 437] width 455 height 479
click at [56, 448] on div at bounding box center [63, 443] width 21 height 50
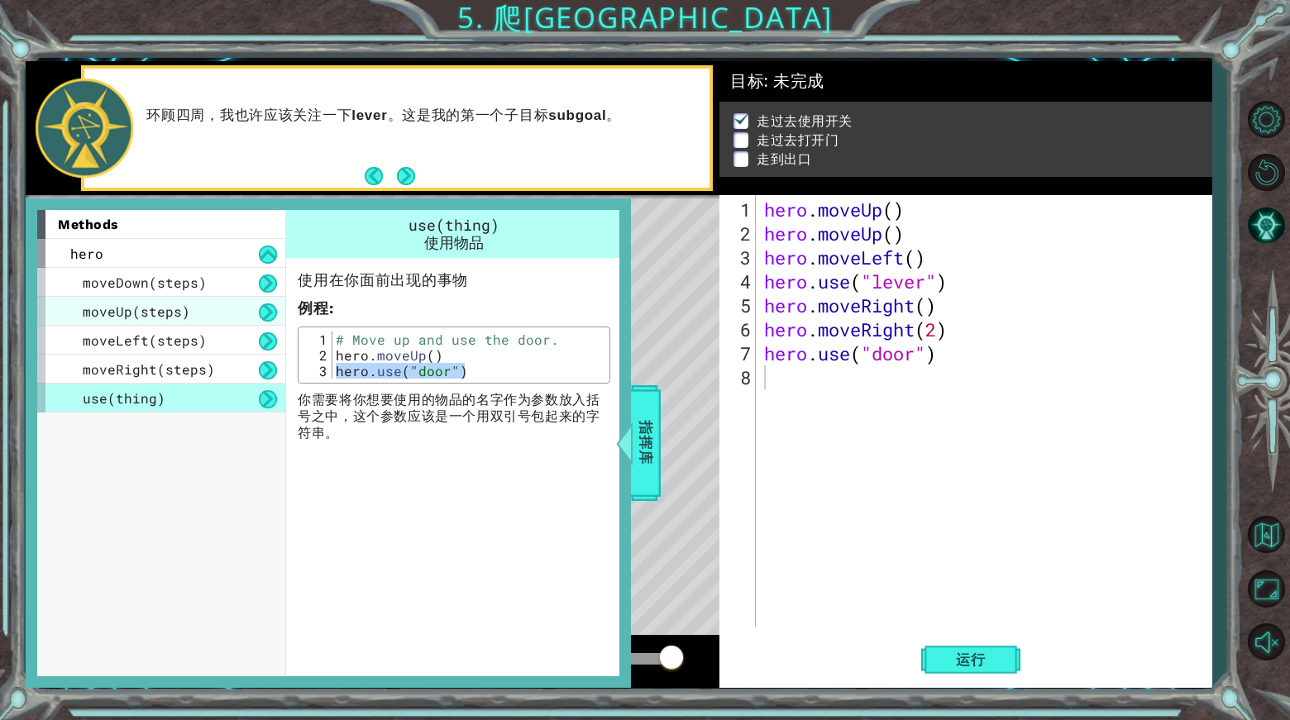
click at [183, 315] on span "moveUp(steps)" at bounding box center [136, 311] width 107 height 17
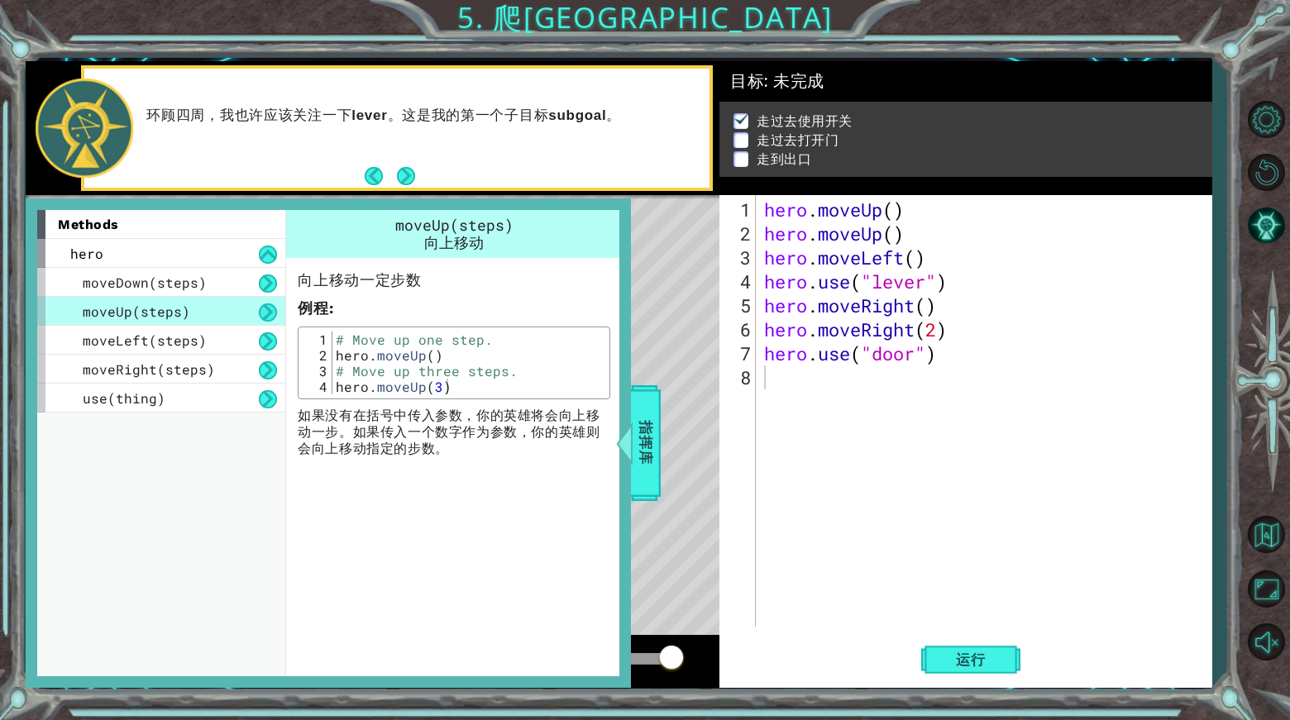
type textarea "hero.moveUp(3)"
drag, startPoint x: 372, startPoint y: 384, endPoint x: 470, endPoint y: 384, distance: 98.4
click at [470, 384] on div "# Move up one step. hero . moveUp ( ) # Move up three steps. hero . moveUp ( 3 )" at bounding box center [469, 379] width 274 height 94
drag, startPoint x: 833, startPoint y: 379, endPoint x: 719, endPoint y: 392, distance: 114.8
click at [833, 379] on div "hero . moveUp ( ) hero . moveUp ( ) hero . moveLeft ( ) hero . use ( "lever" ) …" at bounding box center [988, 437] width 455 height 479
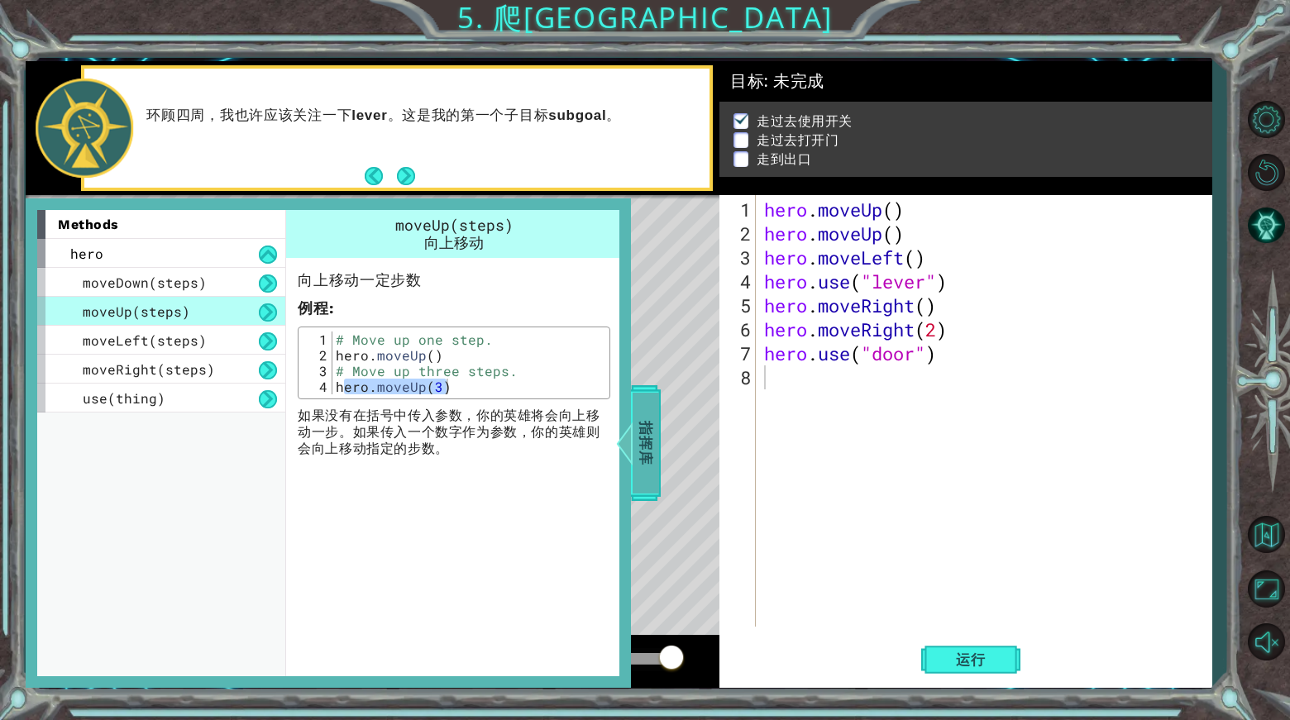
drag, startPoint x: 638, startPoint y: 403, endPoint x: 766, endPoint y: 399, distance: 127.4
click at [638, 403] on span "指挥库" at bounding box center [645, 442] width 26 height 101
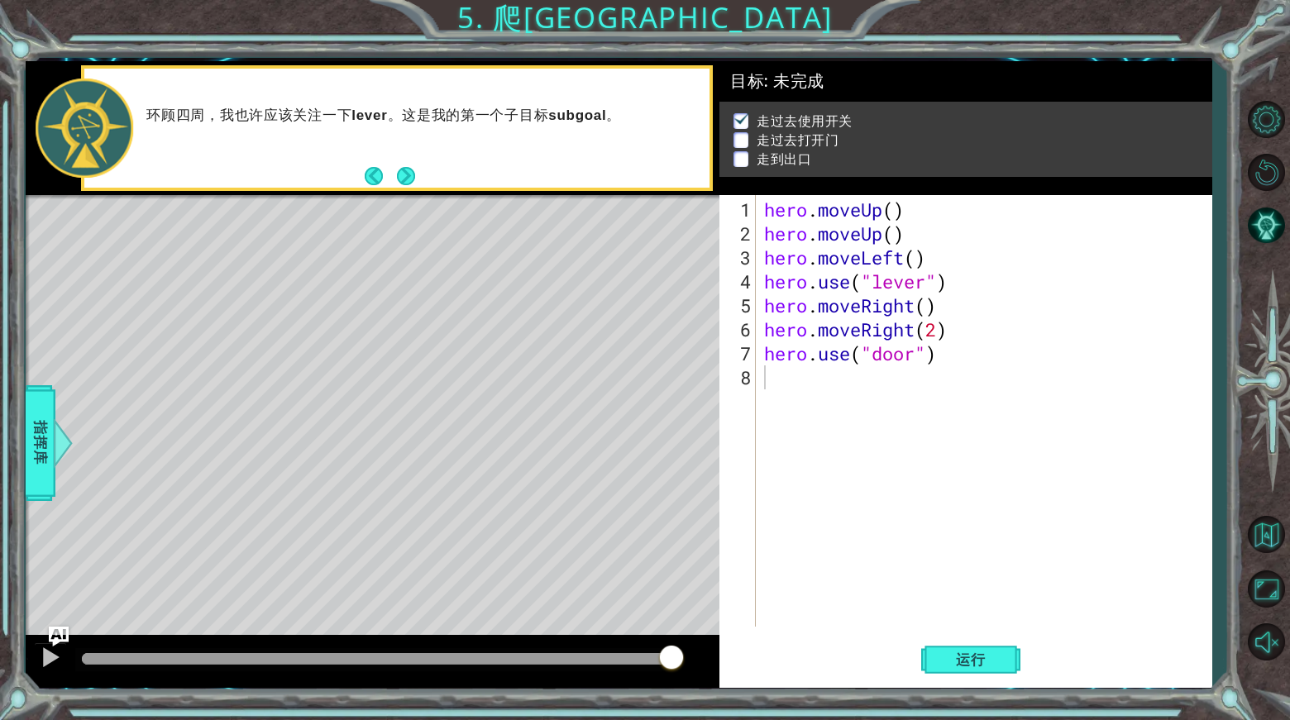
click at [832, 389] on div "hero . moveUp ( ) hero . moveUp ( ) hero . moveLeft ( ) hero . use ( "lever" ) …" at bounding box center [988, 437] width 455 height 479
paste textarea "ero.moveUp(3)"
click at [769, 374] on div "hero . moveUp ( ) hero . moveUp ( ) hero . moveLeft ( ) hero . use ( "lever" ) …" at bounding box center [988, 437] width 455 height 479
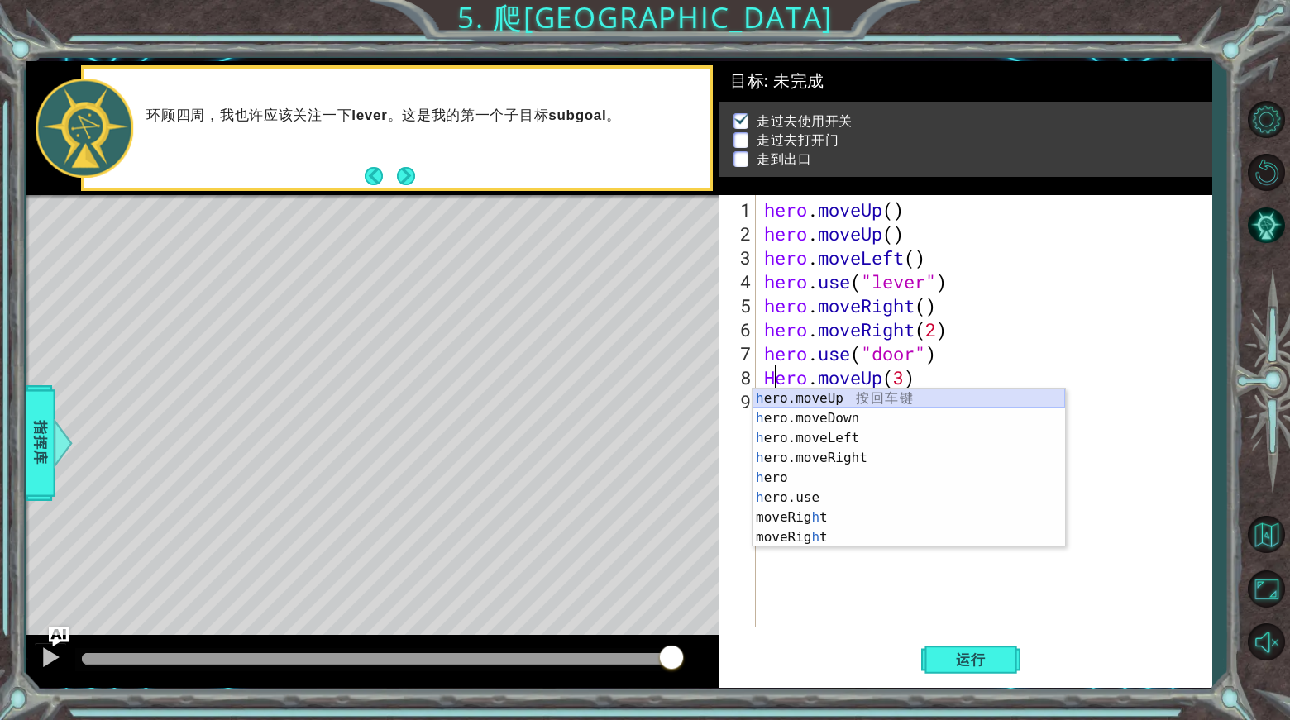
click at [970, 394] on div "h ero.moveUp 按 回 车 键 h ero.moveDown 按 回 车 键 h ero.moveLeft 按 回 车 键 h ero.moveRi…" at bounding box center [908, 488] width 312 height 198
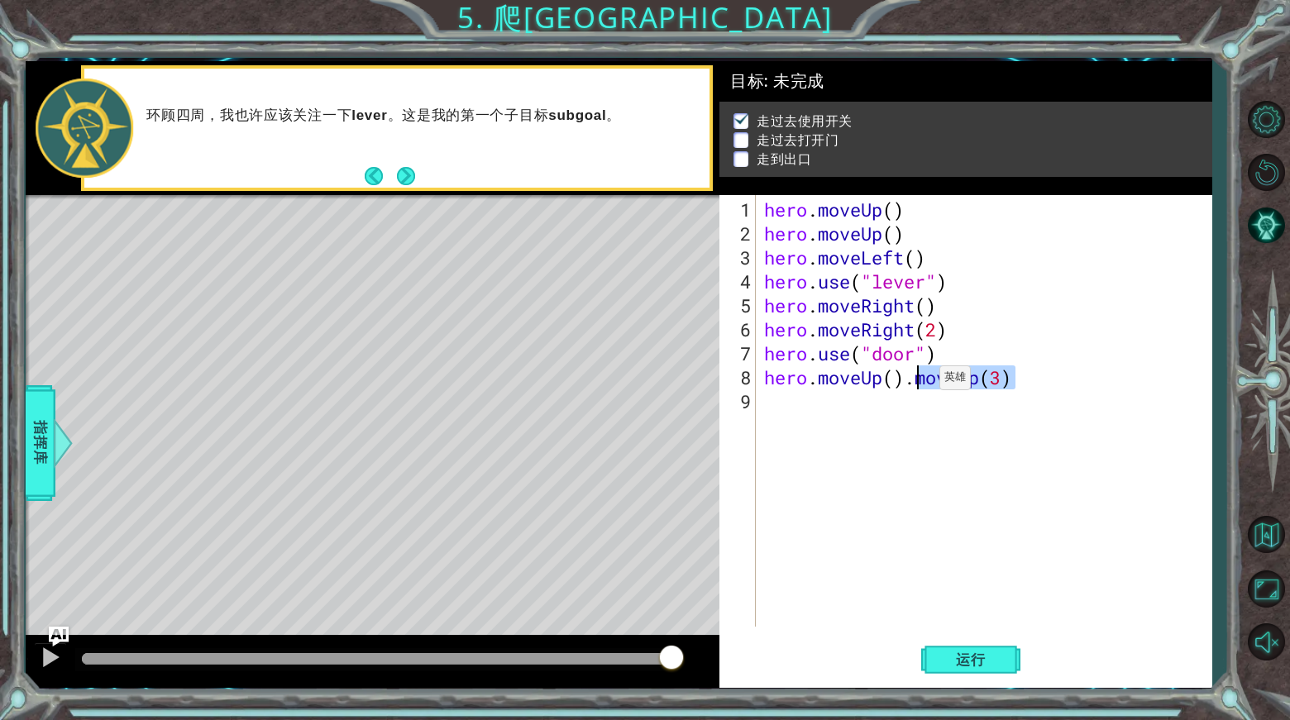
drag, startPoint x: 1040, startPoint y: 376, endPoint x: 914, endPoint y: 384, distance: 125.9
click at [914, 384] on div "hero . moveUp ( ) hero . moveUp ( ) hero . moveLeft ( ) hero . use ( "lever" ) …" at bounding box center [988, 437] width 455 height 479
type textarea "hero.moveUp().moveUp(3)"
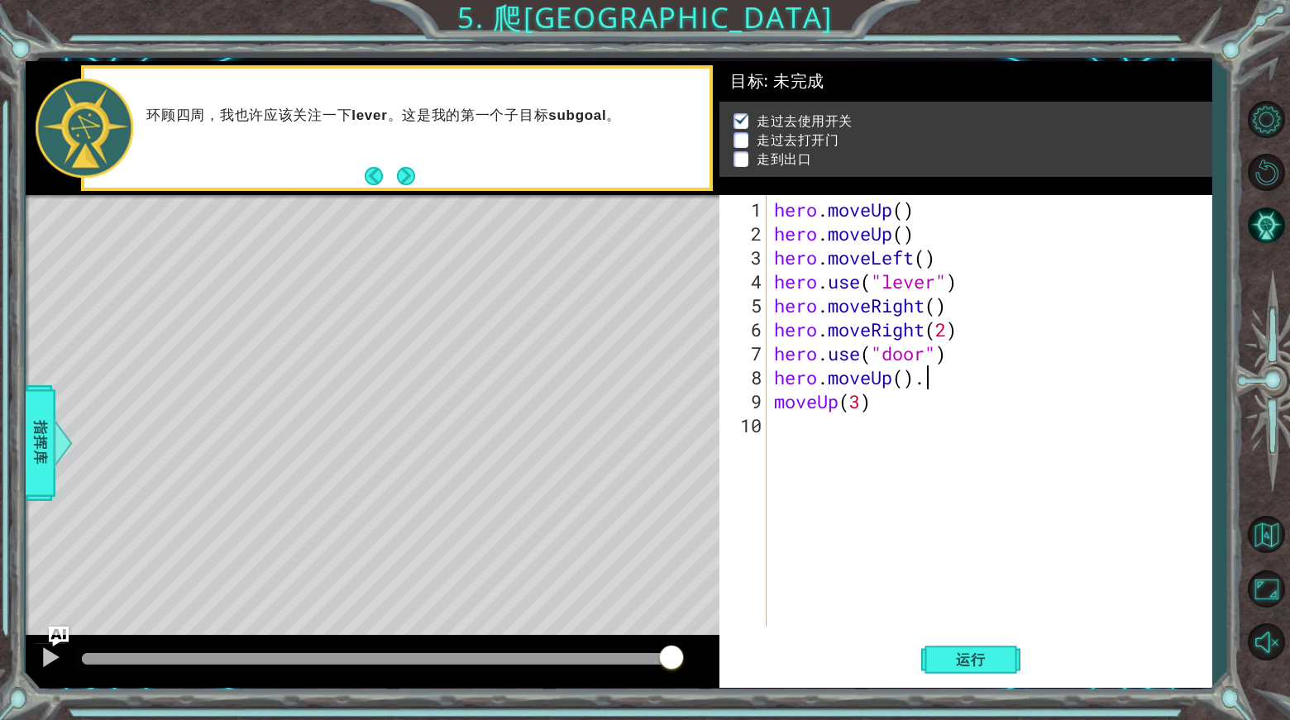
click at [1039, 384] on div "hero . moveUp ( ) hero . moveUp ( ) hero . moveLeft ( ) hero . use ( "lever" ) …" at bounding box center [992, 437] width 445 height 479
type textarea "hero.moveUp()."
drag, startPoint x: 868, startPoint y: 411, endPoint x: 880, endPoint y: 409, distance: 12.5
click at [869, 411] on div "hero . moveUp ( ) hero . moveUp ( ) hero . moveLeft ( ) hero . use ( "lever" ) …" at bounding box center [992, 437] width 445 height 479
click at [882, 408] on div "hero . moveUp ( ) hero . moveUp ( ) hero . moveLeft ( ) hero . use ( "lever" ) …" at bounding box center [992, 437] width 445 height 479
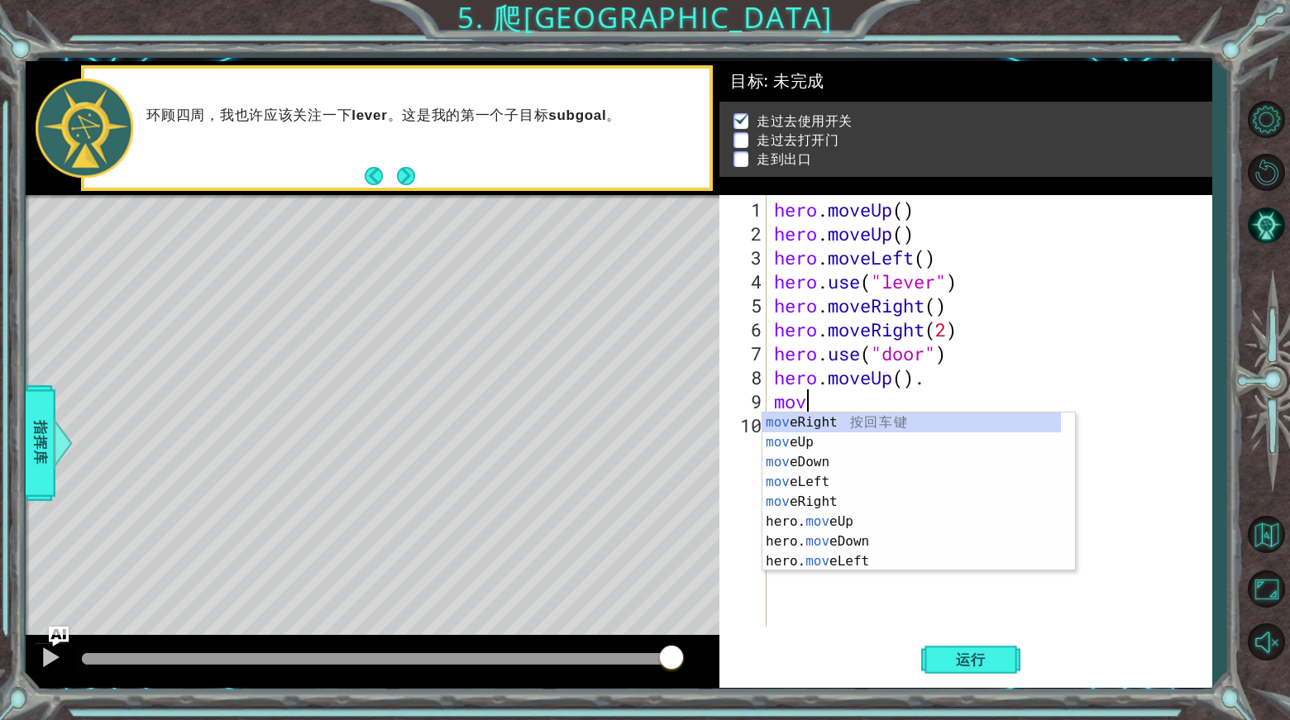
type textarea "m"
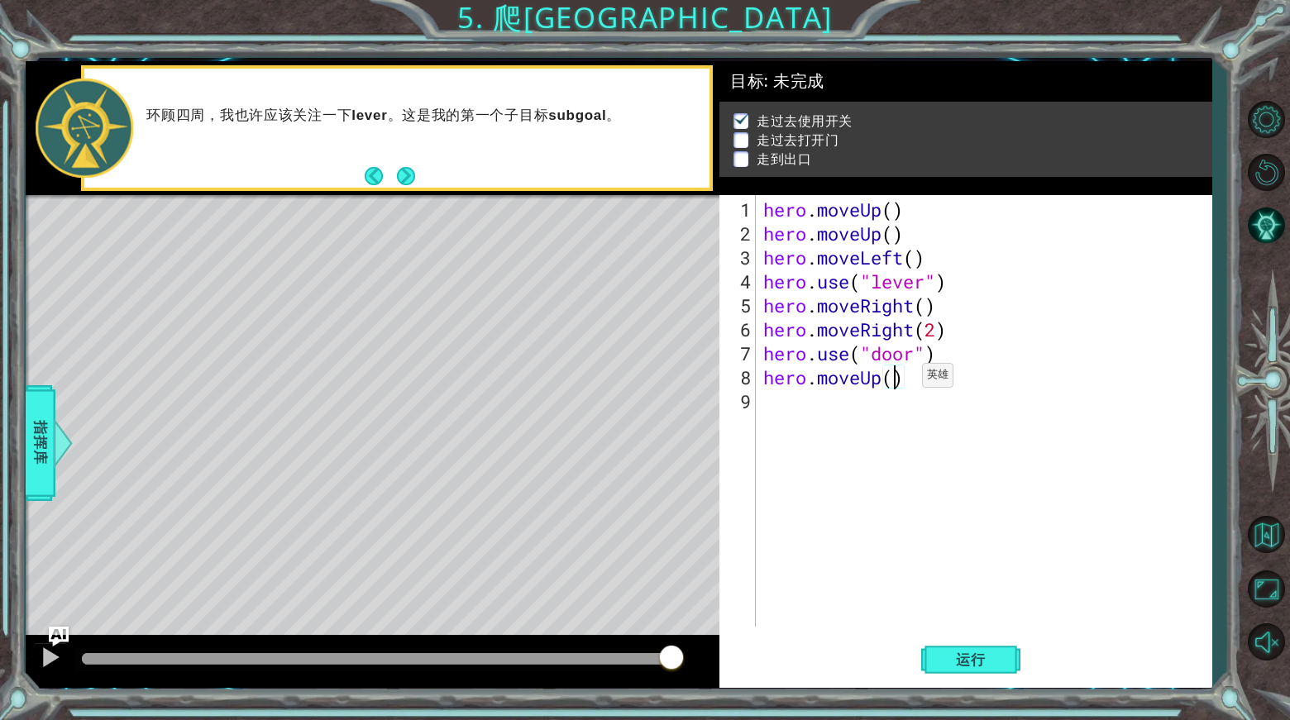
click at [896, 381] on div "hero . moveUp ( ) hero . moveUp ( ) hero . moveLeft ( ) hero . use ( "lever" ) …" at bounding box center [988, 437] width 456 height 479
type textarea "hero.moveUp(2)"
click at [24, 445] on div "1 ההההההההההההההההההההההההההההההההההההההההההההההההההההההההההההההההההההההההההההה…" at bounding box center [645, 360] width 1290 height 720
click at [38, 417] on span "指挥库" at bounding box center [40, 442] width 26 height 101
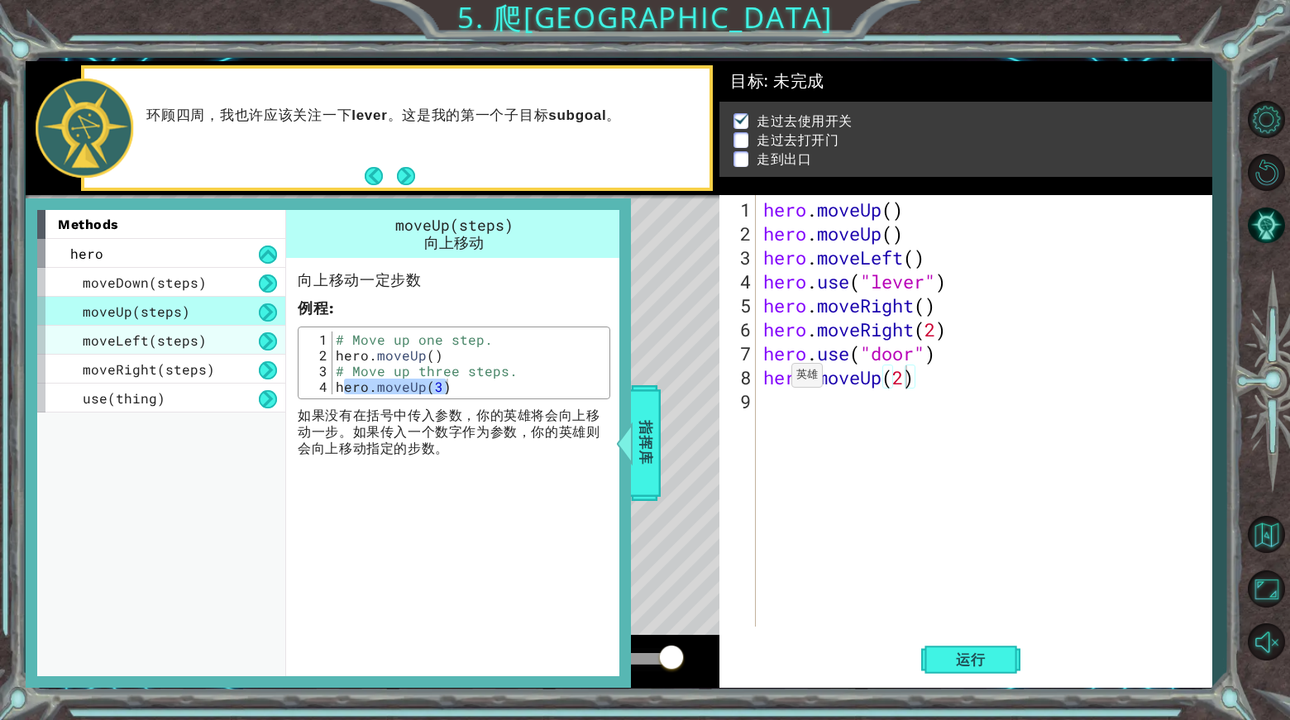
click at [179, 348] on span "moveLeft(steps)" at bounding box center [145, 340] width 124 height 17
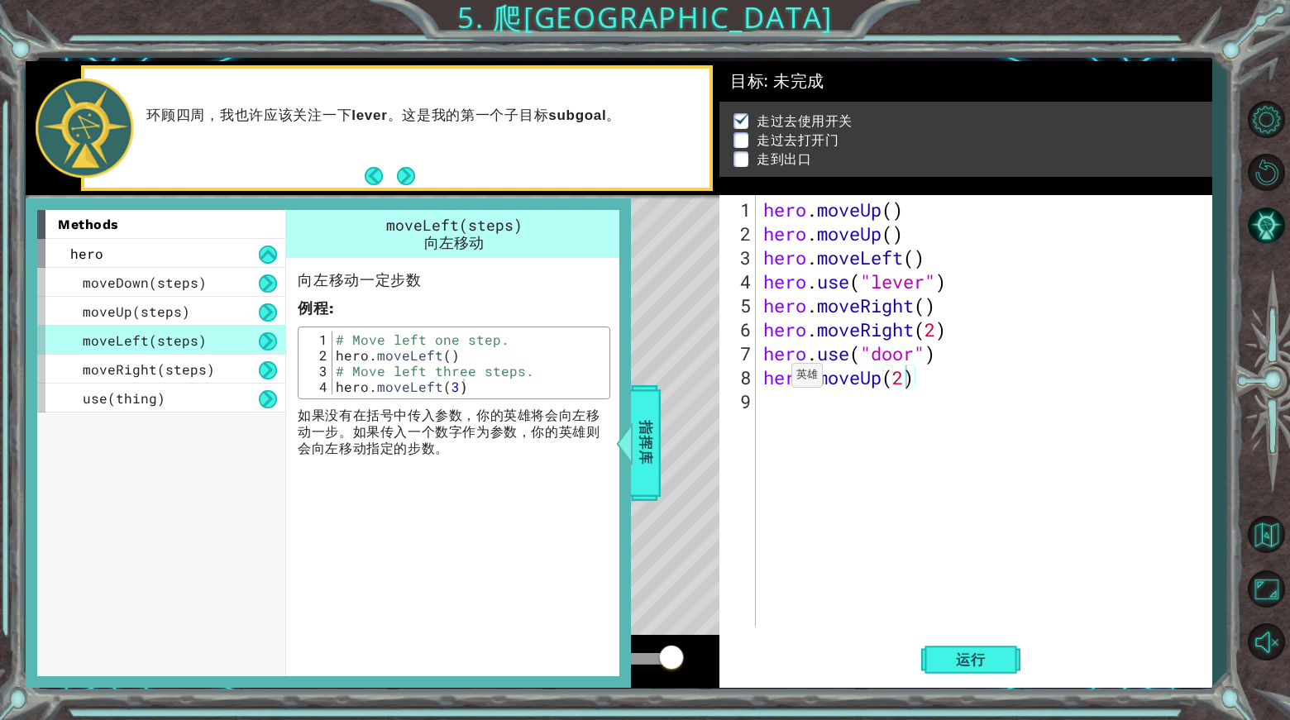
type textarea "hero.moveLeft(3)"
drag, startPoint x: 335, startPoint y: 384, endPoint x: 533, endPoint y: 392, distance: 198.6
click at [533, 392] on div "# Move left one step. hero . moveLeft ( ) # Move left three steps. hero . moveL…" at bounding box center [469, 379] width 274 height 94
click at [793, 405] on div "hero . moveUp ( ) hero . moveUp ( ) hero . moveLeft ( ) hero . use ( "lever" ) …" at bounding box center [988, 437] width 456 height 479
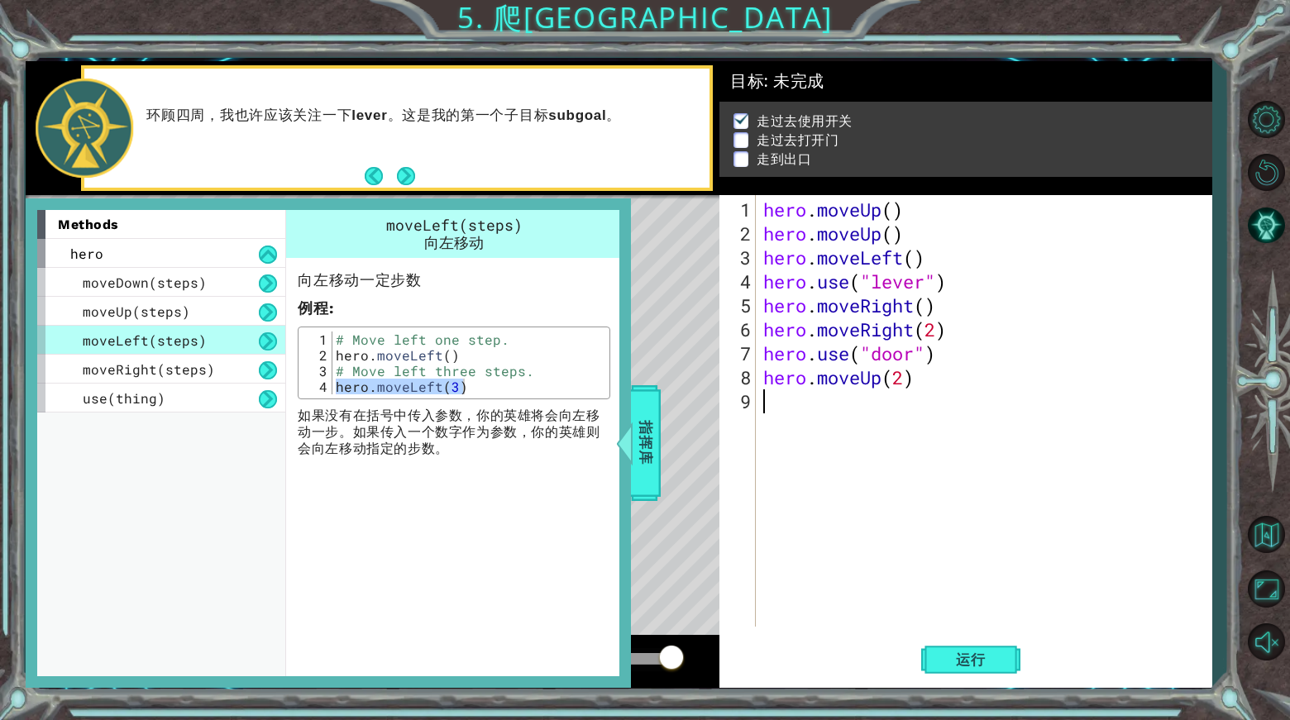
paste textarea "hero.moveLeft(3)"
type textarea "hero.moveLeft(3)"
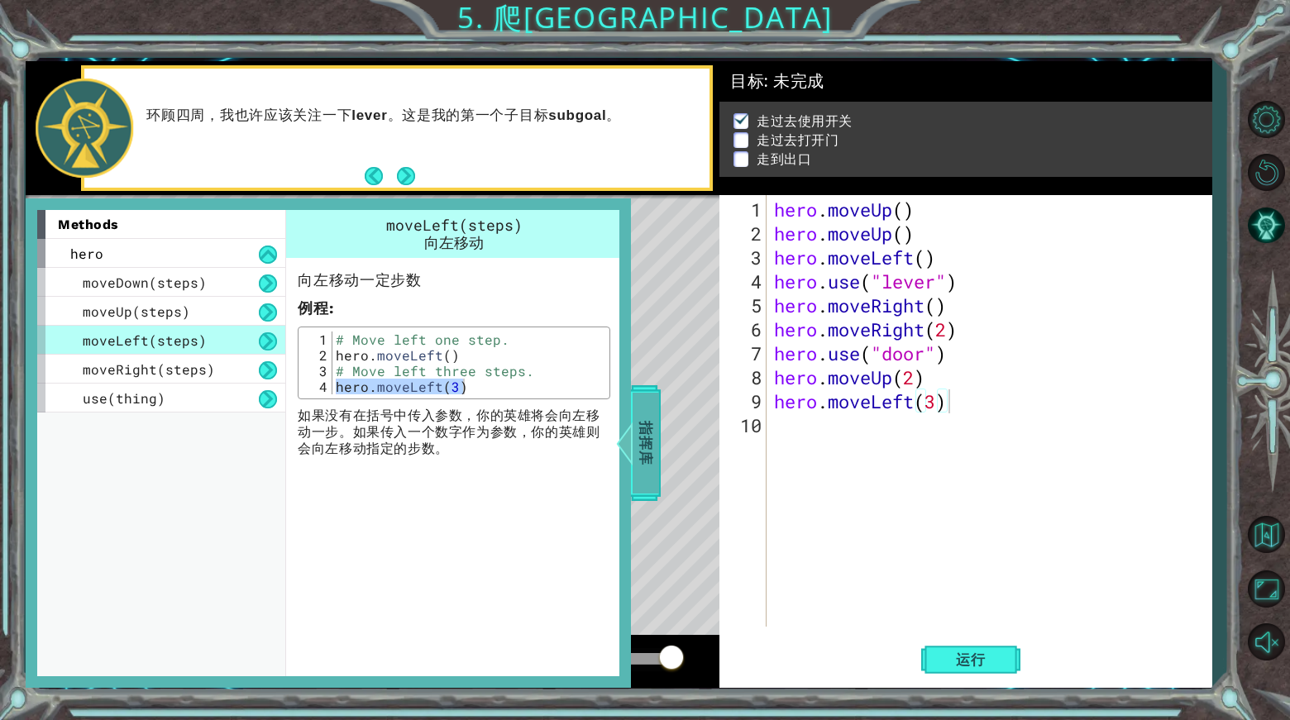
click at [646, 440] on span "指挥库" at bounding box center [645, 442] width 26 height 101
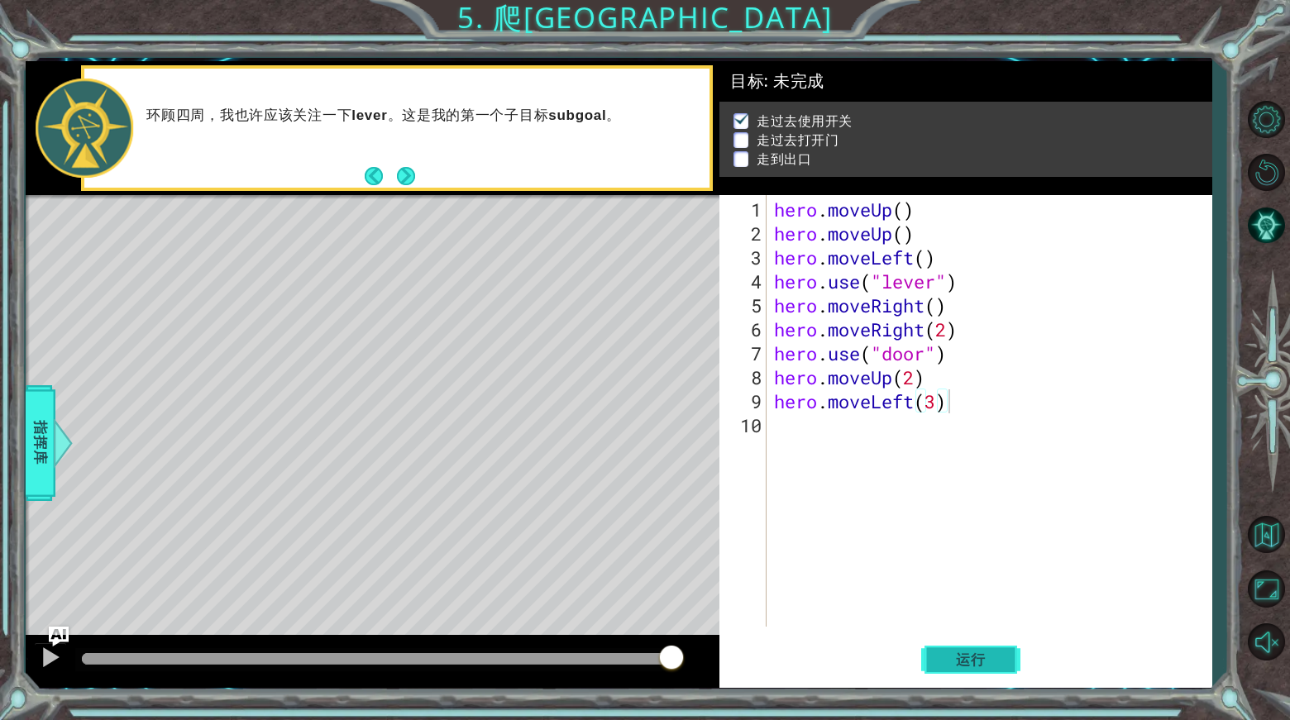
click at [964, 662] on span "运行" at bounding box center [970, 659] width 63 height 17
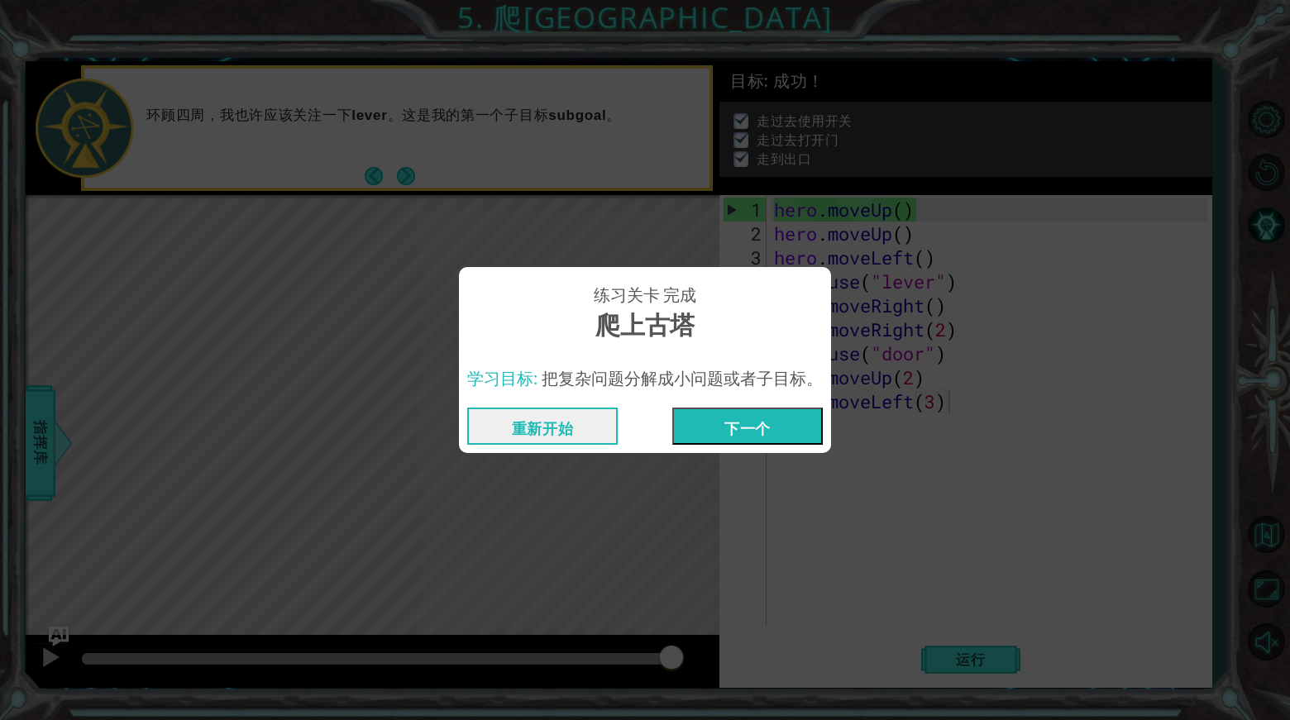
click at [734, 422] on button "下一个" at bounding box center [747, 426] width 150 height 37
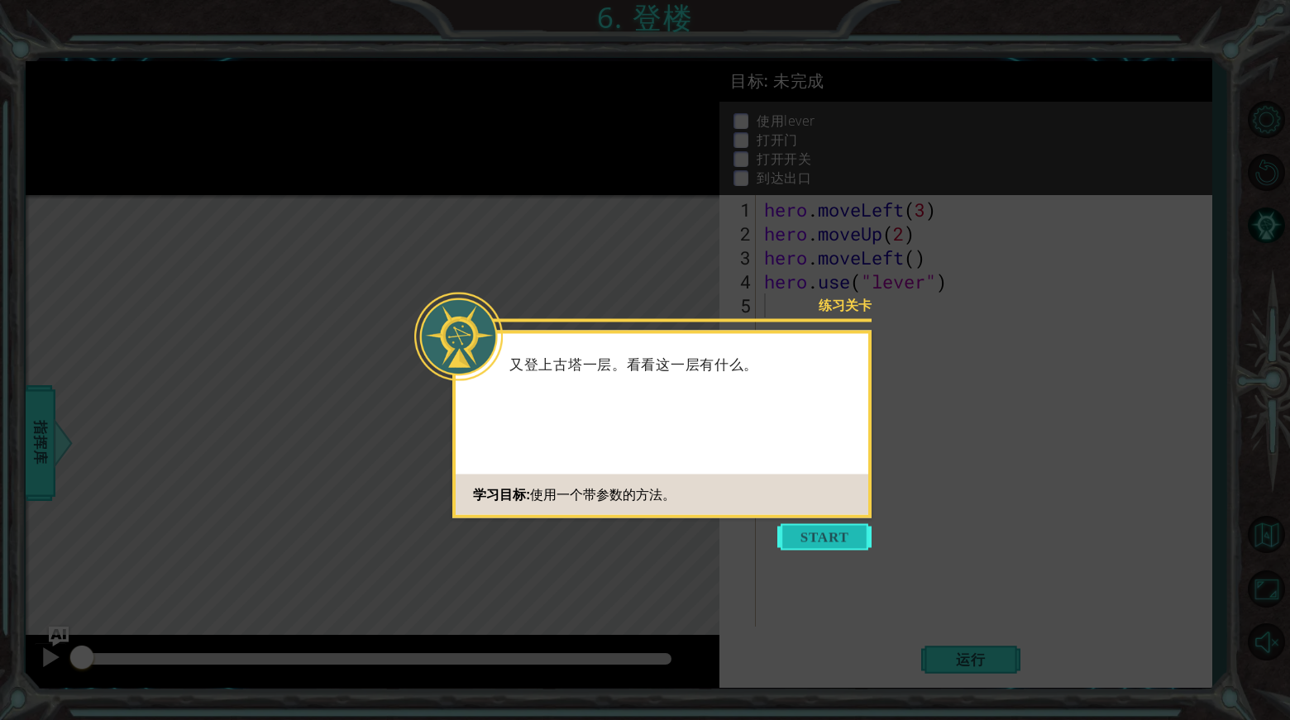
click at [808, 545] on button "Start" at bounding box center [824, 537] width 94 height 26
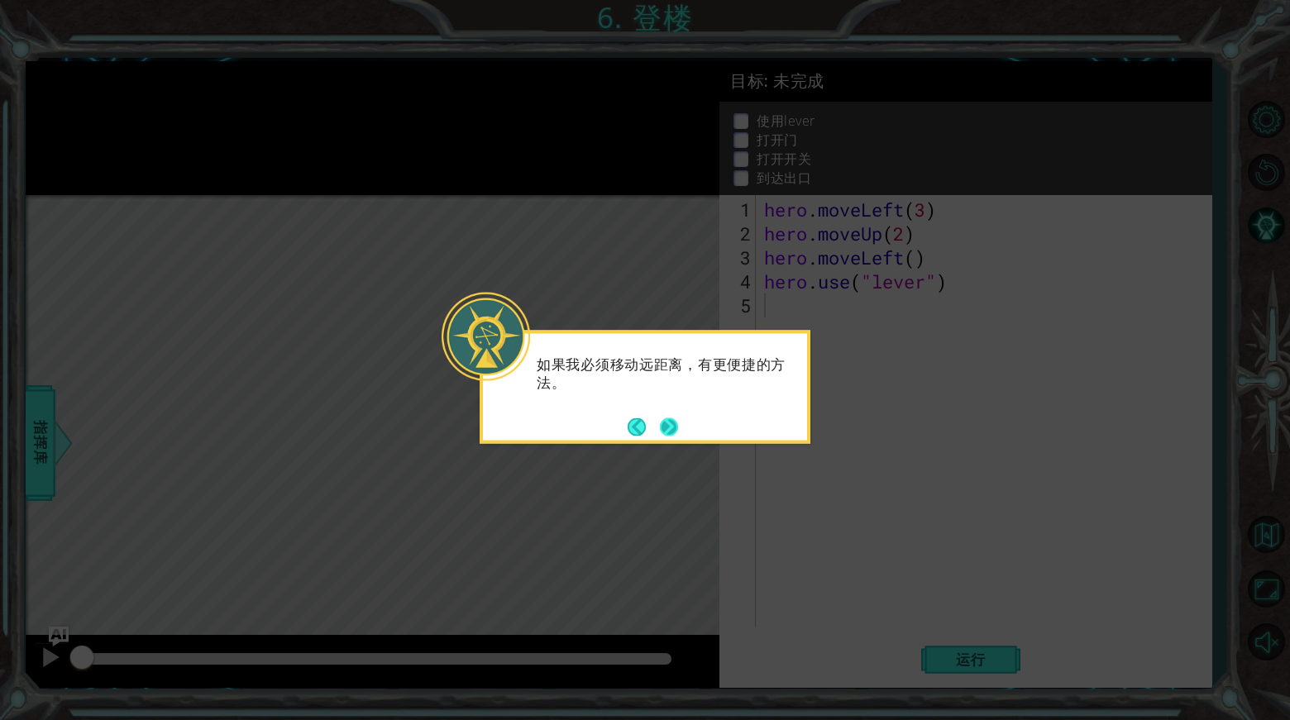
click at [665, 421] on button "Next" at bounding box center [669, 426] width 18 height 18
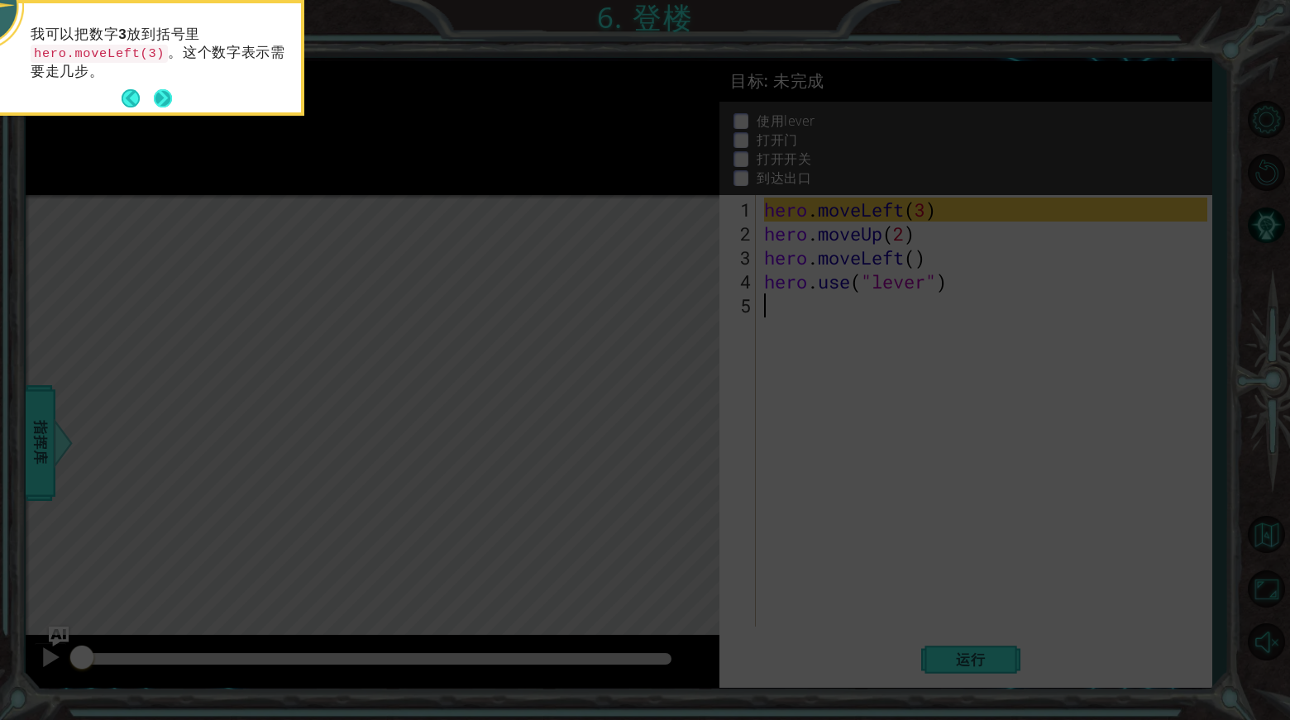
click at [160, 87] on footer at bounding box center [147, 98] width 50 height 25
click at [160, 91] on button "Next" at bounding box center [163, 98] width 18 height 18
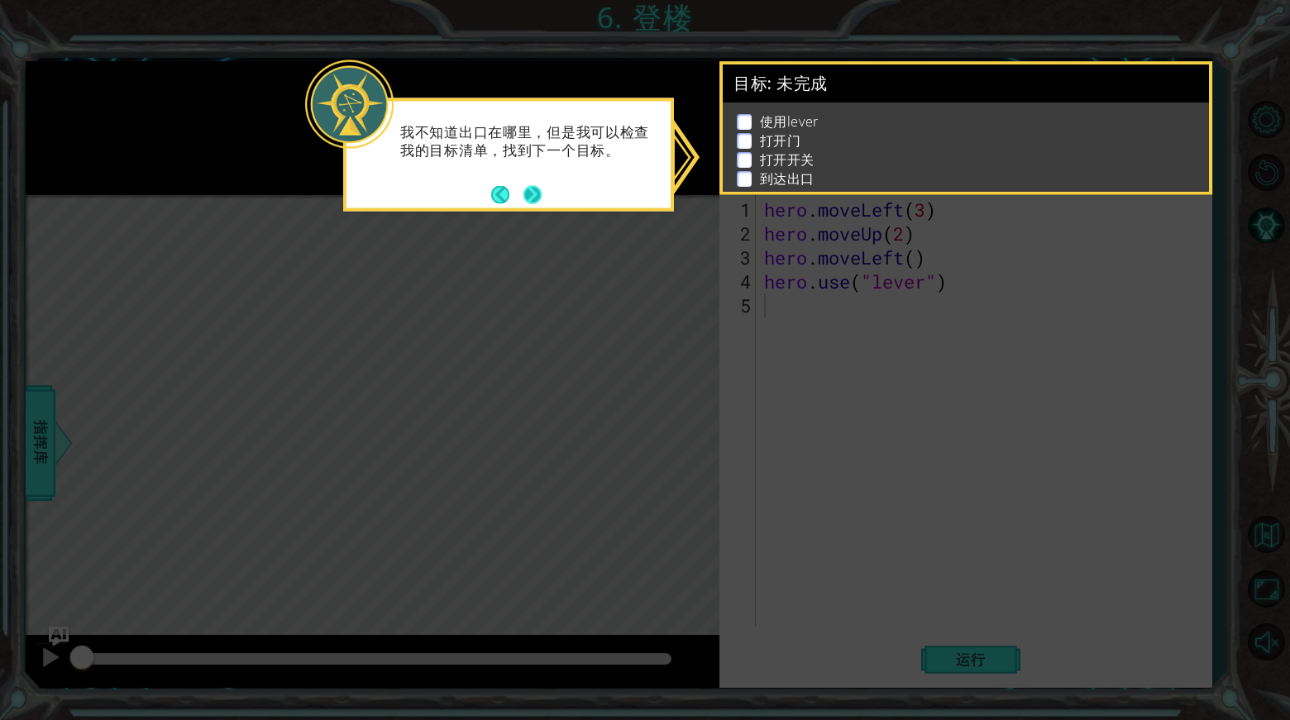
click at [523, 187] on button "Next" at bounding box center [532, 194] width 18 height 18
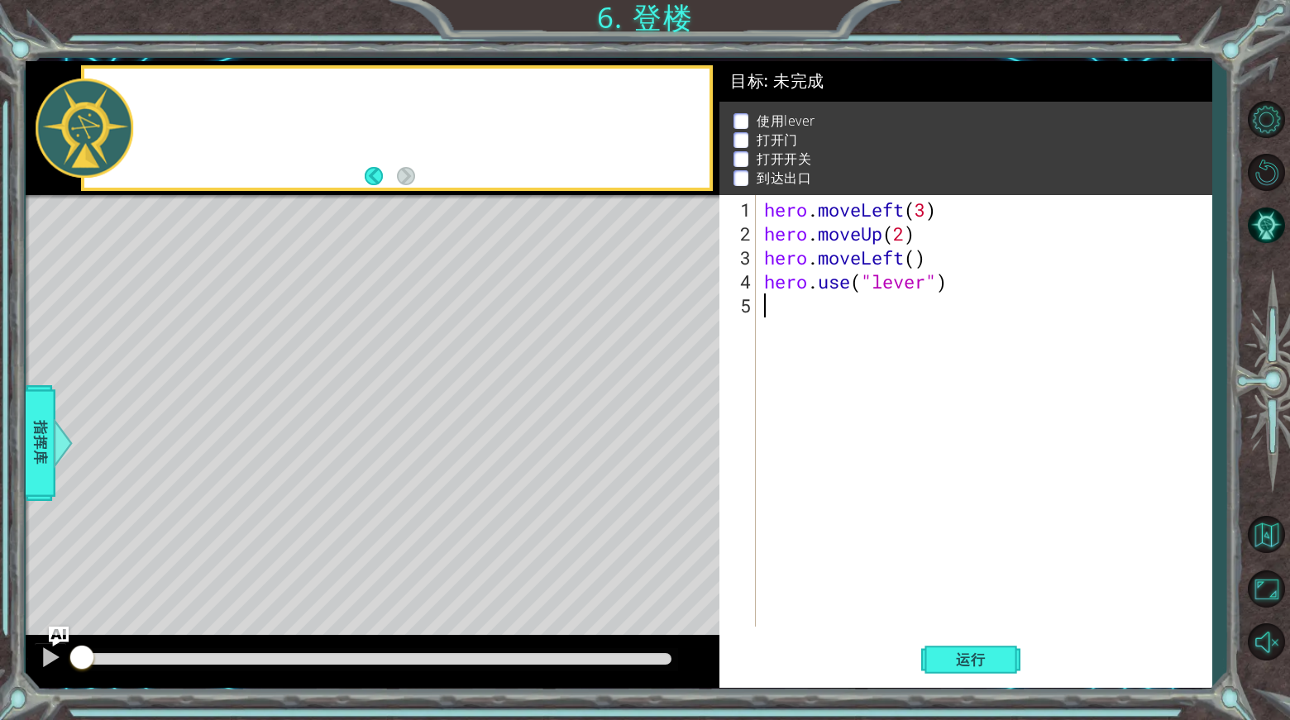
click at [525, 187] on div at bounding box center [396, 128] width 624 height 119
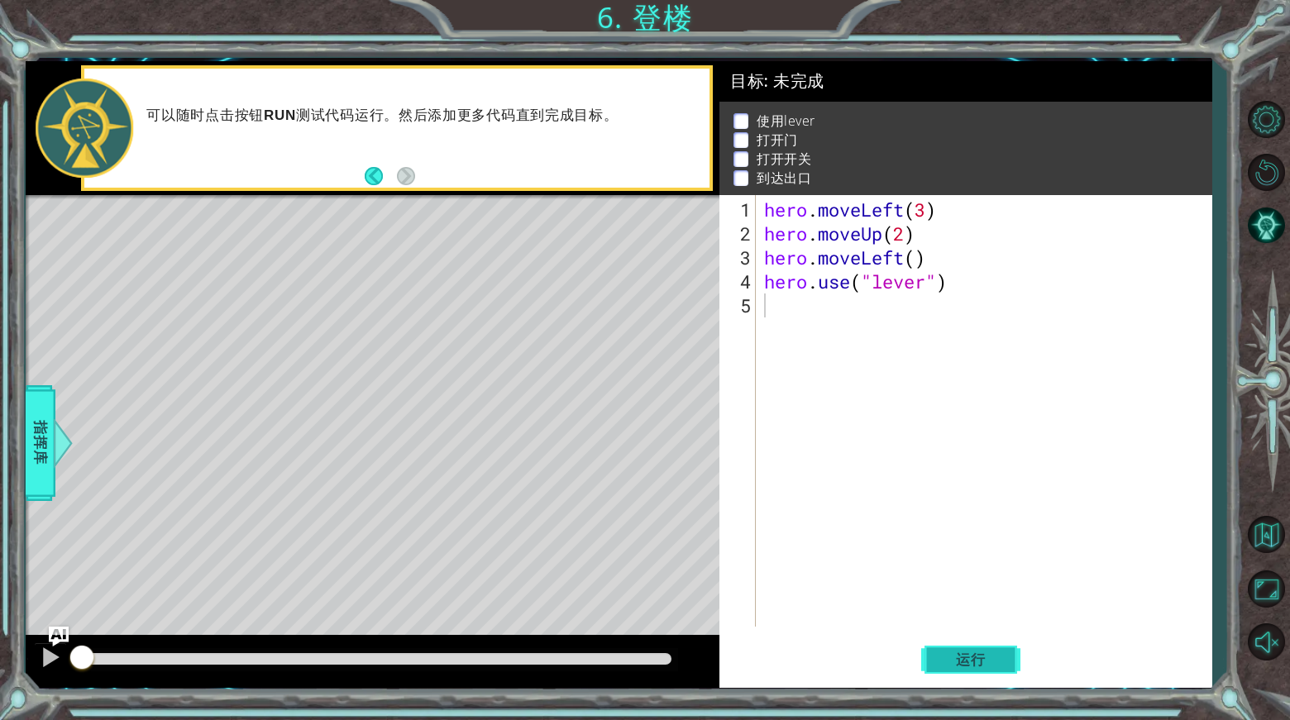
click at [996, 654] on span "运行" at bounding box center [970, 659] width 63 height 17
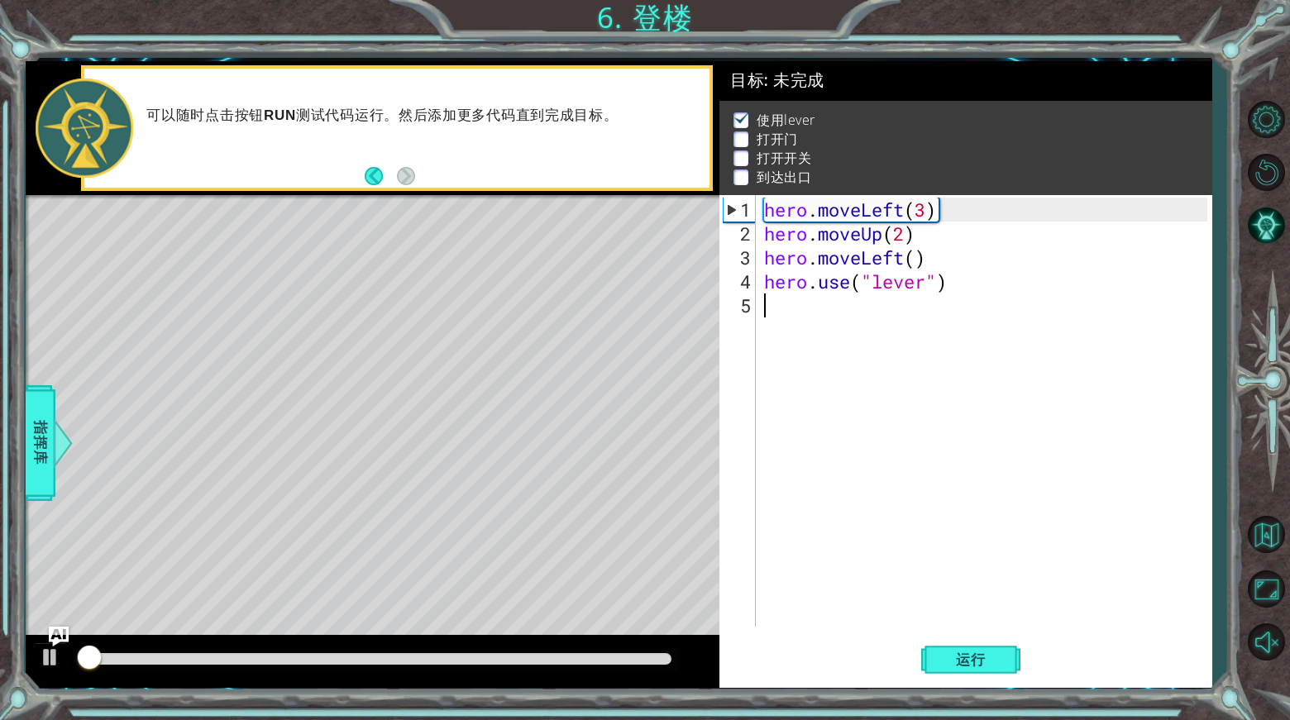
scroll to position [12, 0]
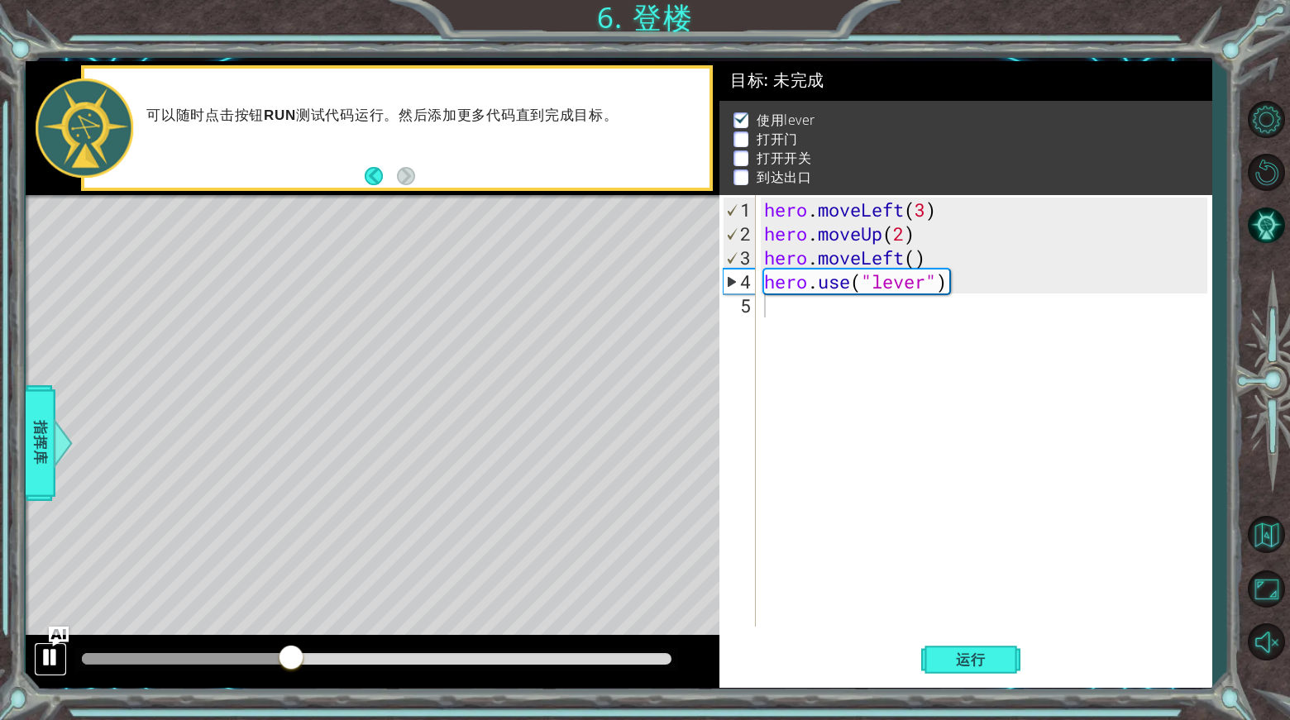
click at [60, 652] on div at bounding box center [50, 656] width 21 height 21
click at [0, 104] on div "1 ההההההההההההההההההההההההההההההההההההההההההההההההההההההההההההההההההההההההההההה…" at bounding box center [645, 360] width 1290 height 720
